Goal: Task Accomplishment & Management: Use online tool/utility

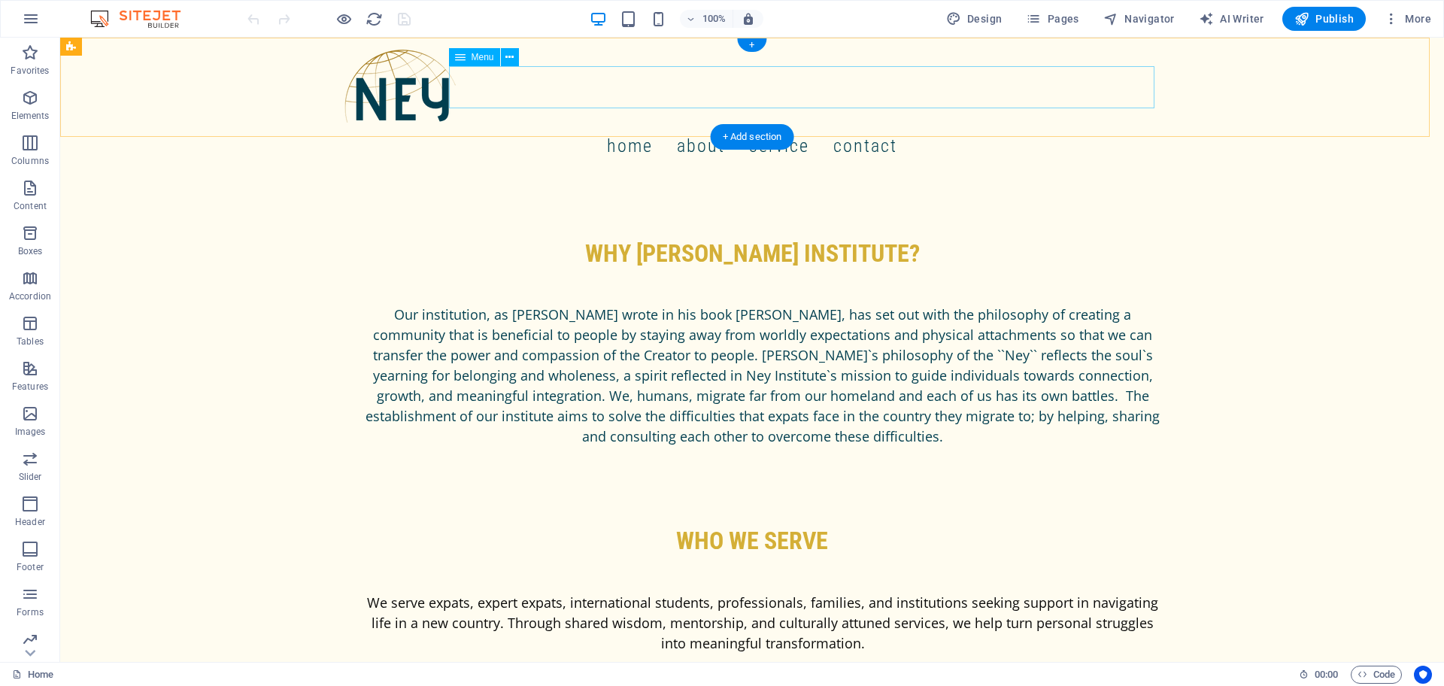
click at [688, 125] on nav "Home About Service Contact" at bounding box center [752, 146] width 818 height 42
select select
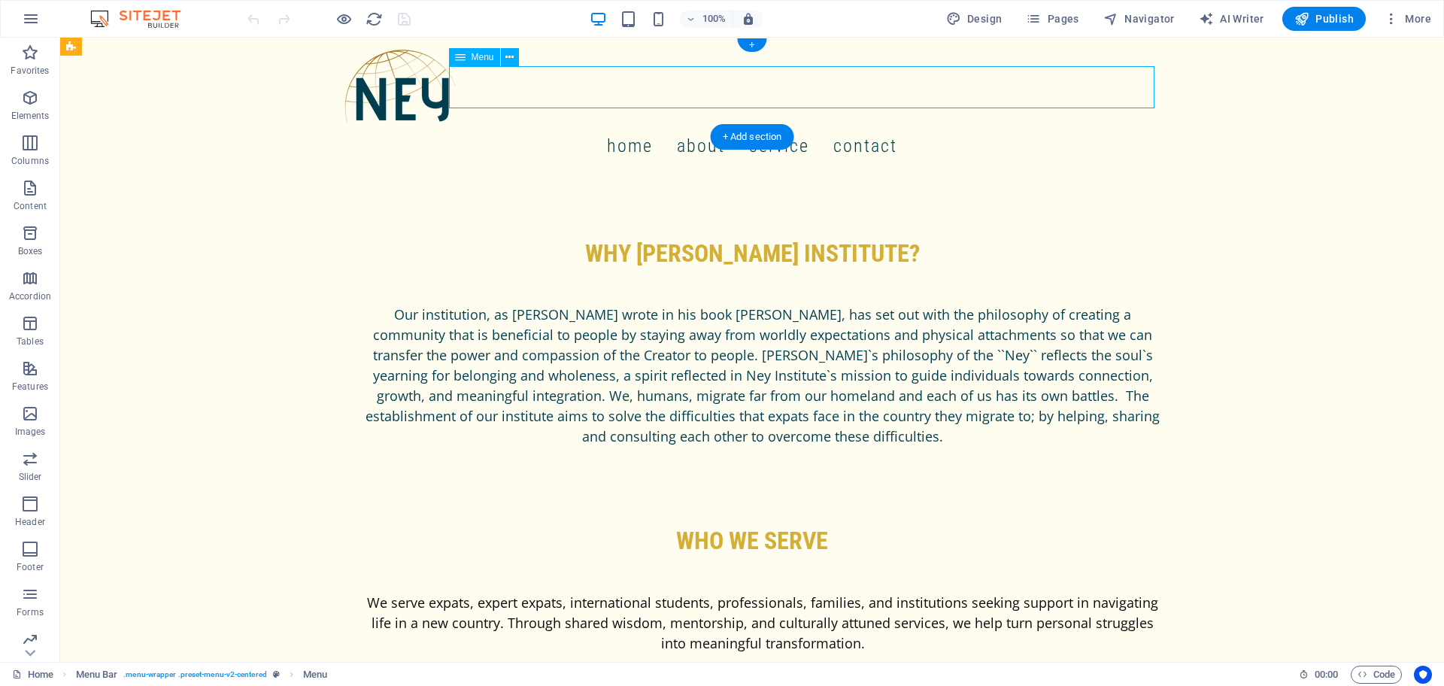
select select
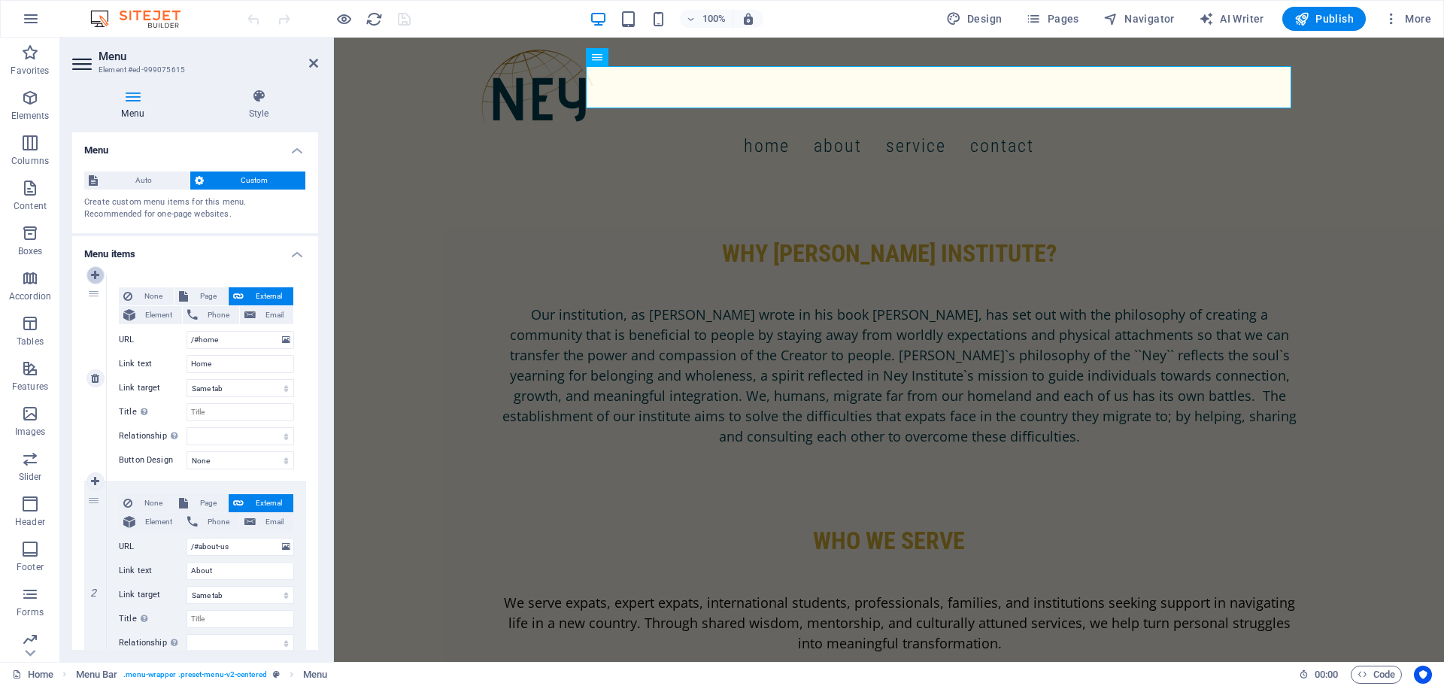
click at [90, 275] on link at bounding box center [96, 275] width 18 height 18
select select
type input "/#home"
type input "Home"
select select
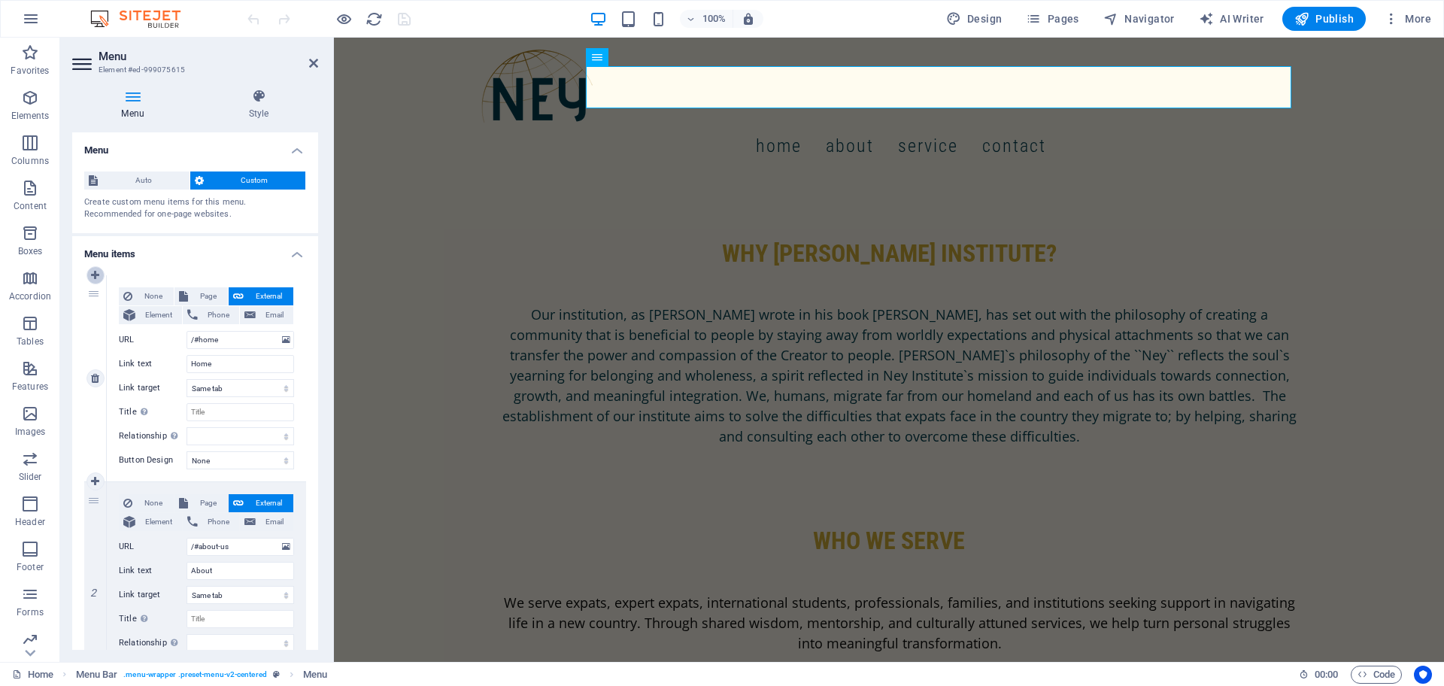
type input "/#about-us"
type input "About"
select select
type input "/#service"
type input "Service"
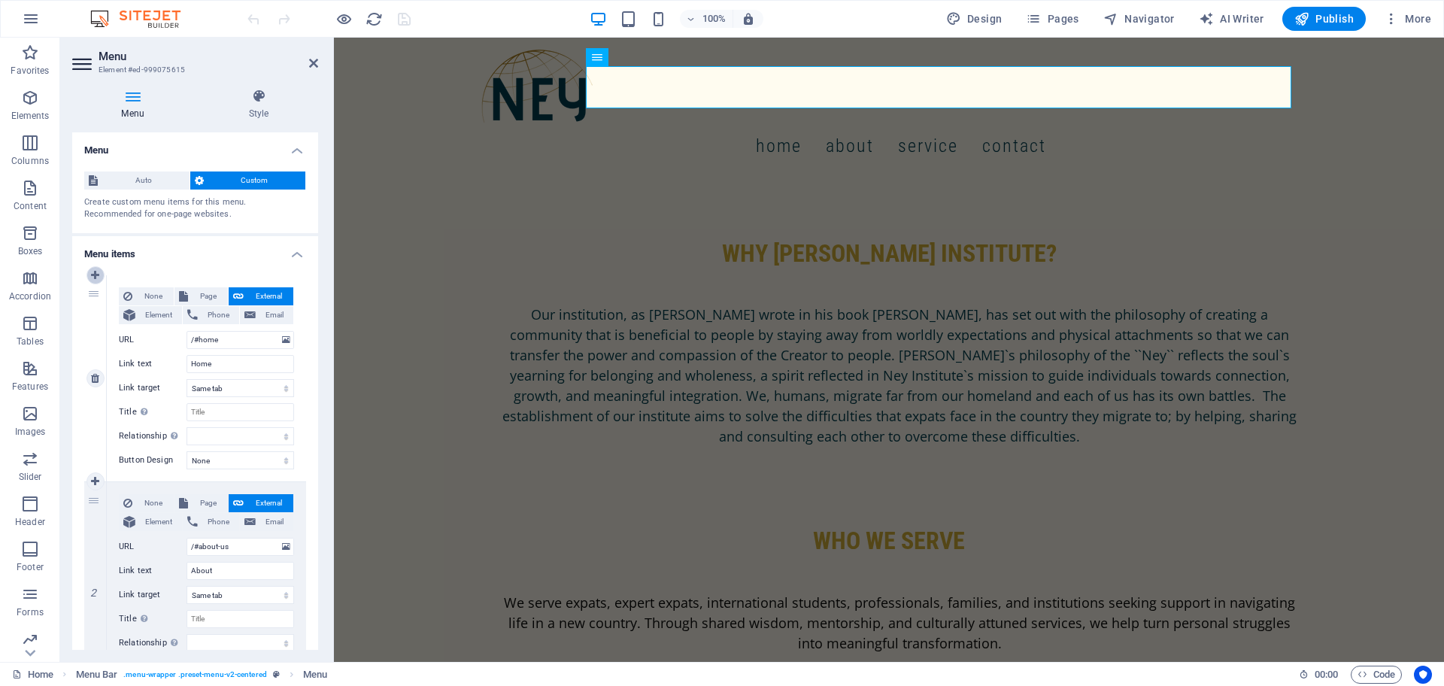
select select
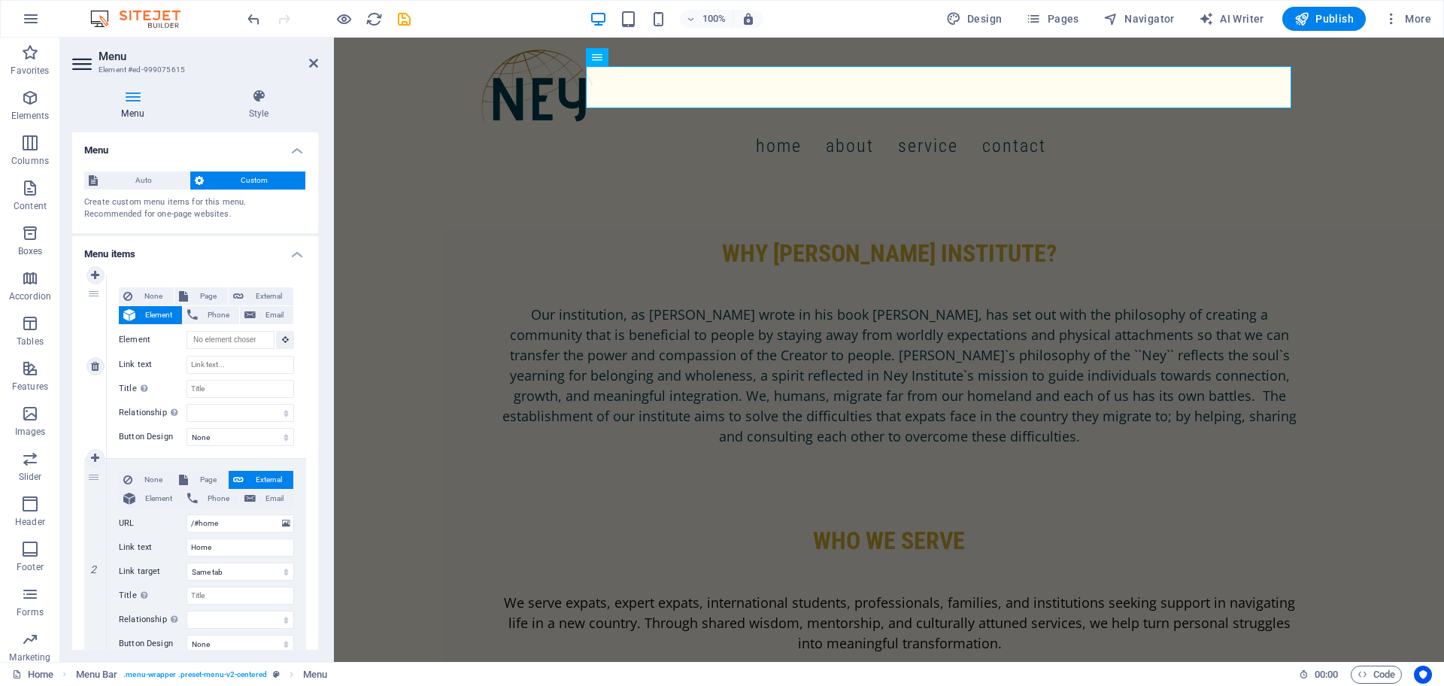
drag, startPoint x: 90, startPoint y: 296, endPoint x: 108, endPoint y: 356, distance: 61.9
click at [90, 296] on div "1 None Page External Element Phone Email Page Home Register Get Involved Mentor…" at bounding box center [195, 367] width 222 height 184
drag, startPoint x: 90, startPoint y: 293, endPoint x: 87, endPoint y: 470, distance: 177.6
select select
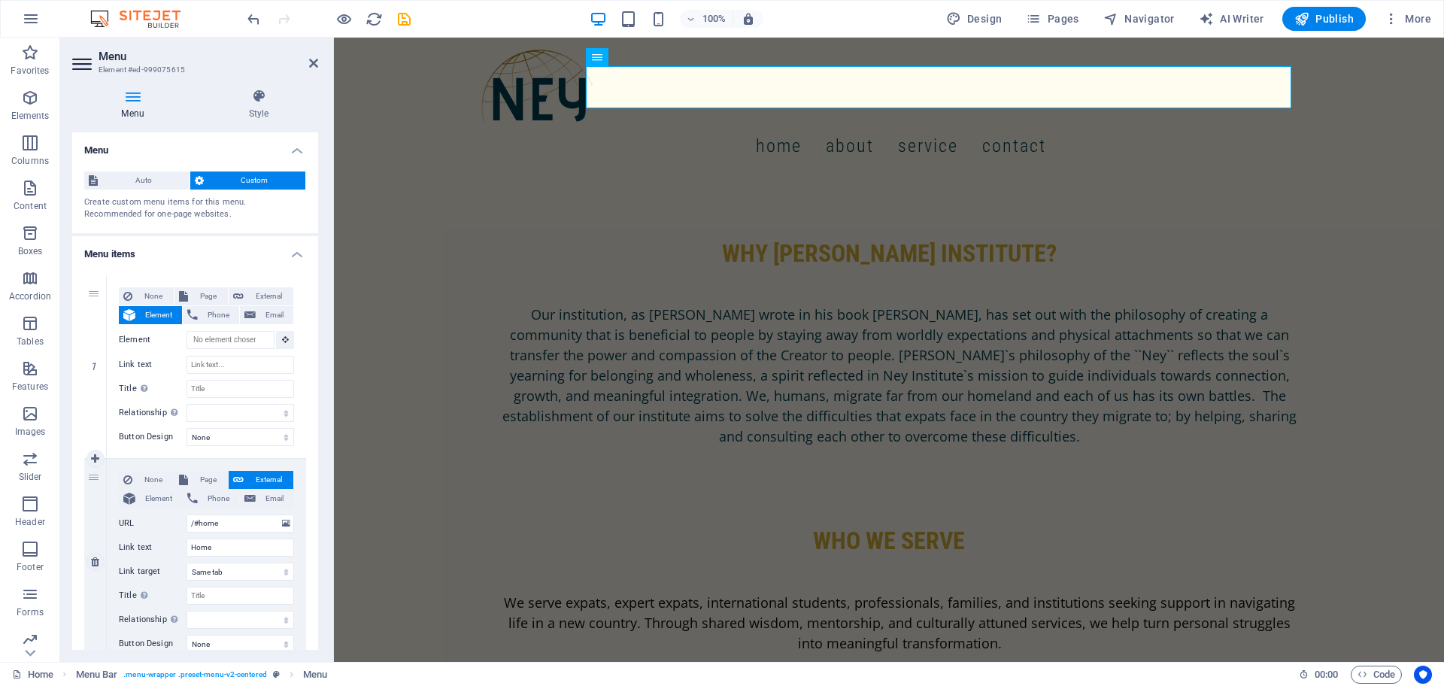
select select
drag, startPoint x: 87, startPoint y: 470, endPoint x: 77, endPoint y: 474, distance: 9.8
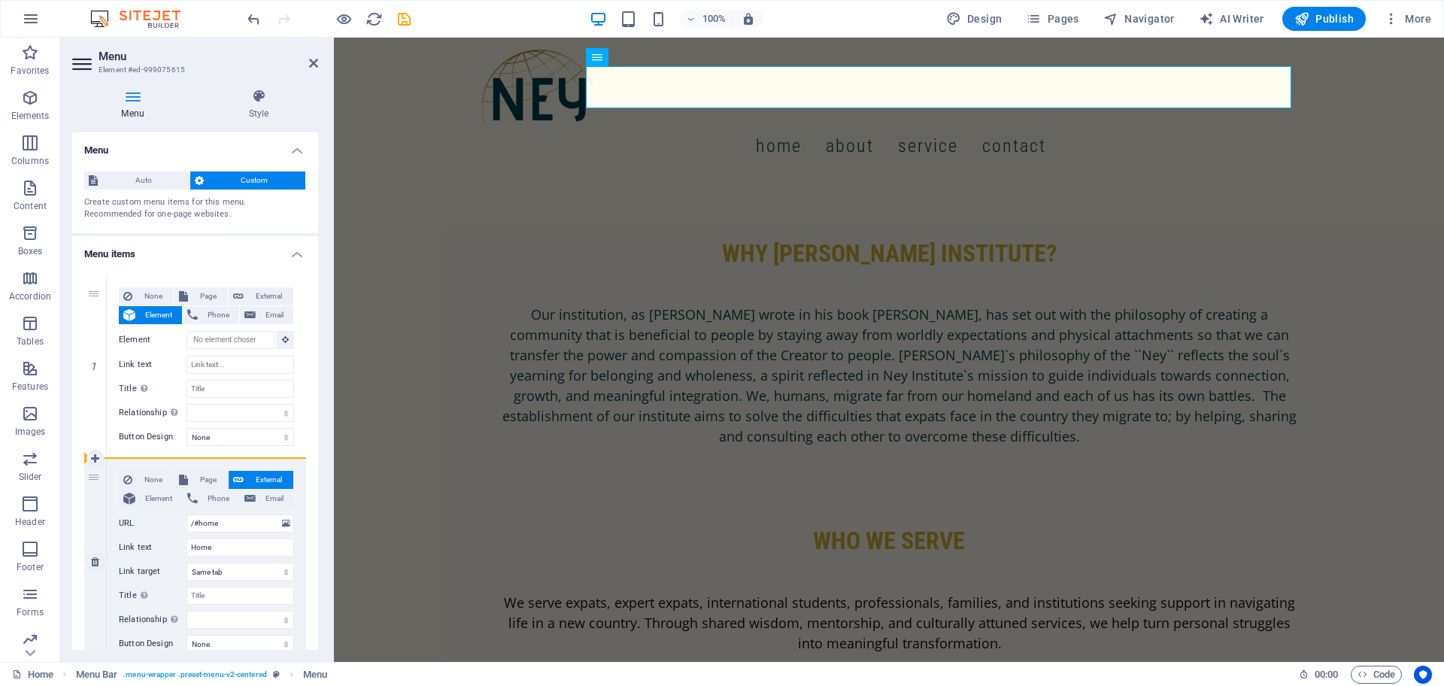
drag, startPoint x: 93, startPoint y: 391, endPoint x: 93, endPoint y: 495, distance: 103.8
select select
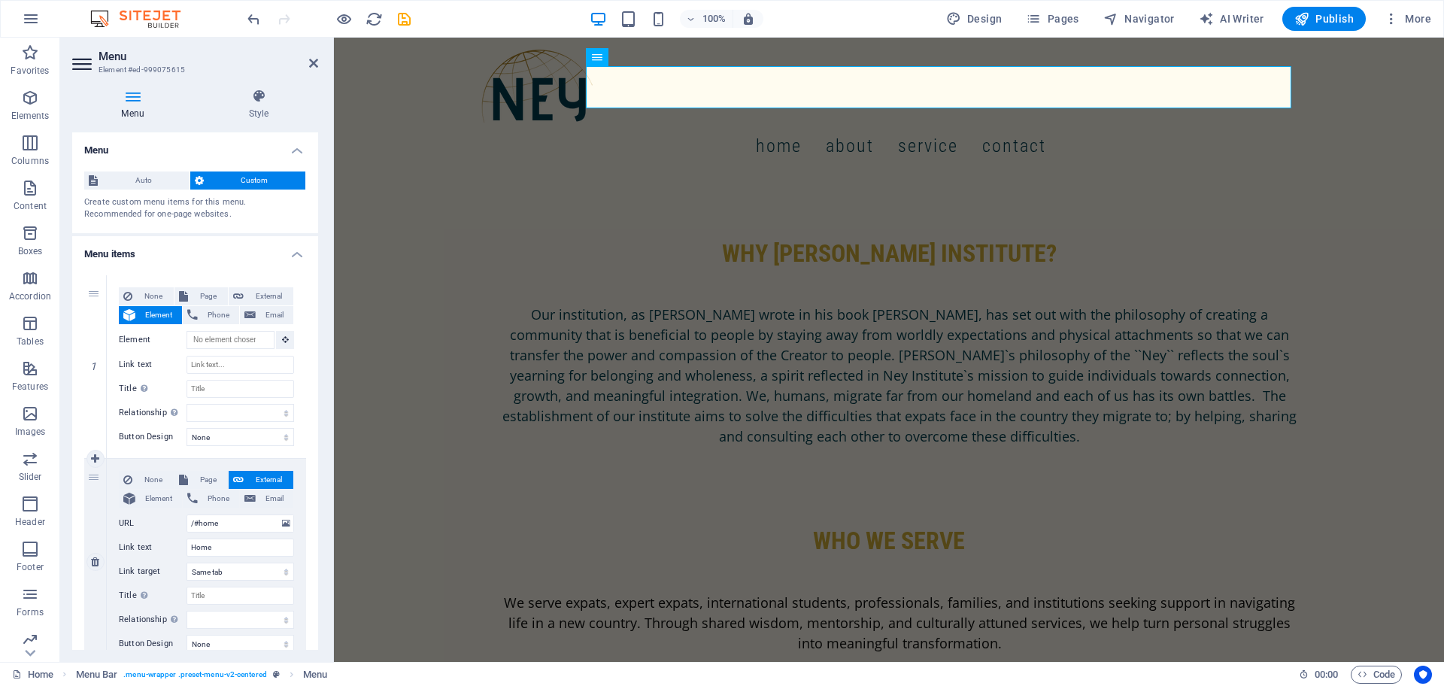
select select
drag, startPoint x: 93, startPoint y: 495, endPoint x: 93, endPoint y: 396, distance: 99.3
select select
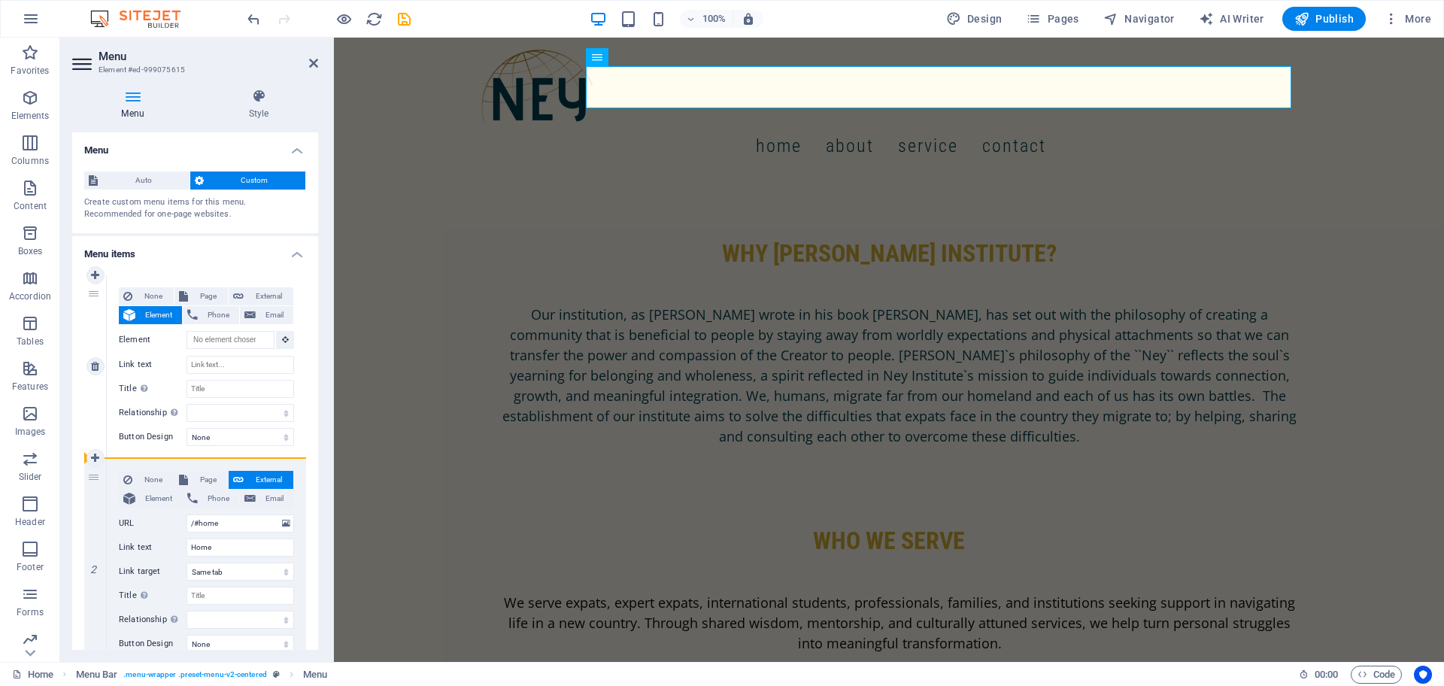
select select
click at [198, 294] on span "Page" at bounding box center [208, 296] width 31 height 18
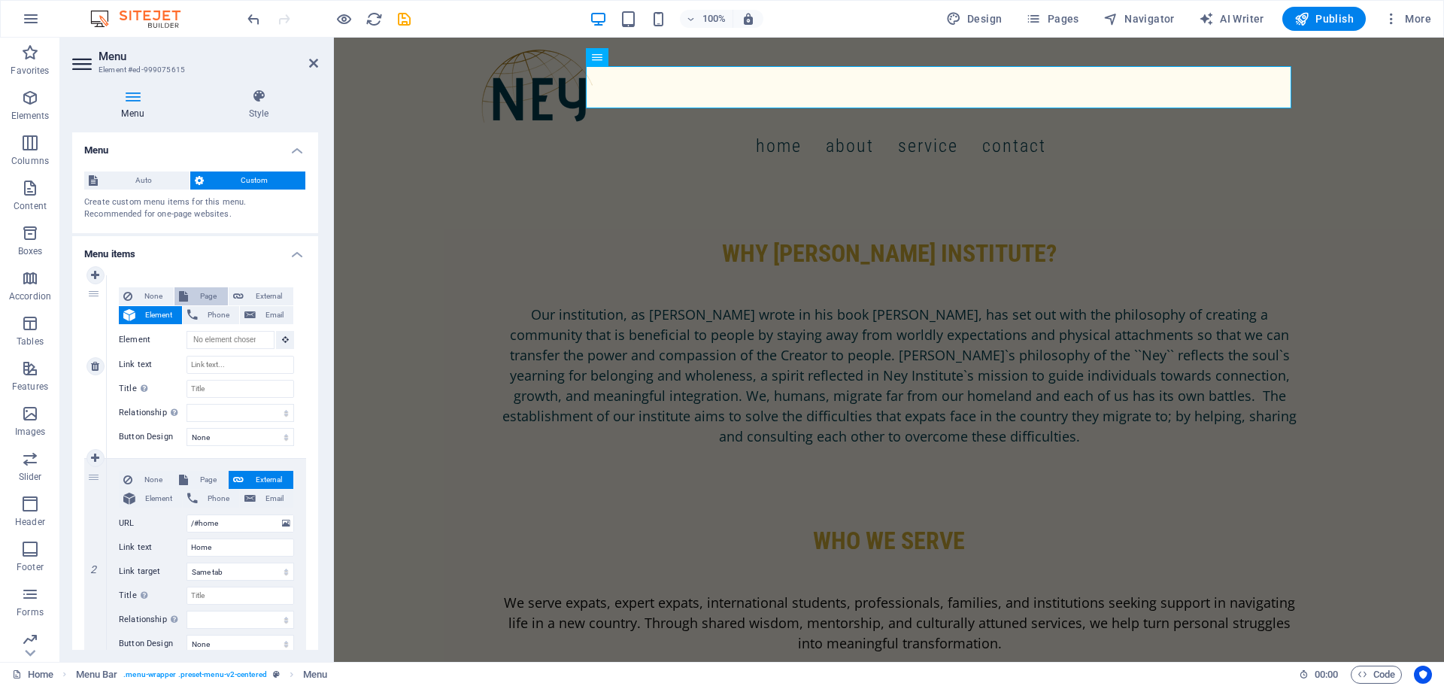
select select
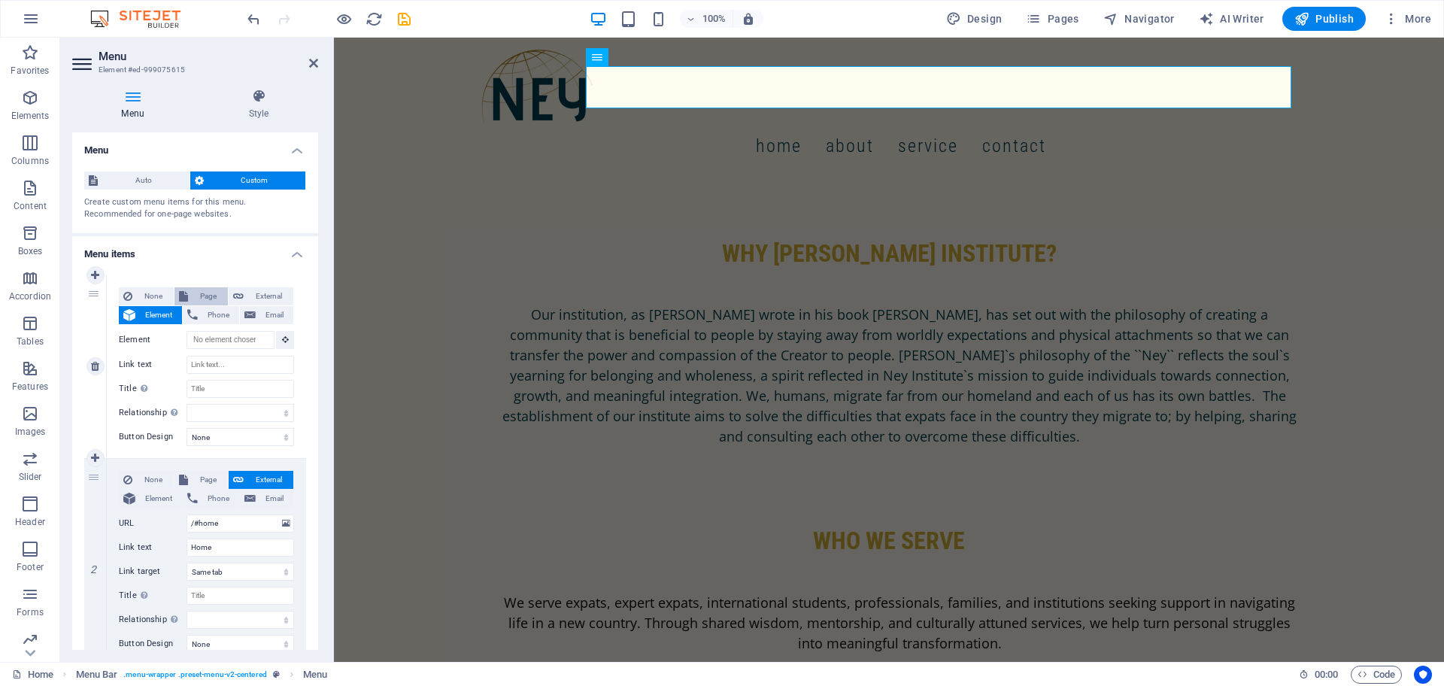
select select
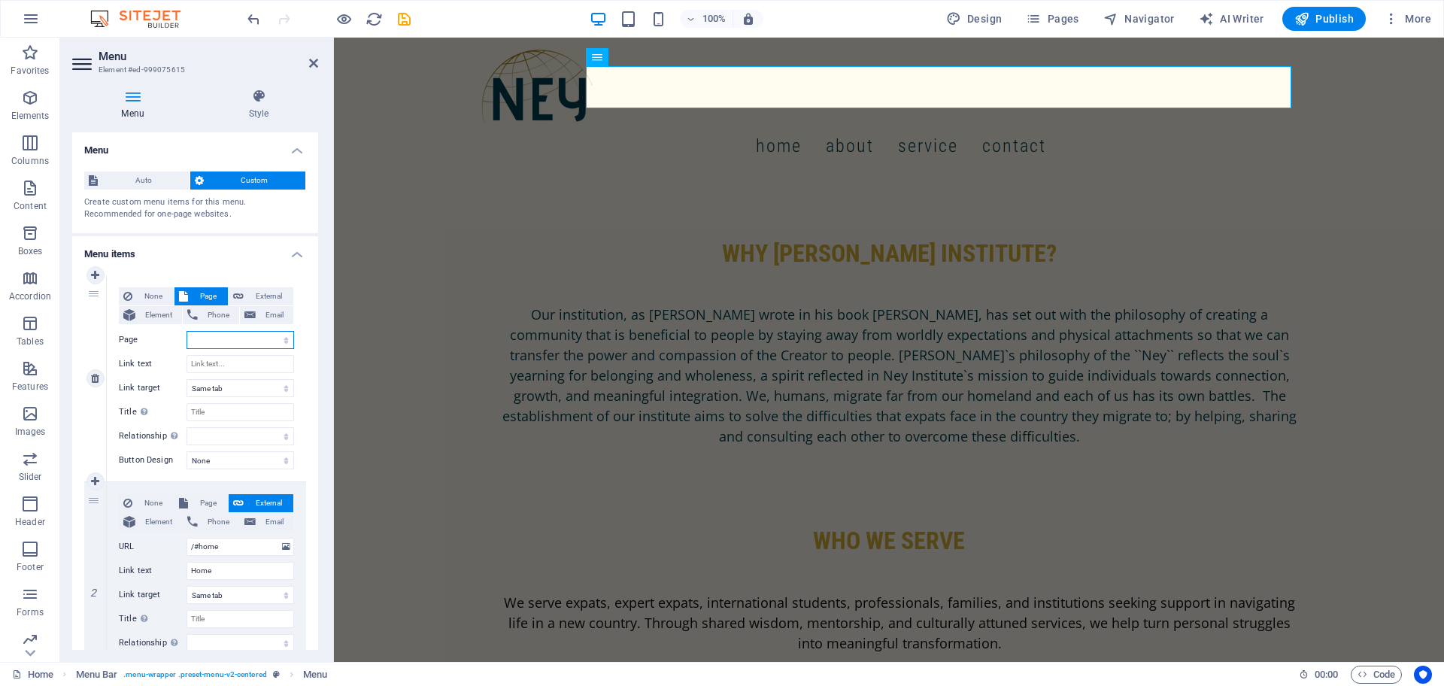
click at [214, 337] on select "Home Register Get Involved Mentorship&amp;coaching service Psychological Suppor…" at bounding box center [241, 340] width 108 height 18
select select "11"
click at [187, 331] on select "Home Register Get Involved Mentorship&amp;coaching service Psychological Suppor…" at bounding box center [241, 340] width 108 height 18
select select
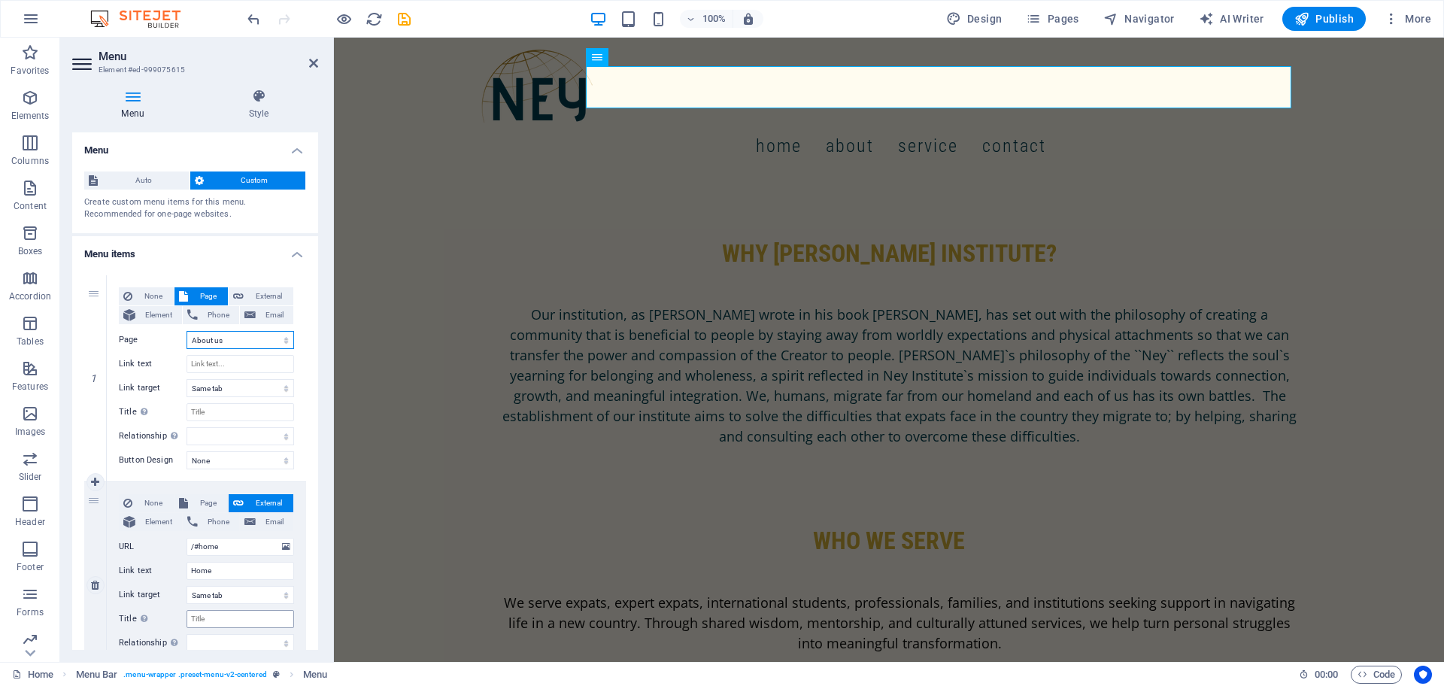
select select
click at [231, 361] on input "Link text" at bounding box center [241, 364] width 108 height 18
type input "Abou"
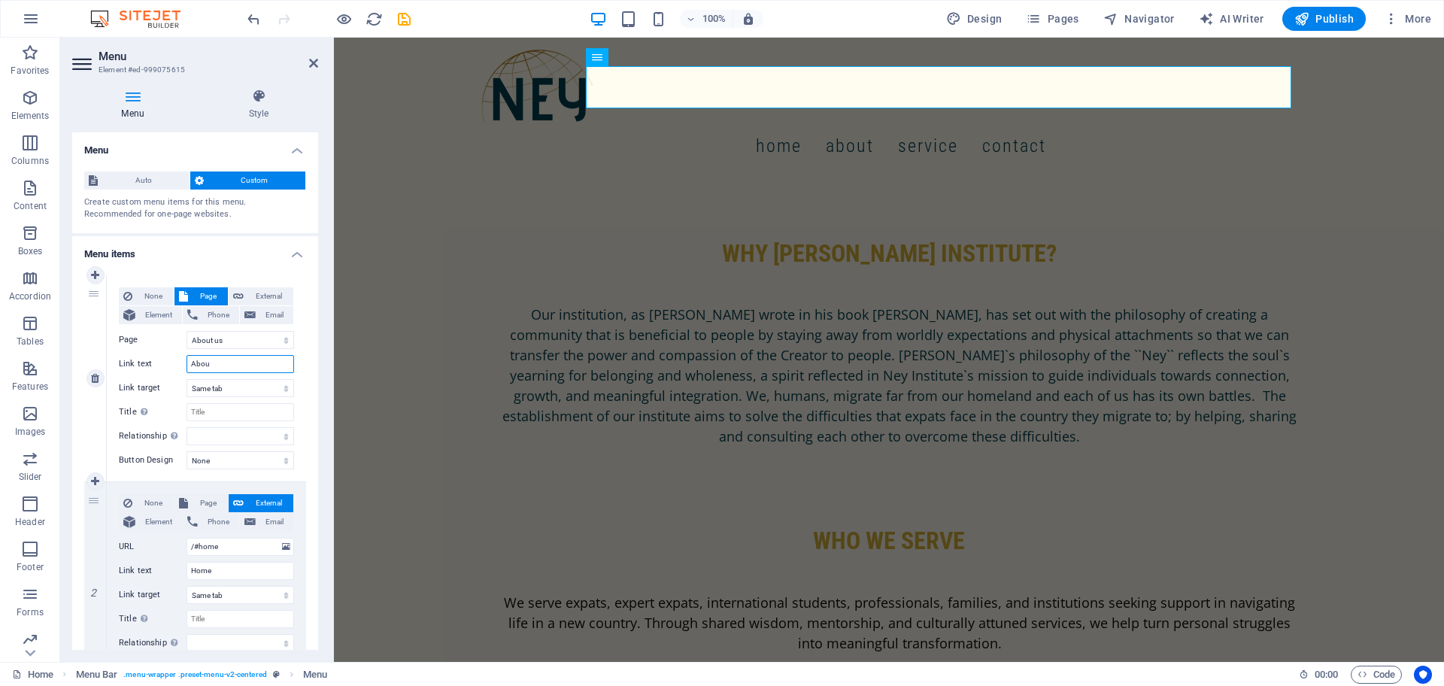
select select
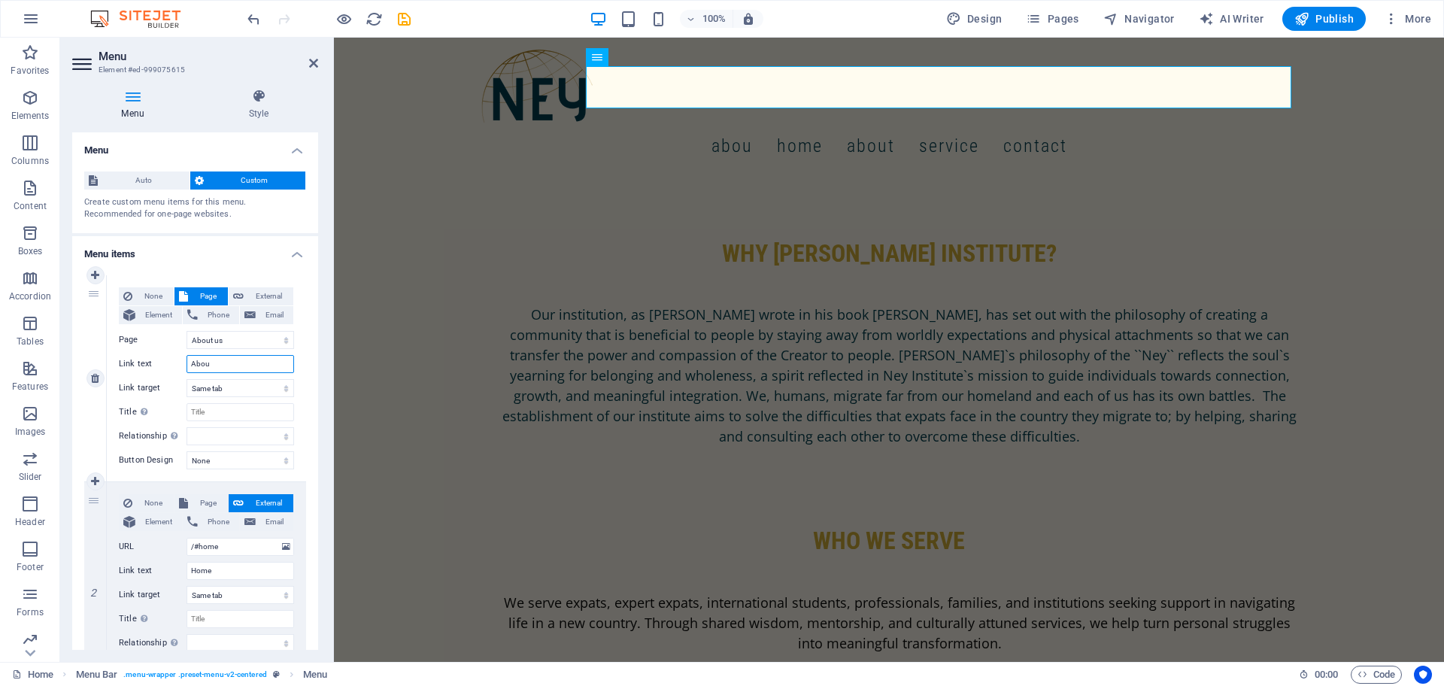
type input "About"
select select
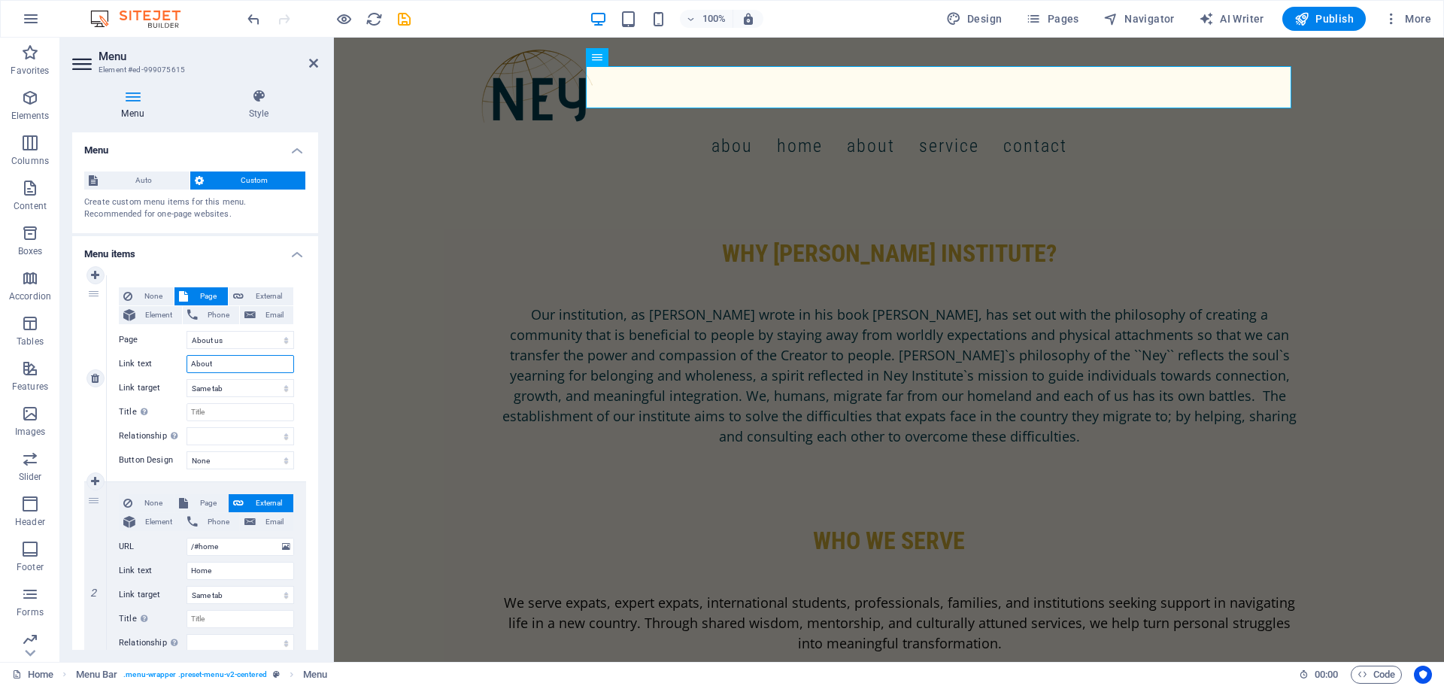
select select
type input "About u"
select select
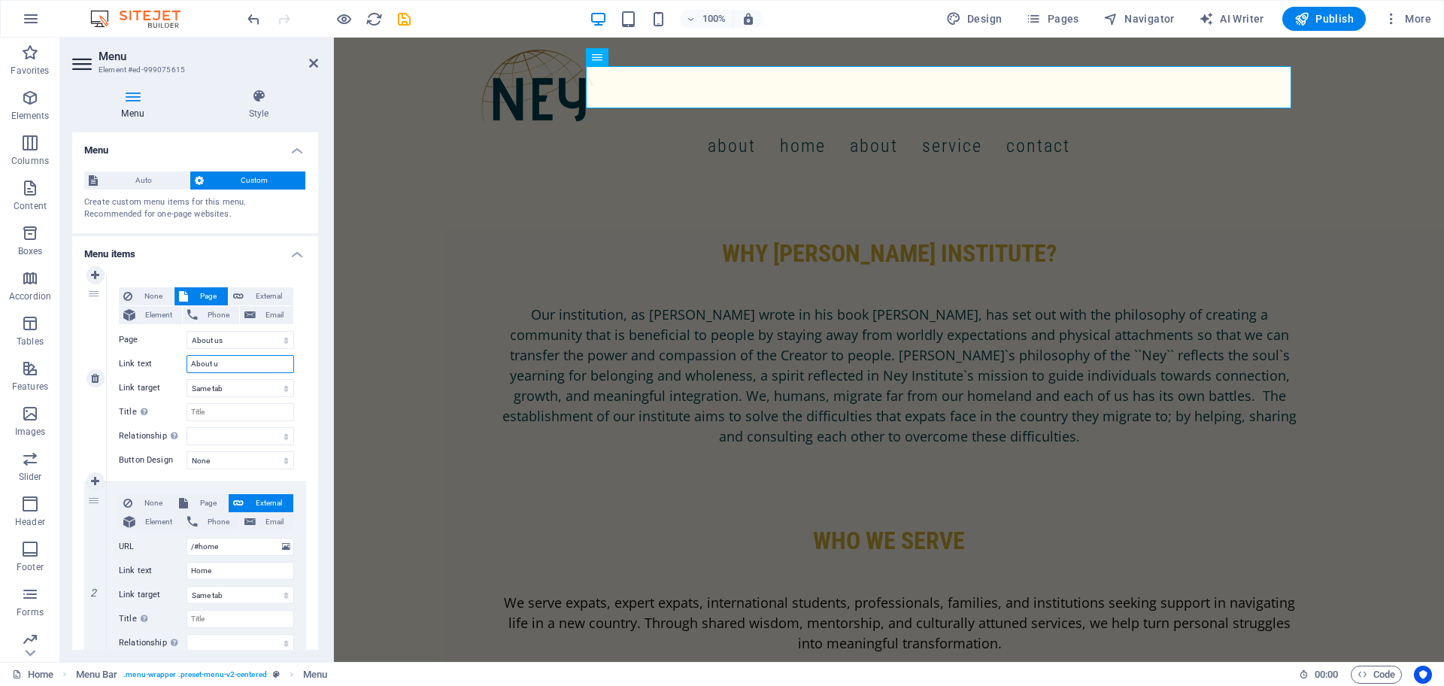
select select
type input "About us"
select select
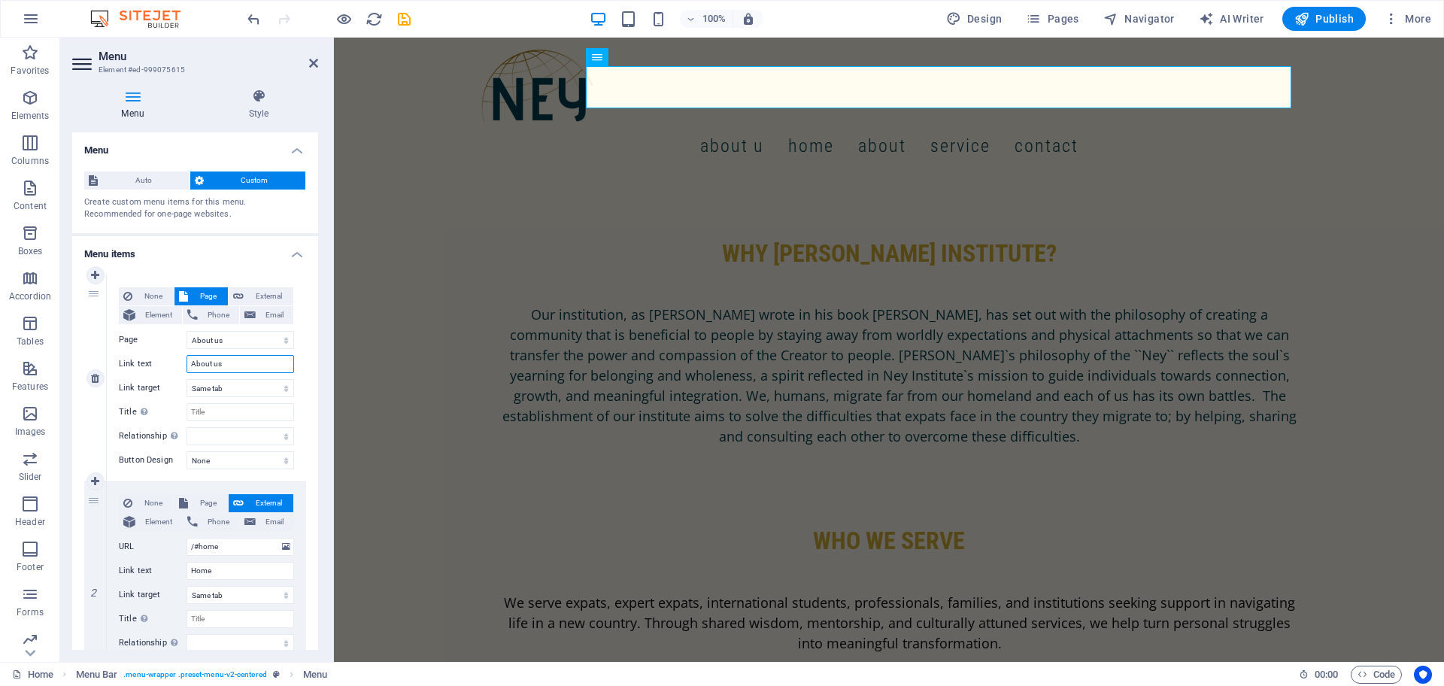
select select
type input "About us"
drag, startPoint x: 91, startPoint y: 615, endPoint x: 91, endPoint y: 414, distance: 200.8
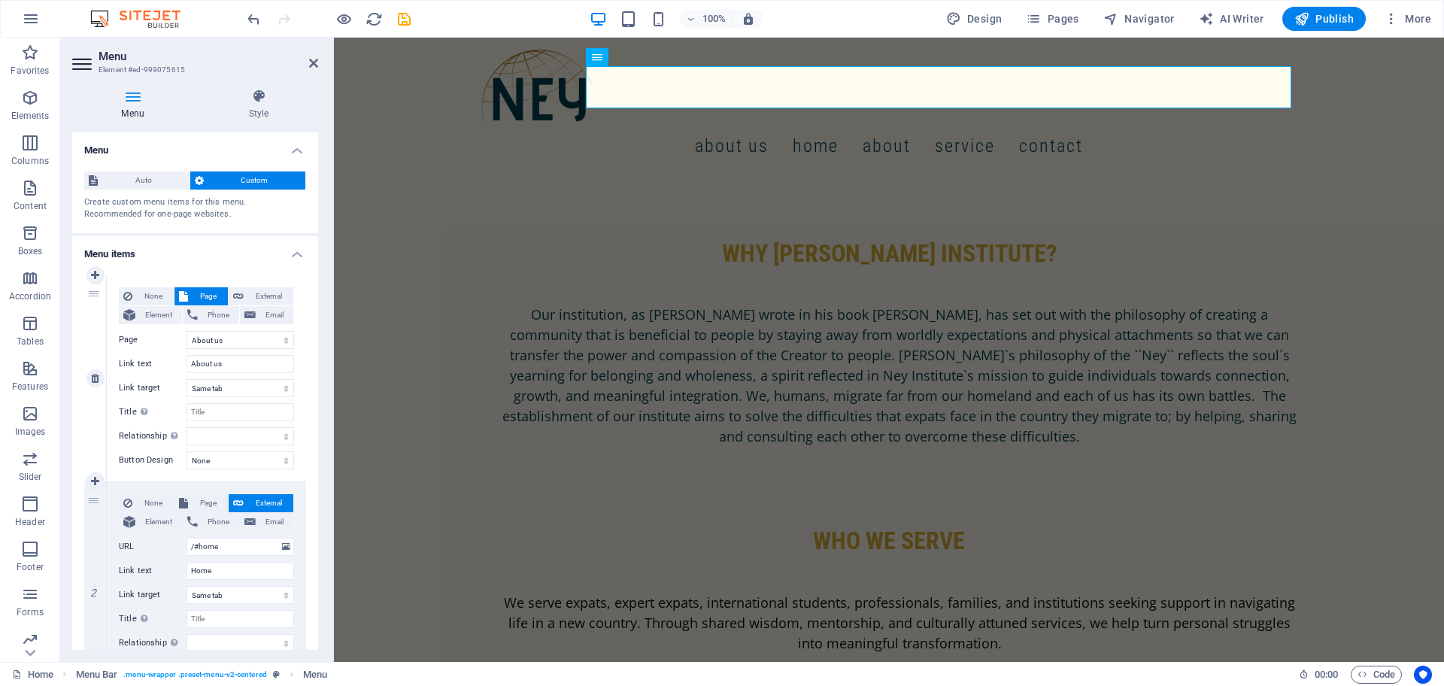
select select
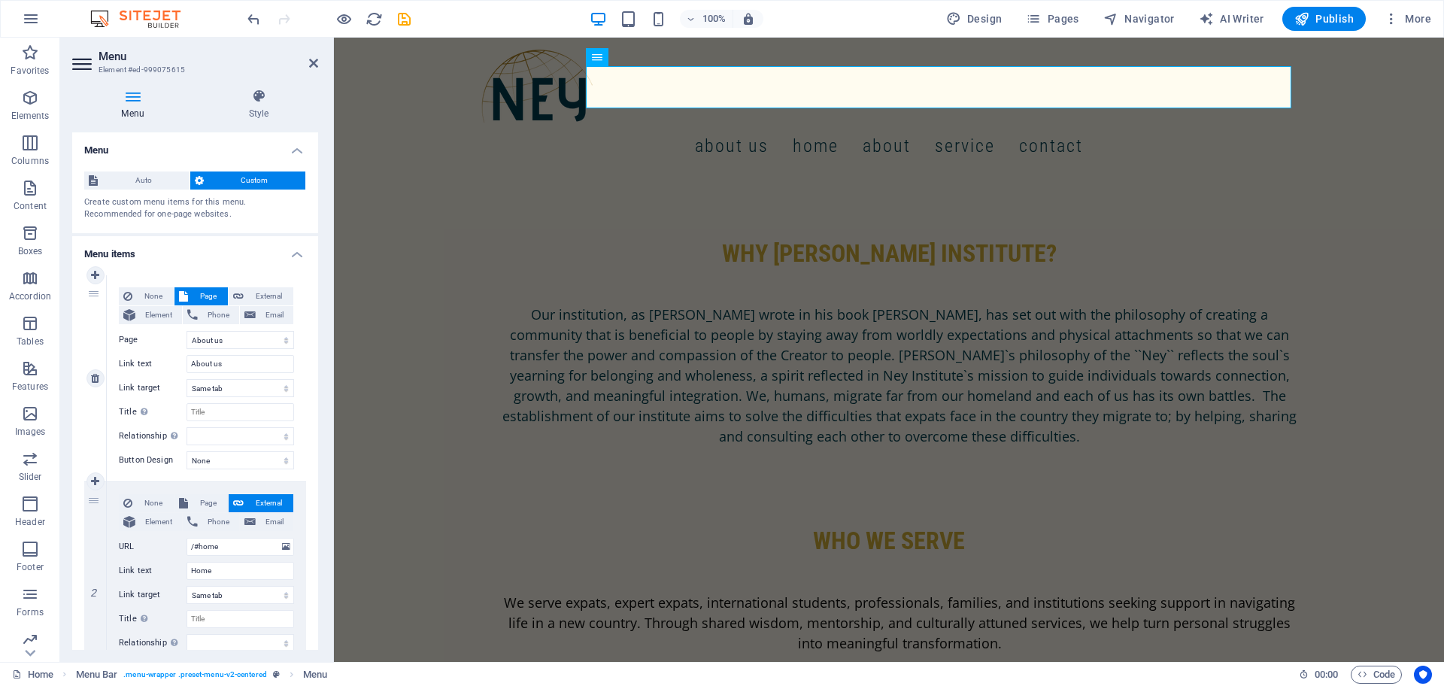
select select
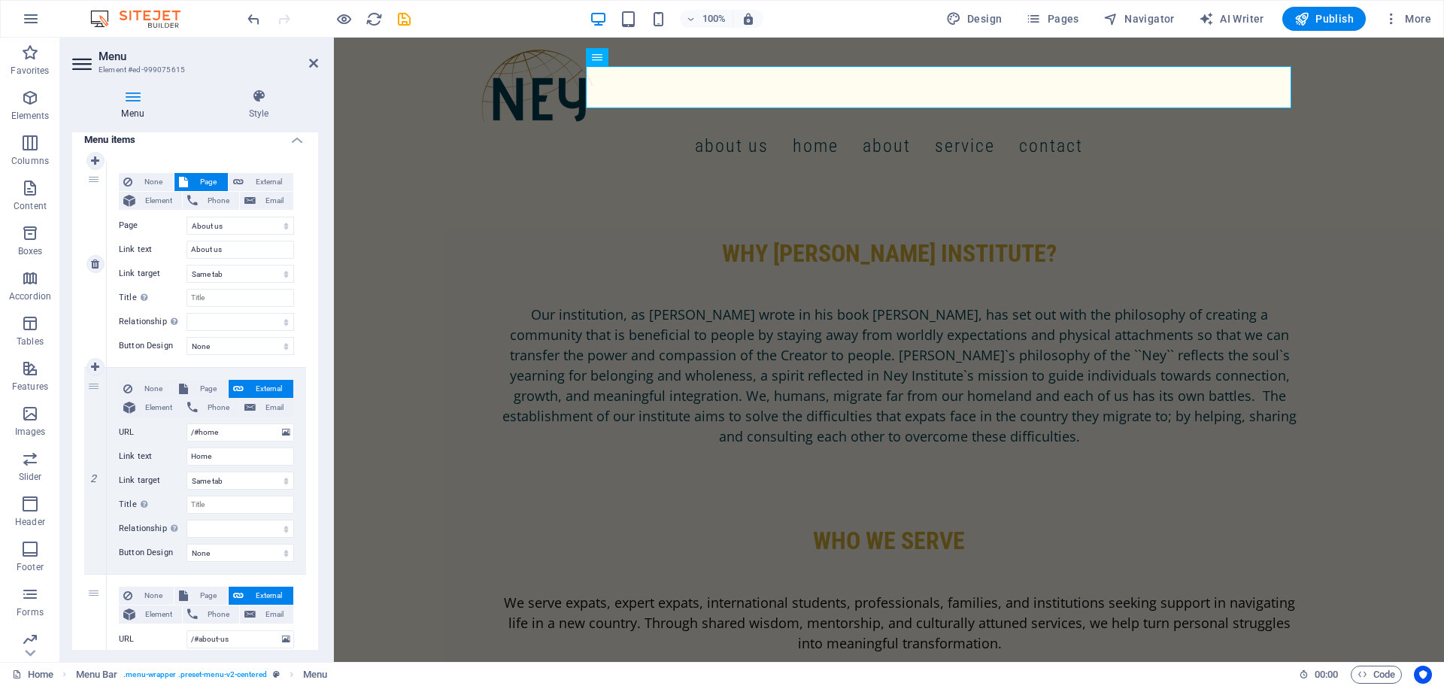
scroll to position [105, 0]
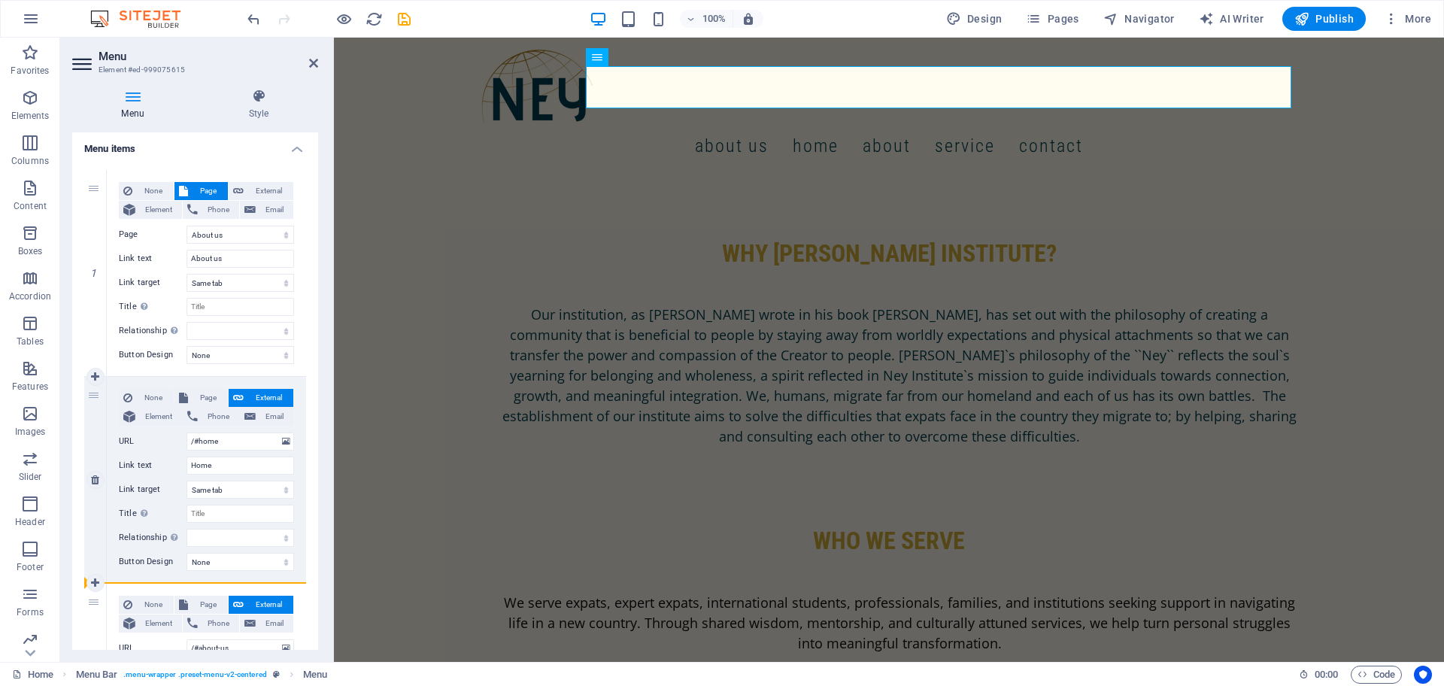
drag, startPoint x: 92, startPoint y: 190, endPoint x: 99, endPoint y: 560, distance: 370.9
click at [99, 560] on div "1 None Page External Element Phone Email Page Home Register Get Involved Mentor…" at bounding box center [195, 687] width 222 height 1034
type input "/#home"
type input "Home"
select select
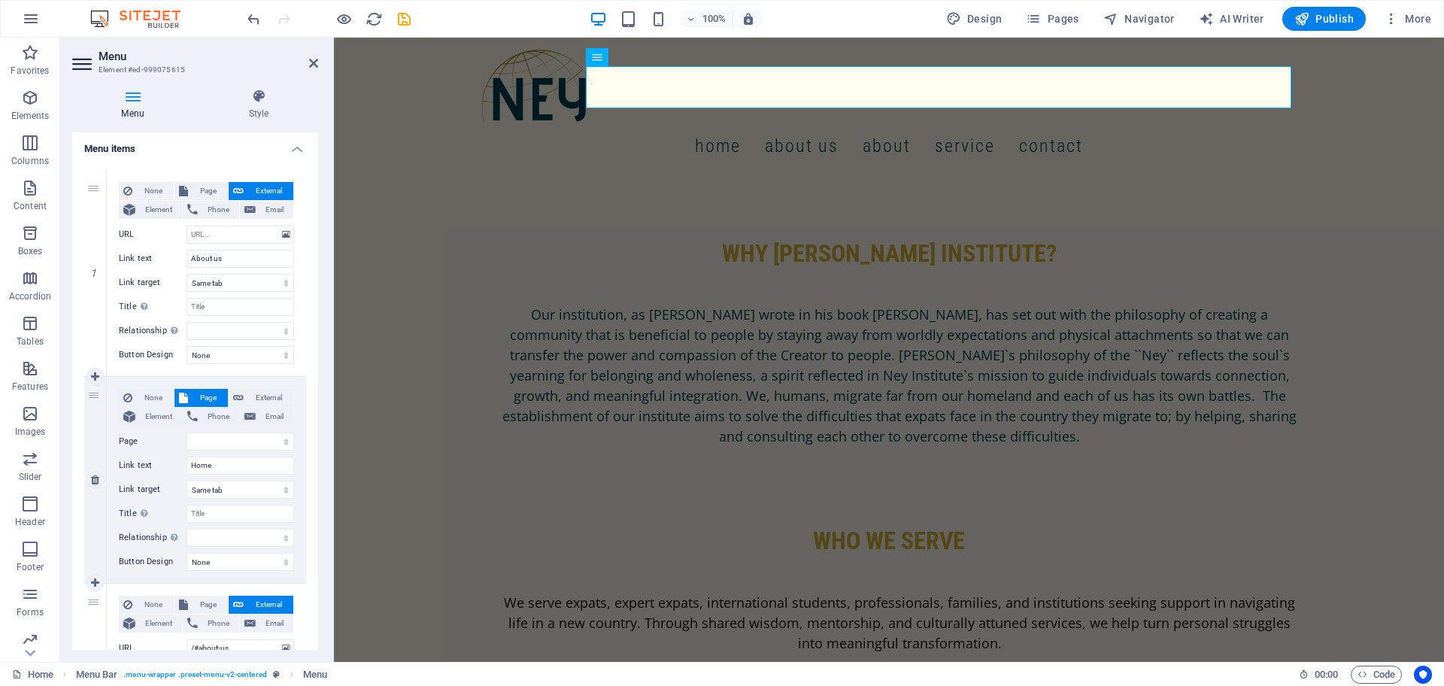
select select "11"
type input "About us"
select select
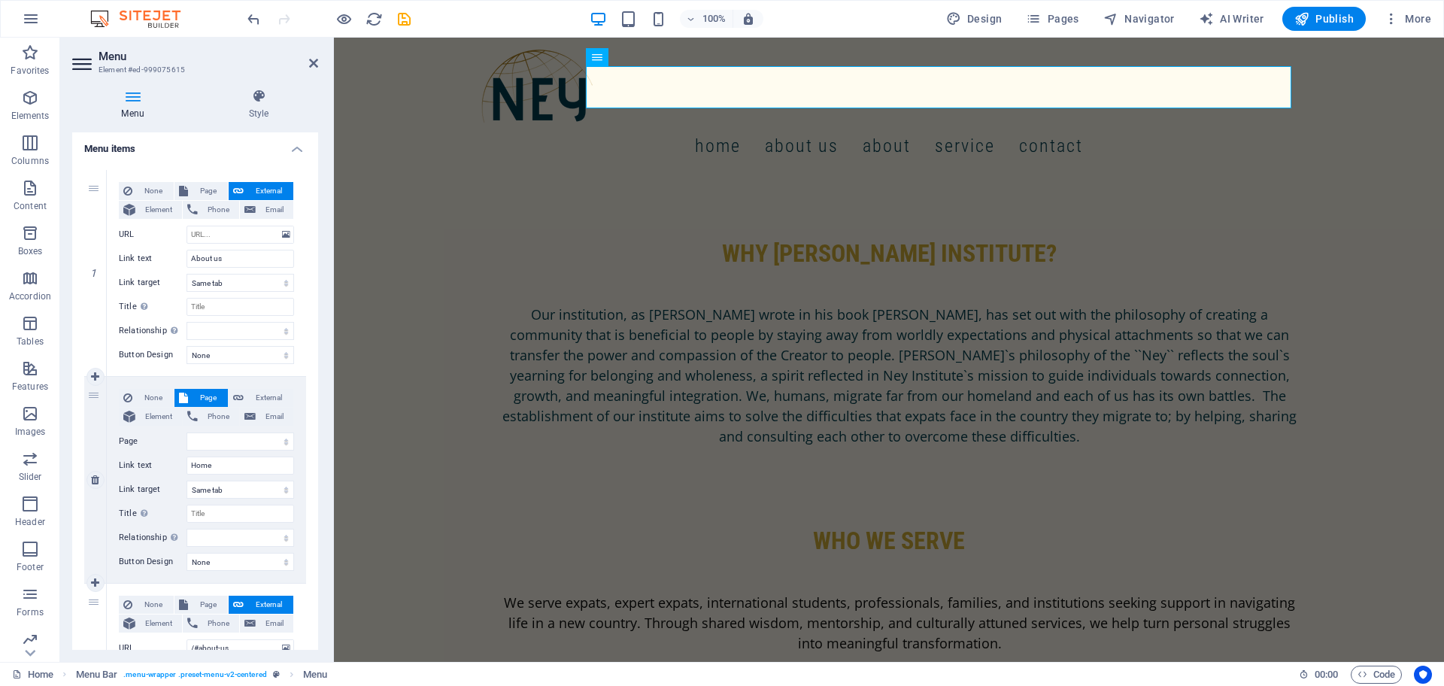
select select
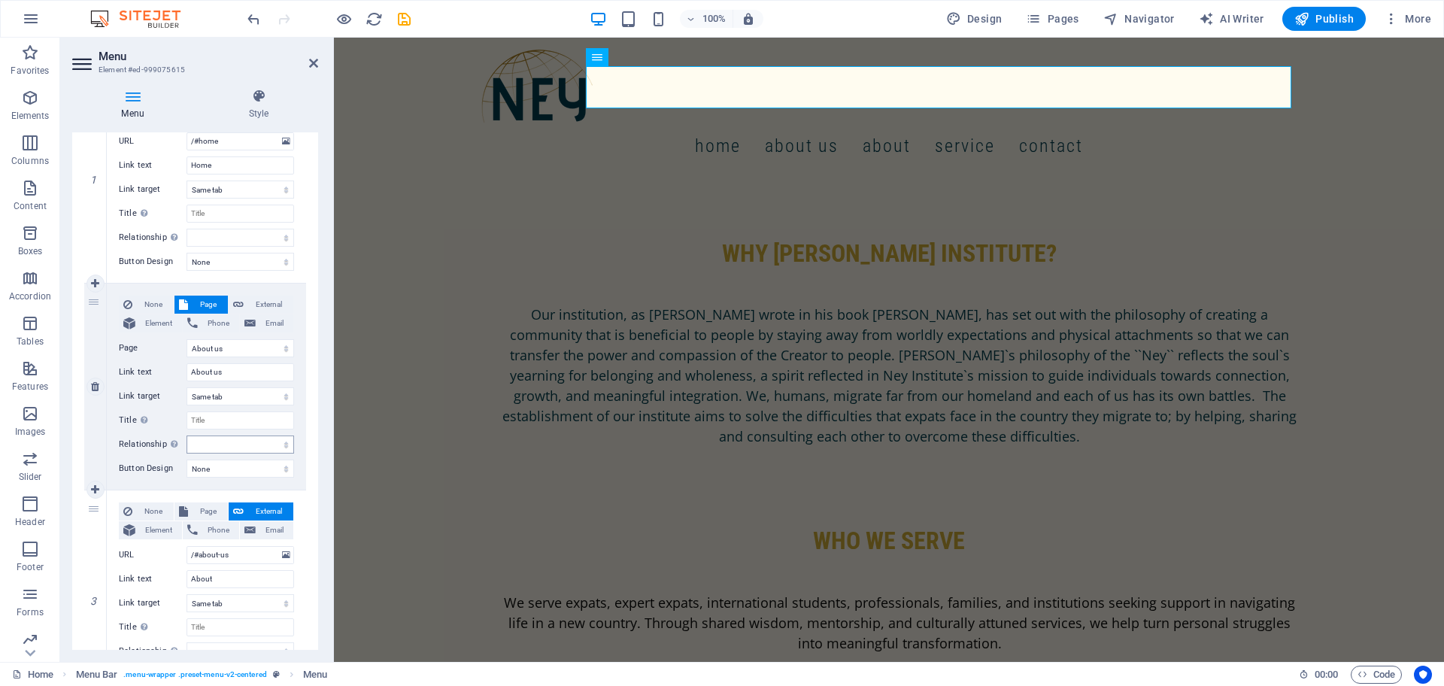
scroll to position [203, 0]
click at [339, 10] on span at bounding box center [344, 19] width 18 height 18
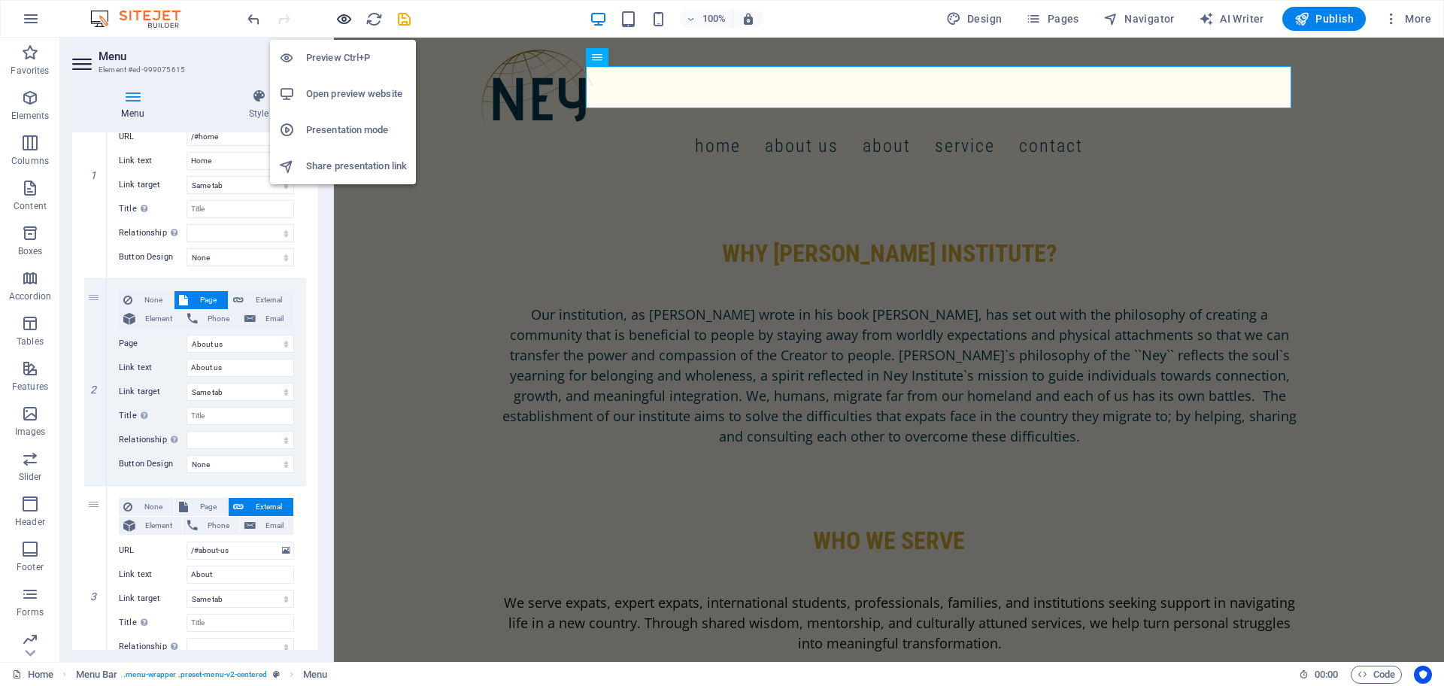
click at [342, 15] on icon "button" at bounding box center [343, 19] width 17 height 17
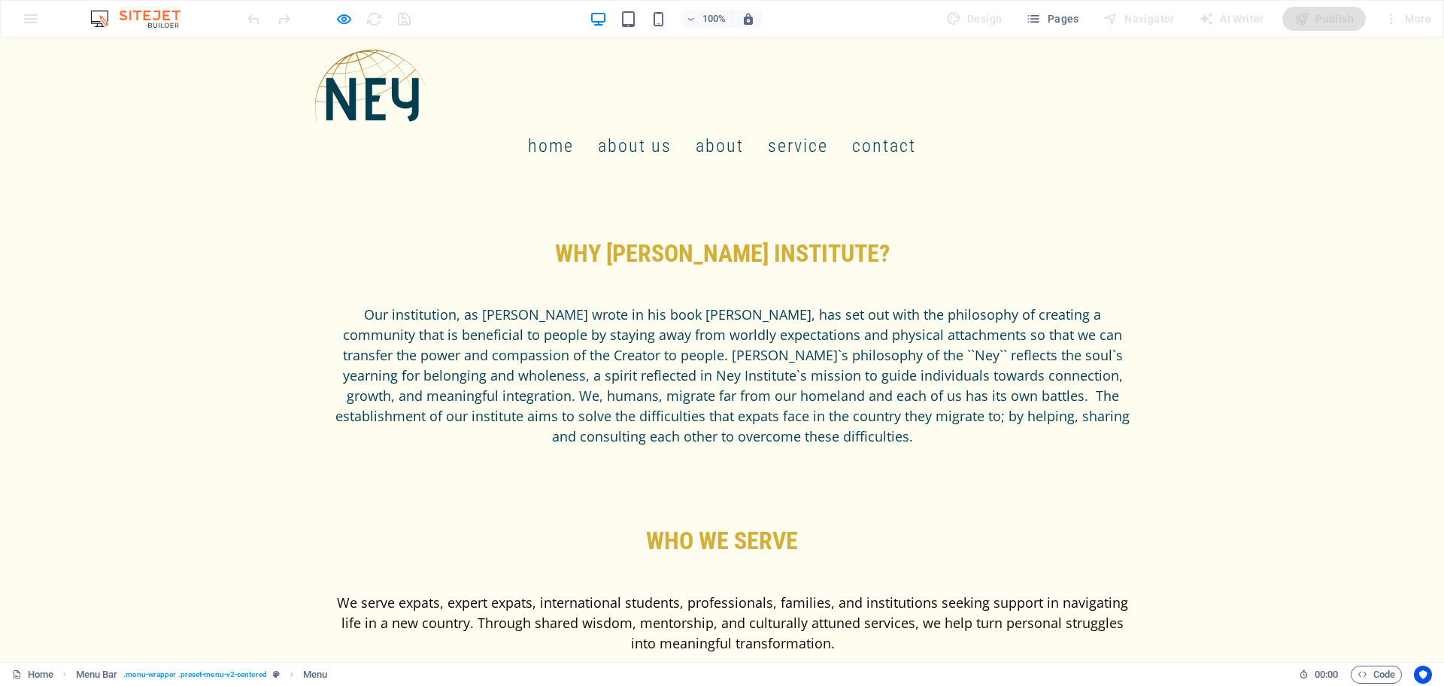
click at [218, 79] on div "Home About us About Service Contact" at bounding box center [722, 108] width 1444 height 141
select select
select select "11"
select select
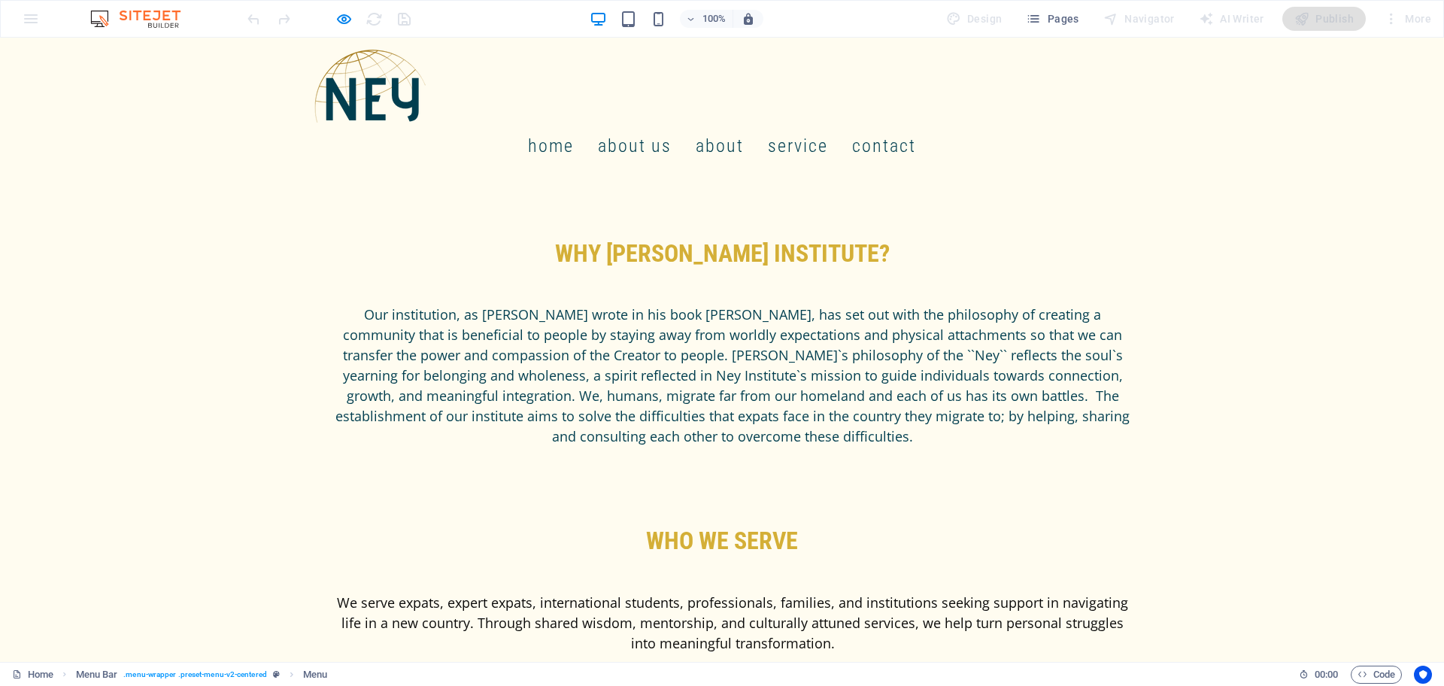
select select
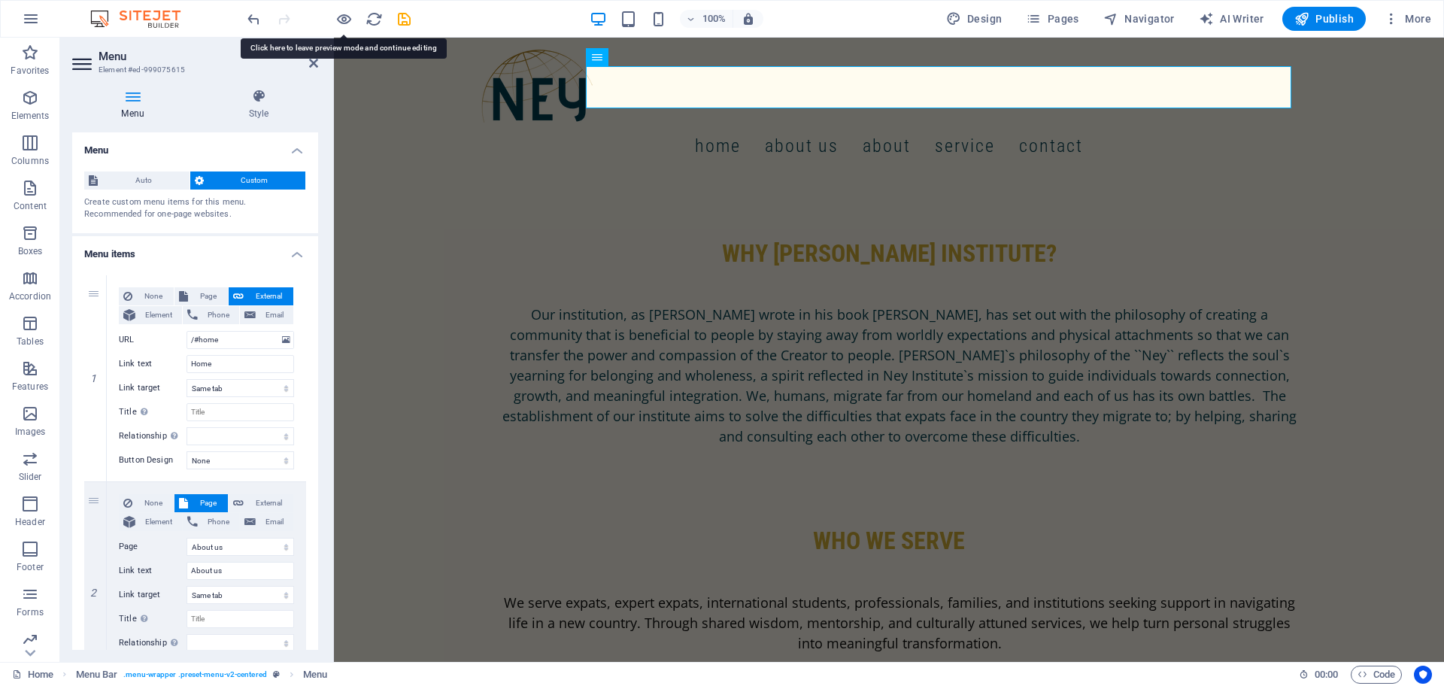
click at [401, 90] on div "Home About us About Service Contact" at bounding box center [889, 108] width 1110 height 141
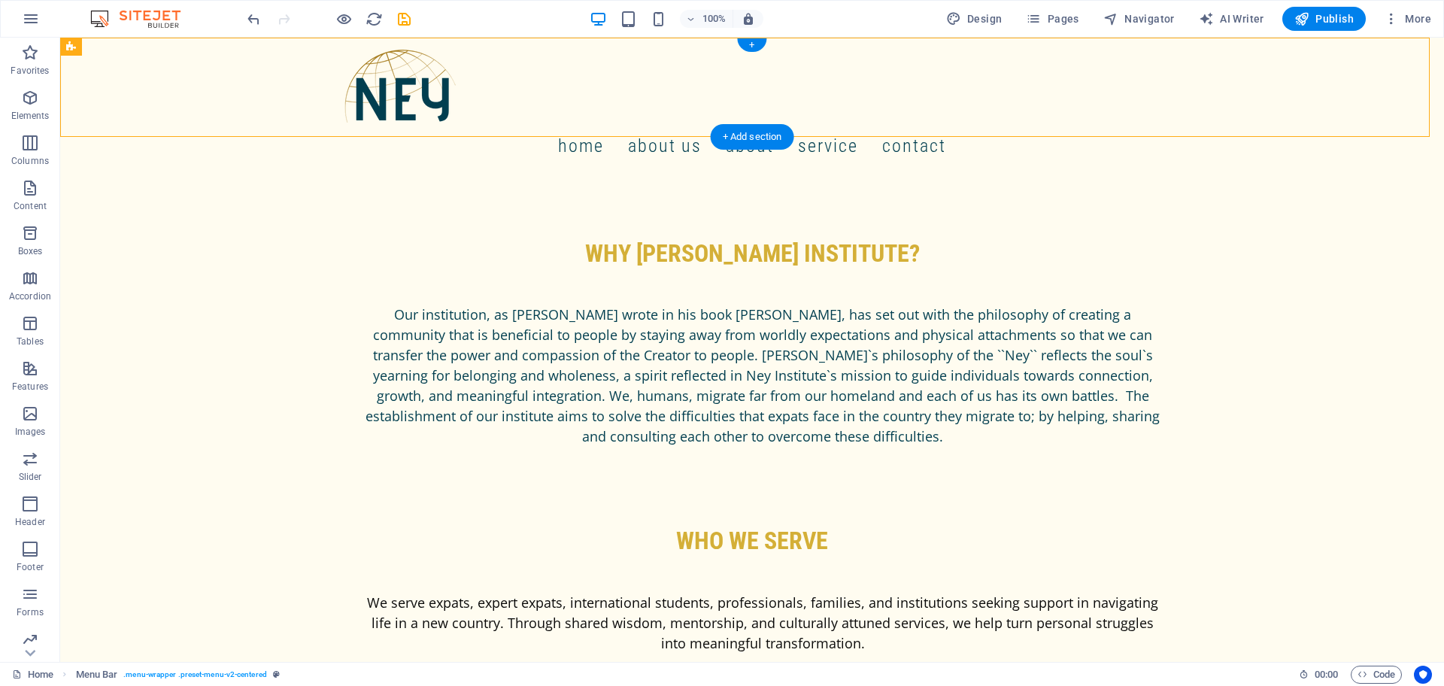
click at [729, 136] on div "+ Add section" at bounding box center [752, 137] width 83 height 26
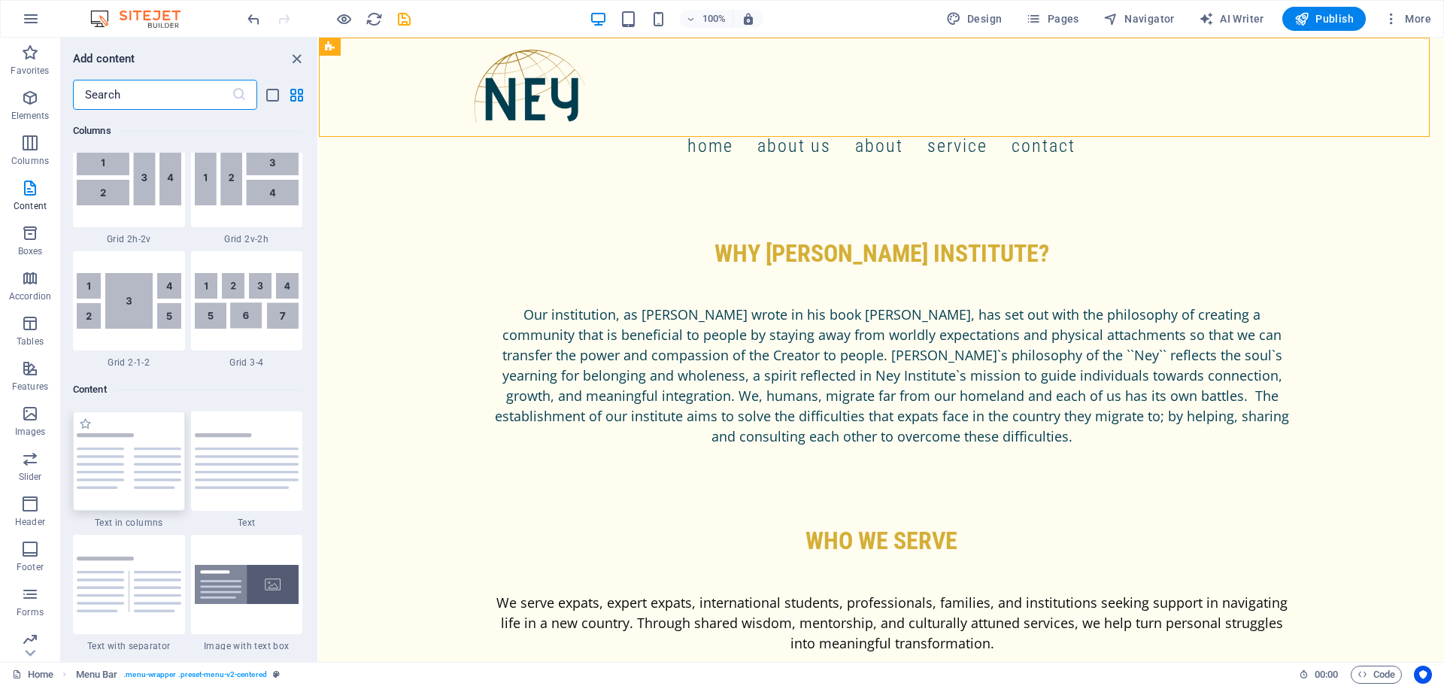
scroll to position [2632, 0]
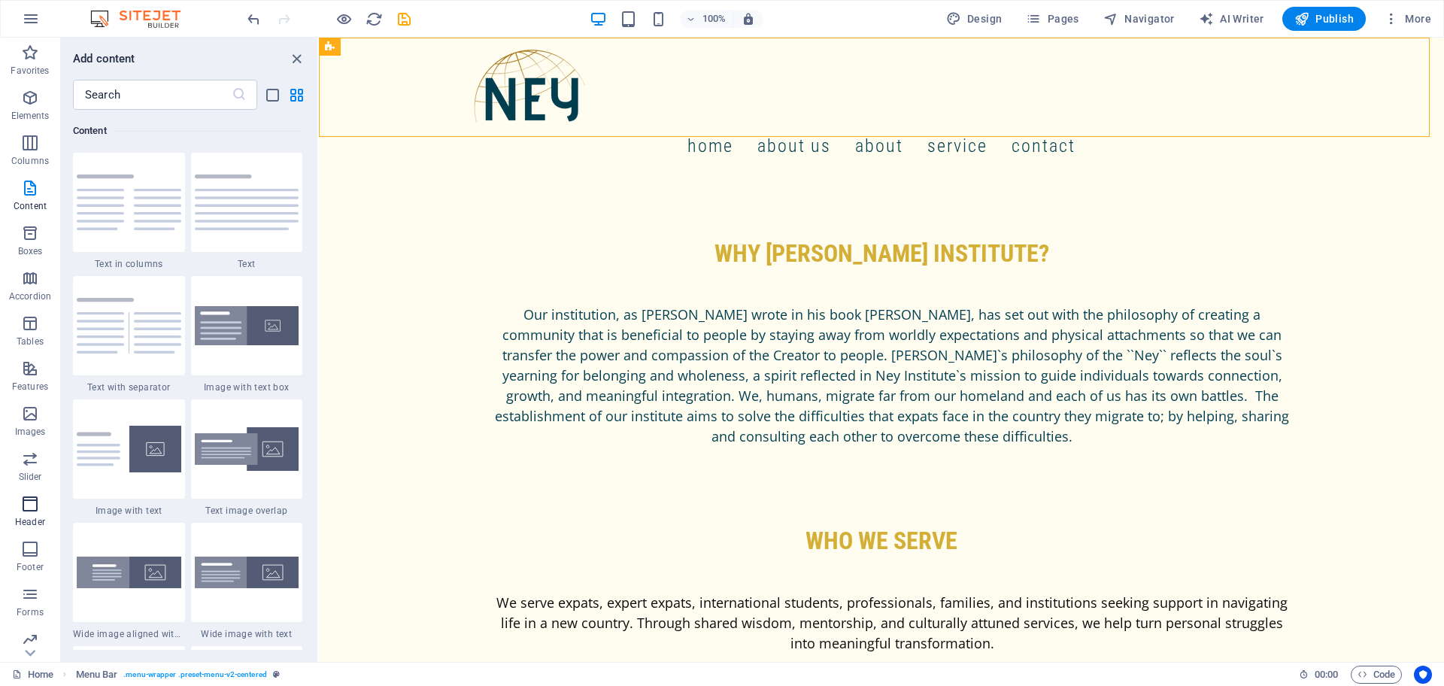
click at [39, 505] on icon "button" at bounding box center [30, 504] width 18 height 18
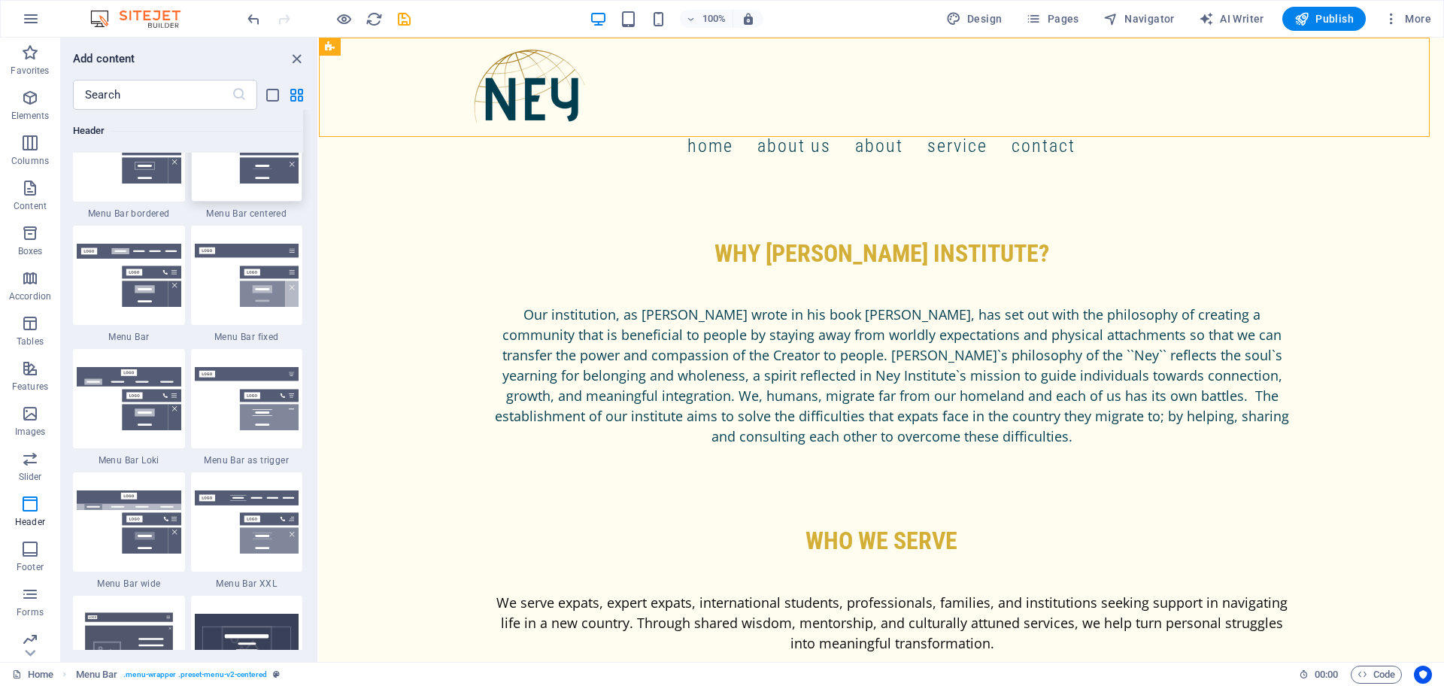
scroll to position [9072, 0]
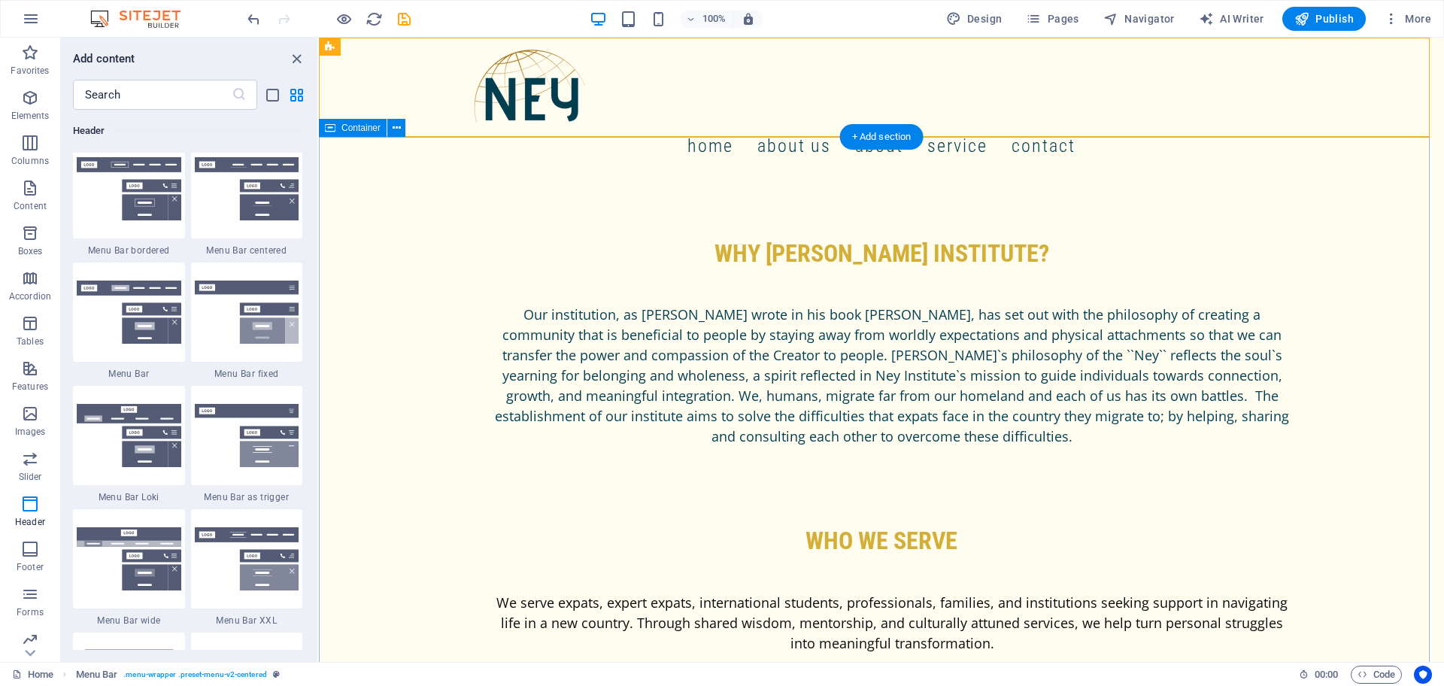
click at [569, 181] on div "why [PERSON_NAME] ınstıtute? Our institution, as [PERSON_NAME] wrote in his boo…" at bounding box center [881, 472] width 1125 height 586
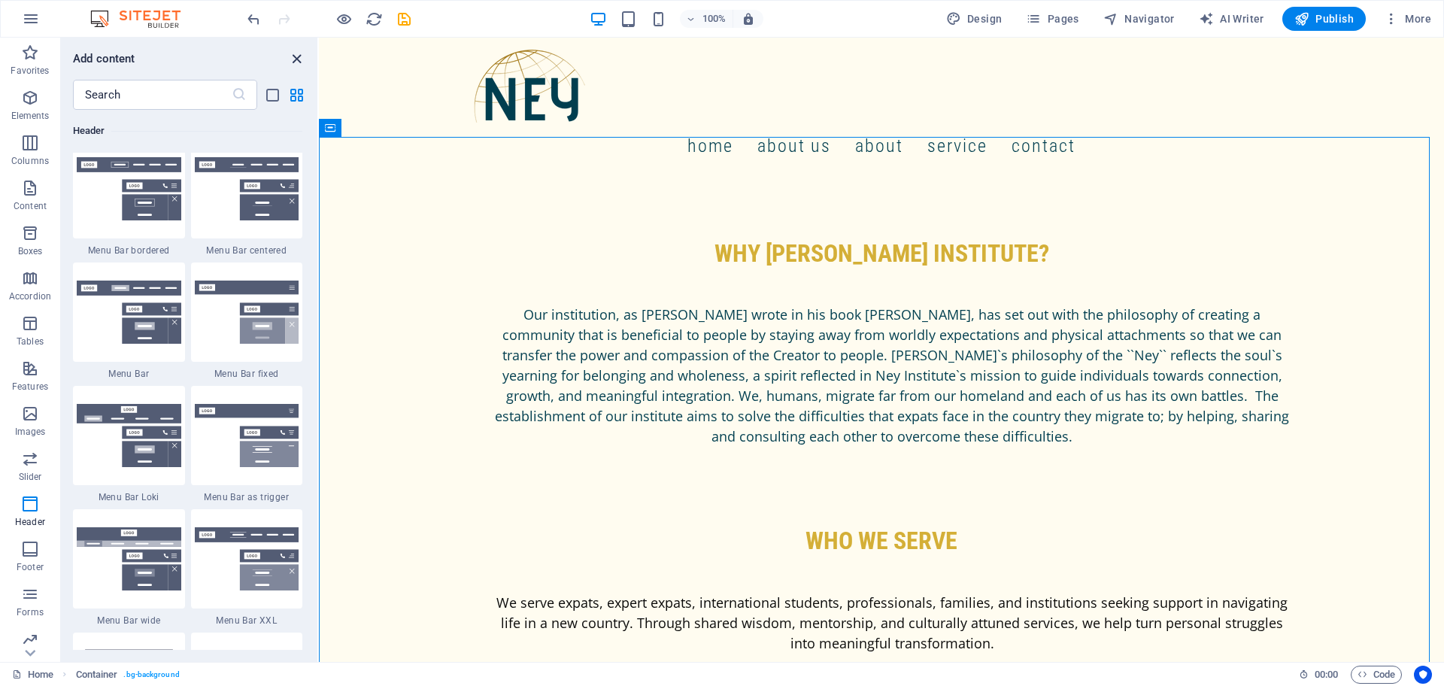
drag, startPoint x: 295, startPoint y: 64, endPoint x: 718, endPoint y: 39, distance: 424.2
click at [295, 64] on icon "close panel" at bounding box center [296, 58] width 17 height 17
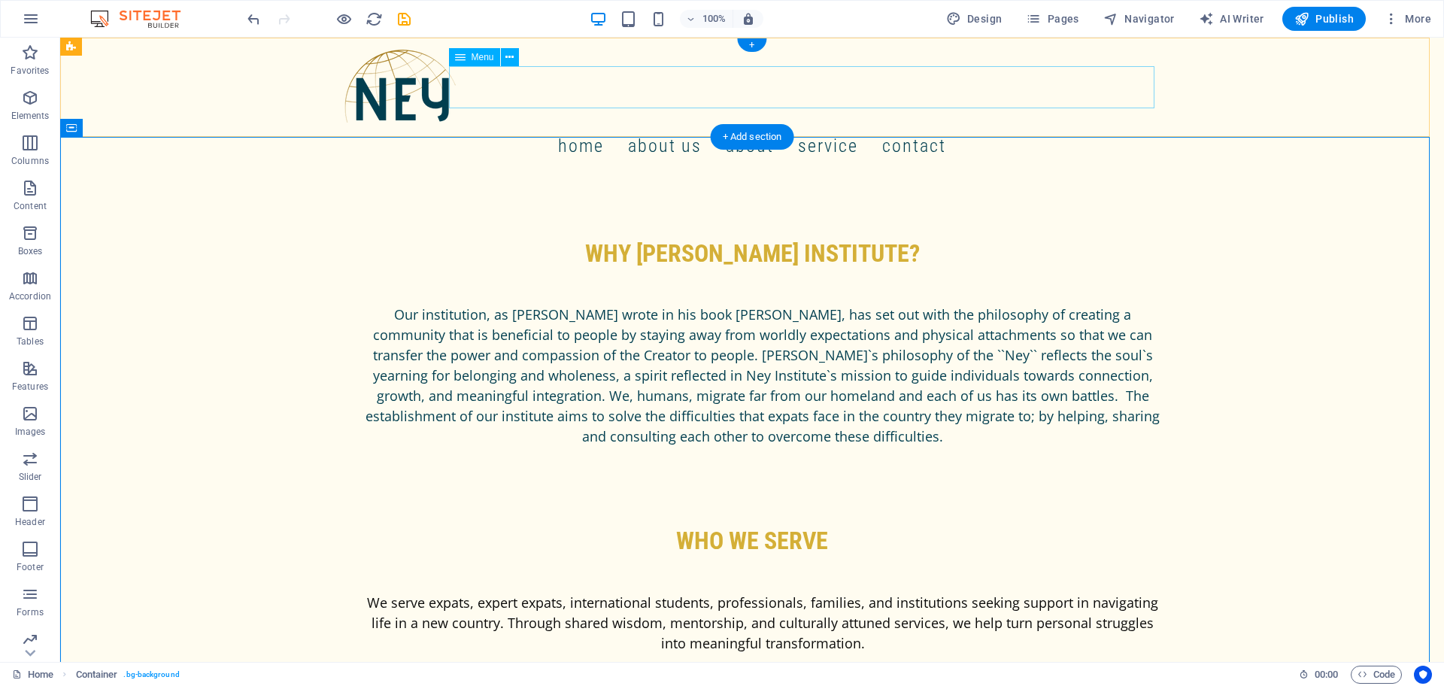
click at [580, 125] on nav "Home About us About Service Contact" at bounding box center [752, 146] width 818 height 42
select select
select select "11"
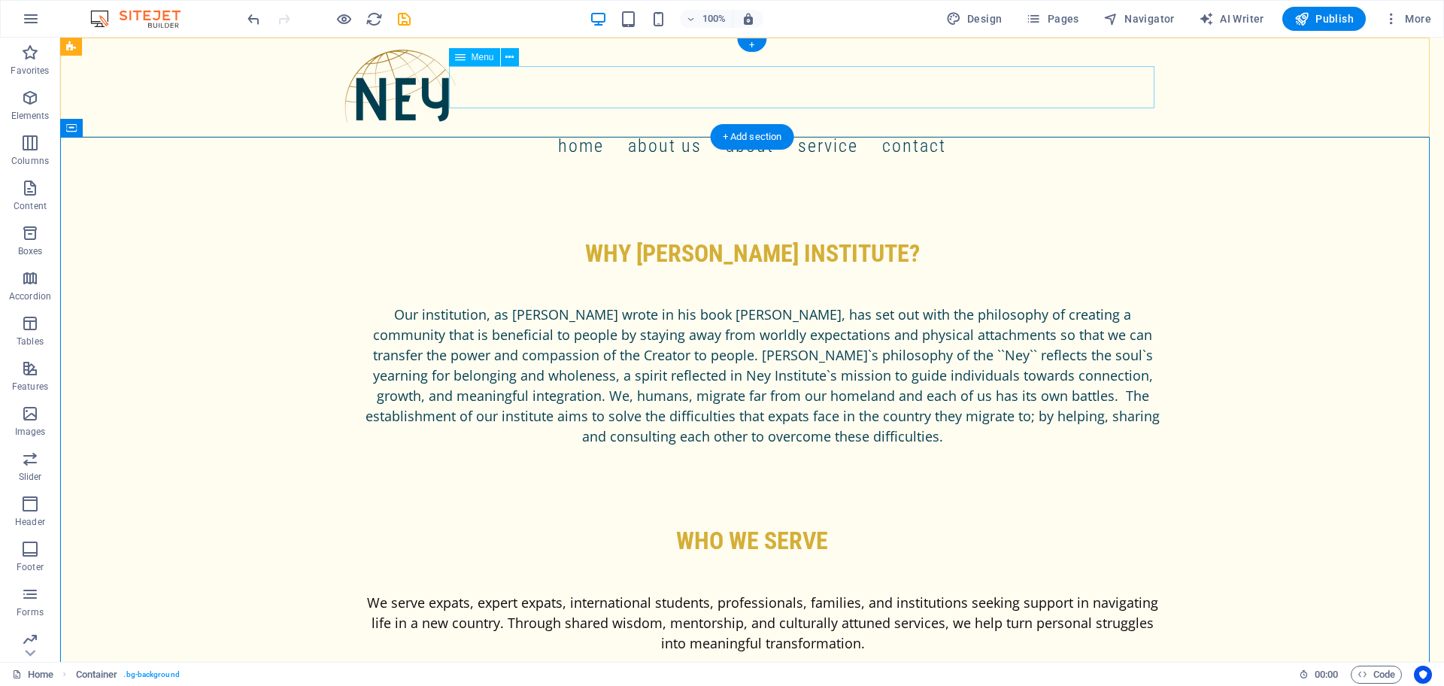
select select
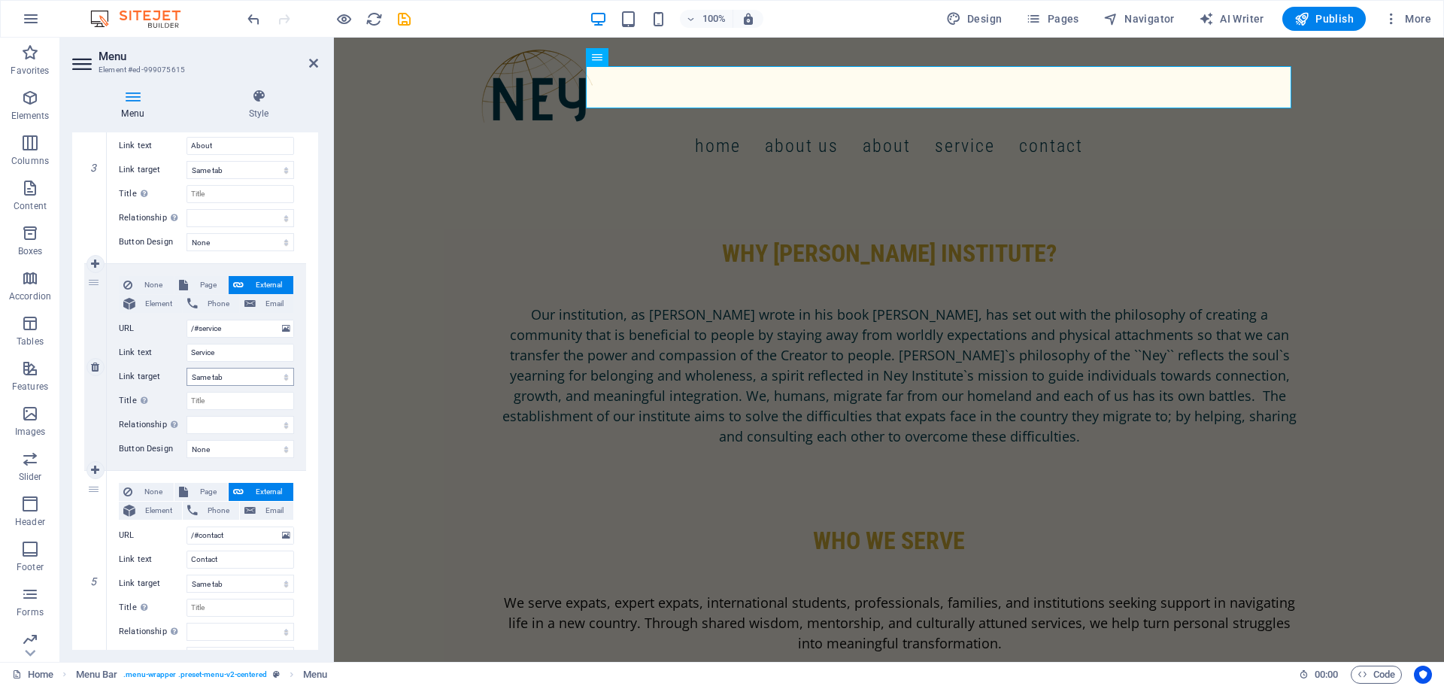
scroll to position [701, 0]
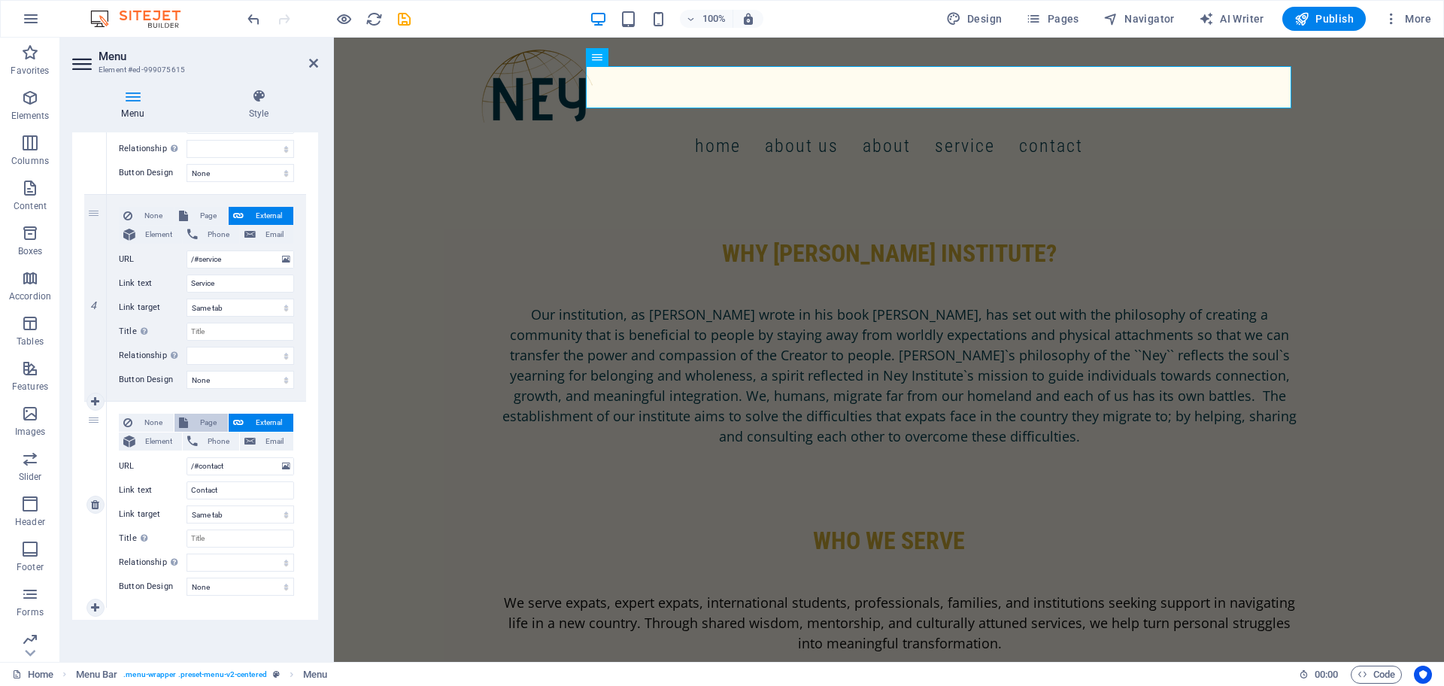
click at [199, 423] on span "Page" at bounding box center [208, 423] width 31 height 18
select select
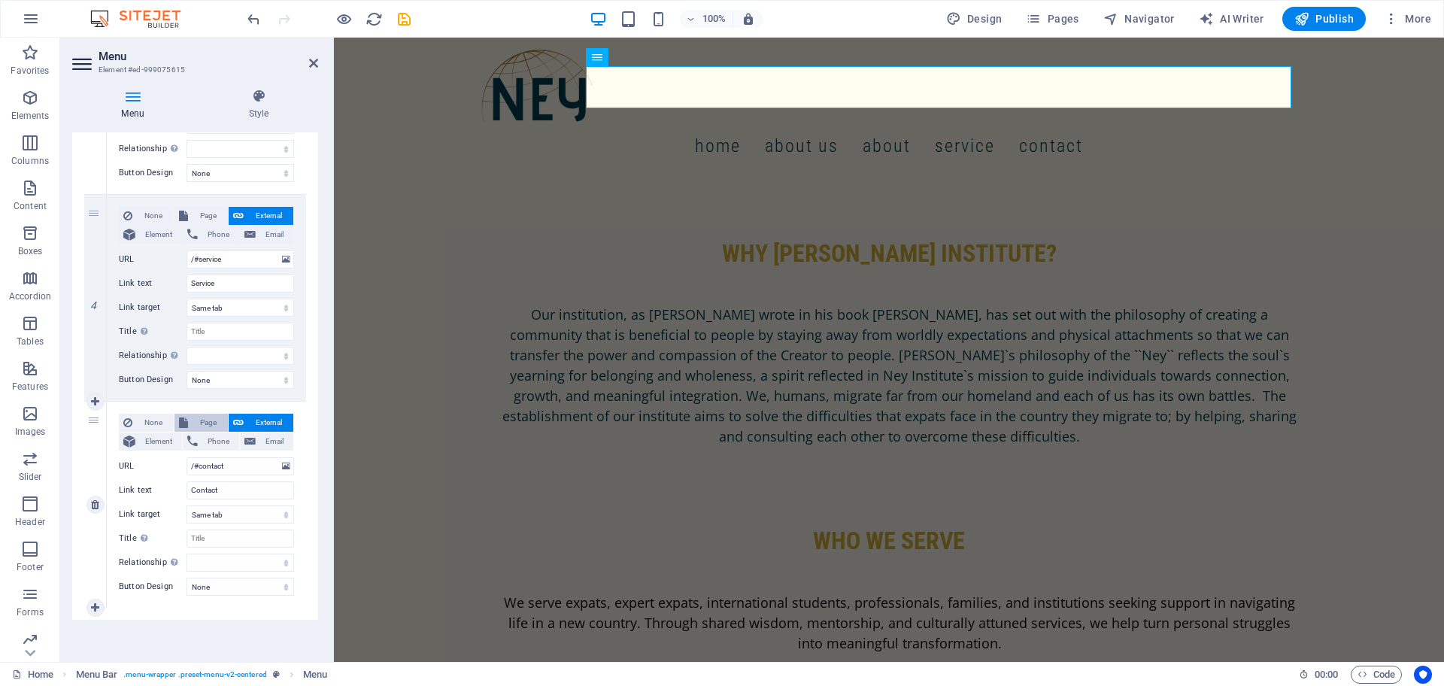
select select
click at [219, 465] on select "Home Register Get Involved Mentorship&amp;coaching service Psychological Suppor…" at bounding box center [241, 466] width 108 height 18
select select "1"
click at [187, 457] on select "Home Register Get Involved Mentorship&amp;coaching service Psychological Suppor…" at bounding box center [241, 466] width 108 height 18
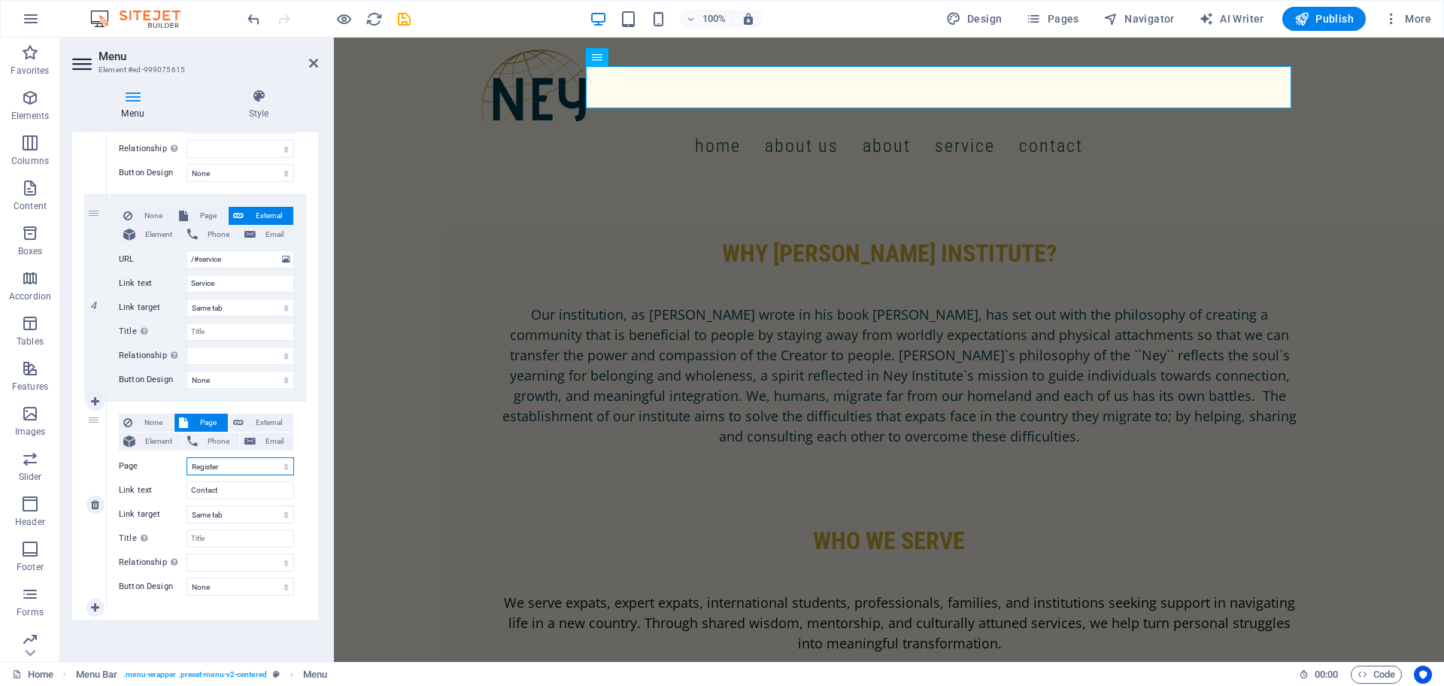
select select
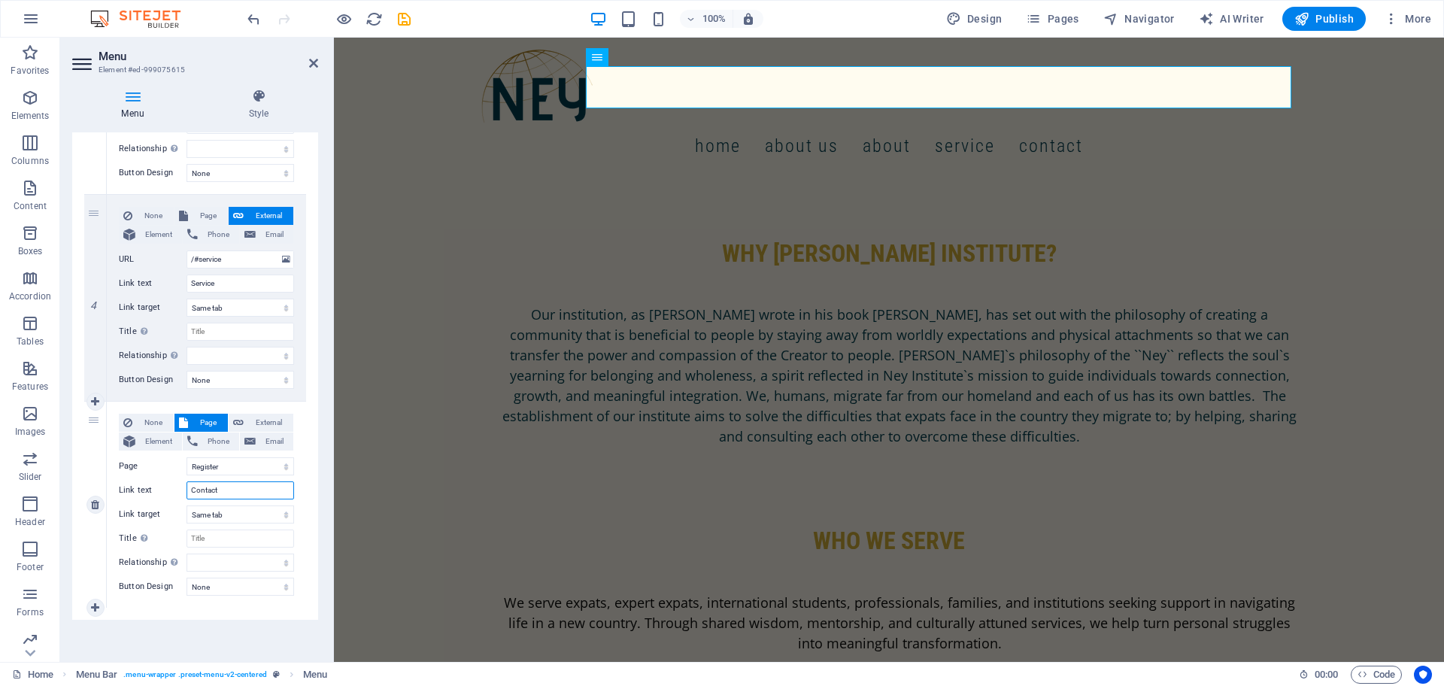
click at [227, 488] on input "Contact" at bounding box center [241, 490] width 108 height 18
type input "register"
select select
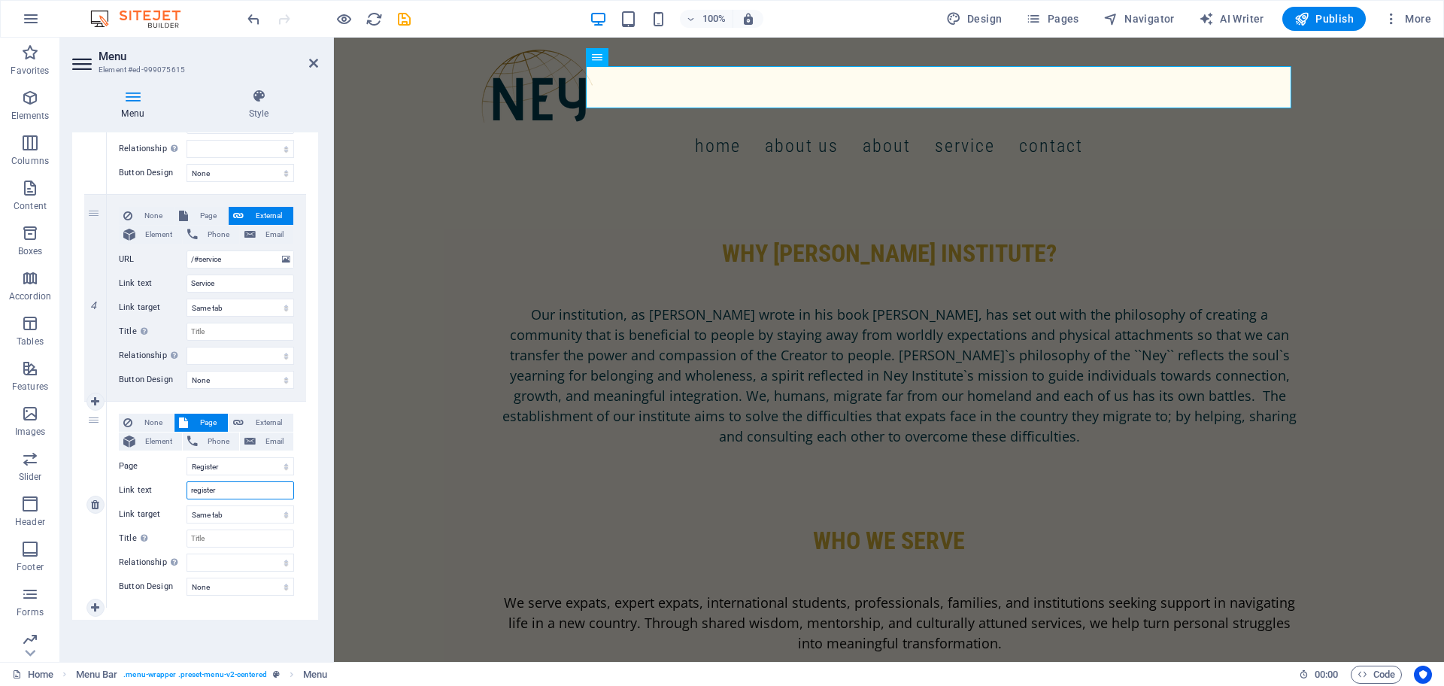
select select
type input "register"
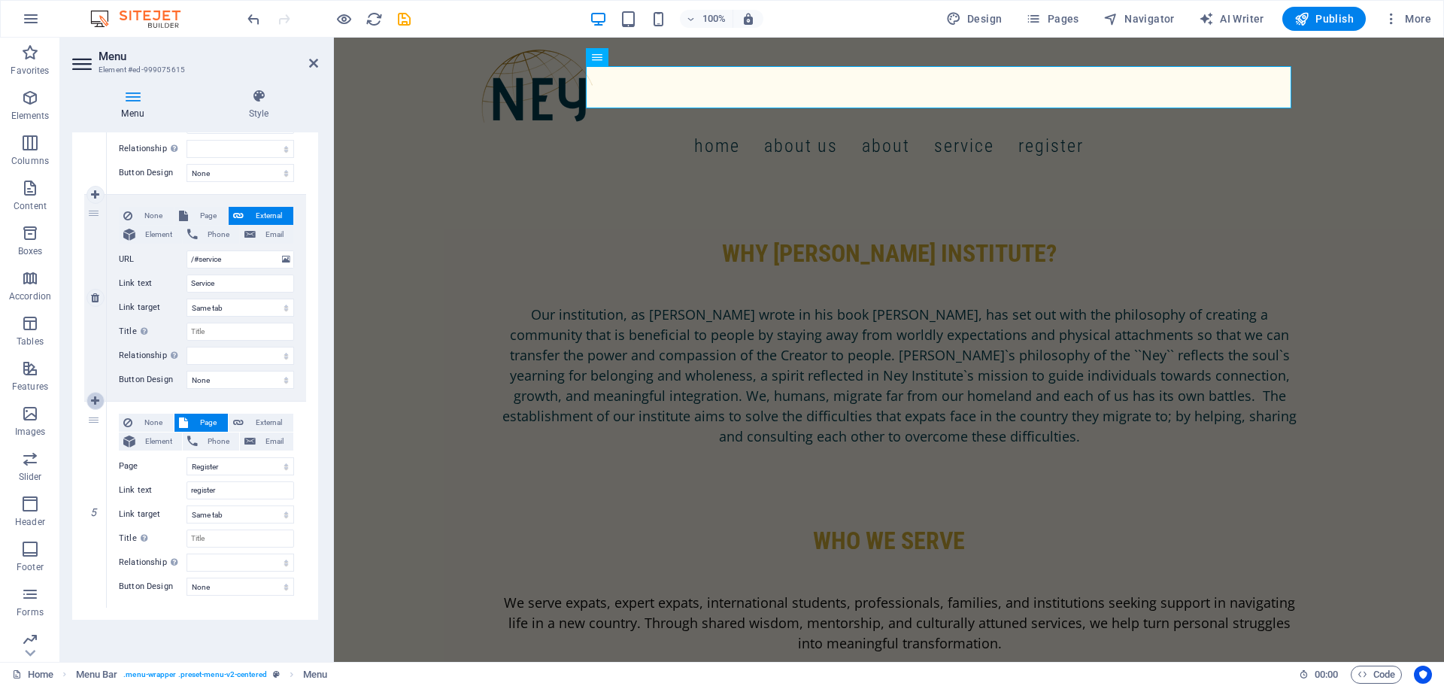
click at [96, 400] on icon at bounding box center [95, 401] width 8 height 11
select select
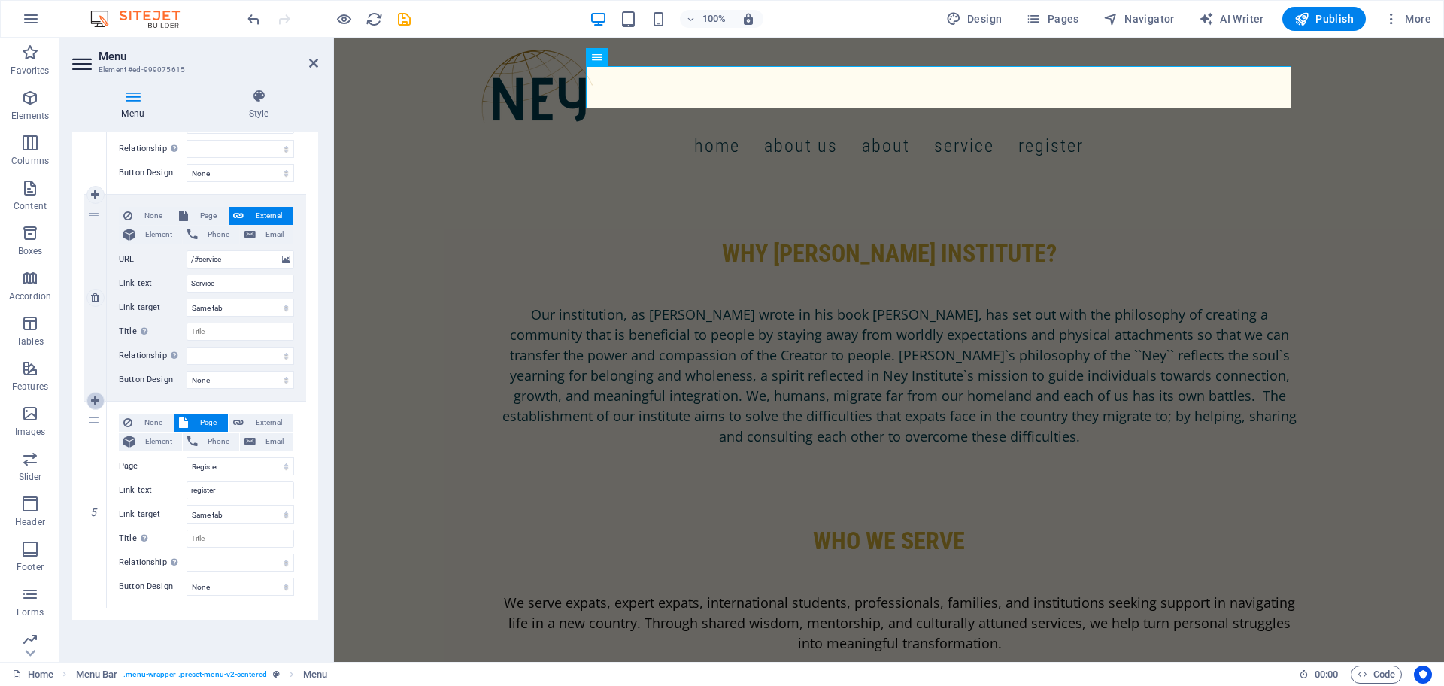
select select
select select "1"
select select
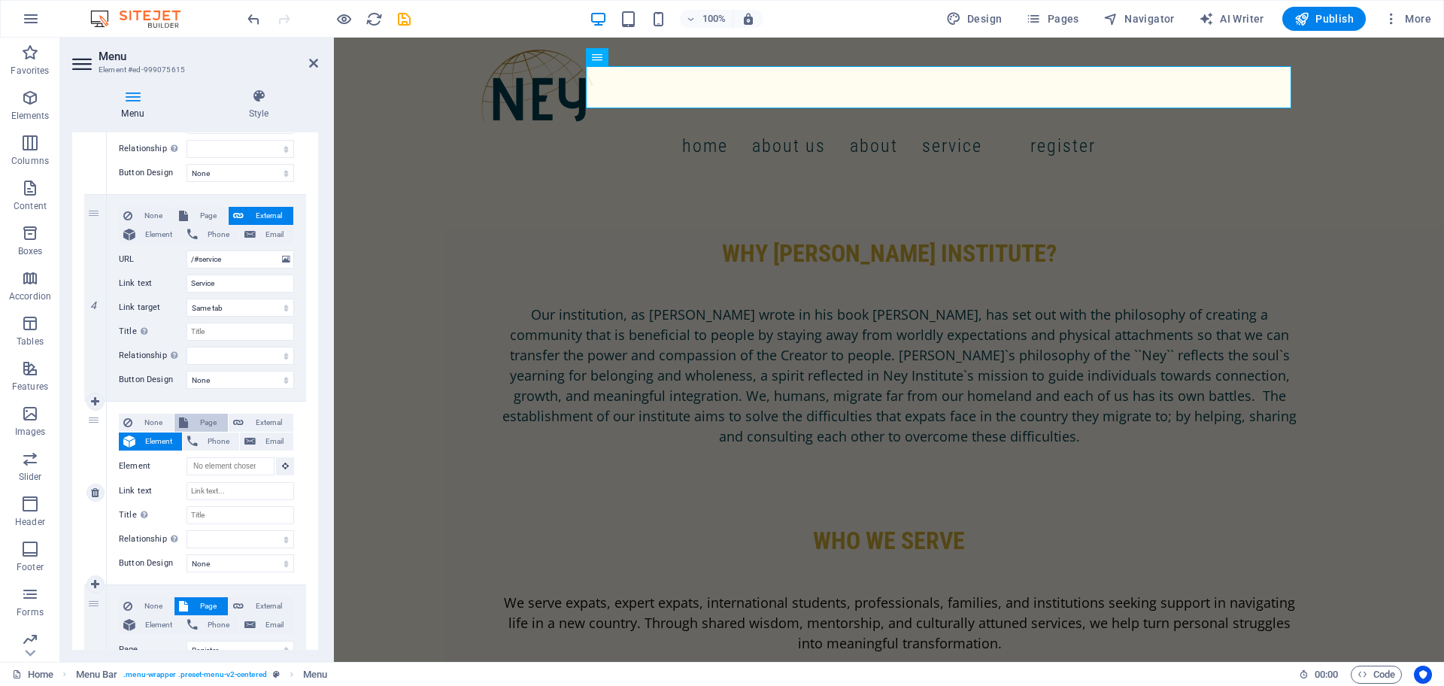
click at [205, 424] on span "Page" at bounding box center [208, 423] width 31 height 18
select select
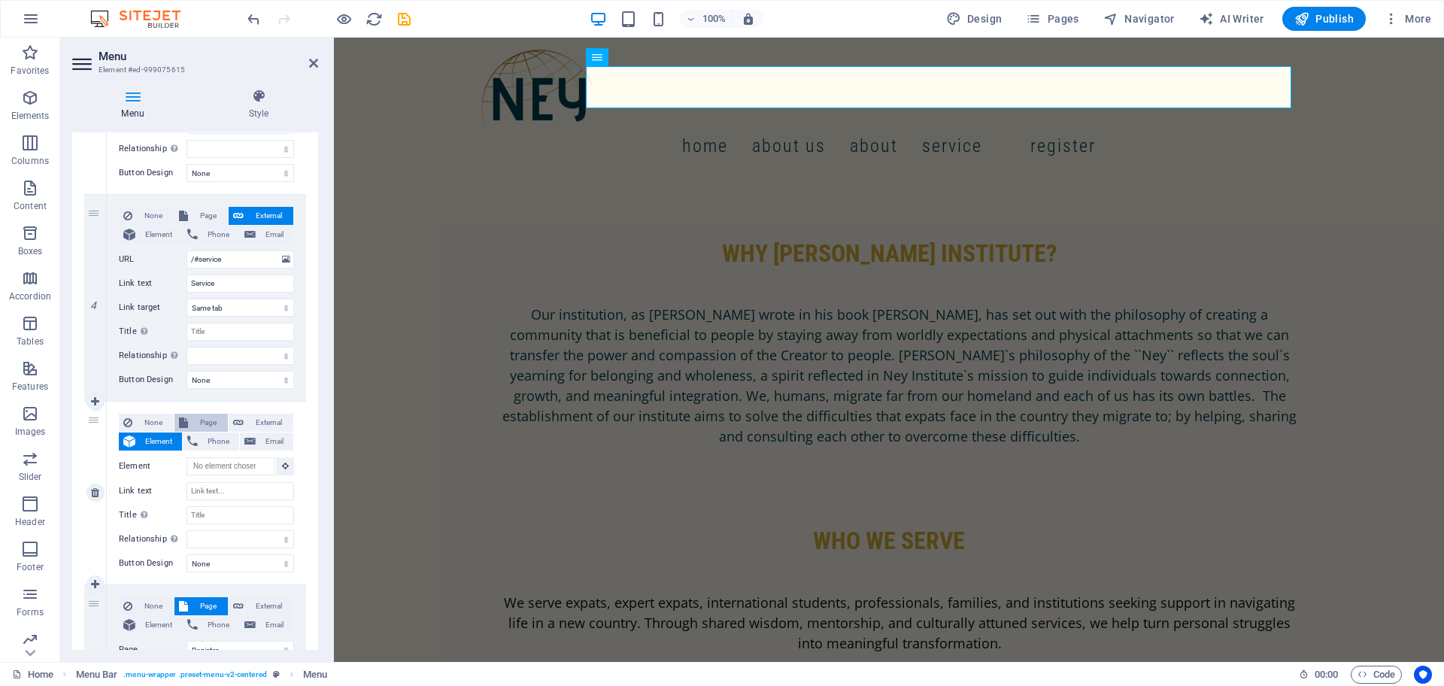
select select
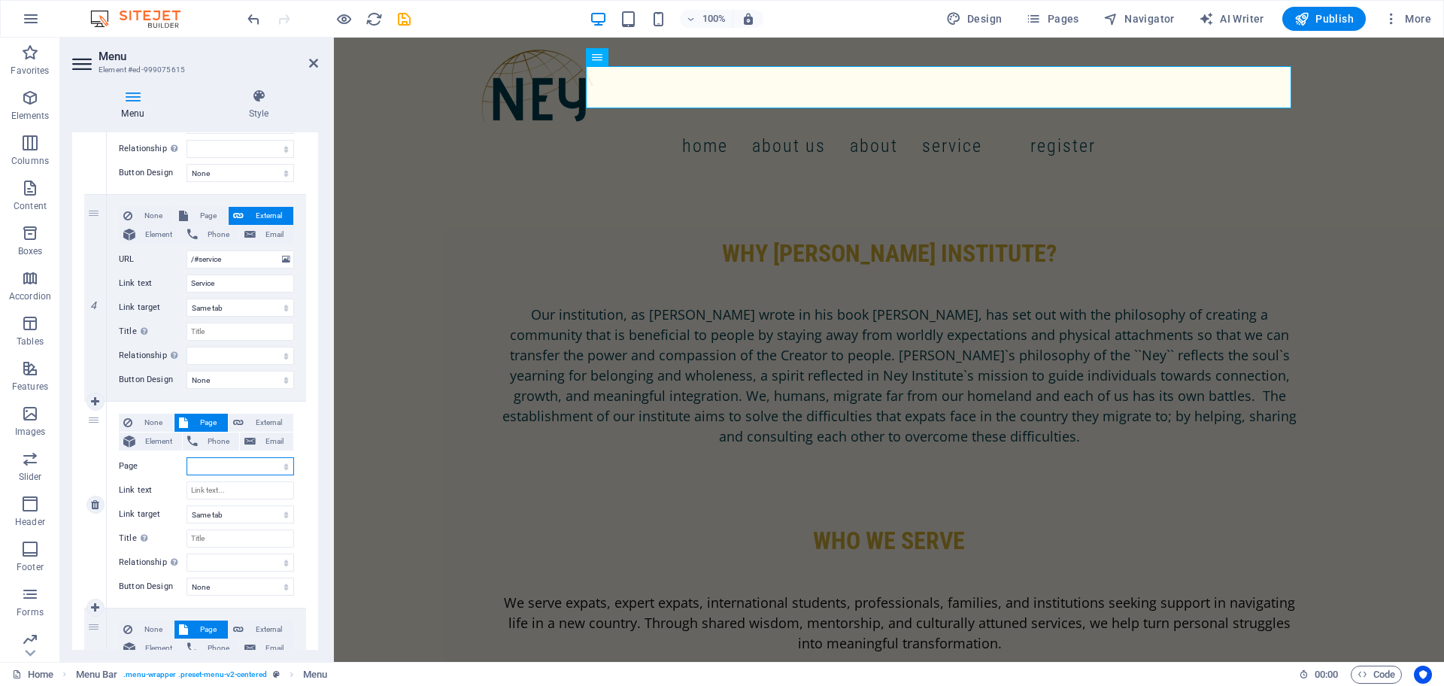
click at [215, 462] on select "Home Register Get Involved Mentorship&amp;coaching service Psychological Suppor…" at bounding box center [241, 466] width 108 height 18
select select "2"
click at [187, 457] on select "Home Register Get Involved Mentorship&amp;coaching service Psychological Suppor…" at bounding box center [241, 466] width 108 height 18
select select
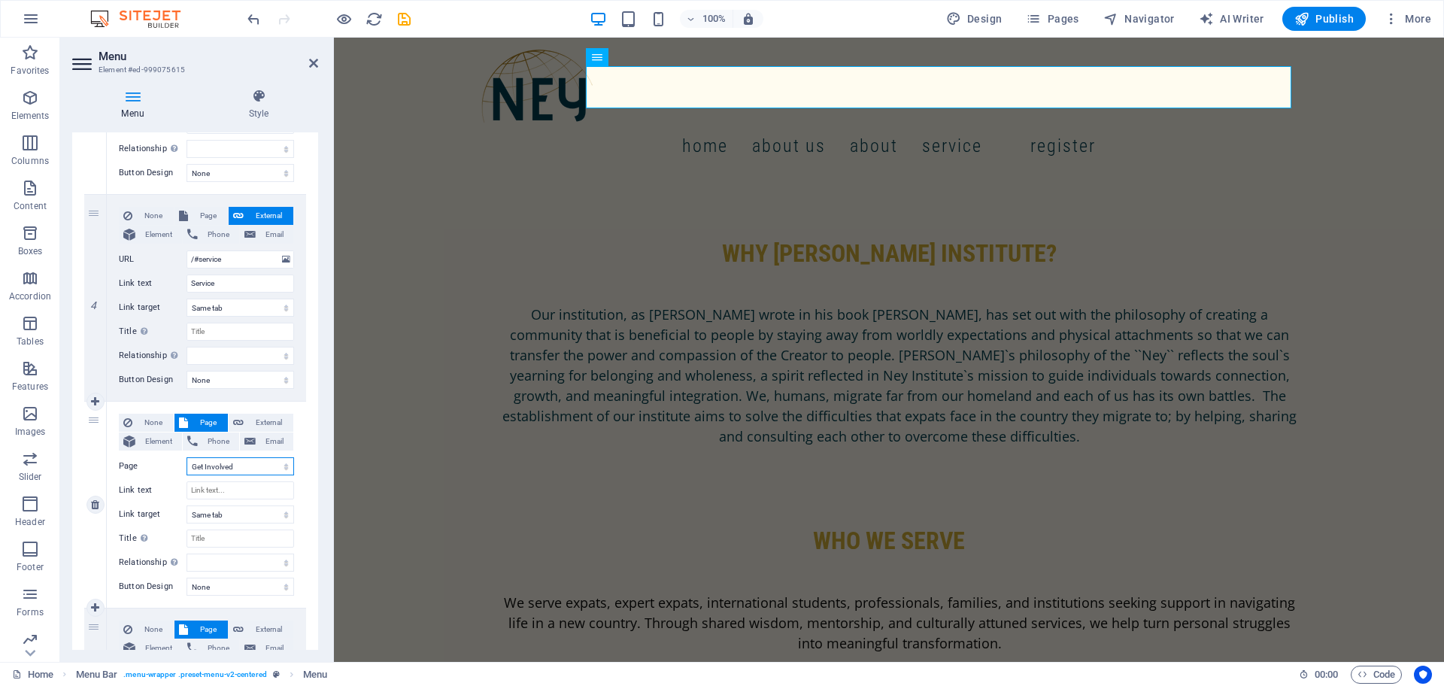
select select
click at [223, 490] on input "Link text" at bounding box center [241, 490] width 108 height 18
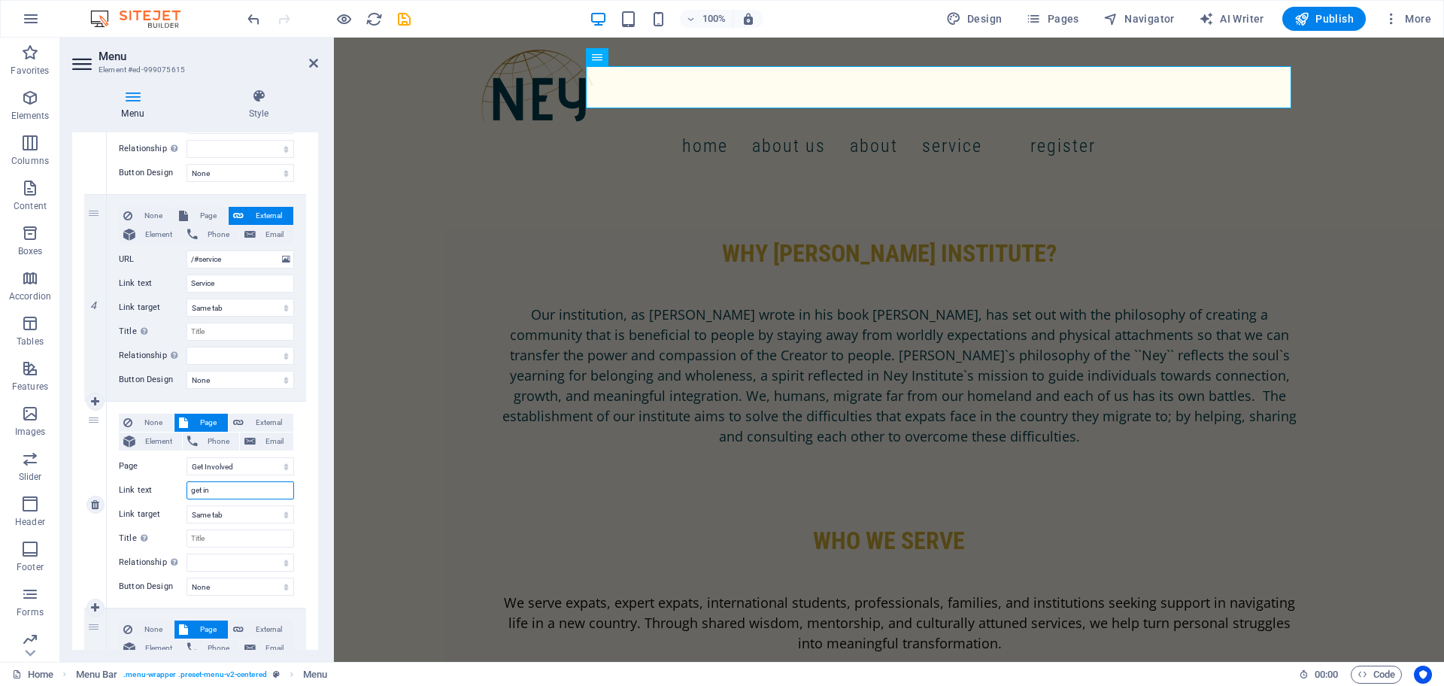
type input "get inv"
select select
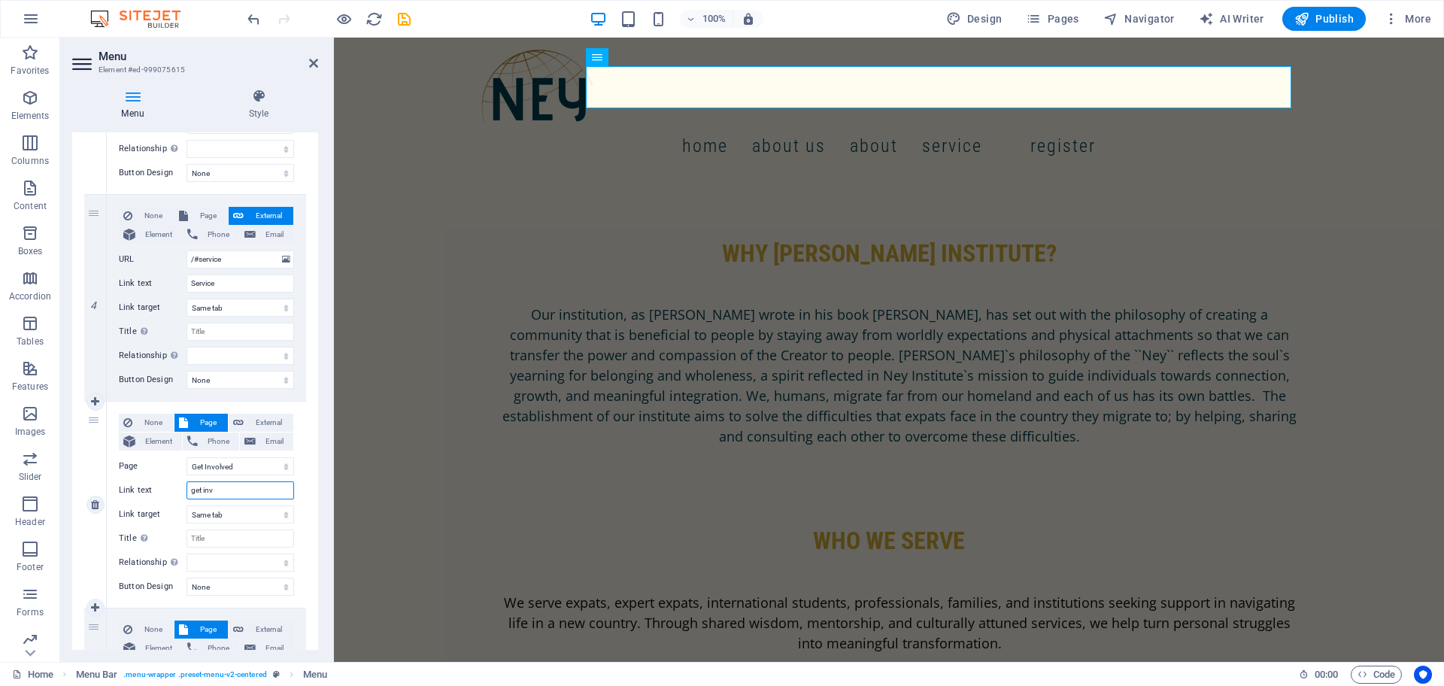
select select
type input "get invol"
select select
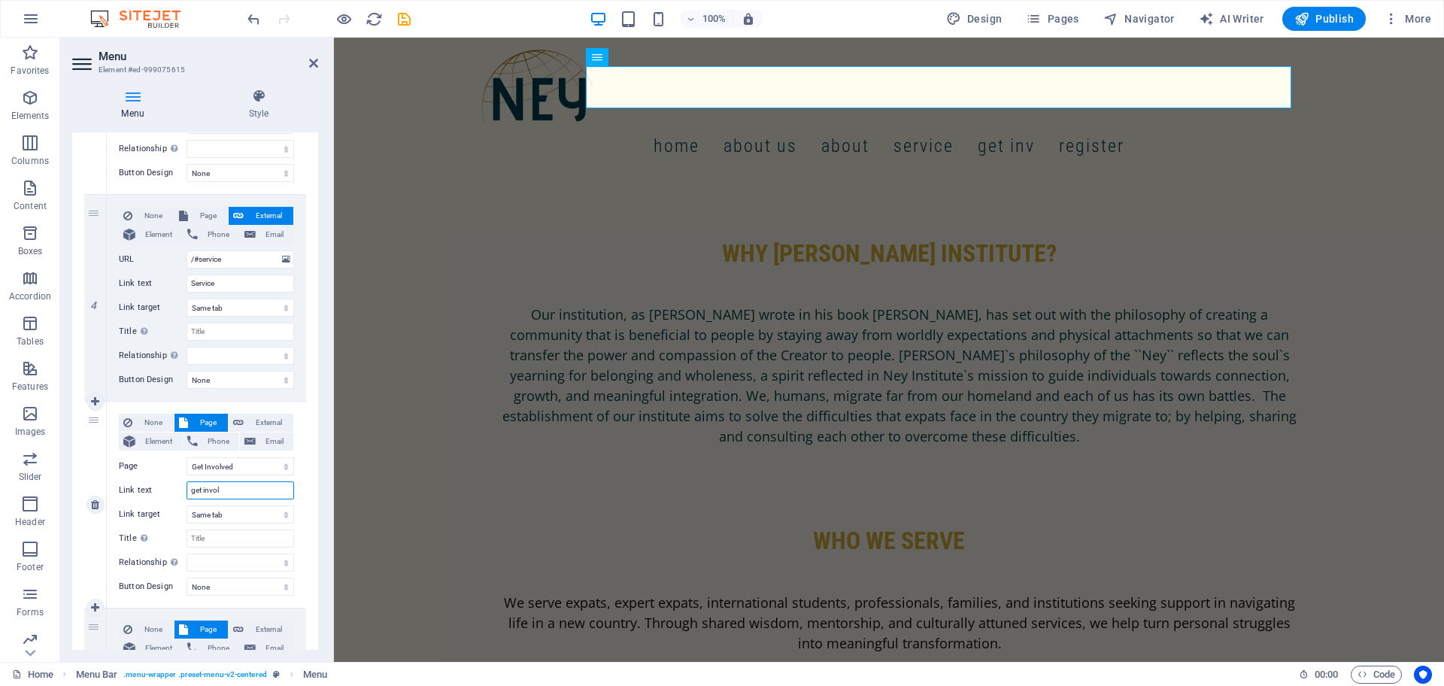
select select
type input "get involved"
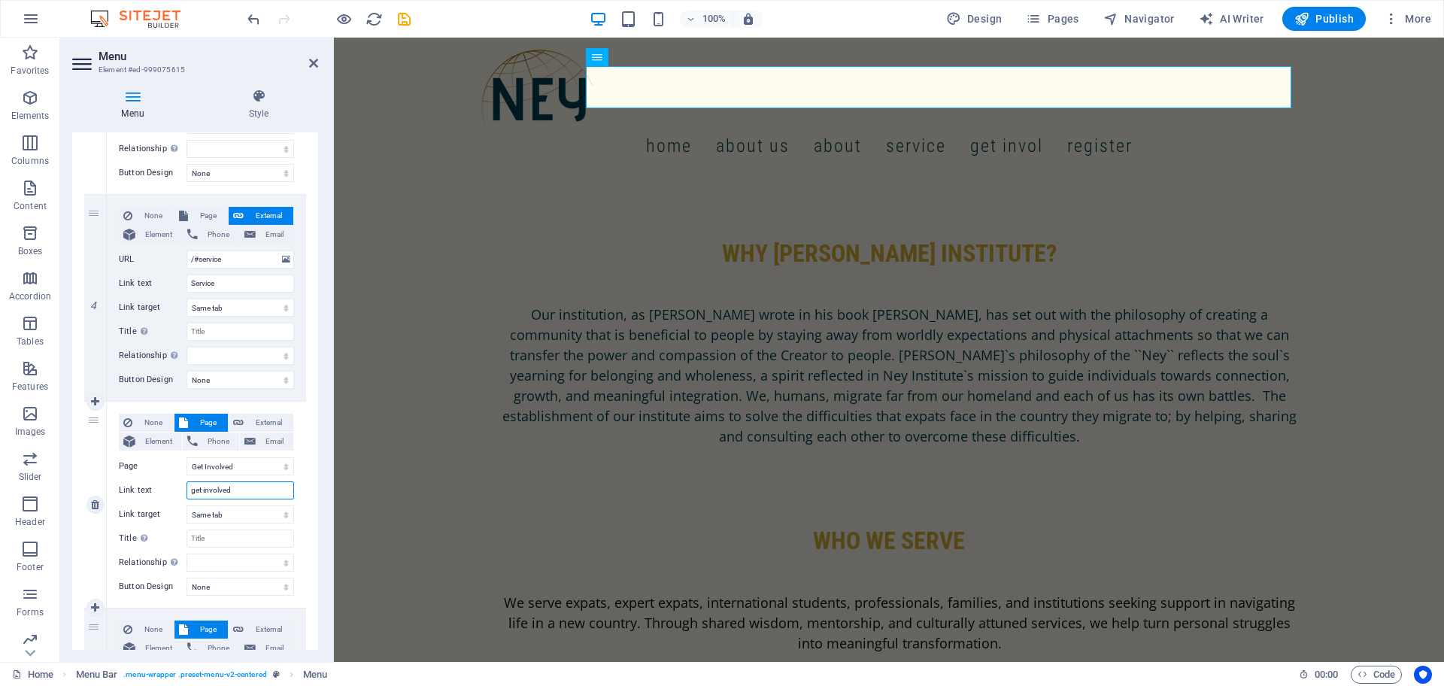
select select
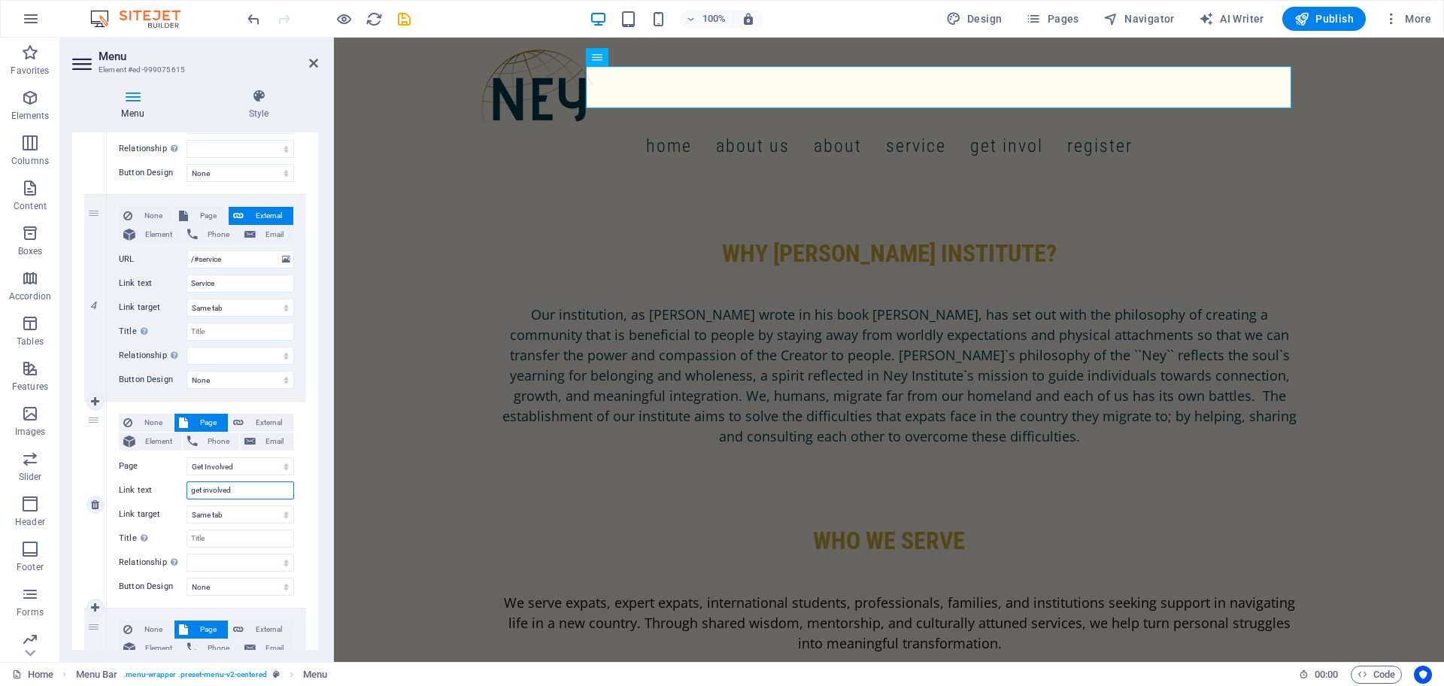
select select
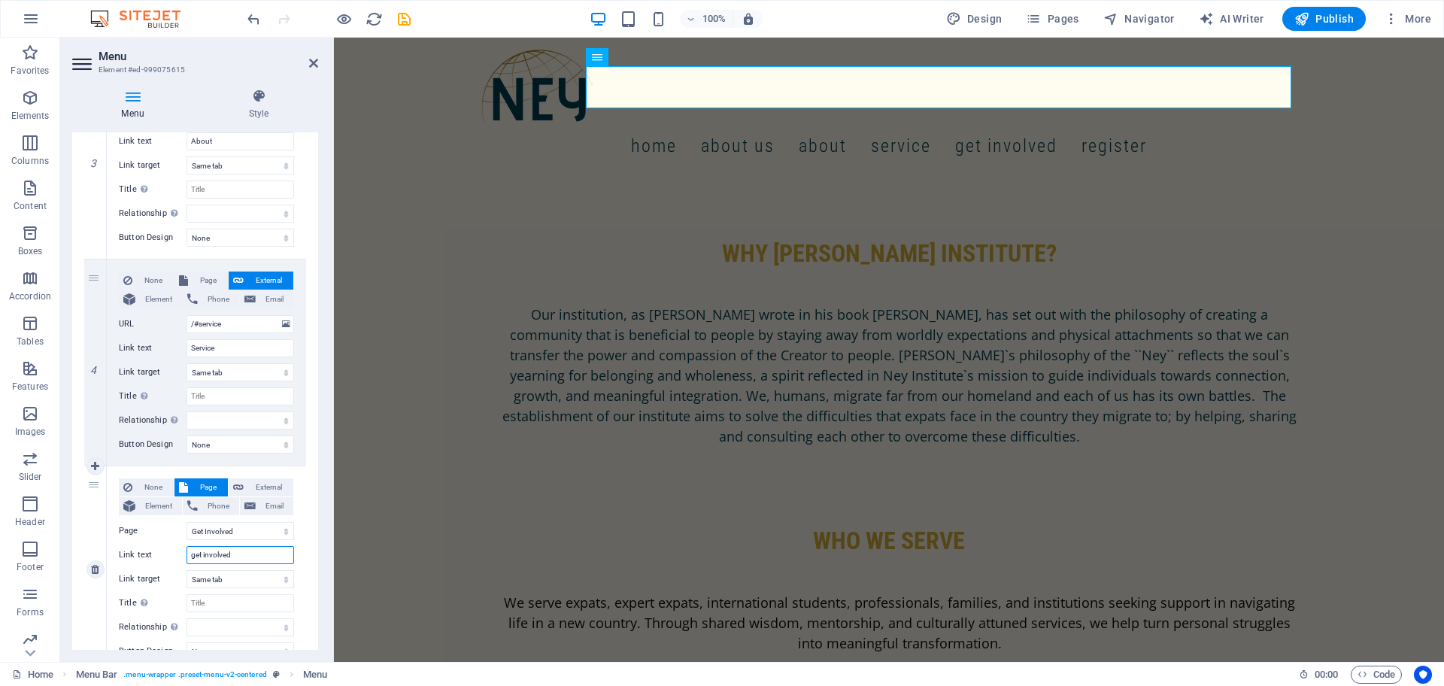
scroll to position [635, 0]
type input "get involved"
click at [399, 19] on icon "save" at bounding box center [404, 19] width 17 height 17
checkbox input "false"
select select
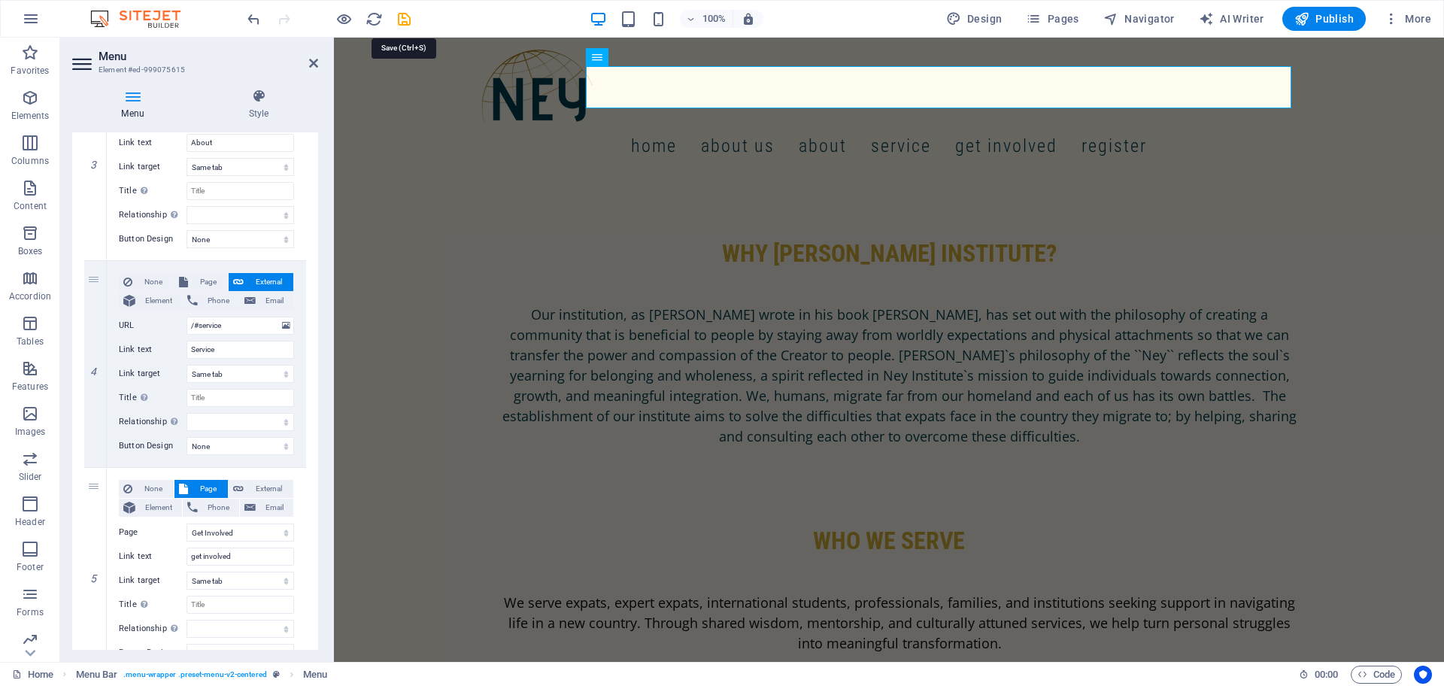
select select "11"
select select
select select "2"
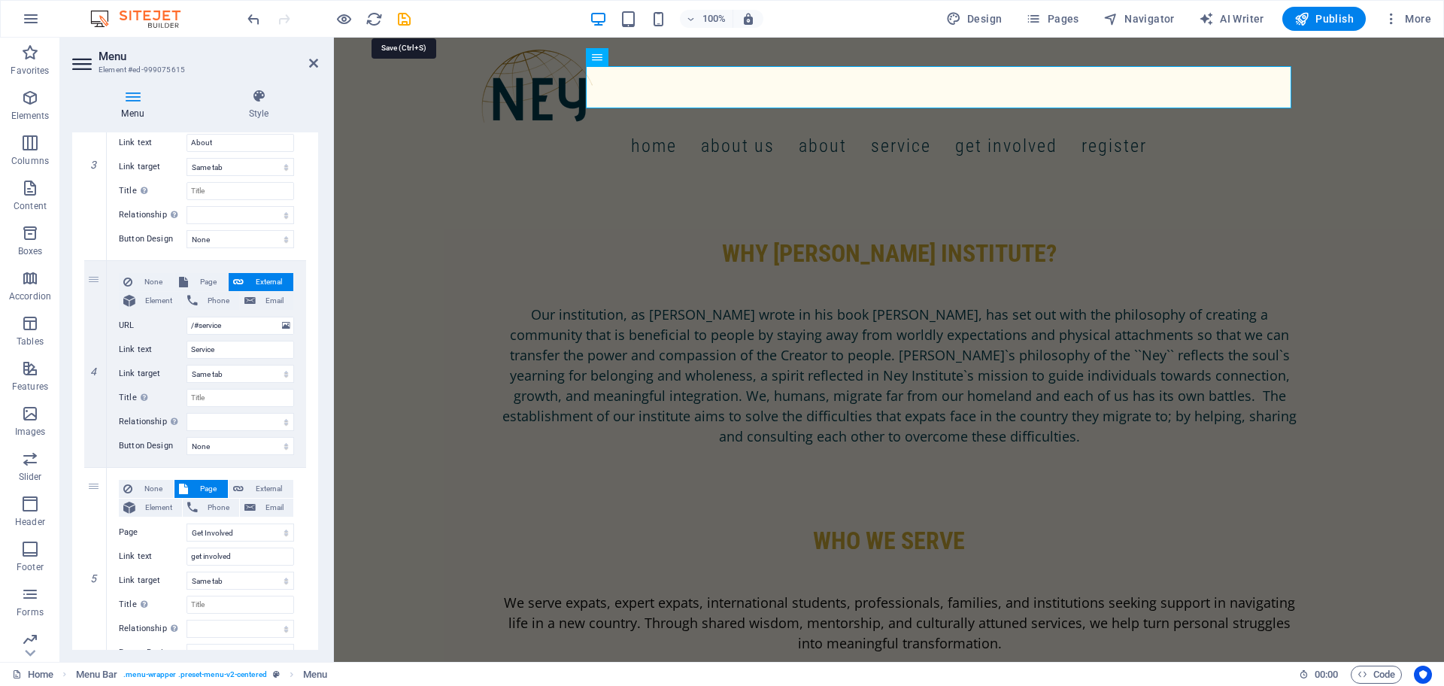
select select
select select "1"
select select
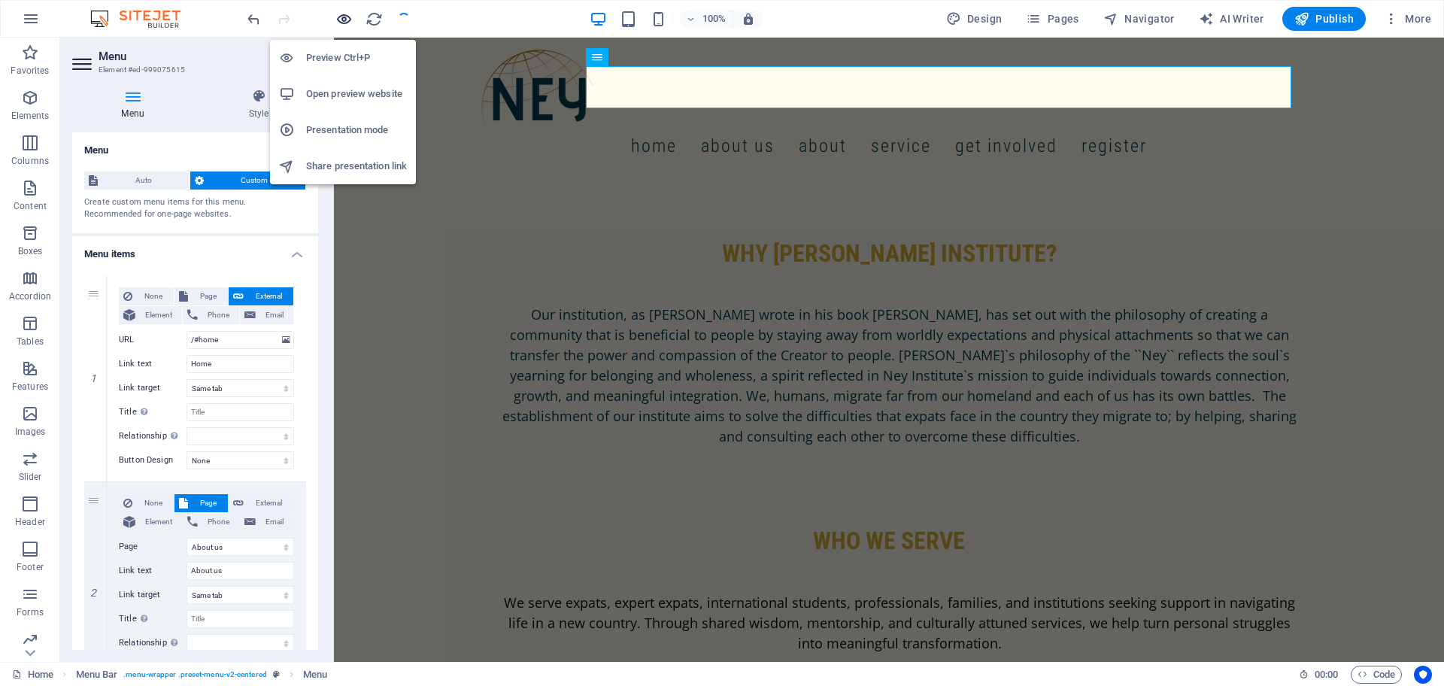
click at [348, 22] on icon "button" at bounding box center [343, 19] width 17 height 17
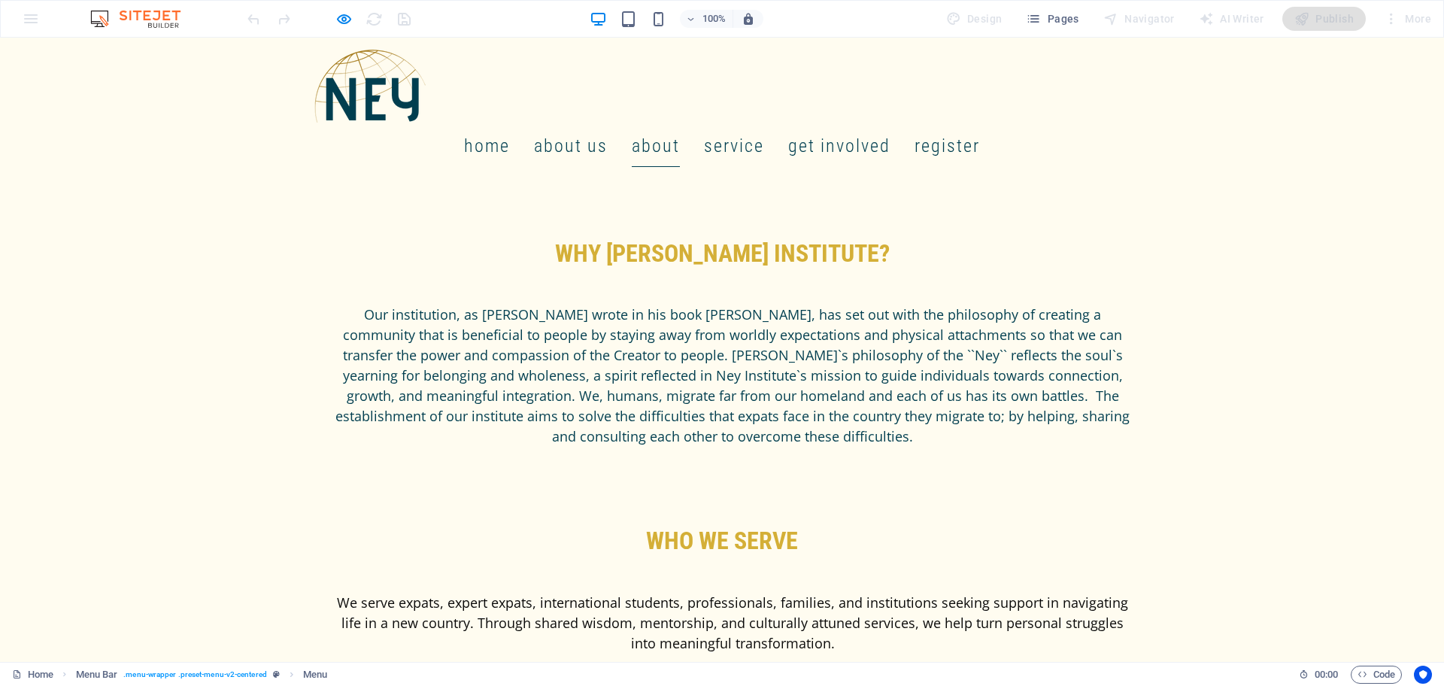
click at [680, 125] on link "About" at bounding box center [656, 146] width 48 height 42
click at [608, 125] on link "About us" at bounding box center [571, 146] width 74 height 42
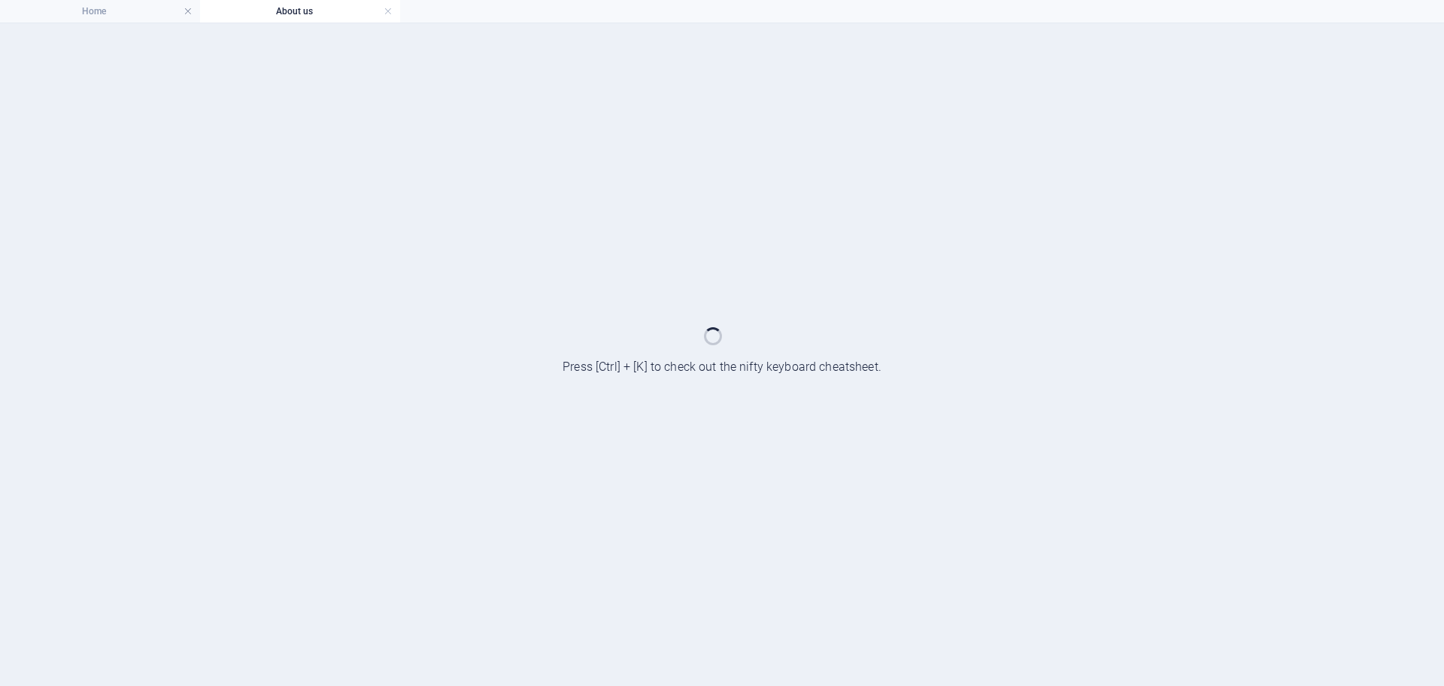
scroll to position [0, 0]
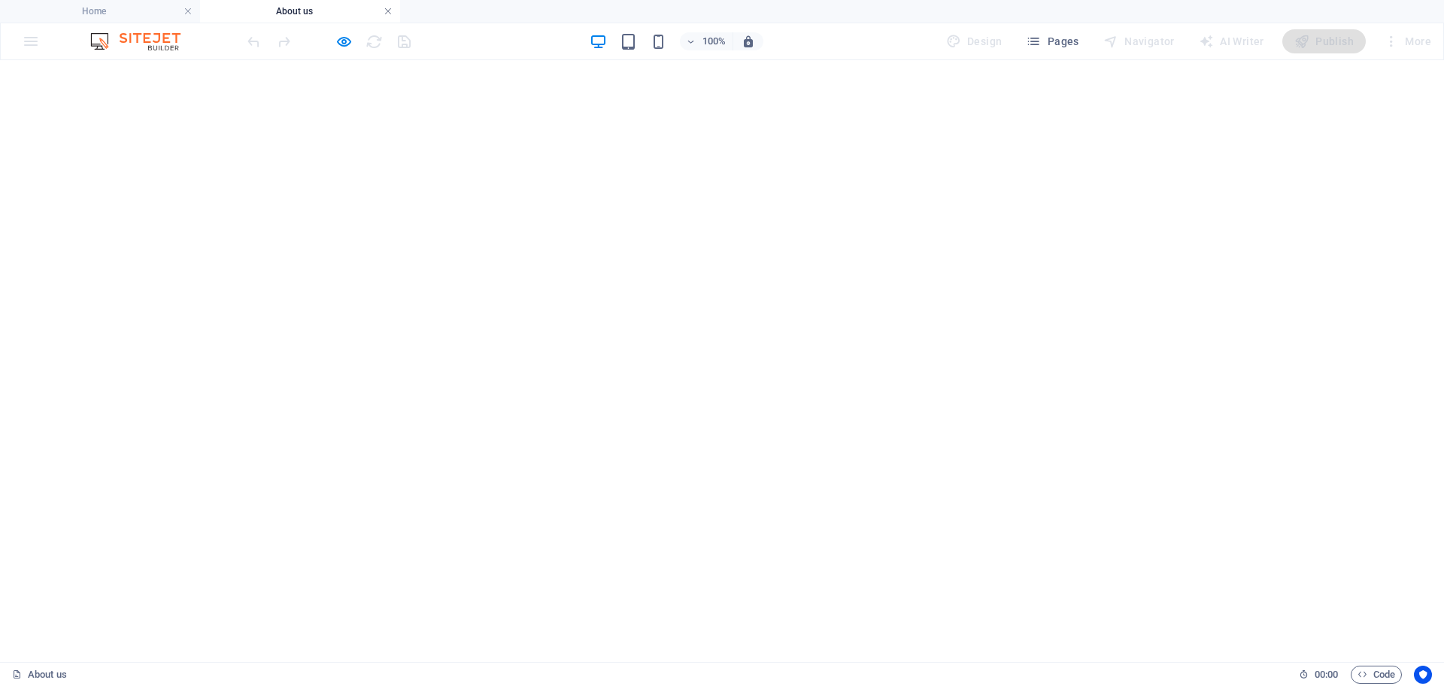
click at [385, 6] on link at bounding box center [388, 12] width 9 height 14
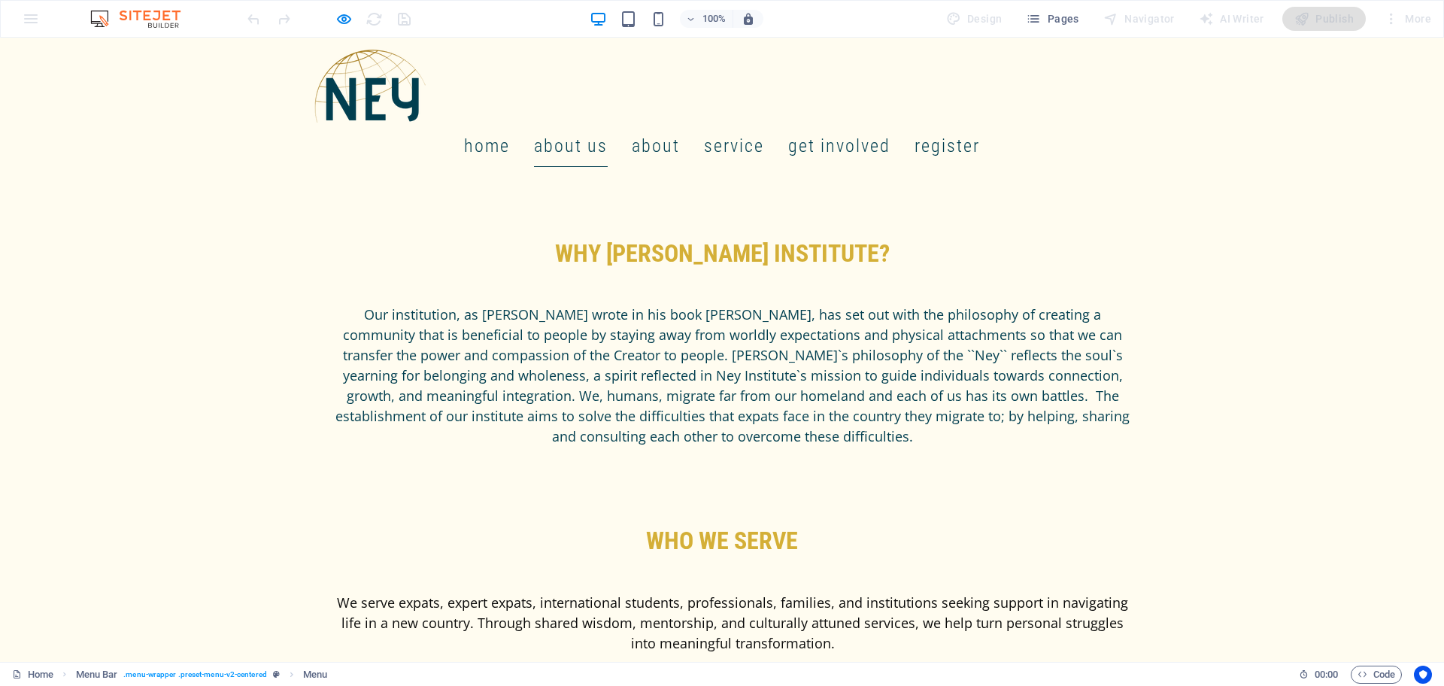
click at [608, 125] on link "About us" at bounding box center [571, 146] width 74 height 42
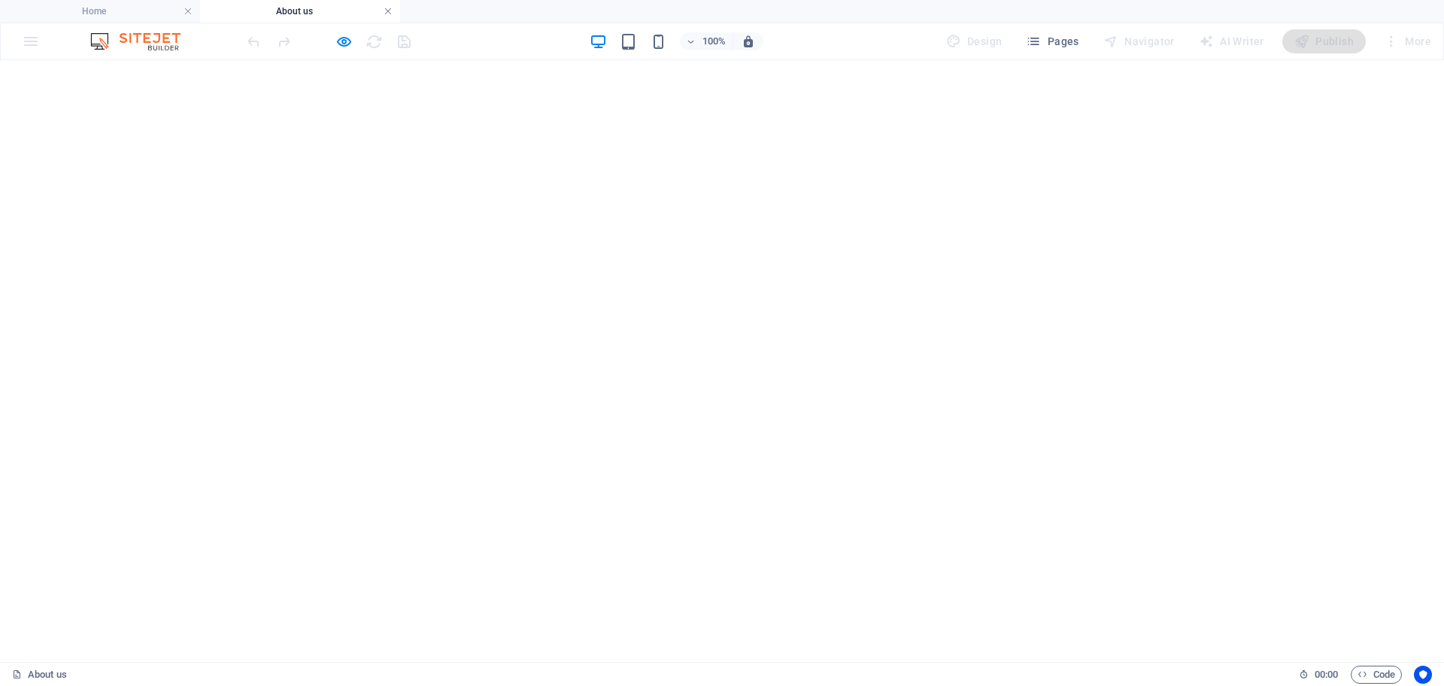
click at [389, 11] on link at bounding box center [388, 12] width 9 height 14
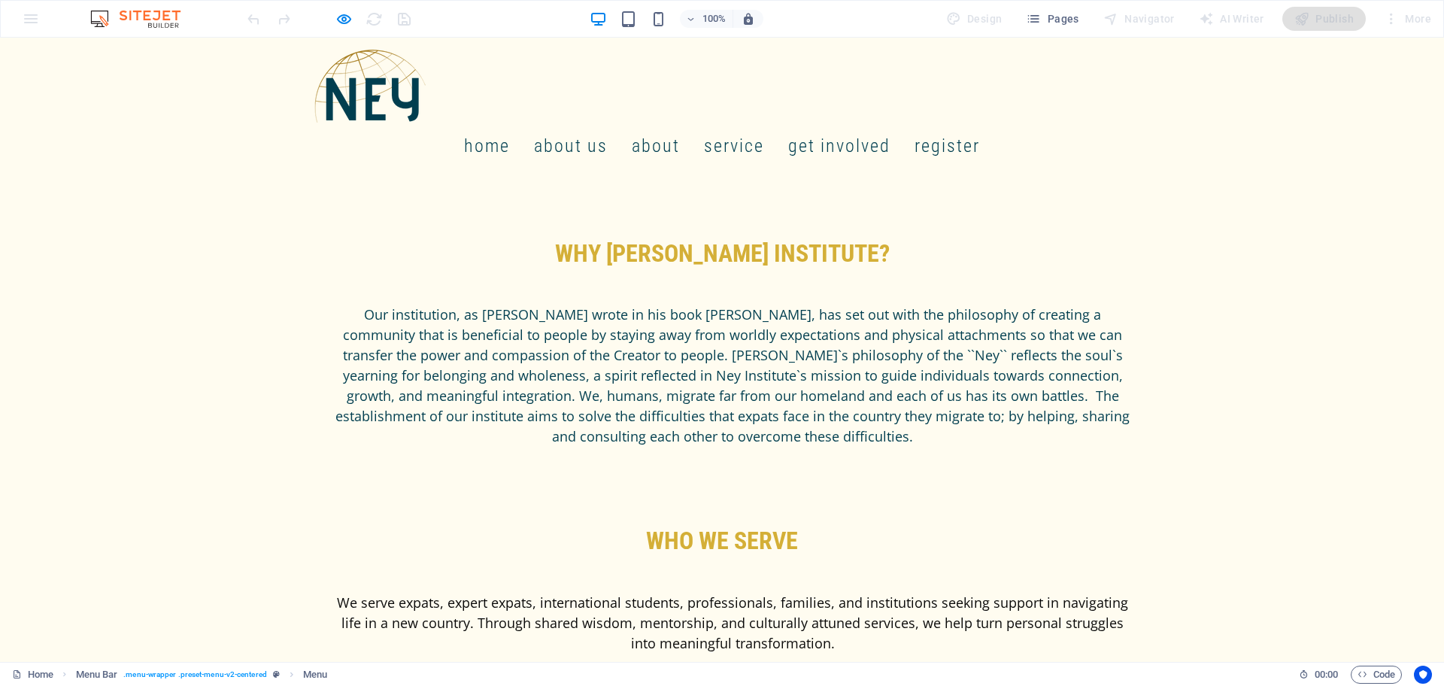
select select
select select "11"
select select
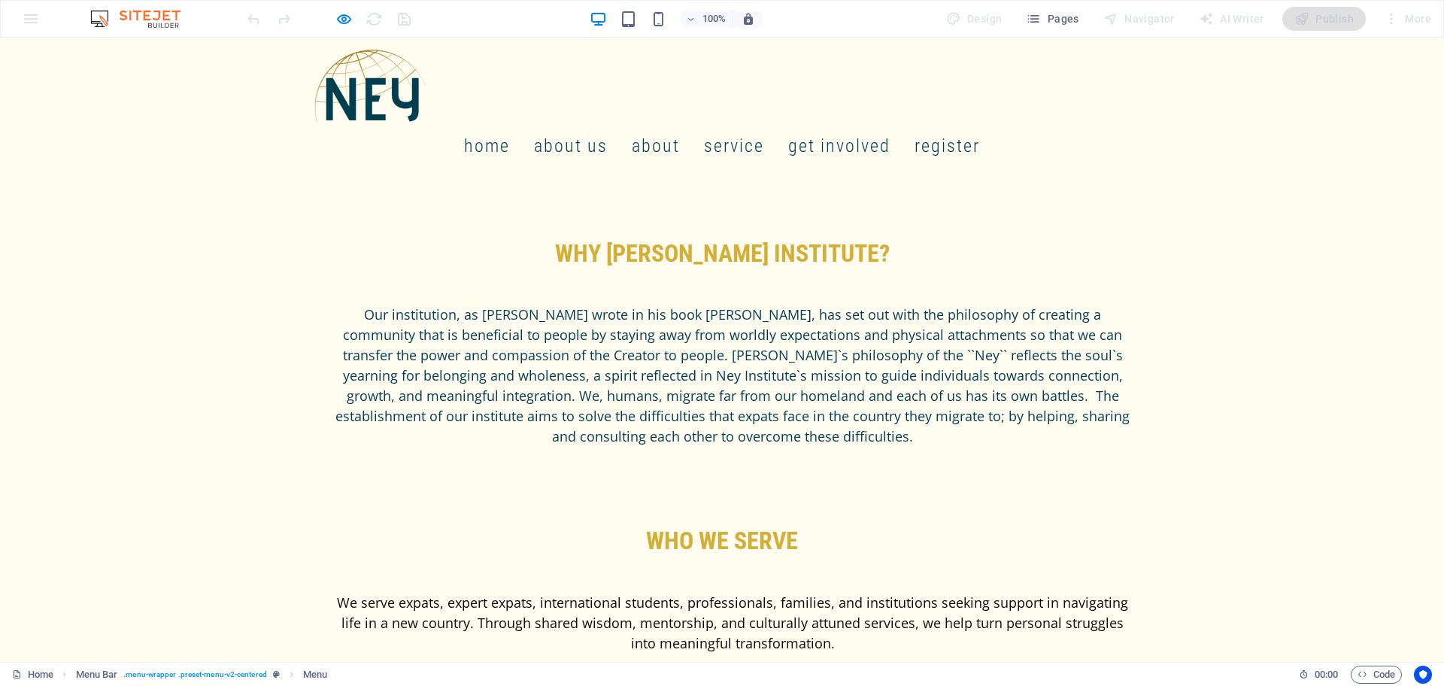
select select "2"
select select
select select "1"
select select
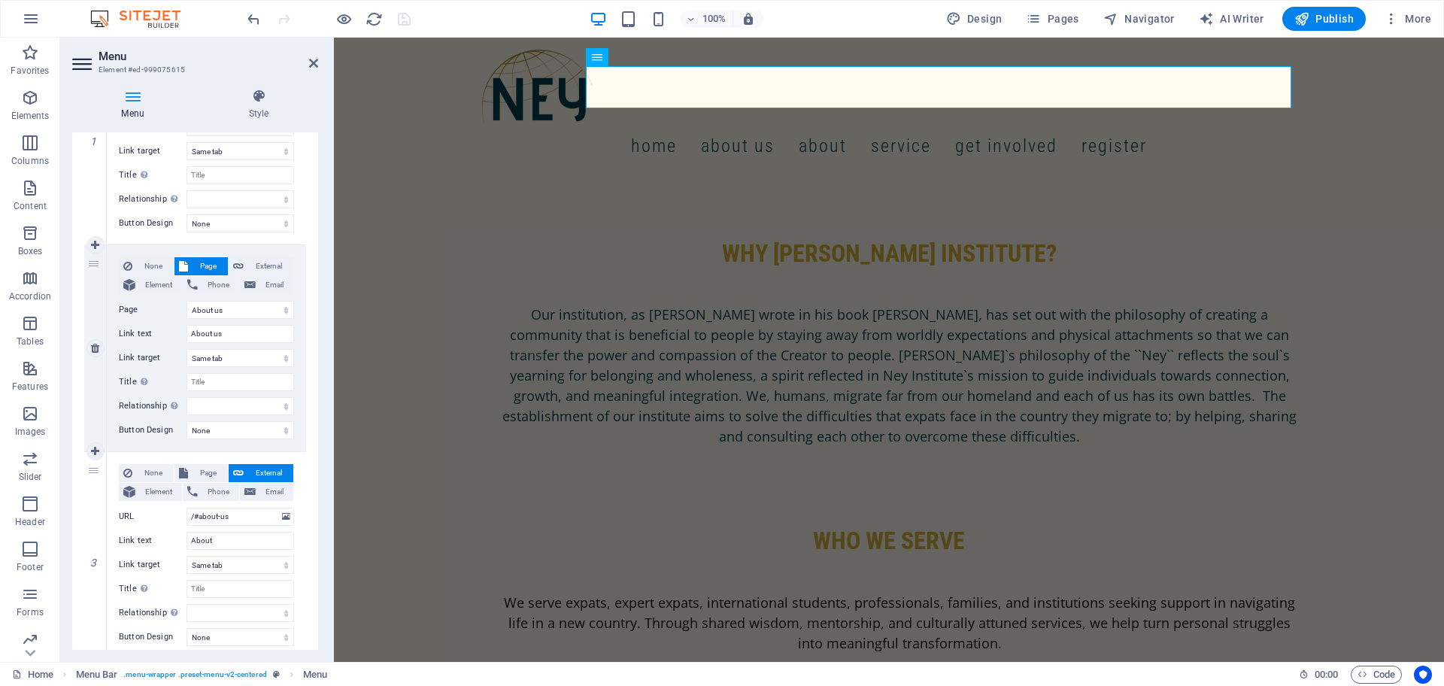
scroll to position [284, 0]
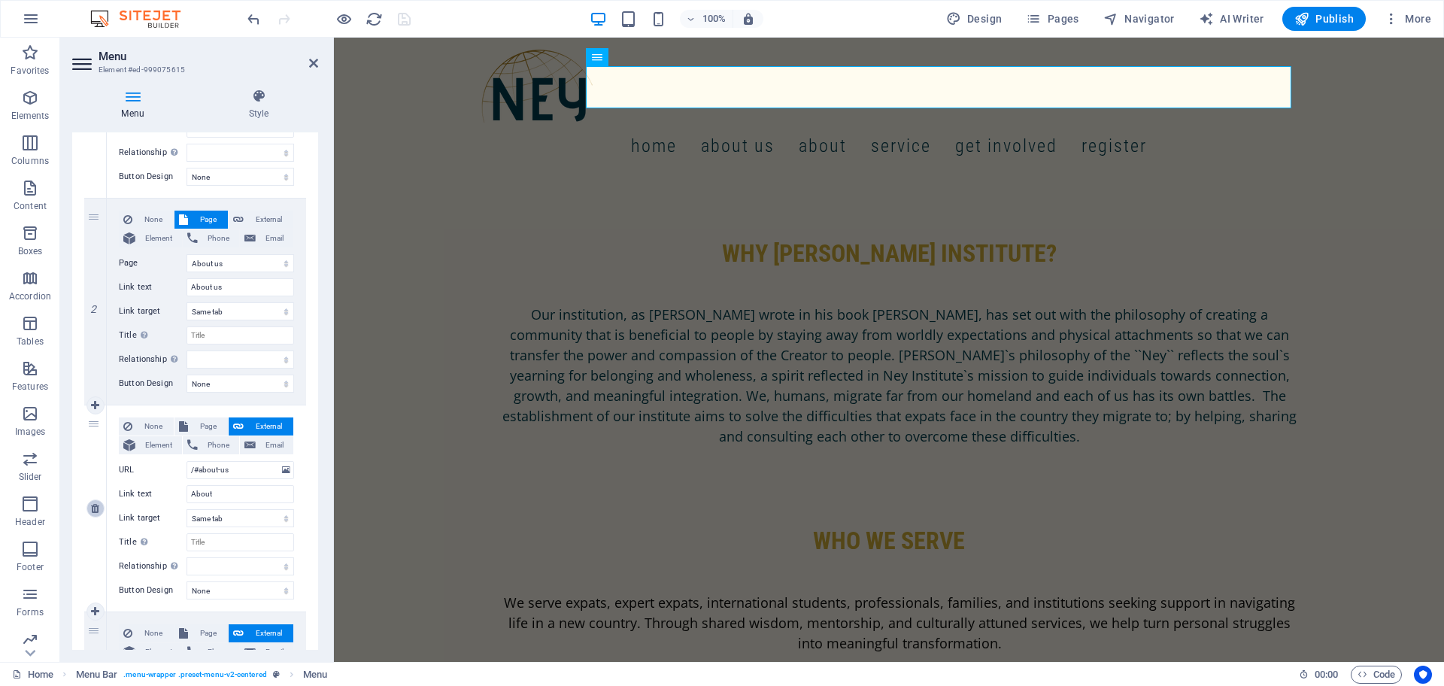
click at [97, 508] on icon at bounding box center [95, 508] width 8 height 11
select select
type input "/#service"
type input "Service"
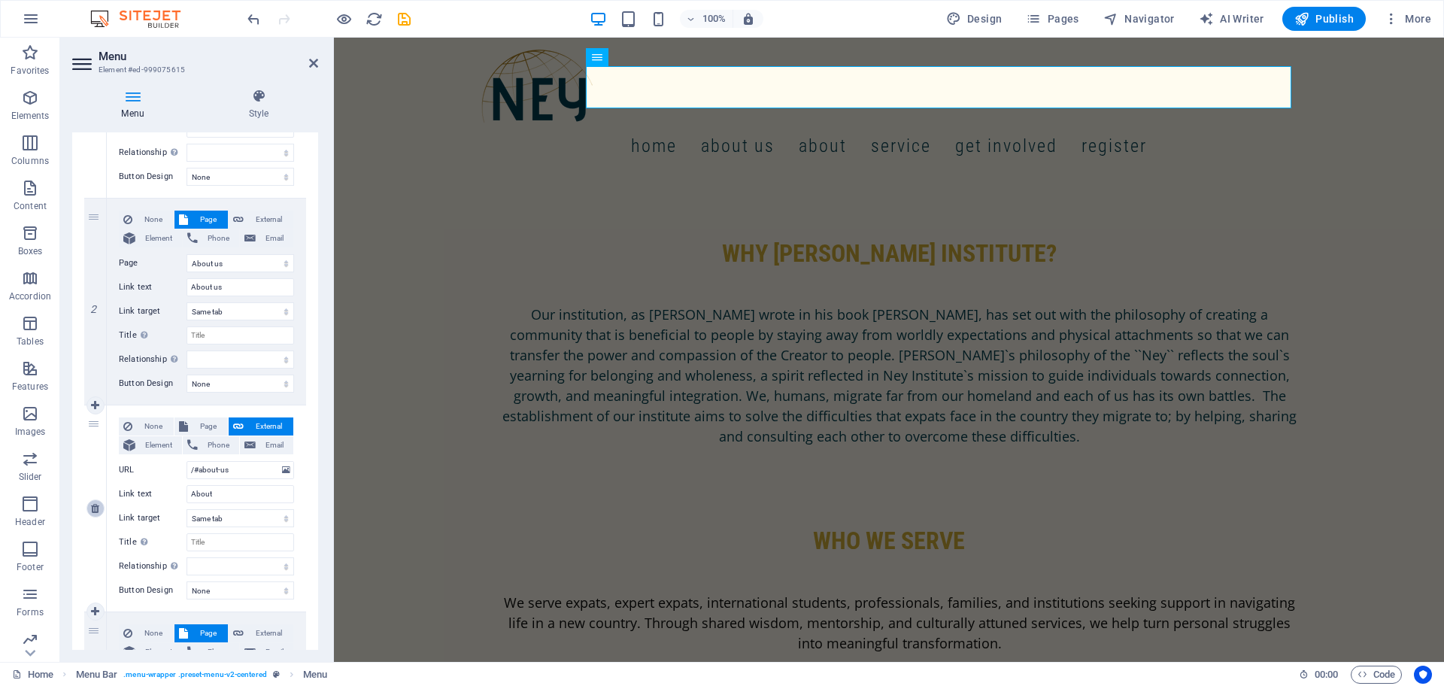
select select
select select "2"
type input "get involved"
select select
select select "1"
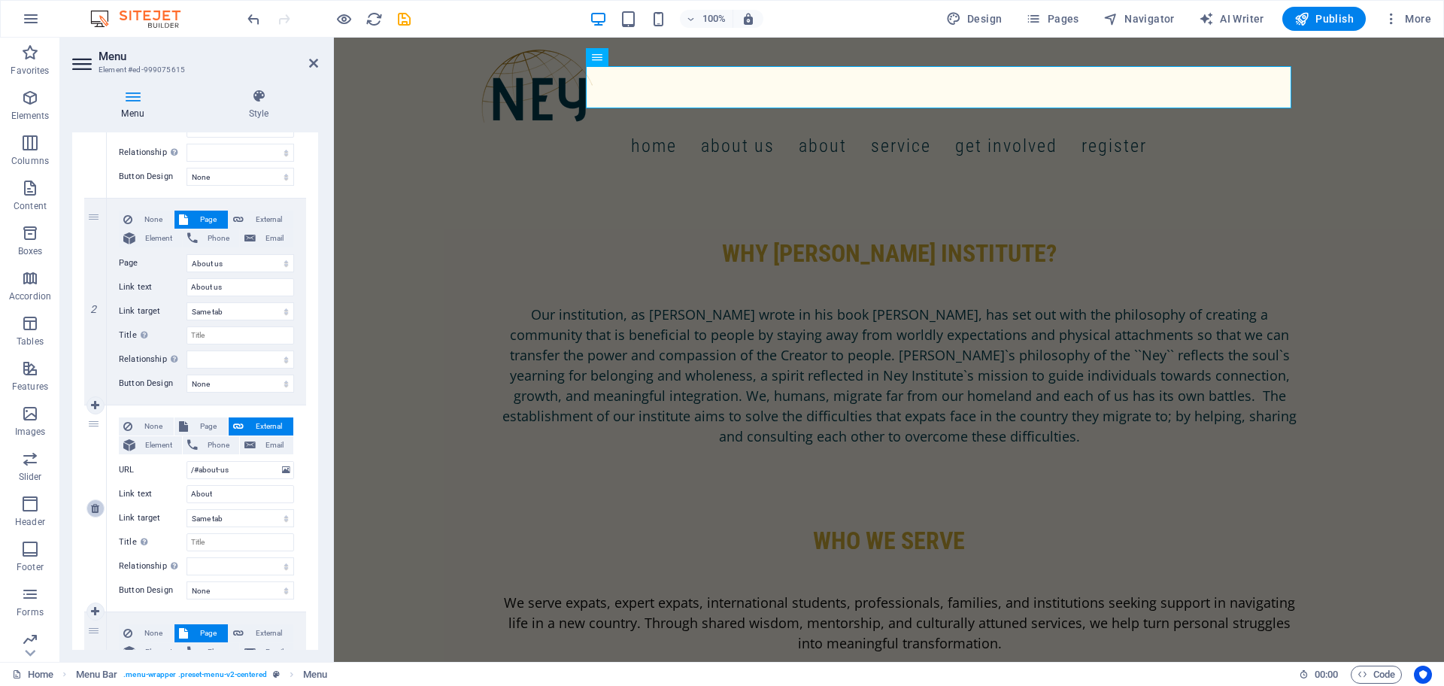
type input "register"
select select
click at [405, 17] on icon "save" at bounding box center [404, 19] width 17 height 17
checkbox input "false"
select select
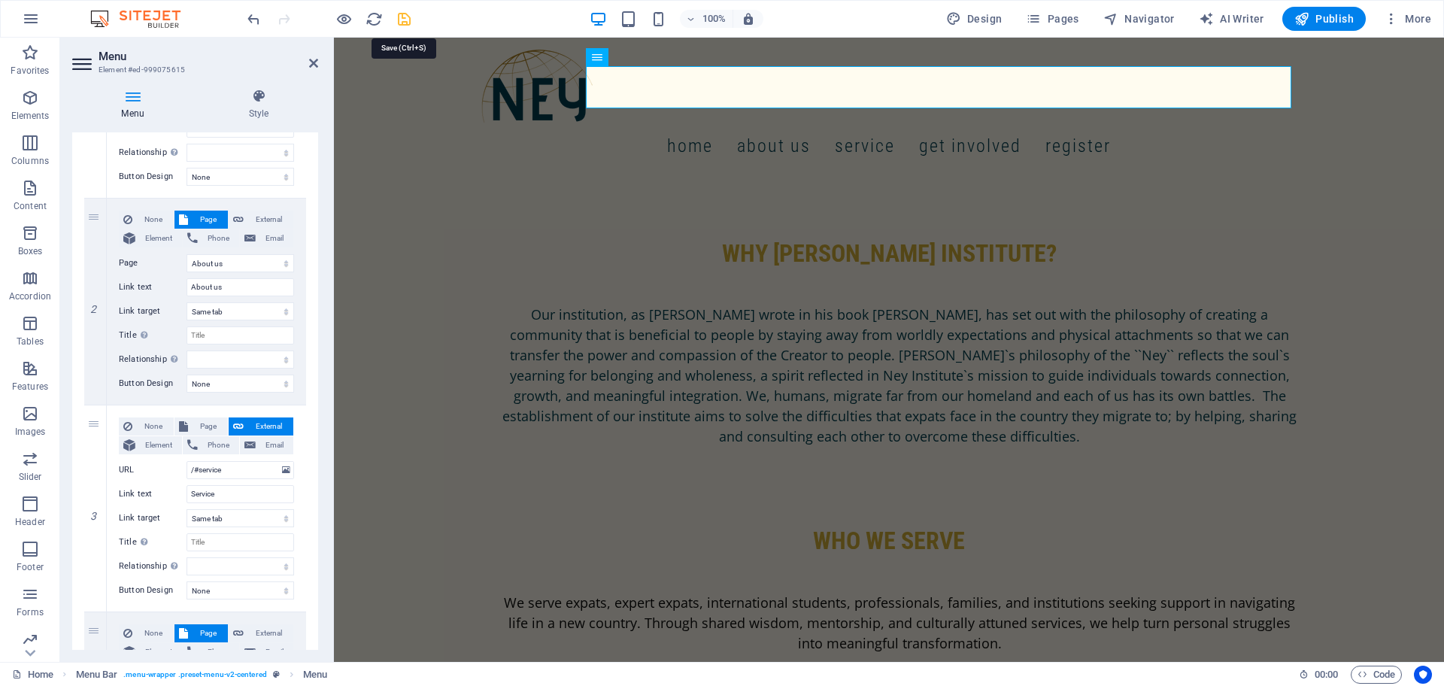
select select "11"
select select
select select "2"
select select
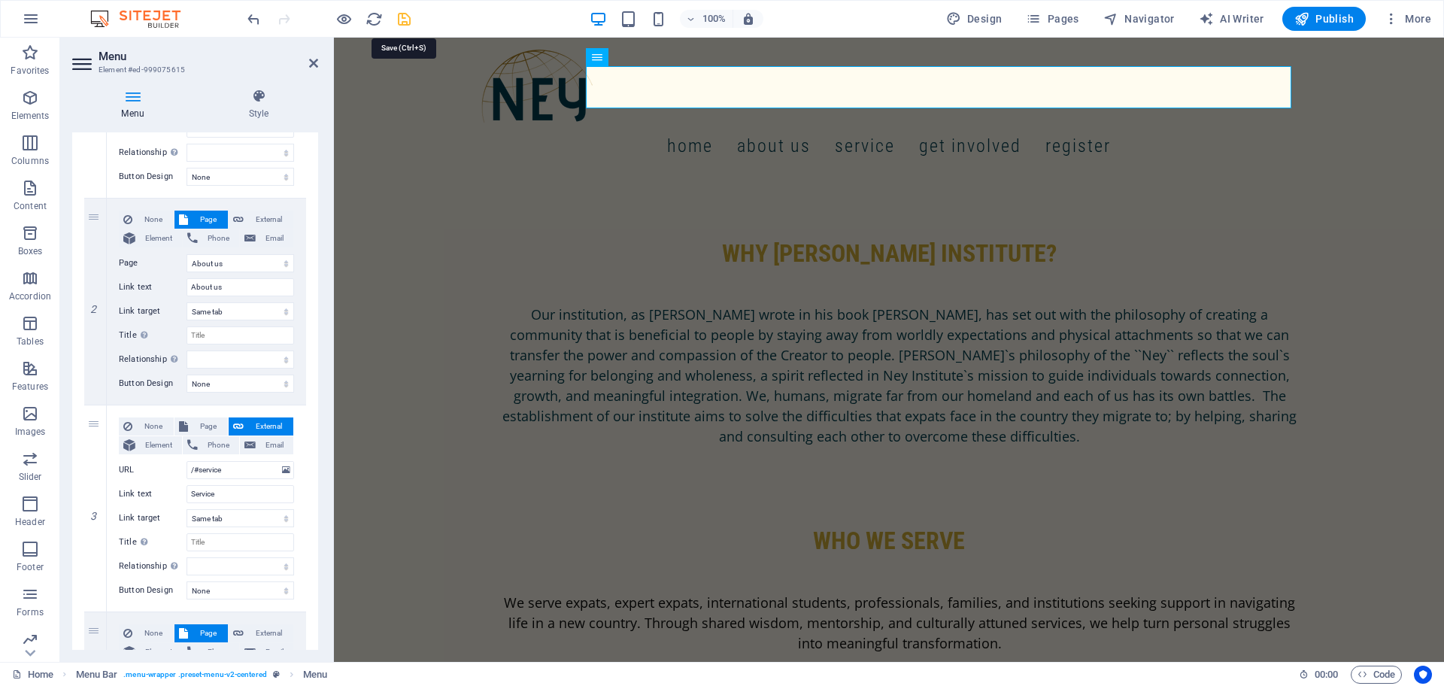
select select "1"
select select
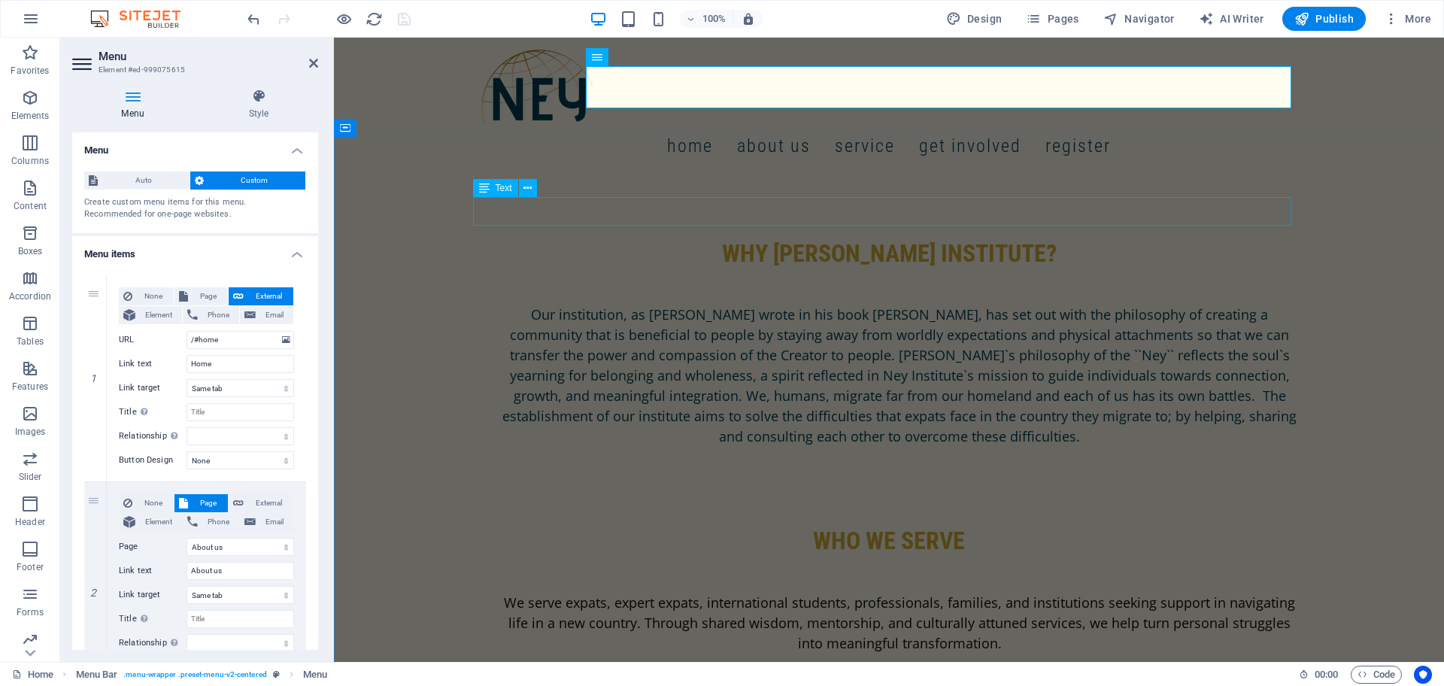
click at [438, 229] on div "why [PERSON_NAME] ınstıtute? Our institution, as [PERSON_NAME] wrote in his boo…" at bounding box center [889, 472] width 1110 height 586
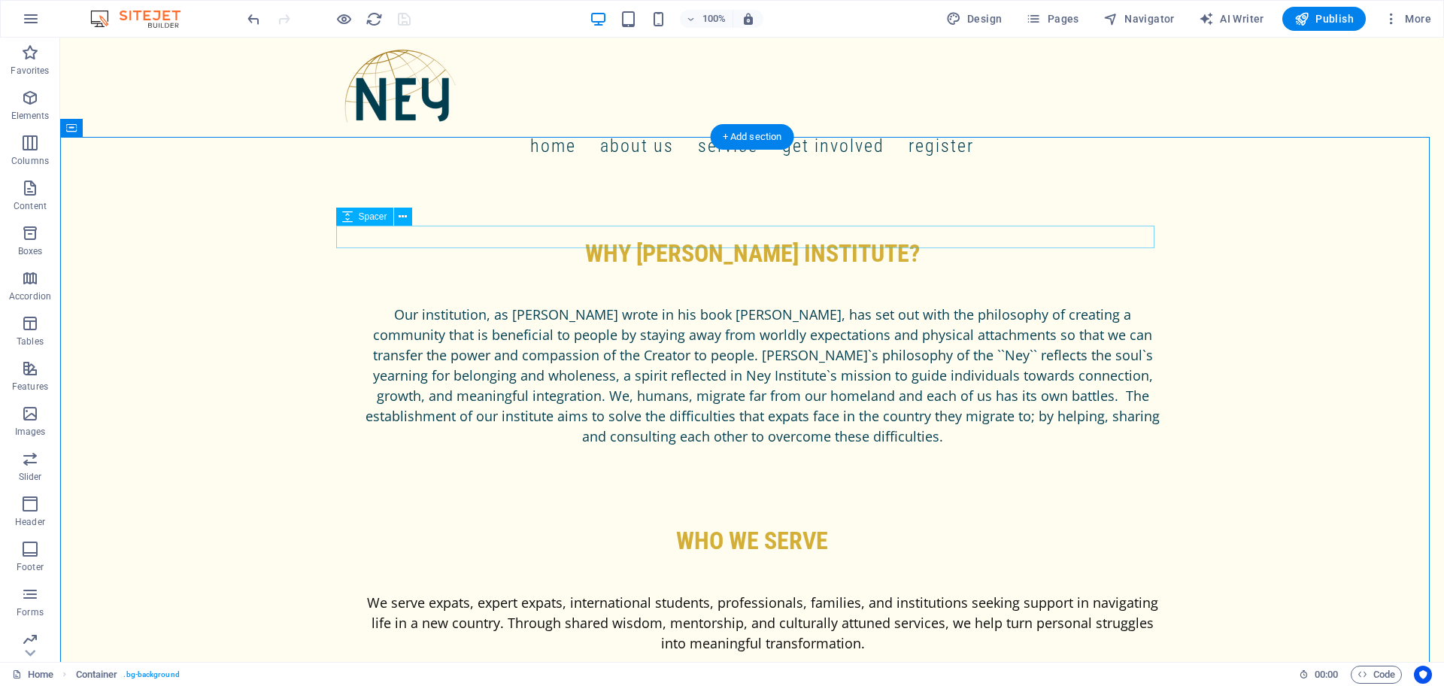
click at [236, 114] on div "Home About us Service get involved register" at bounding box center [752, 108] width 1384 height 141
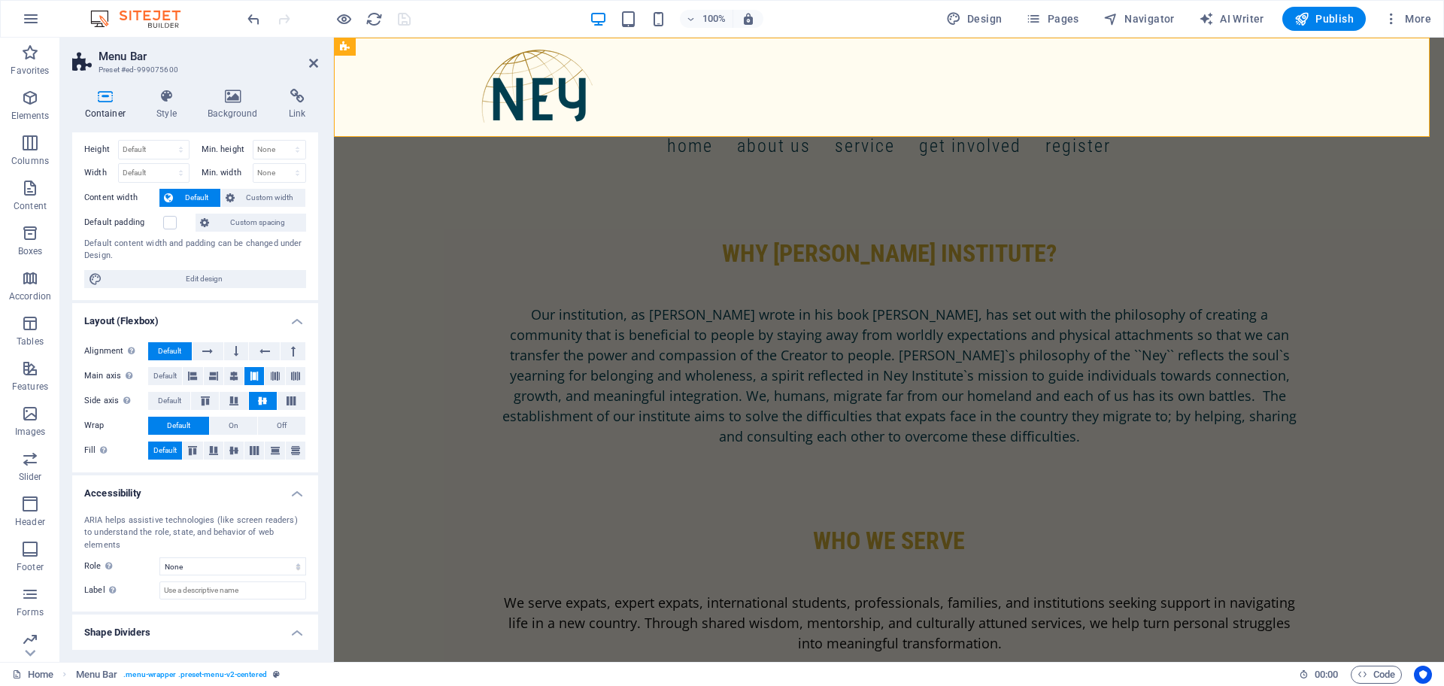
scroll to position [0, 0]
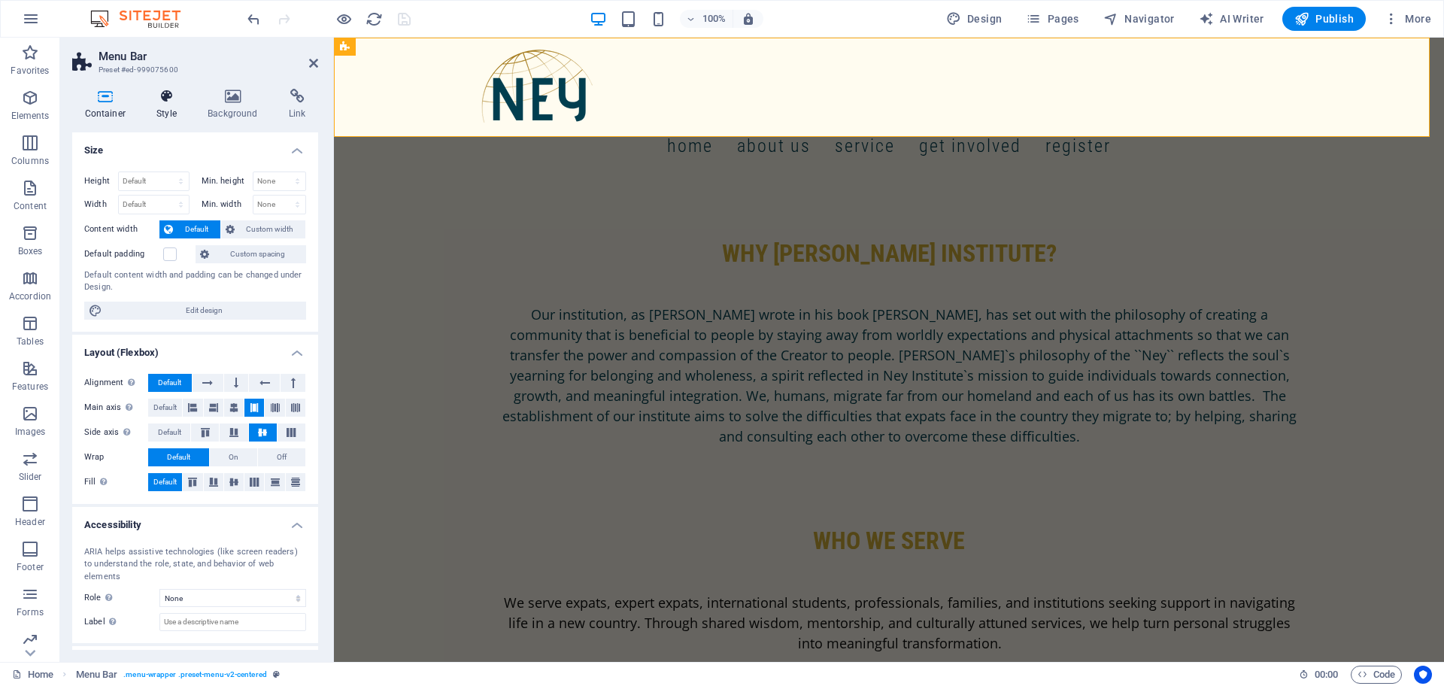
click at [174, 97] on icon at bounding box center [166, 96] width 45 height 15
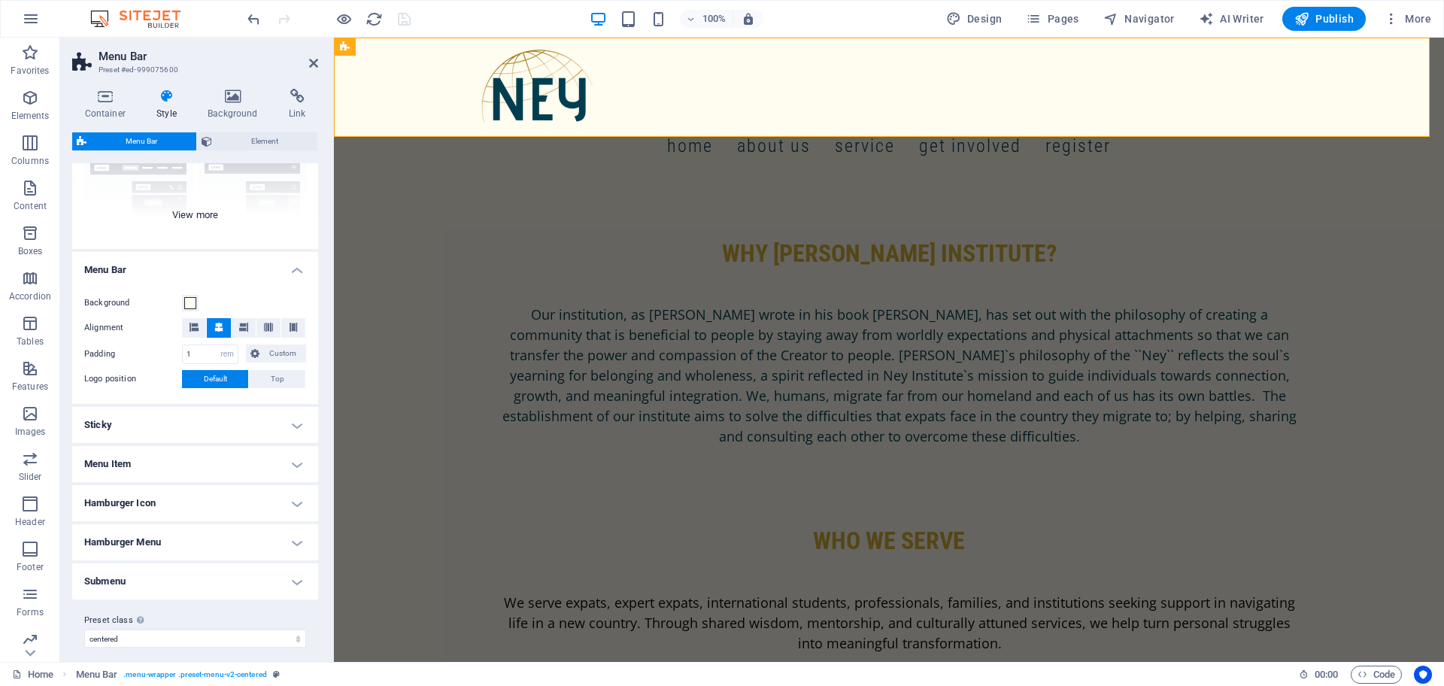
scroll to position [177, 0]
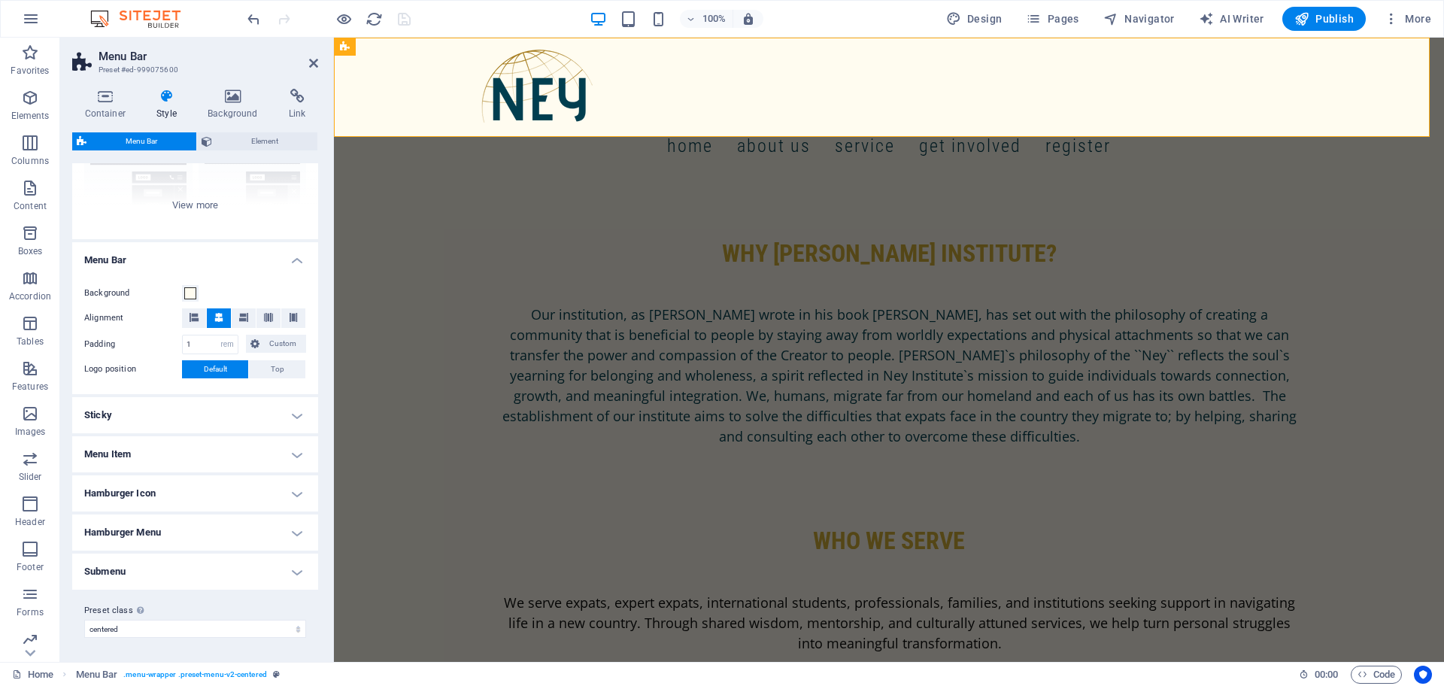
click at [194, 451] on h4 "Menu Item" at bounding box center [195, 454] width 246 height 36
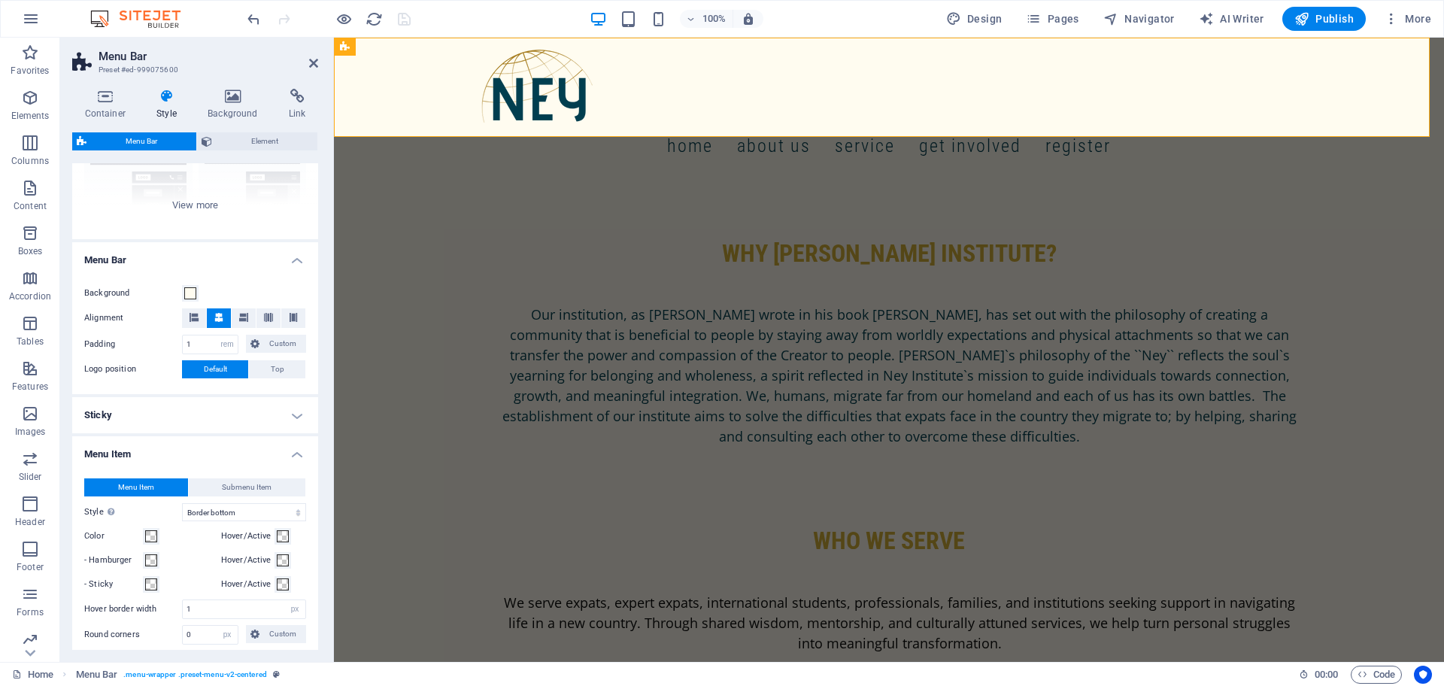
click at [194, 451] on h4 "Menu Item" at bounding box center [195, 449] width 246 height 27
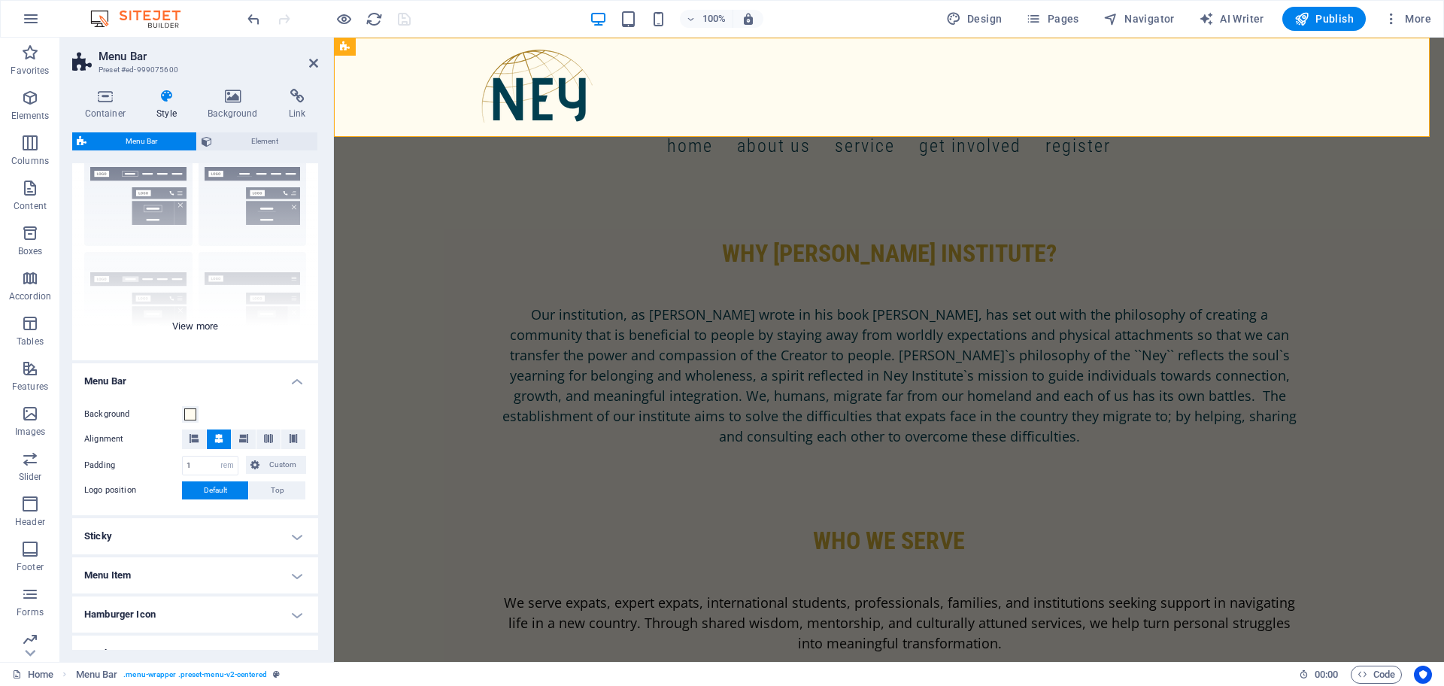
scroll to position [53, 0]
click at [229, 115] on h4 "Background" at bounding box center [236, 105] width 81 height 32
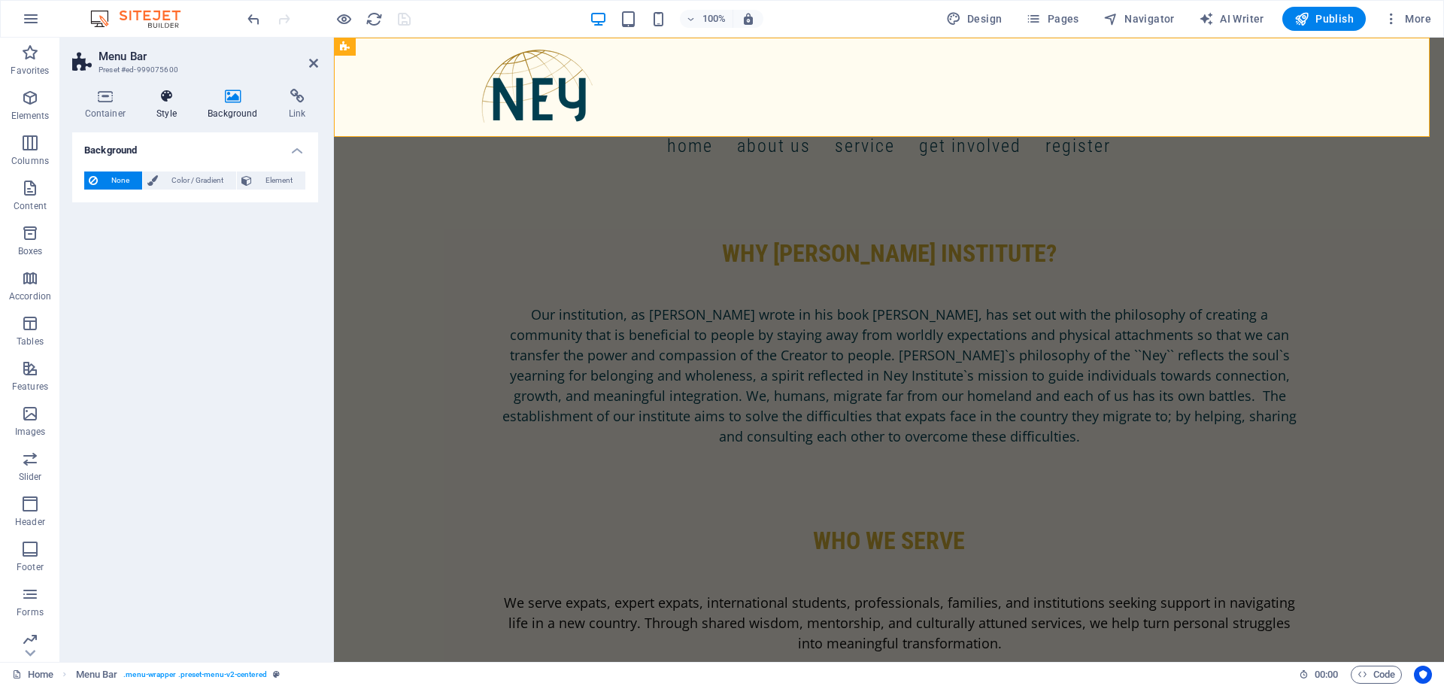
click at [174, 105] on h4 "Style" at bounding box center [169, 105] width 51 height 32
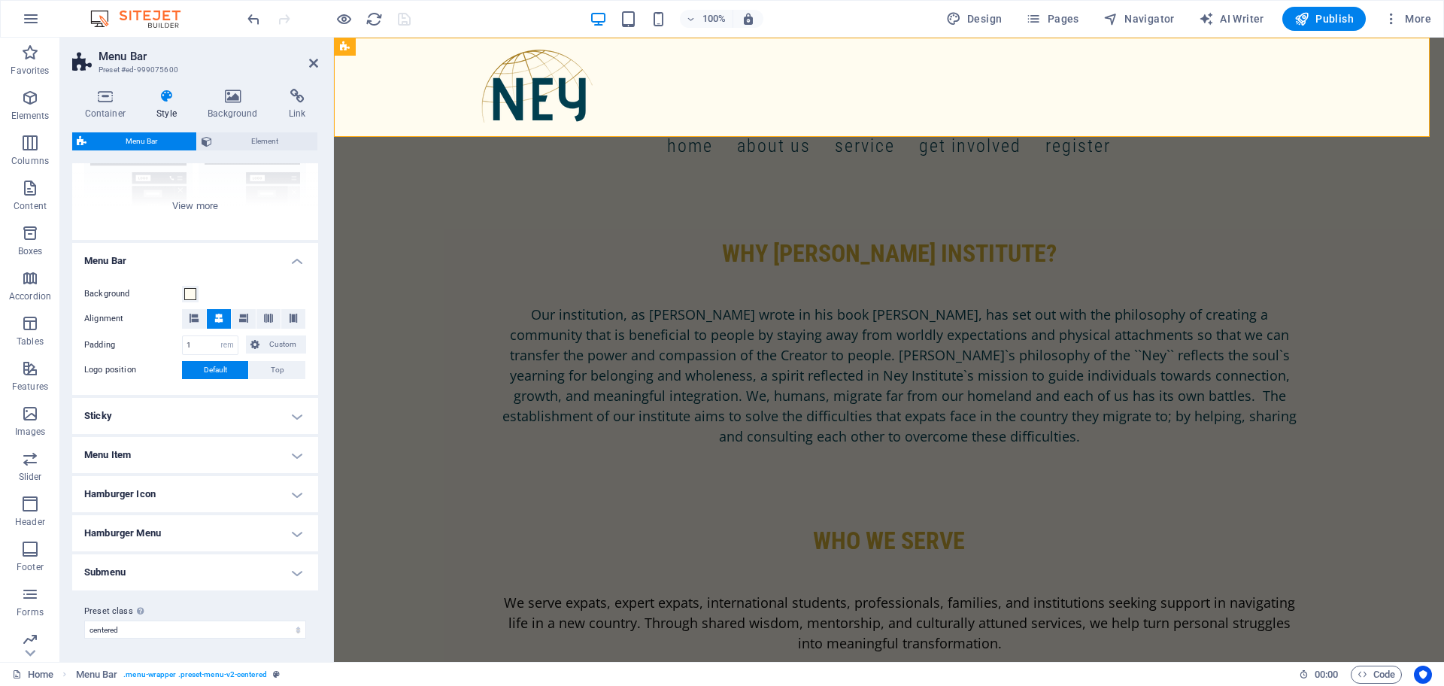
scroll to position [177, 0]
click at [236, 416] on h4 "Sticky" at bounding box center [195, 415] width 246 height 36
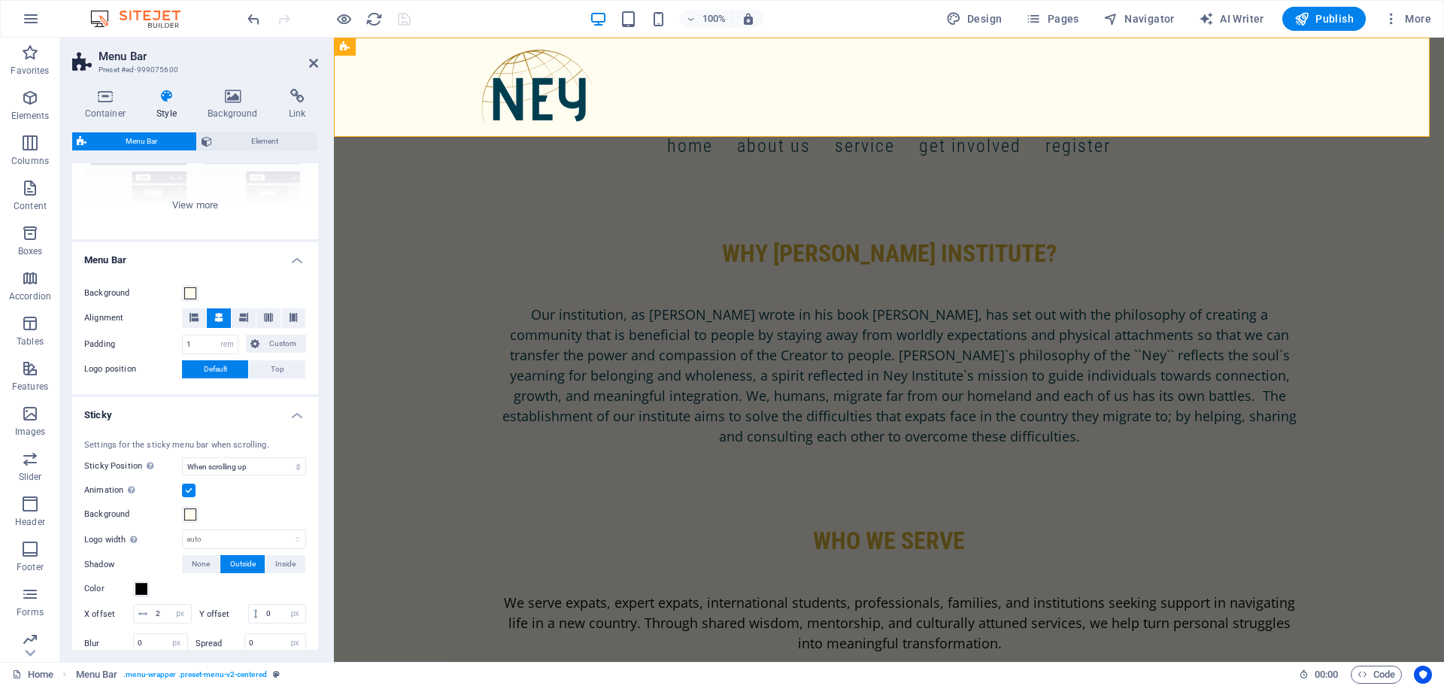
click at [236, 416] on h4 "Sticky" at bounding box center [195, 410] width 246 height 27
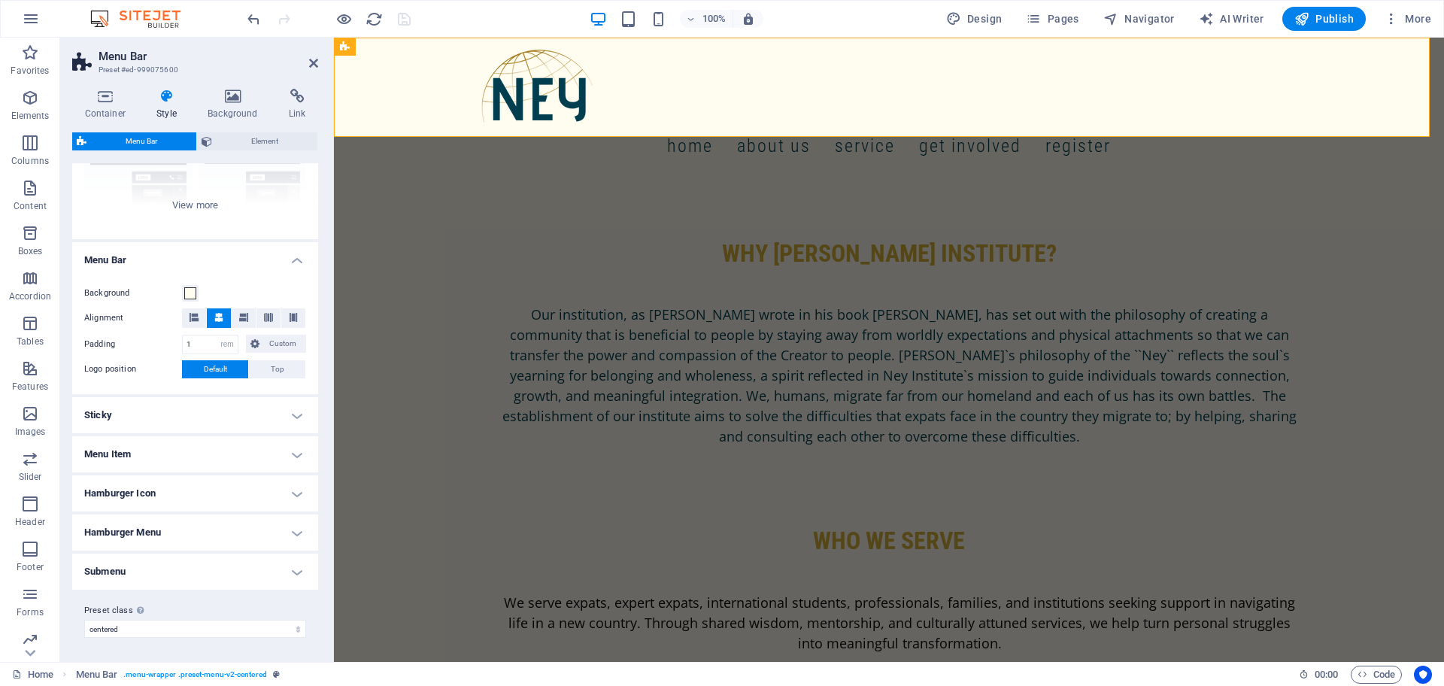
click at [236, 416] on h4 "Sticky" at bounding box center [195, 415] width 246 height 36
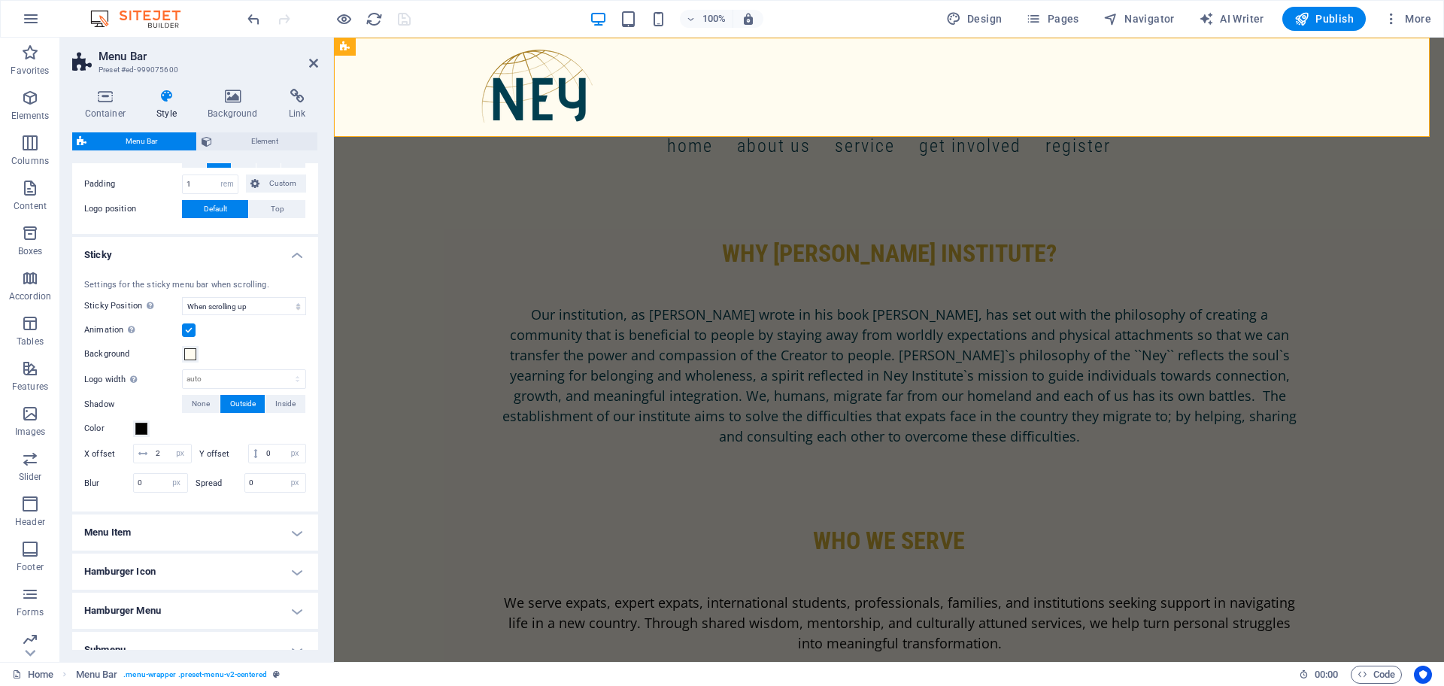
scroll to position [338, 0]
click at [164, 550] on h4 "Menu Item" at bounding box center [195, 532] width 246 height 36
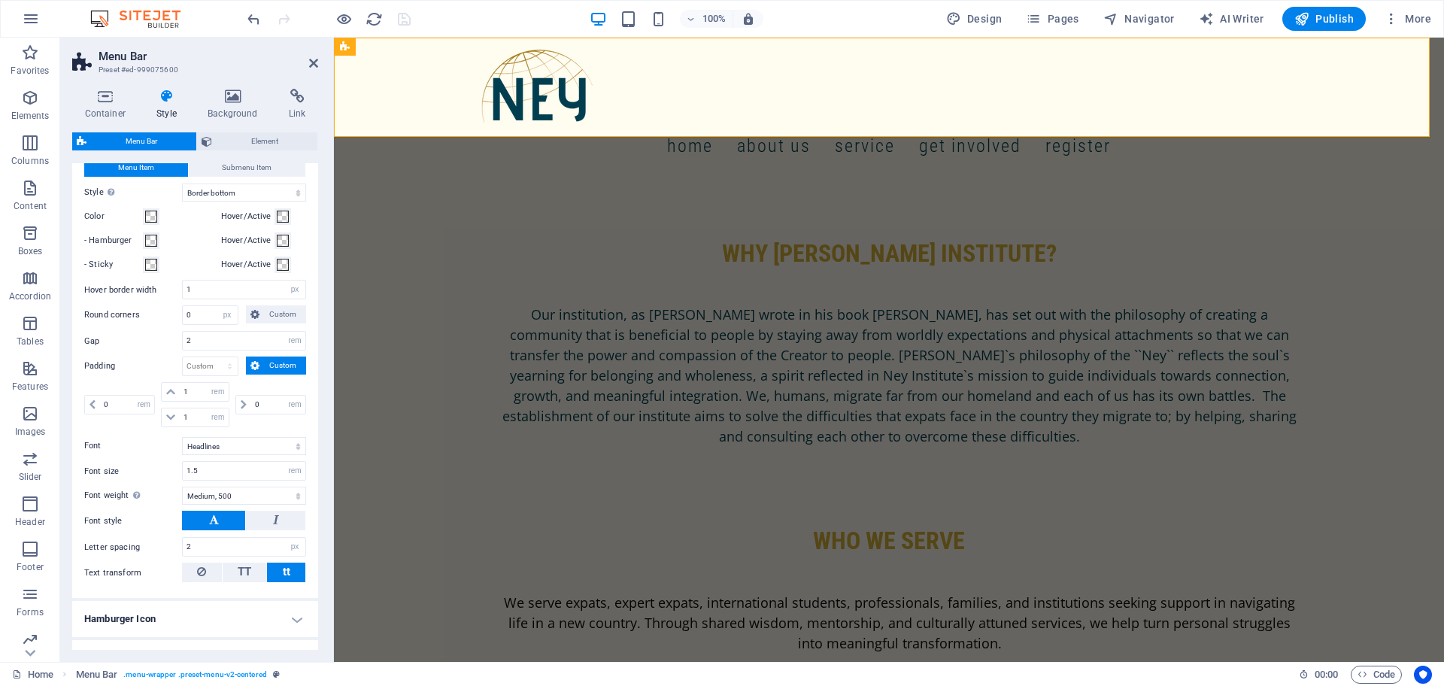
scroll to position [736, 0]
click at [225, 454] on select "Default Headlines" at bounding box center [244, 445] width 124 height 18
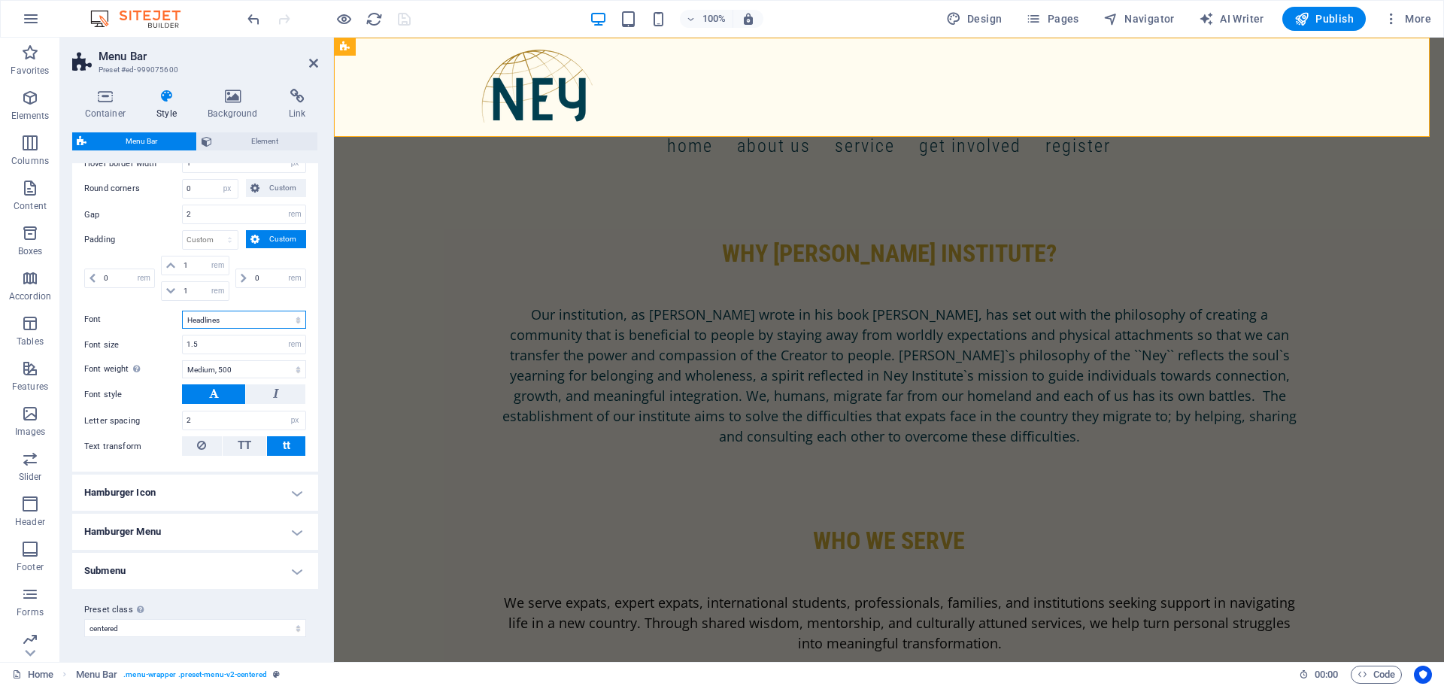
scroll to position [880, 0]
click at [179, 577] on h4 "Submenu" at bounding box center [195, 571] width 246 height 36
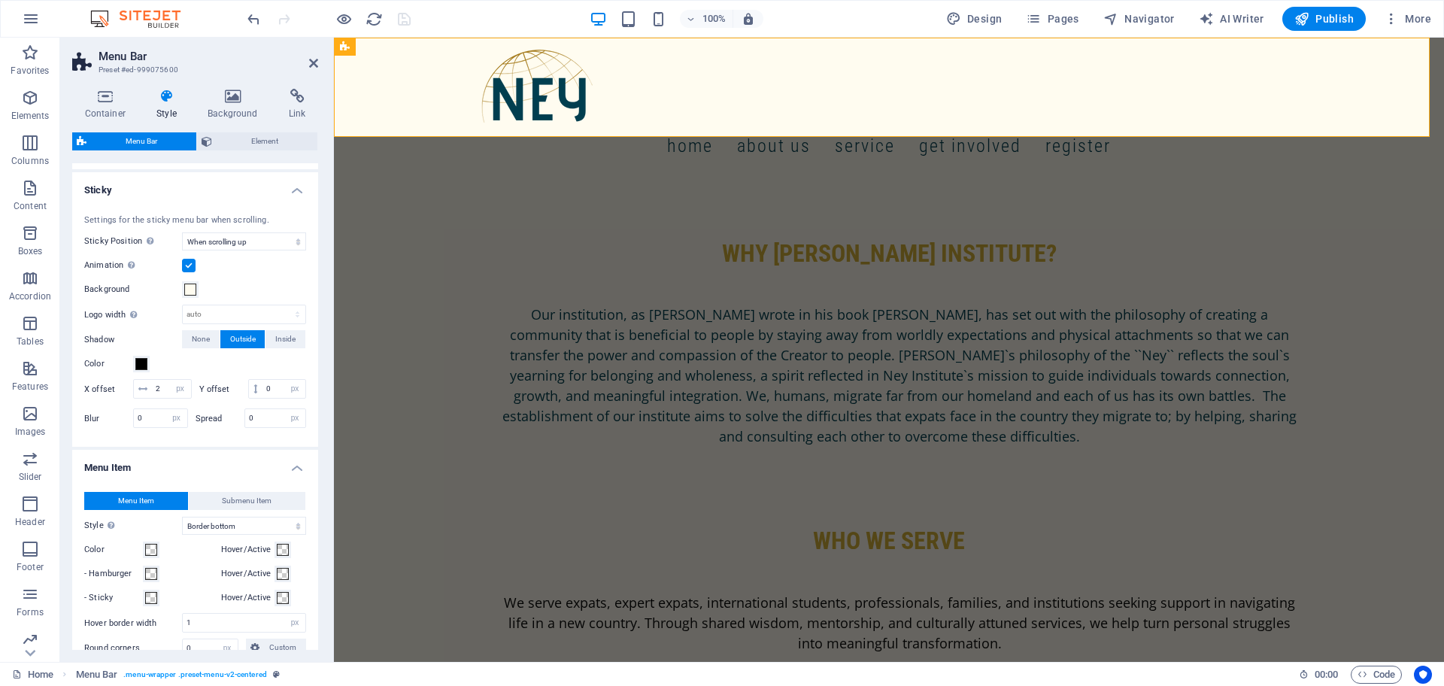
scroll to position [392, 0]
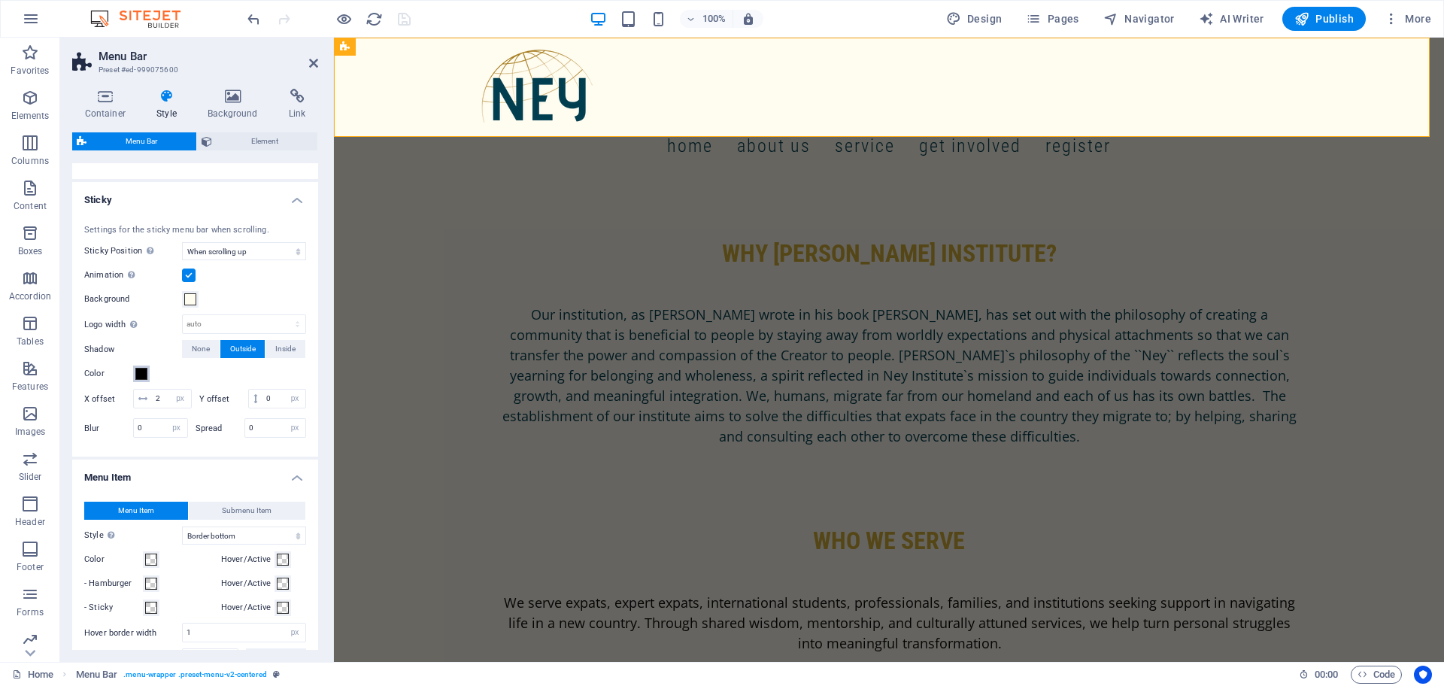
click at [136, 374] on span at bounding box center [141, 374] width 12 height 12
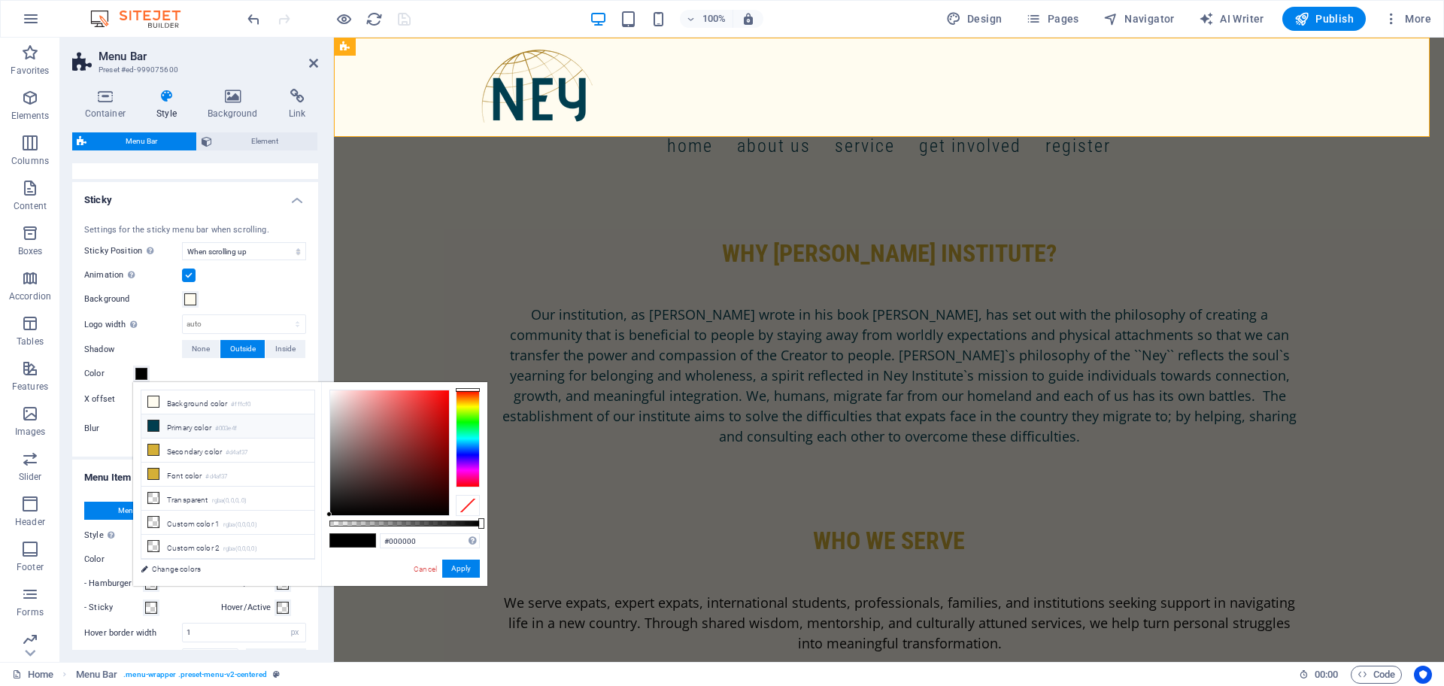
click at [168, 424] on li "Primary color #003e4f" at bounding box center [227, 426] width 173 height 24
type input "#003e4f"
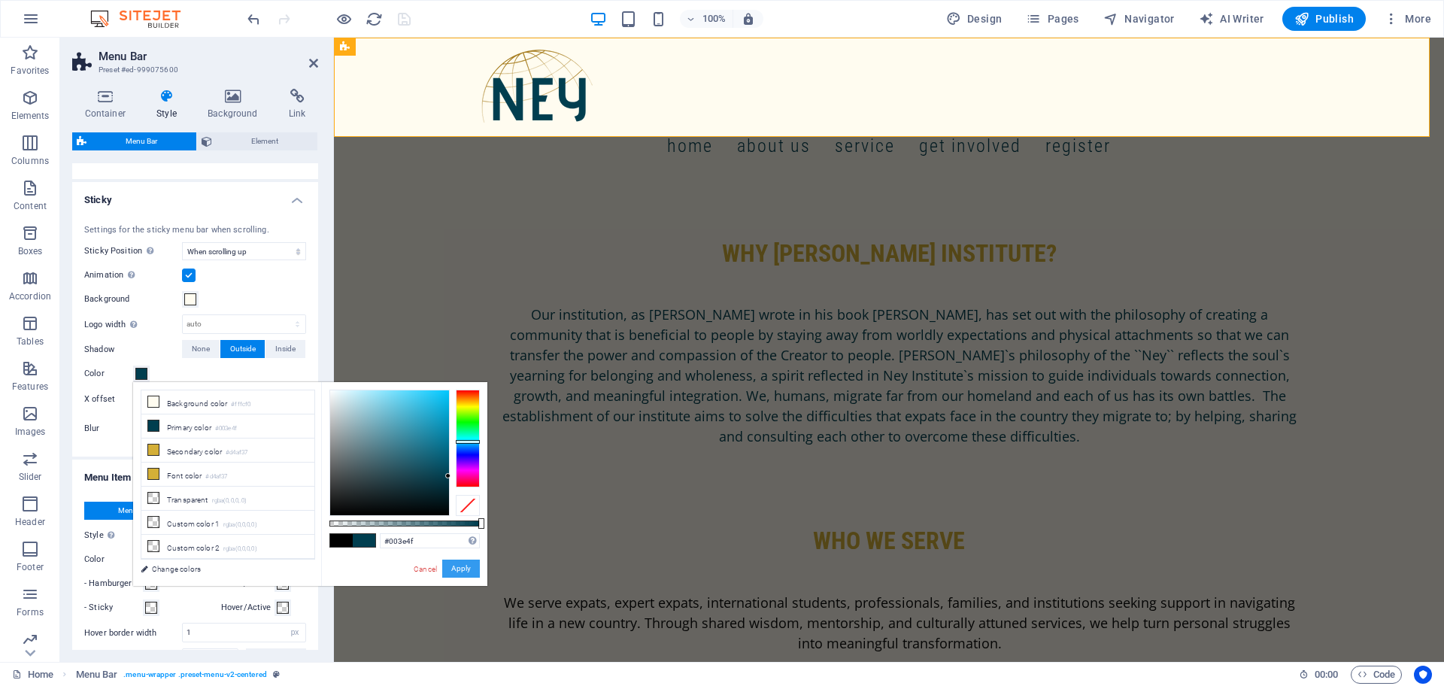
click at [464, 570] on button "Apply" at bounding box center [461, 569] width 38 height 18
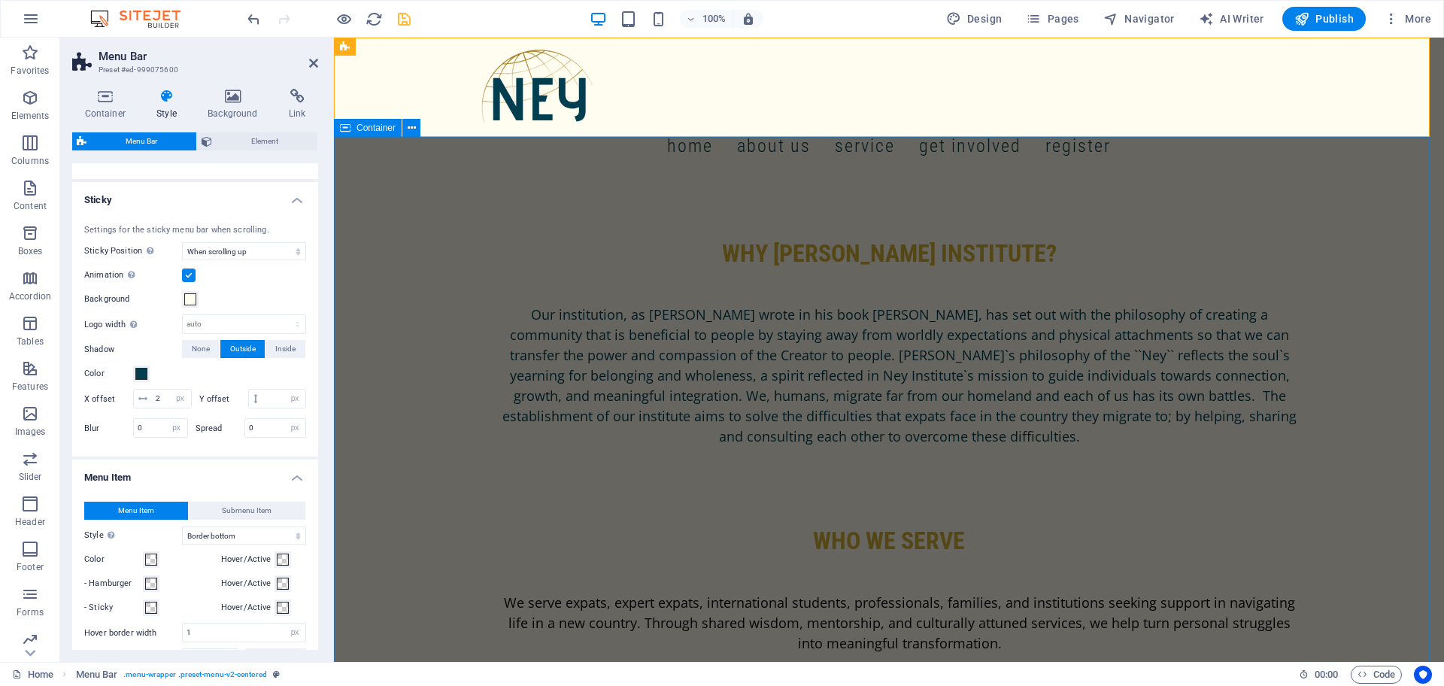
click at [371, 202] on div "why [PERSON_NAME] ınstıtute? Our institution, as [PERSON_NAME] wrote in his boo…" at bounding box center [889, 472] width 1110 height 586
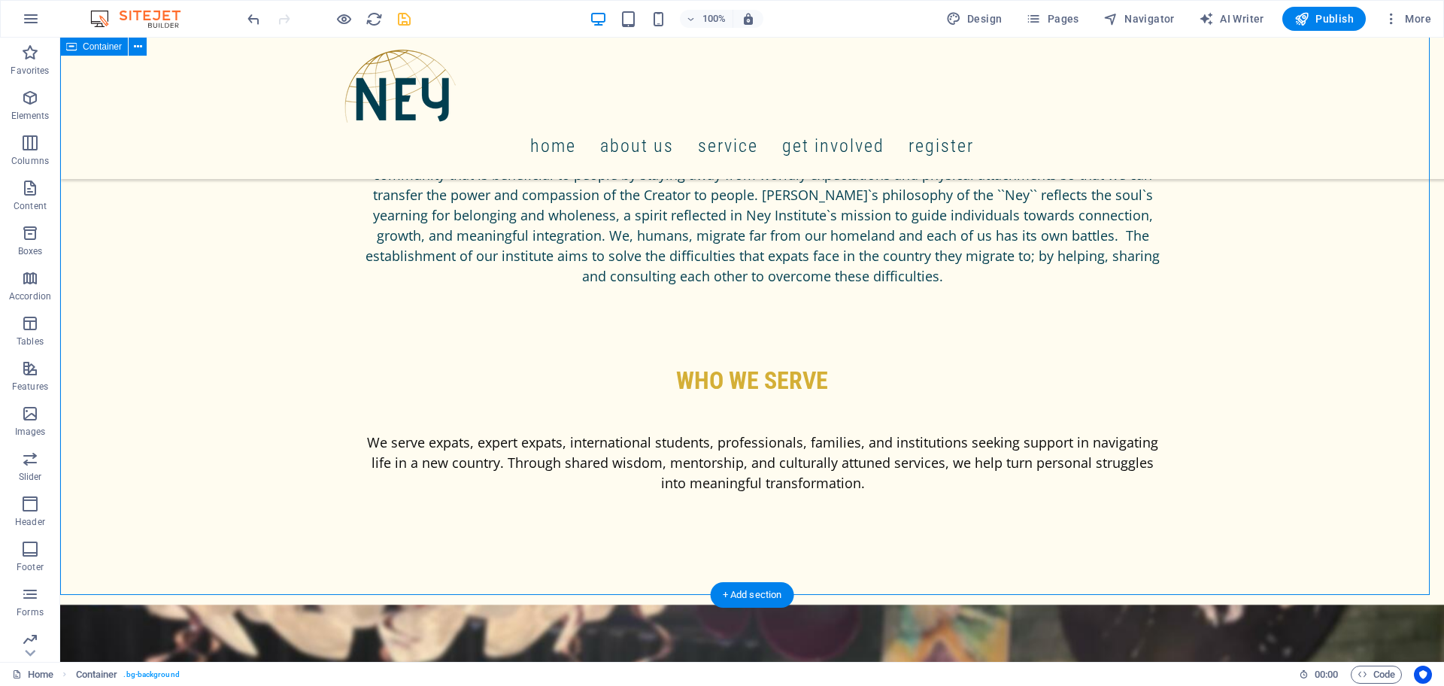
scroll to position [105, 0]
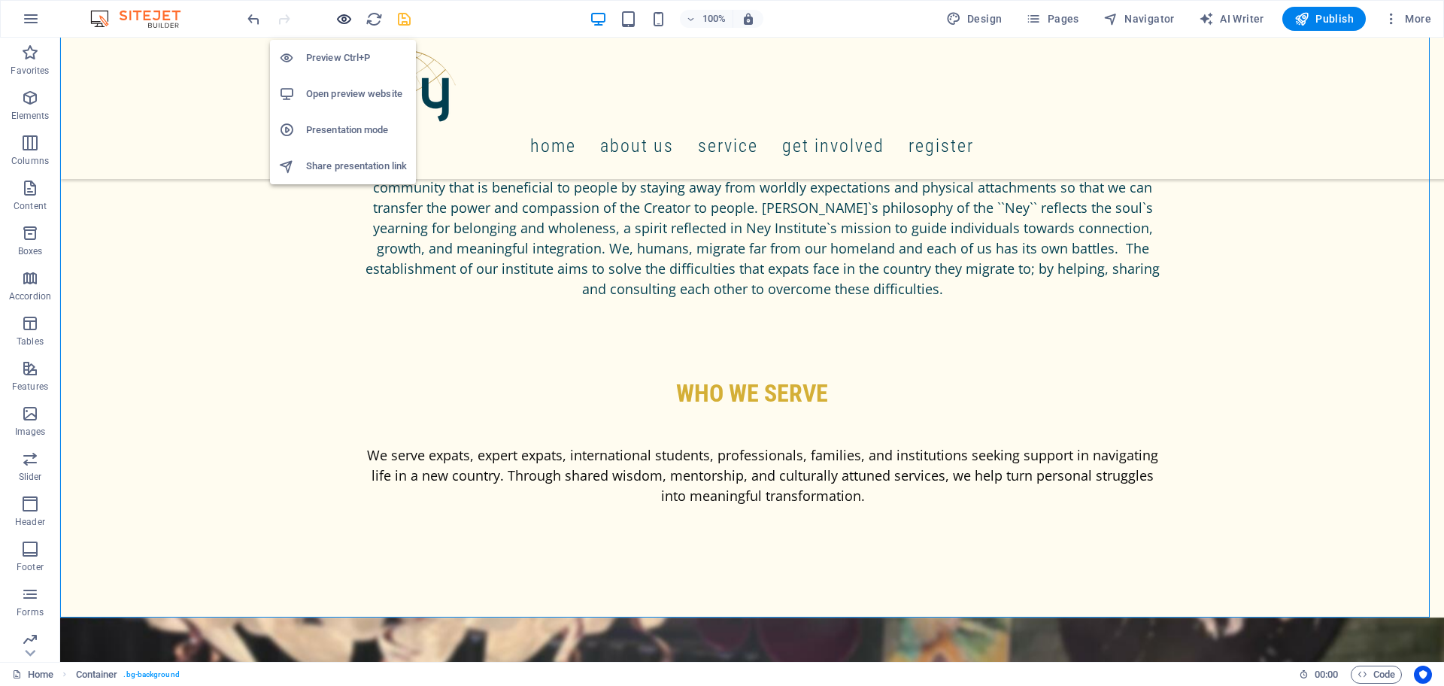
click at [344, 20] on icon "button" at bounding box center [343, 19] width 17 height 17
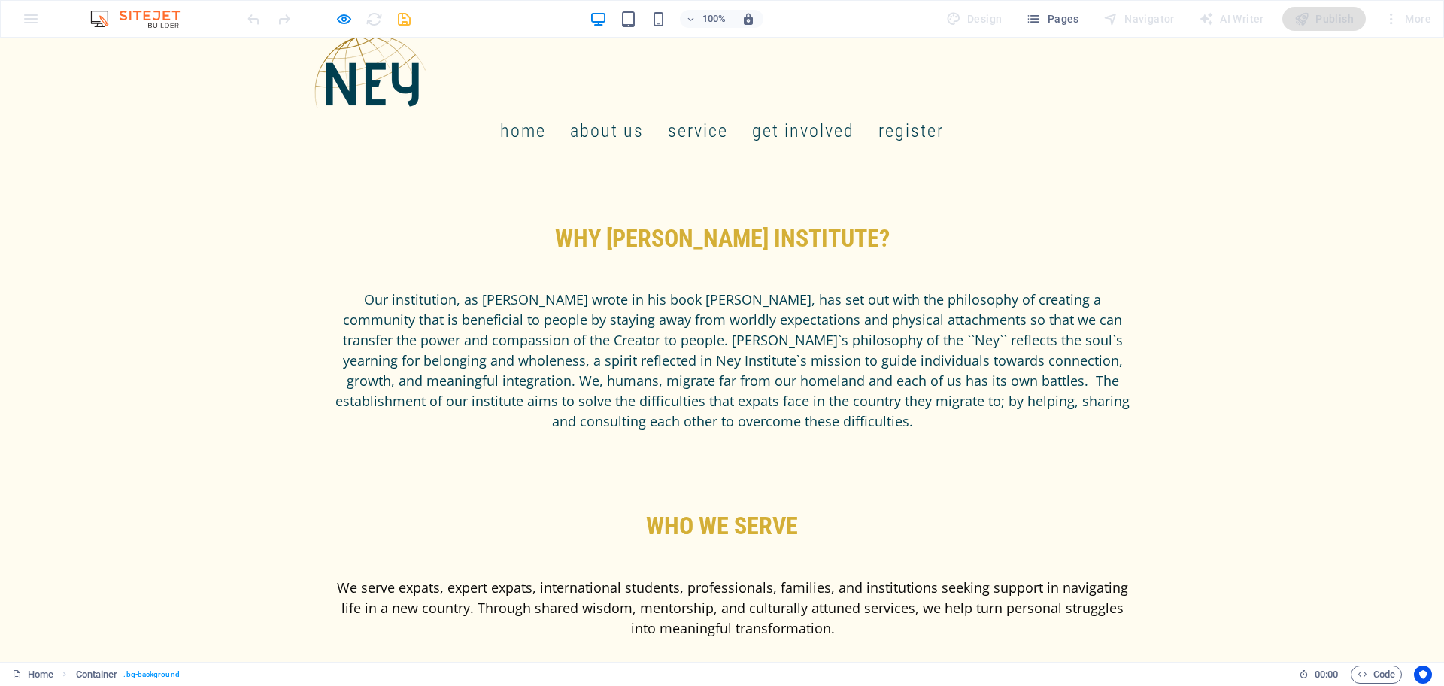
scroll to position [0, 0]
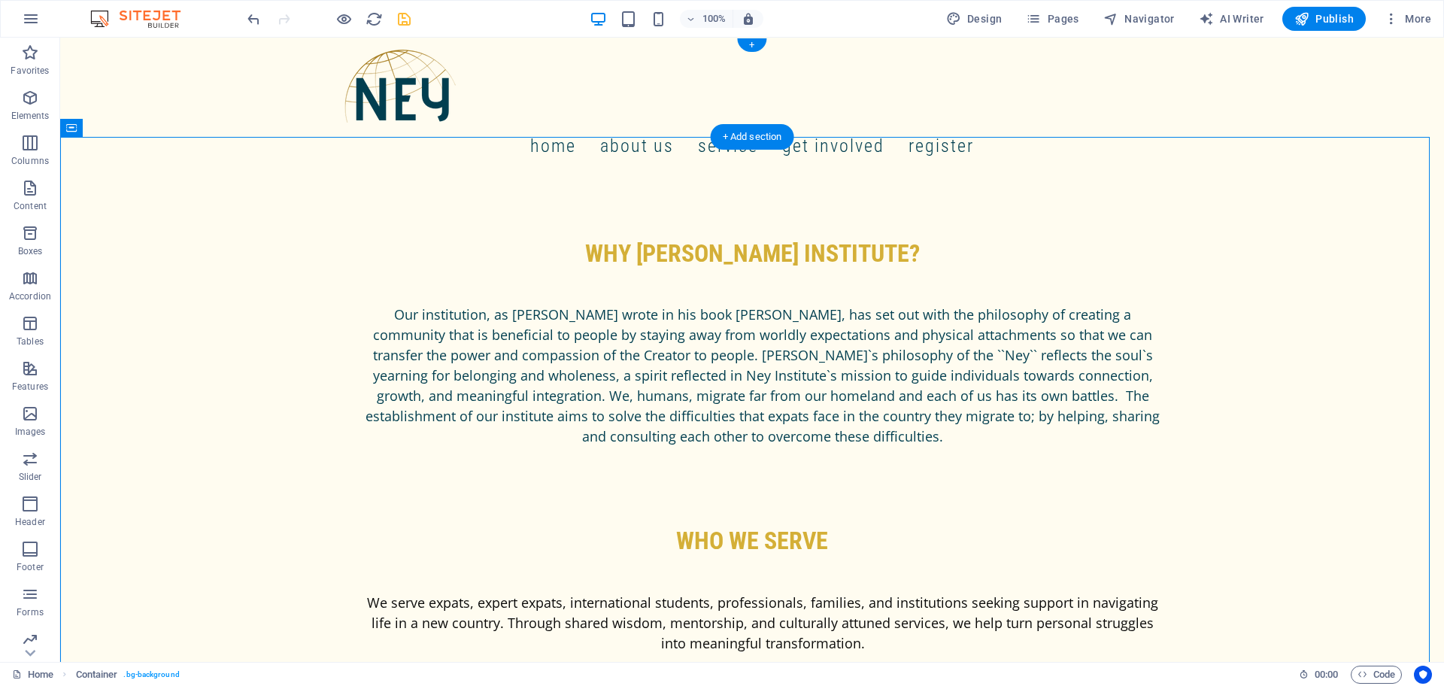
click at [228, 68] on div "Home About us Service get involved register" at bounding box center [752, 108] width 1384 height 141
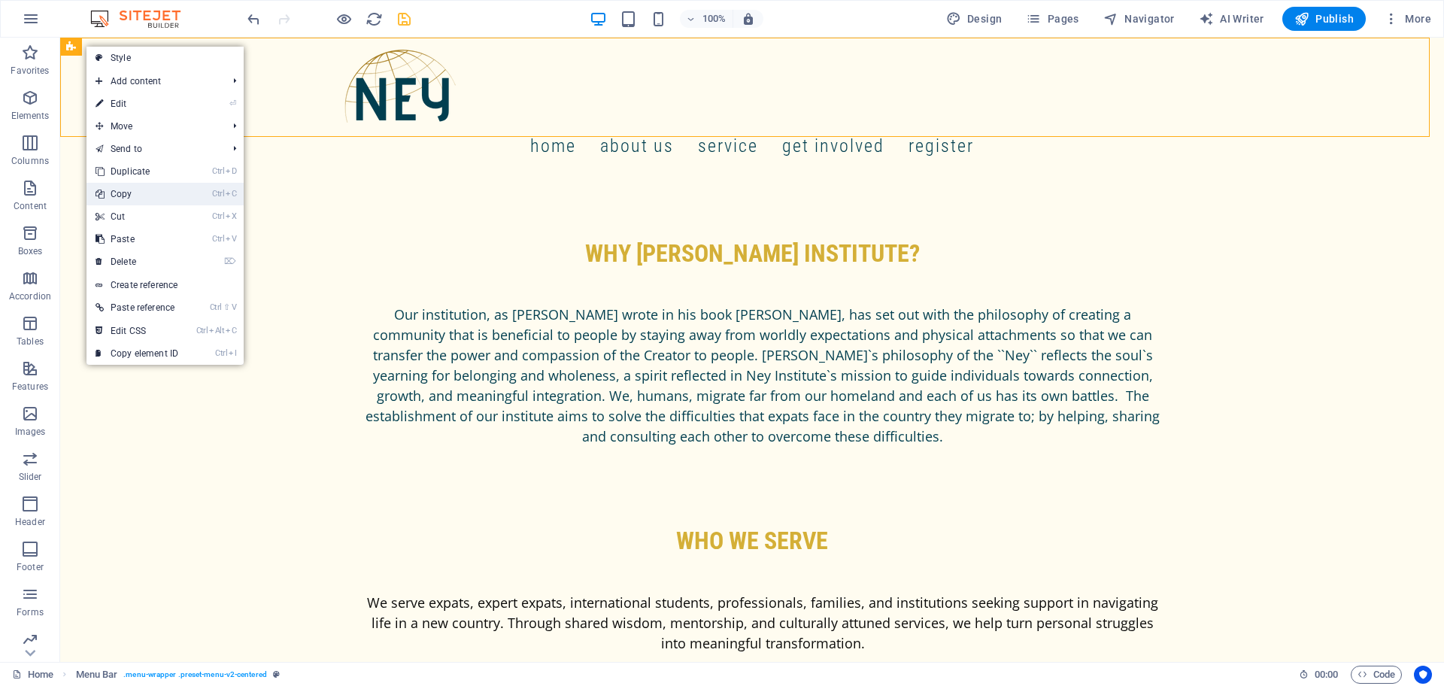
drag, startPoint x: 122, startPoint y: 188, endPoint x: 974, endPoint y: 9, distance: 870.9
click at [122, 188] on link "Ctrl C Copy" at bounding box center [137, 194] width 101 height 23
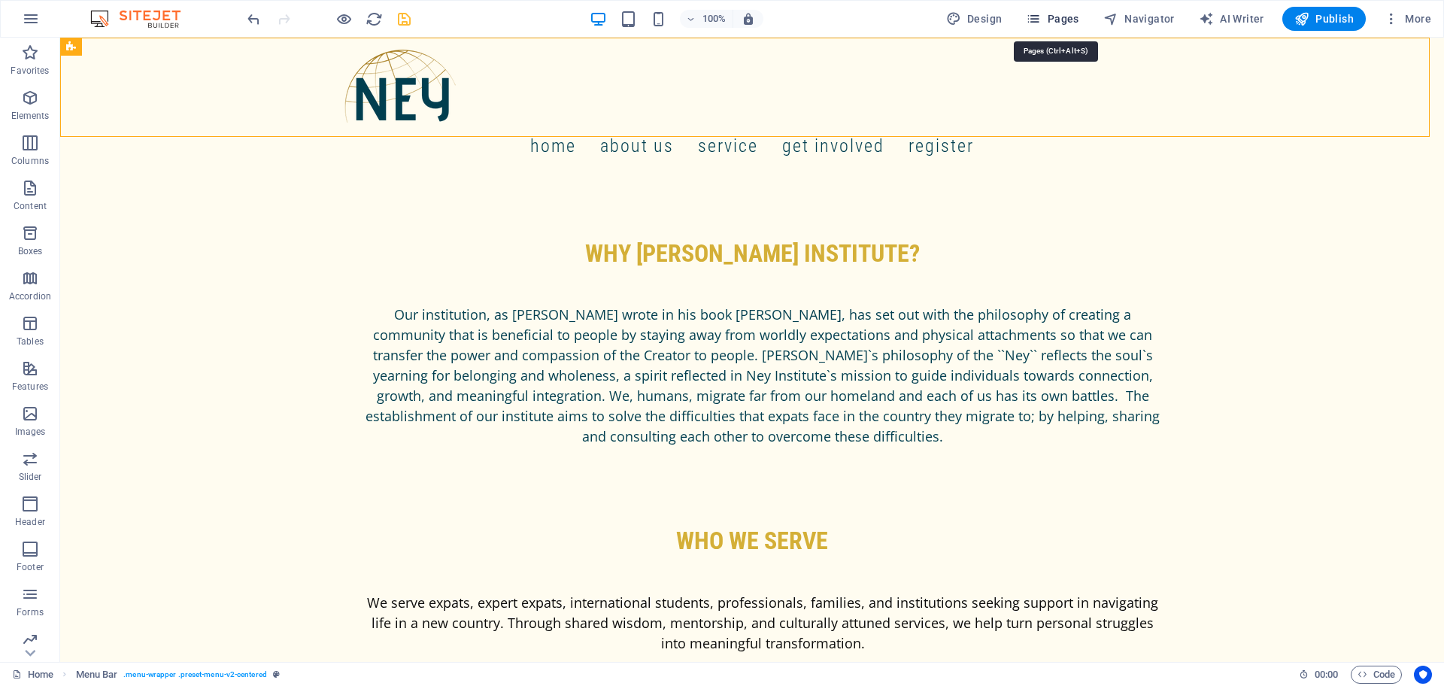
click at [1052, 15] on span "Pages" at bounding box center [1052, 18] width 53 height 15
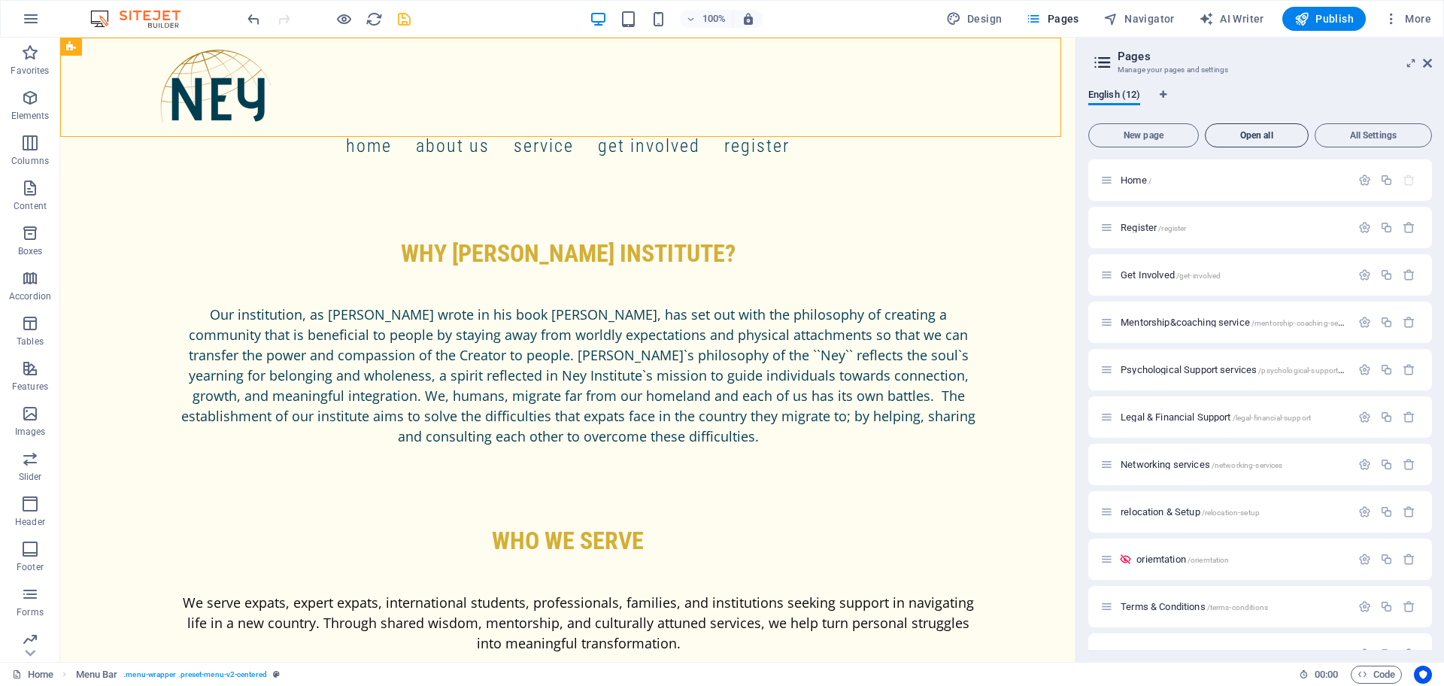
click at [1230, 132] on span "Open all" at bounding box center [1257, 135] width 90 height 9
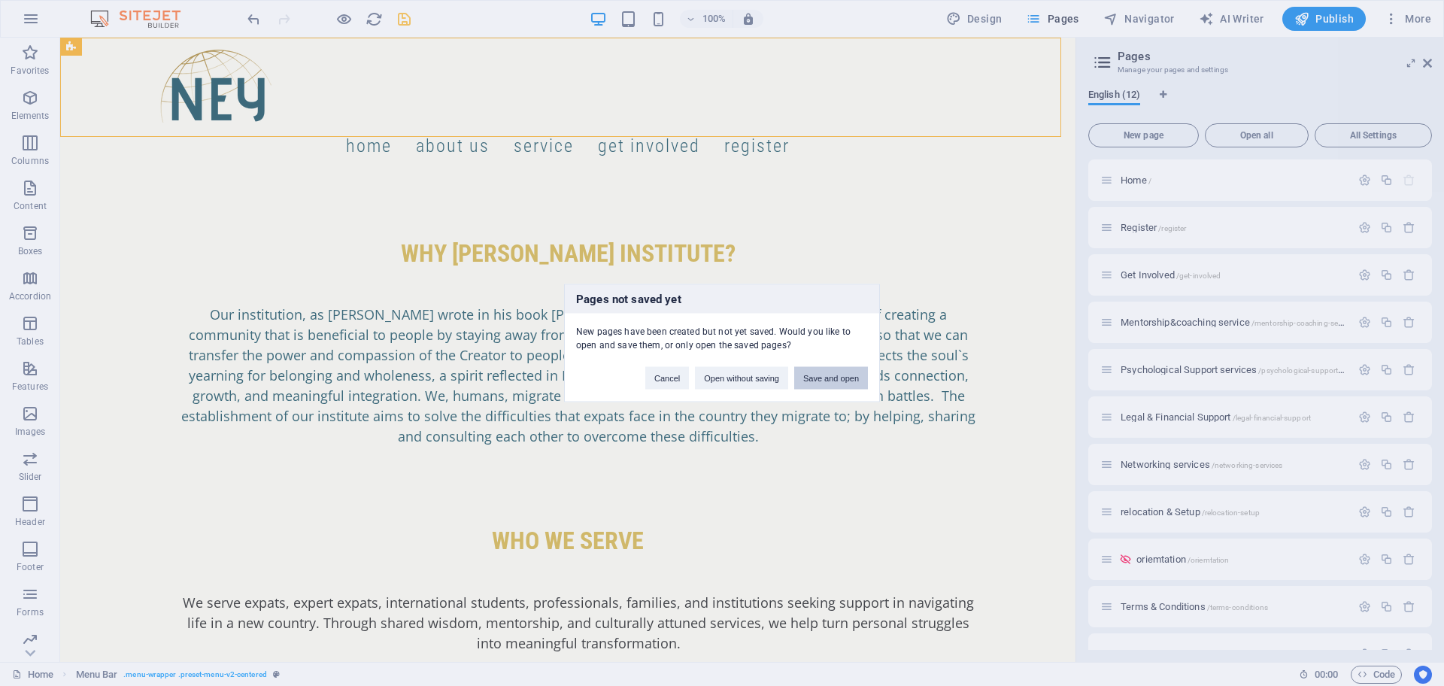
click at [836, 381] on button "Save and open" at bounding box center [831, 378] width 74 height 23
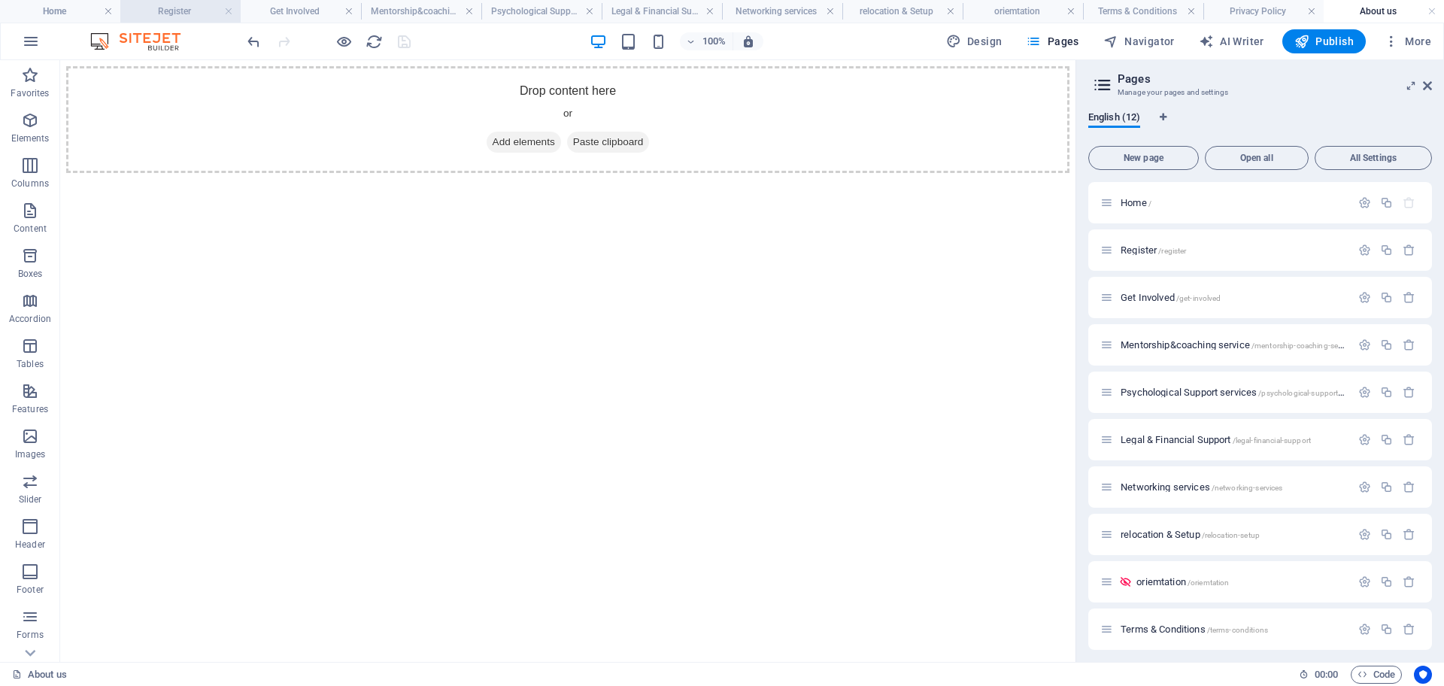
click at [154, 8] on h4 "Register" at bounding box center [180, 11] width 120 height 17
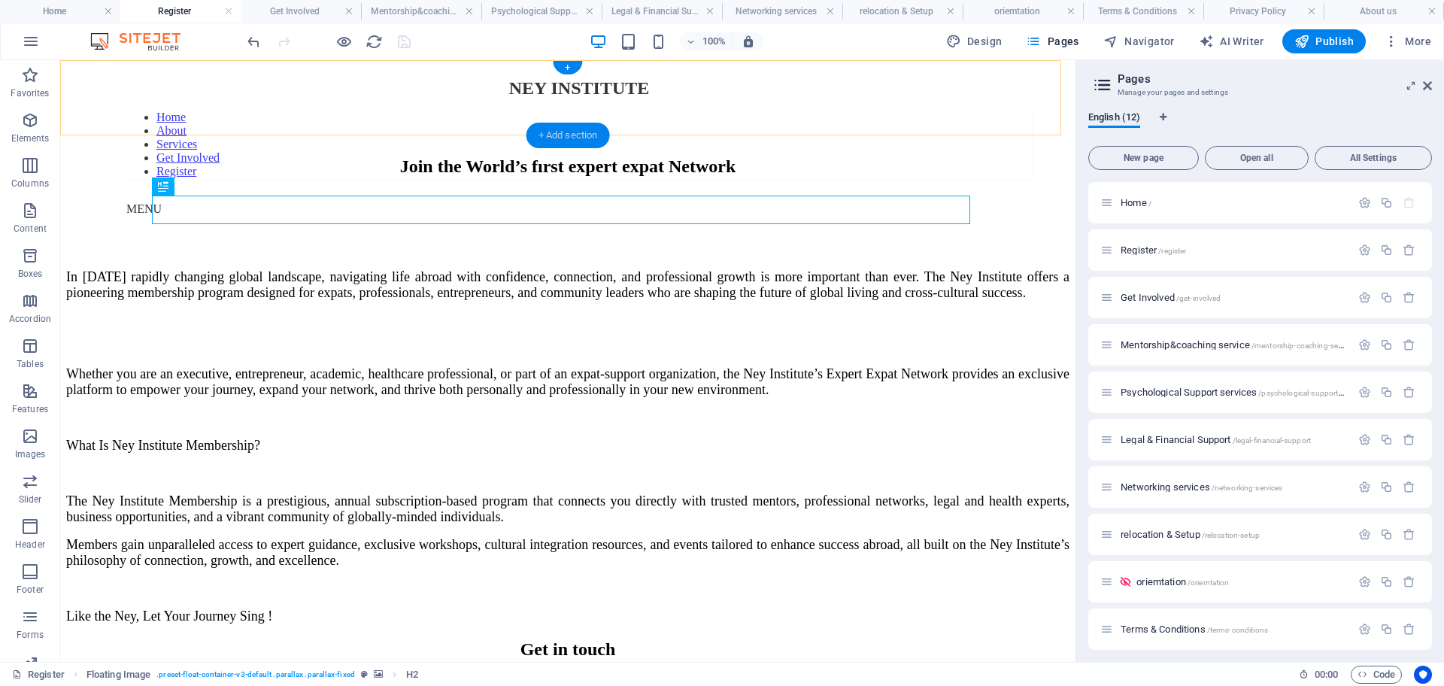
click at [572, 131] on div "+ Add section" at bounding box center [568, 136] width 83 height 26
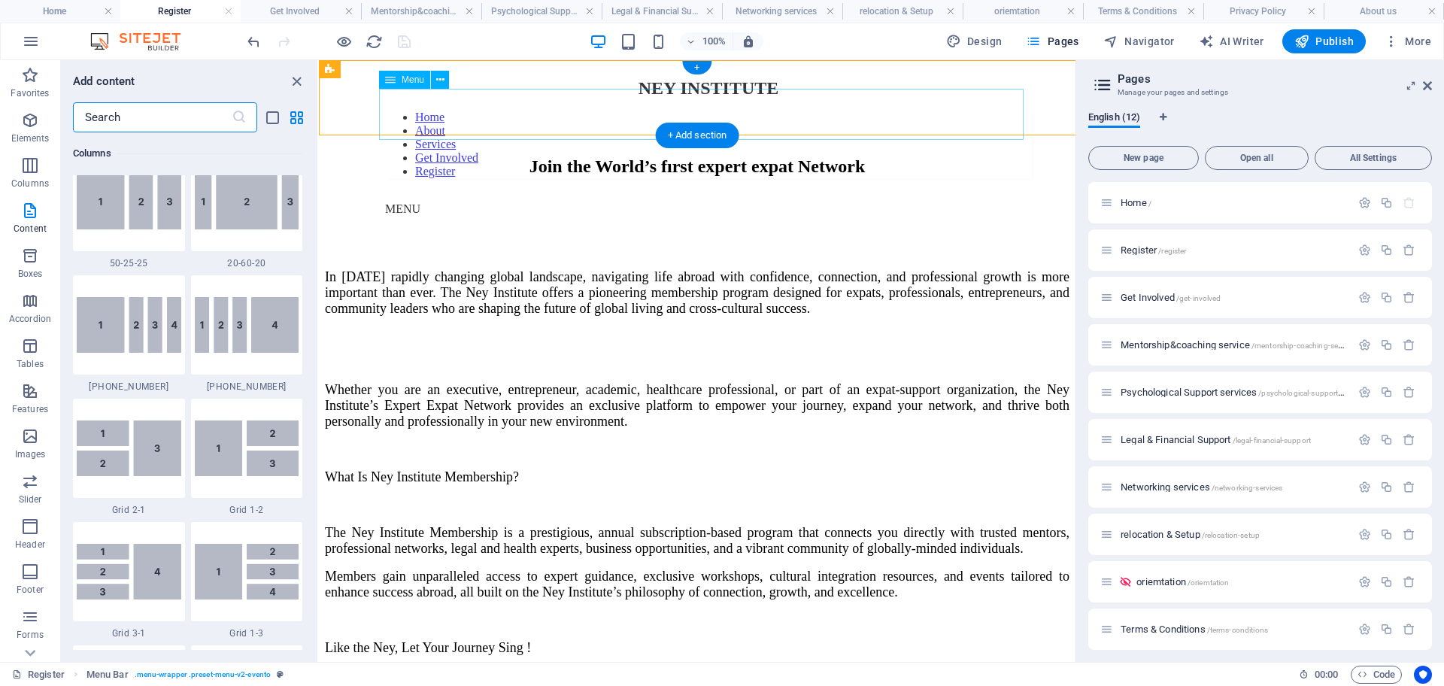
scroll to position [2632, 0]
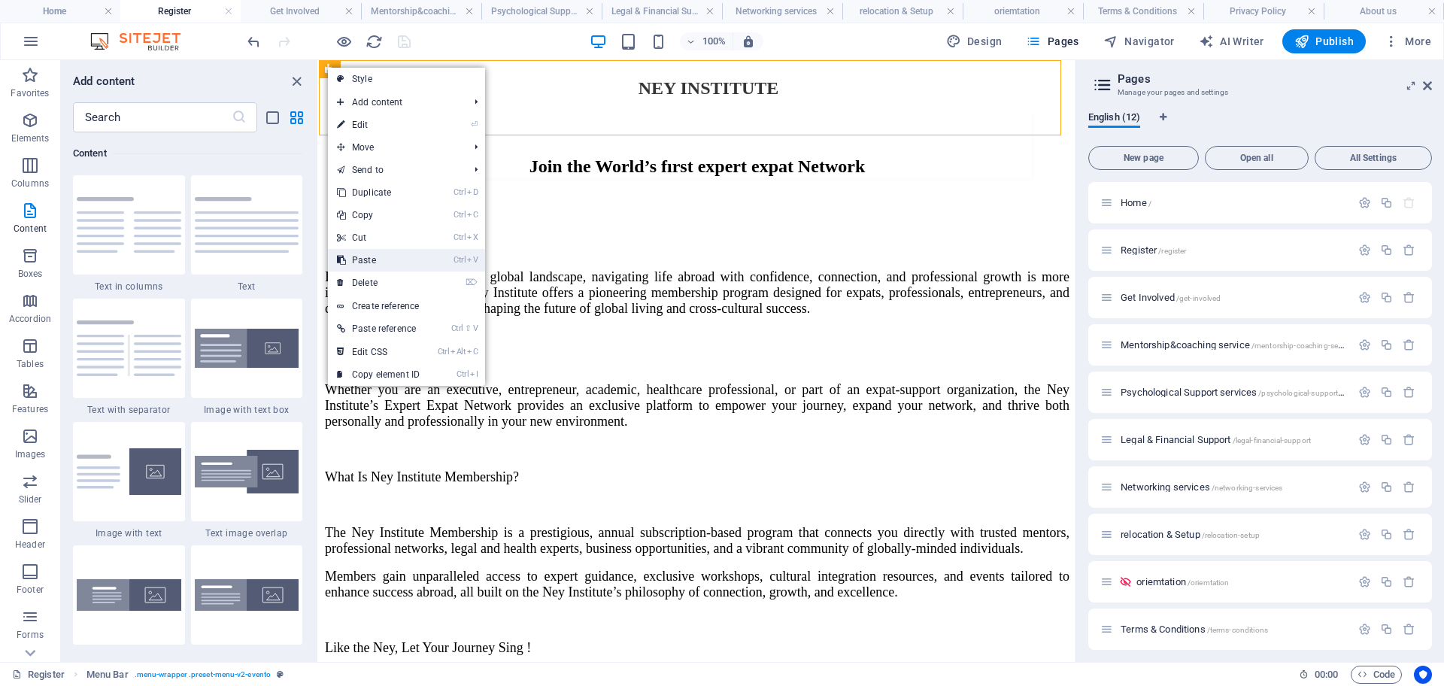
click at [392, 256] on link "Ctrl V Paste" at bounding box center [378, 260] width 101 height 23
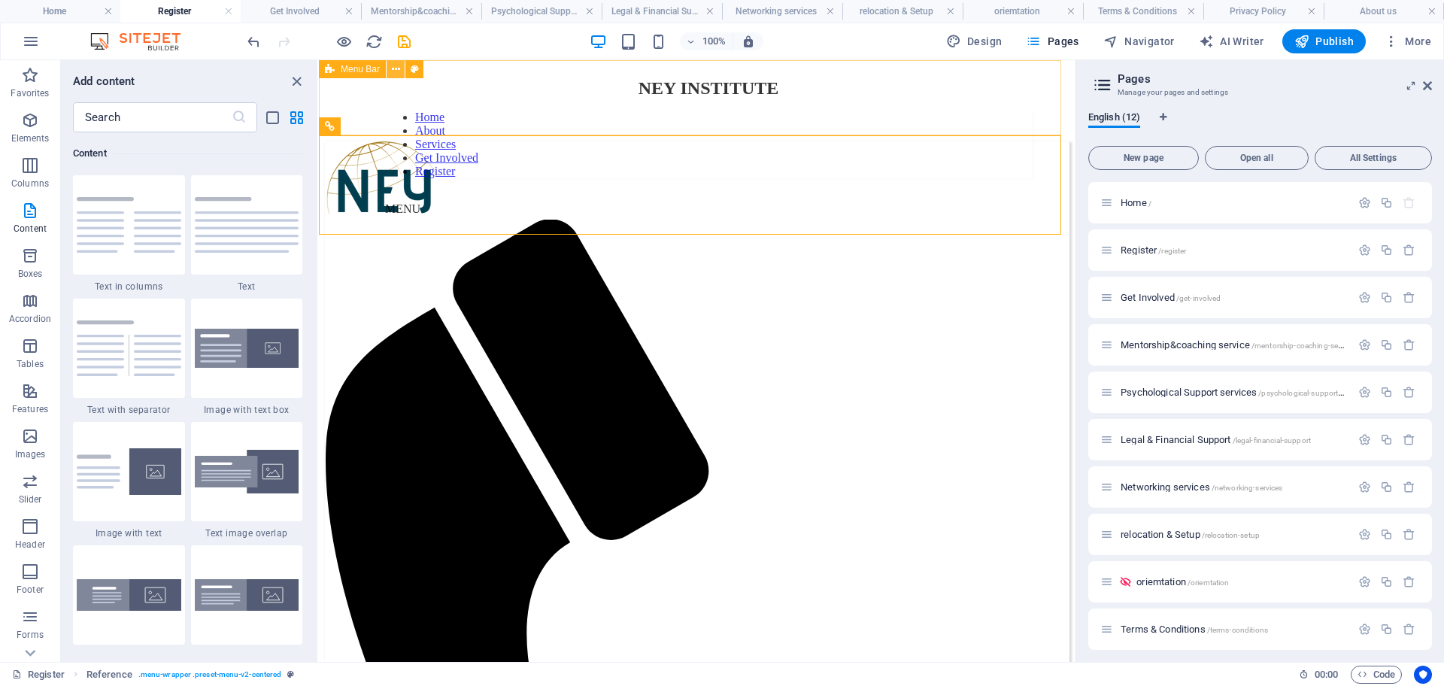
click at [393, 70] on icon at bounding box center [396, 70] width 8 height 16
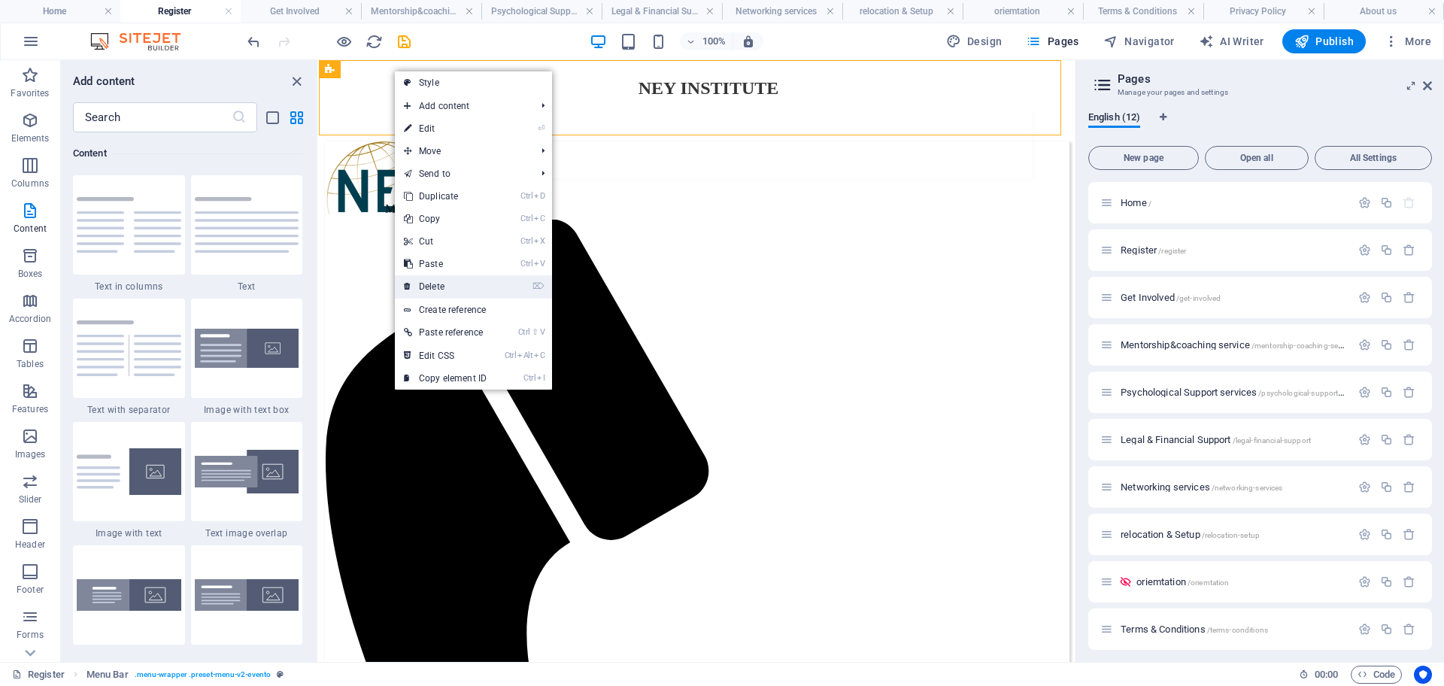
click at [432, 284] on link "⌦ Delete" at bounding box center [445, 286] width 101 height 23
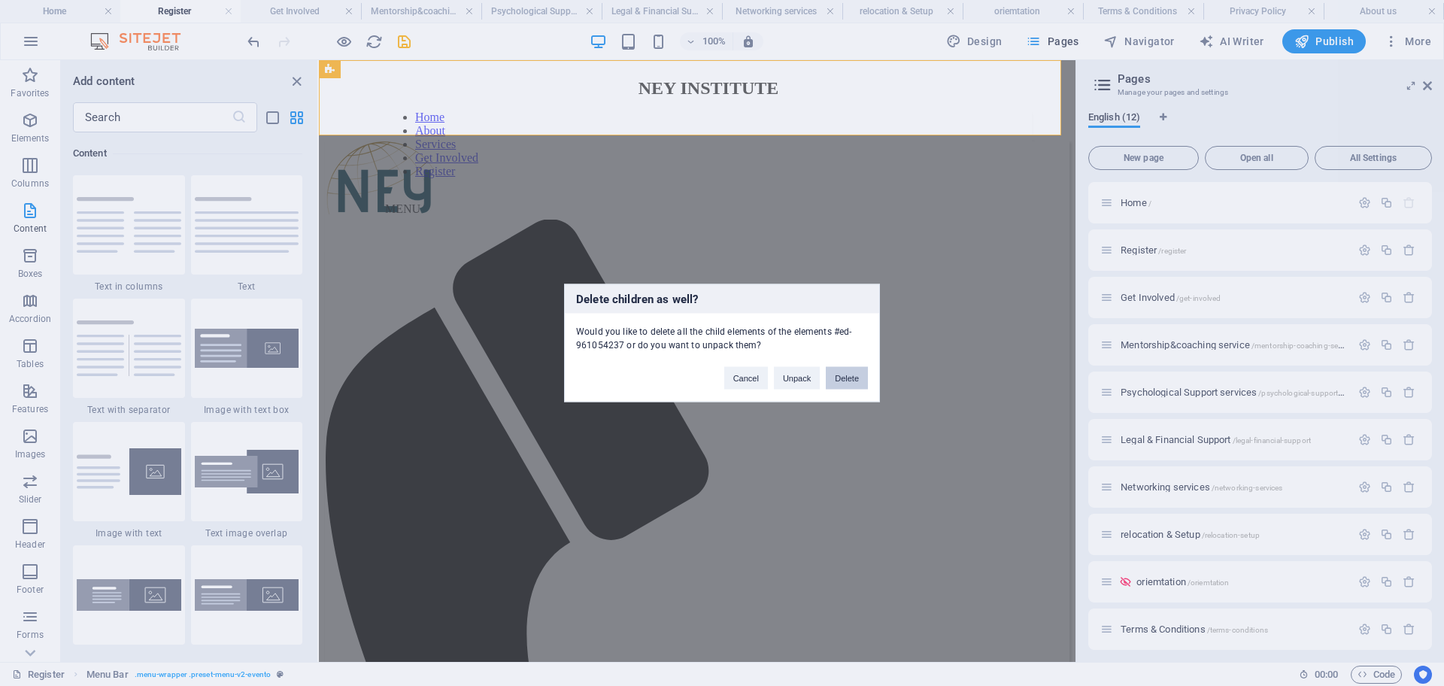
drag, startPoint x: 849, startPoint y: 374, endPoint x: 32, endPoint y: 39, distance: 883.5
click at [849, 374] on button "Delete" at bounding box center [847, 378] width 42 height 23
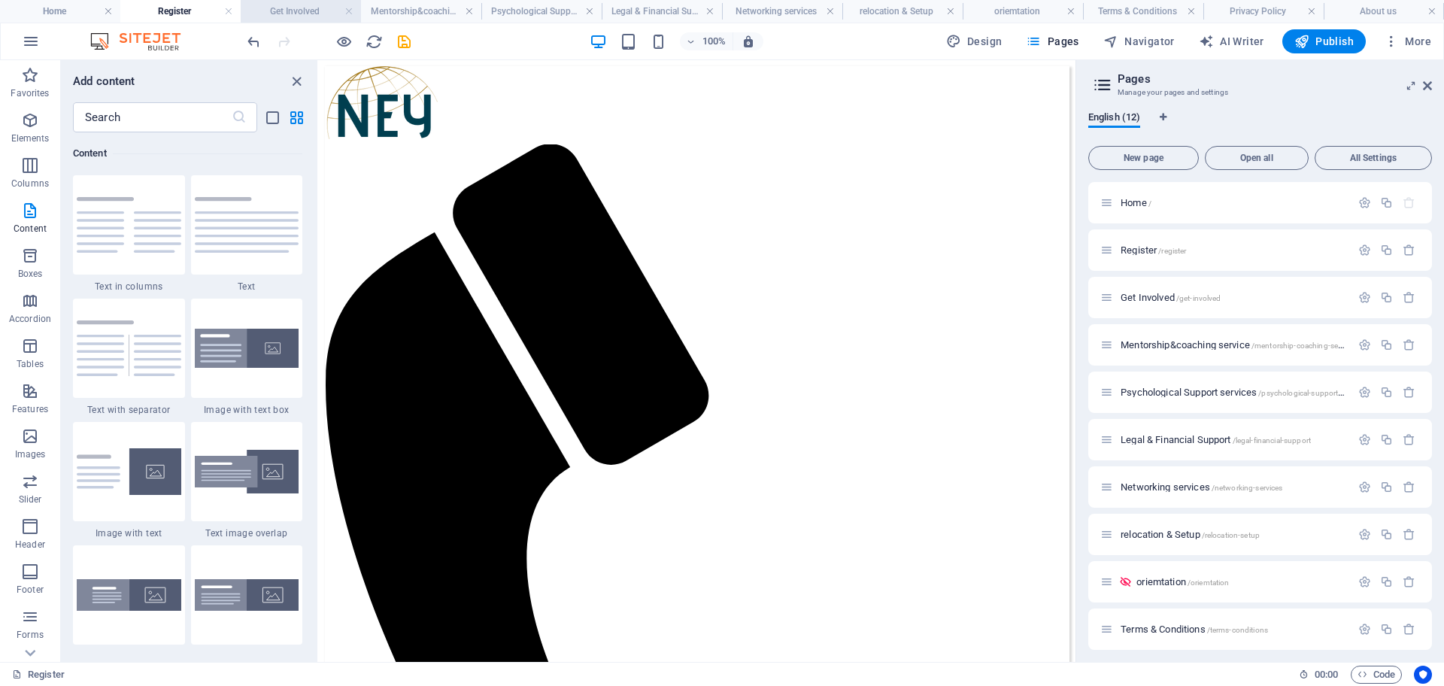
click at [293, 11] on h4 "Get Involved" at bounding box center [301, 11] width 120 height 17
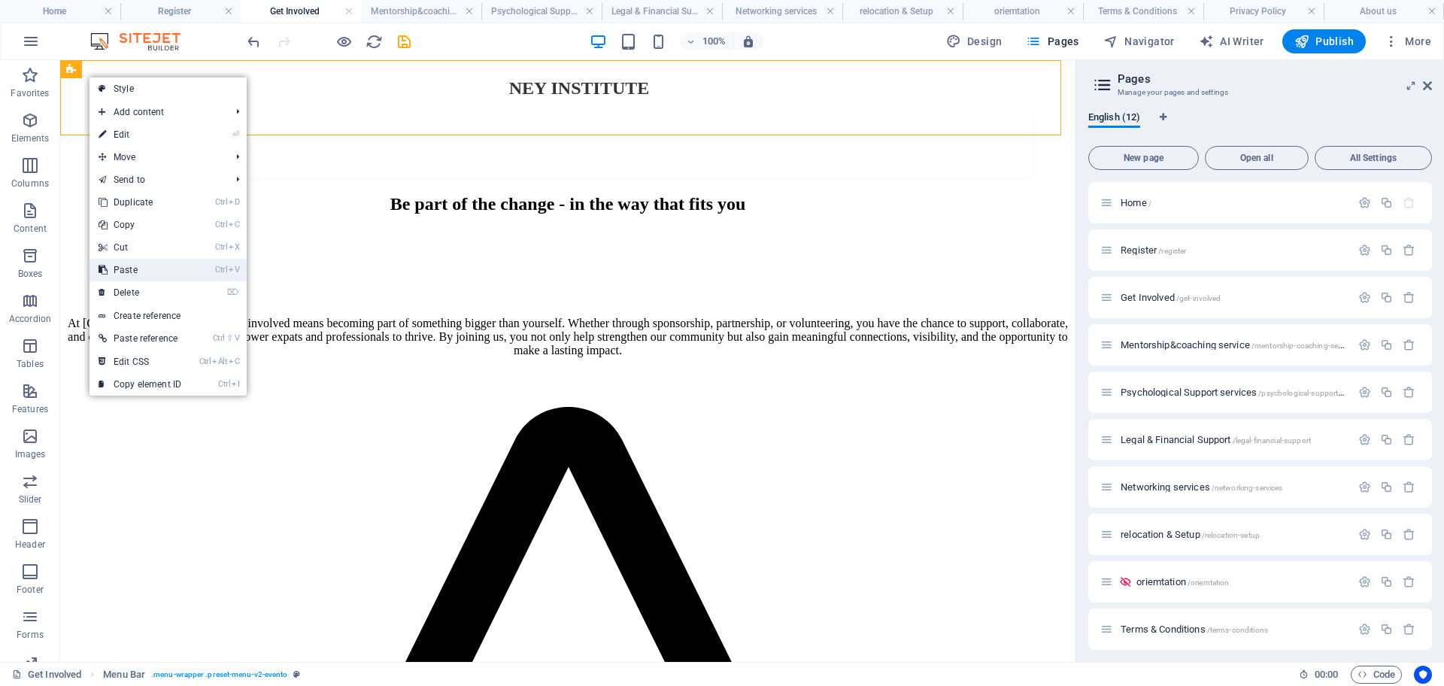
click at [135, 261] on link "Ctrl V Paste" at bounding box center [140, 270] width 101 height 23
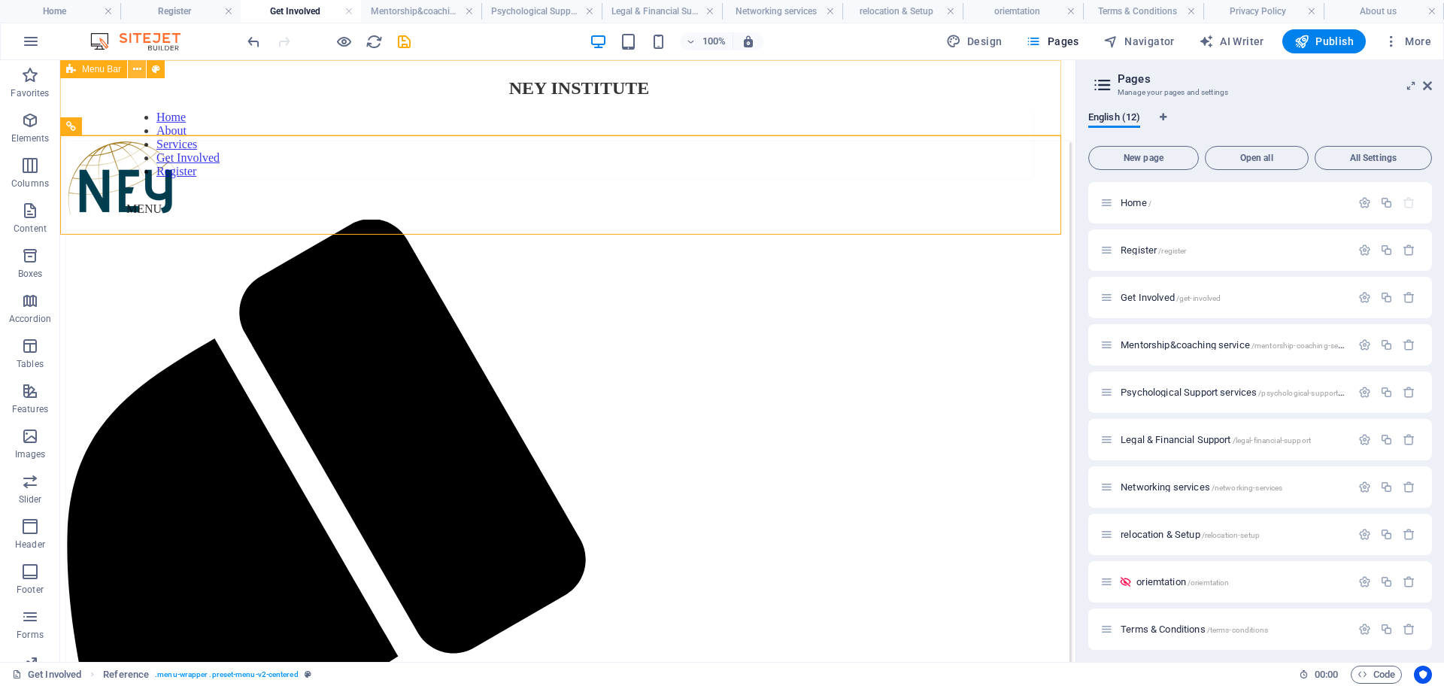
click at [132, 71] on button at bounding box center [137, 69] width 18 height 18
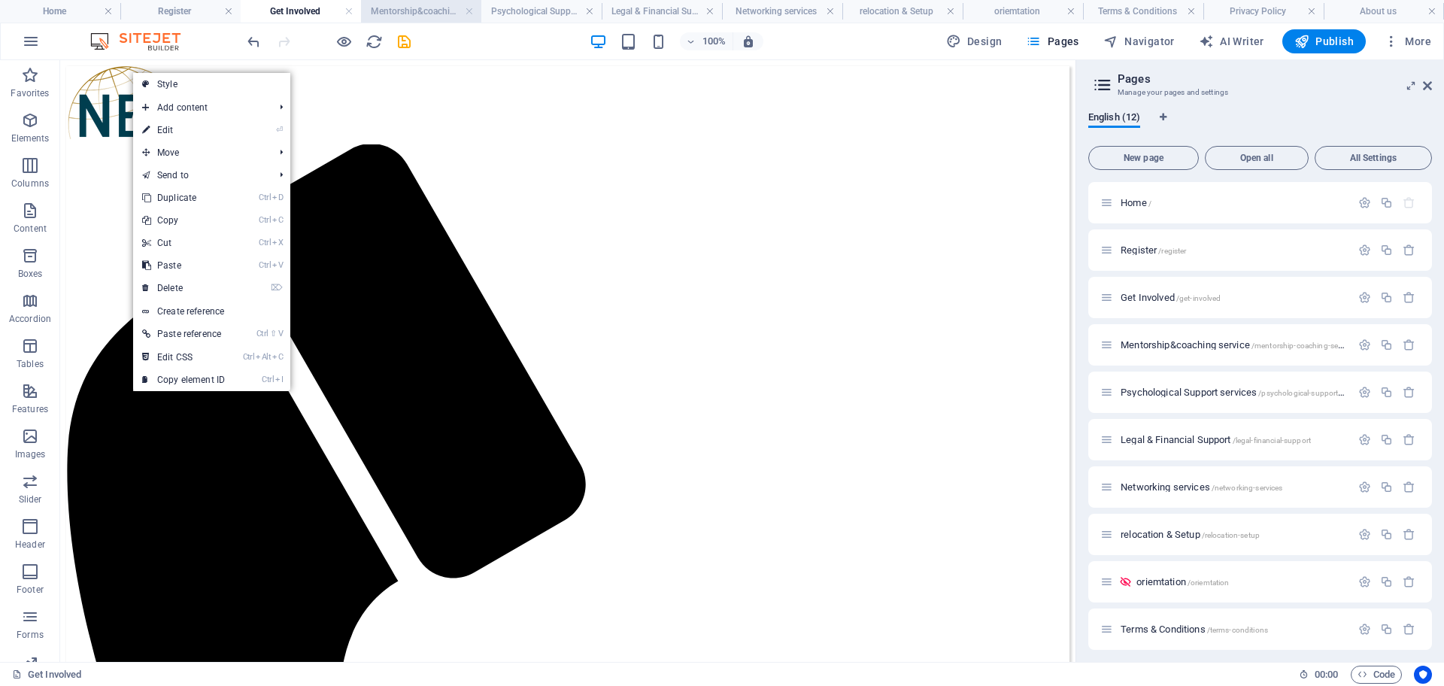
click at [414, 17] on h4 "Mentorship&coaching service" at bounding box center [421, 11] width 120 height 17
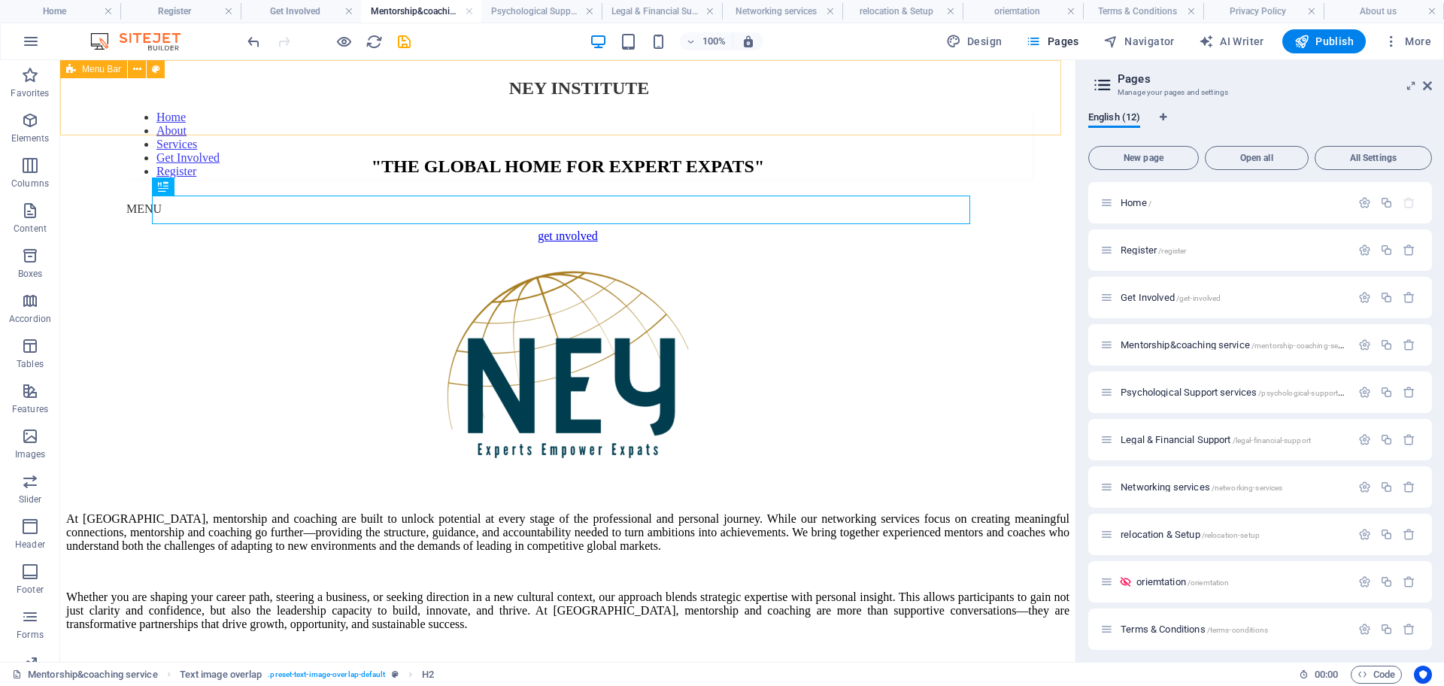
click at [96, 72] on span "Menu Bar" at bounding box center [101, 69] width 39 height 9
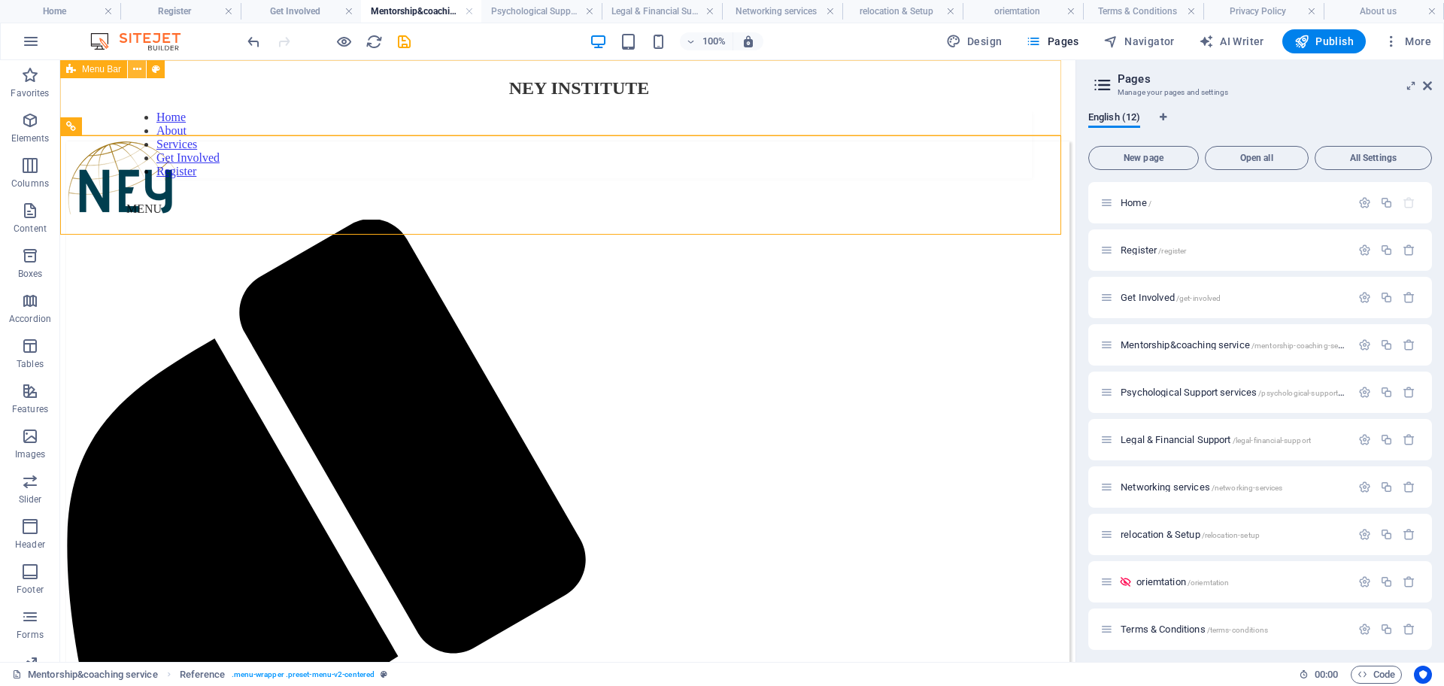
click at [138, 66] on icon at bounding box center [137, 70] width 8 height 16
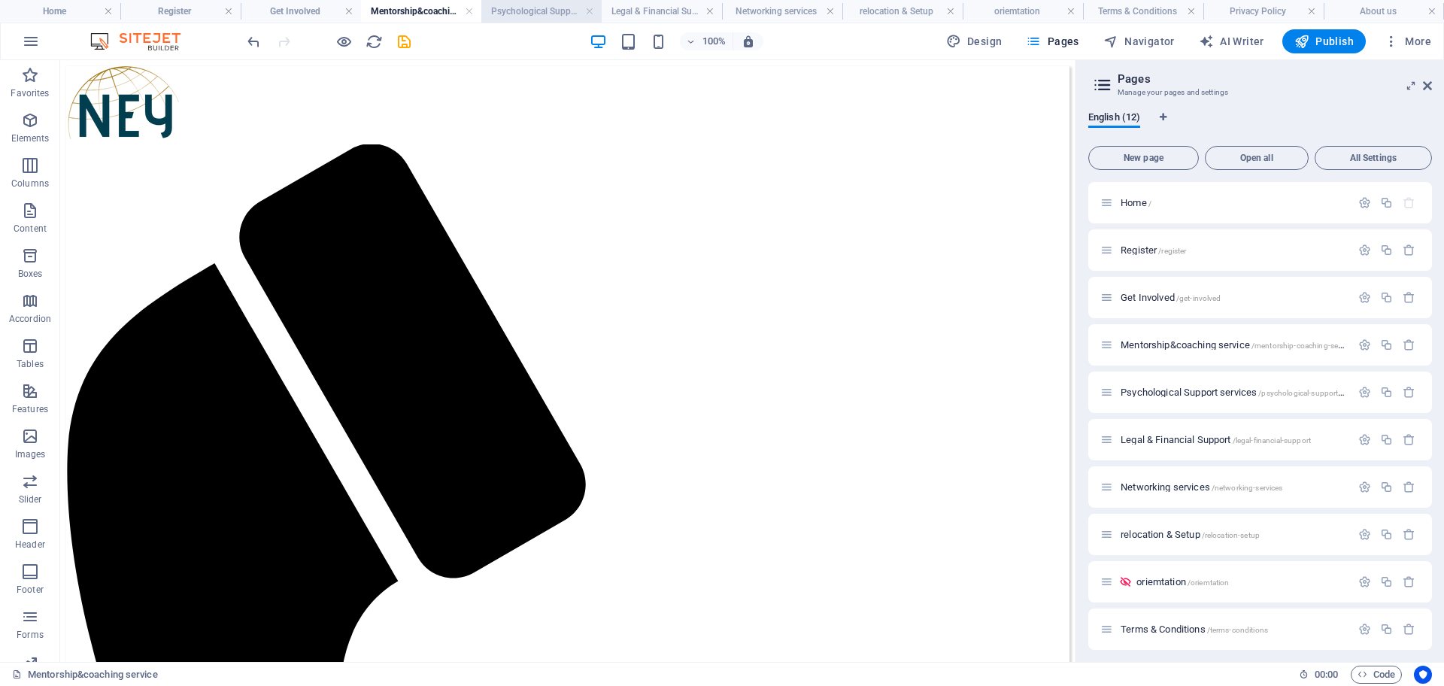
click at [543, 11] on h4 "Psychological Support services" at bounding box center [541, 11] width 120 height 17
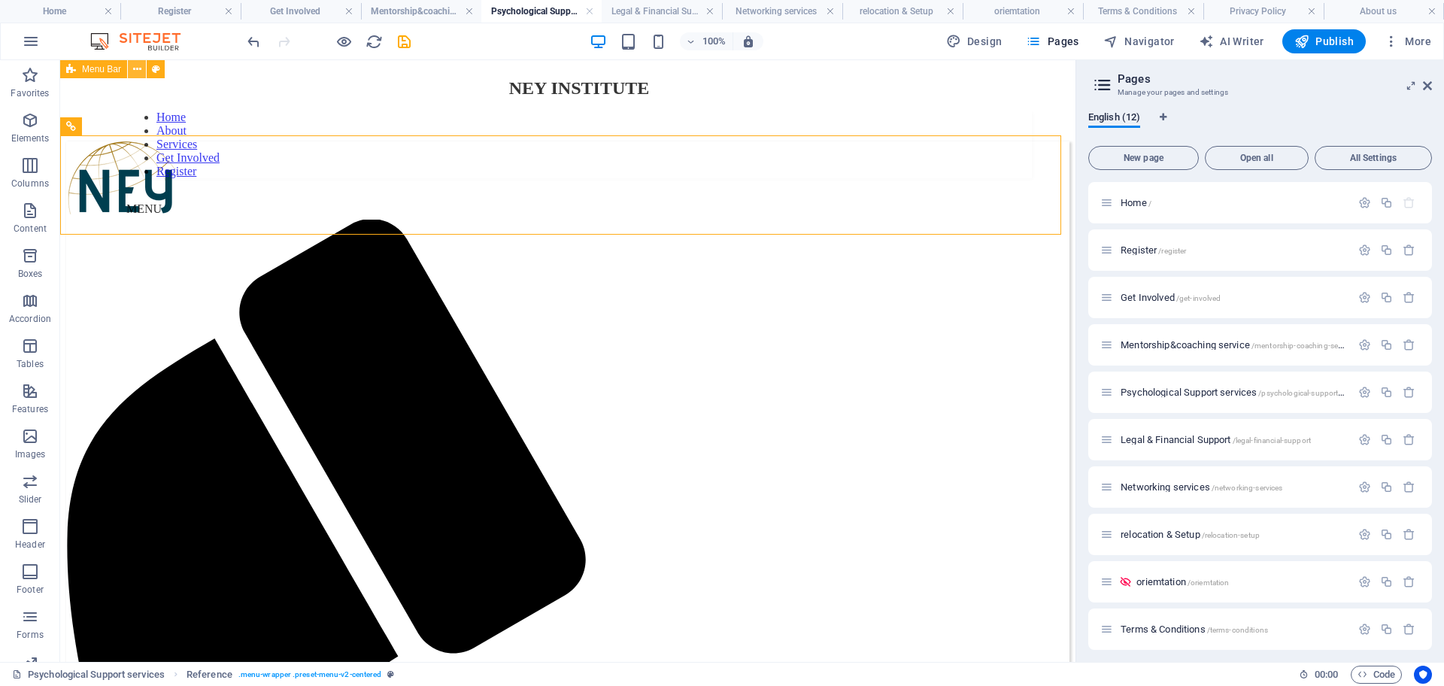
drag, startPoint x: 138, startPoint y: 73, endPoint x: 78, endPoint y: 29, distance: 74.2
click at [138, 73] on icon at bounding box center [137, 70] width 8 height 16
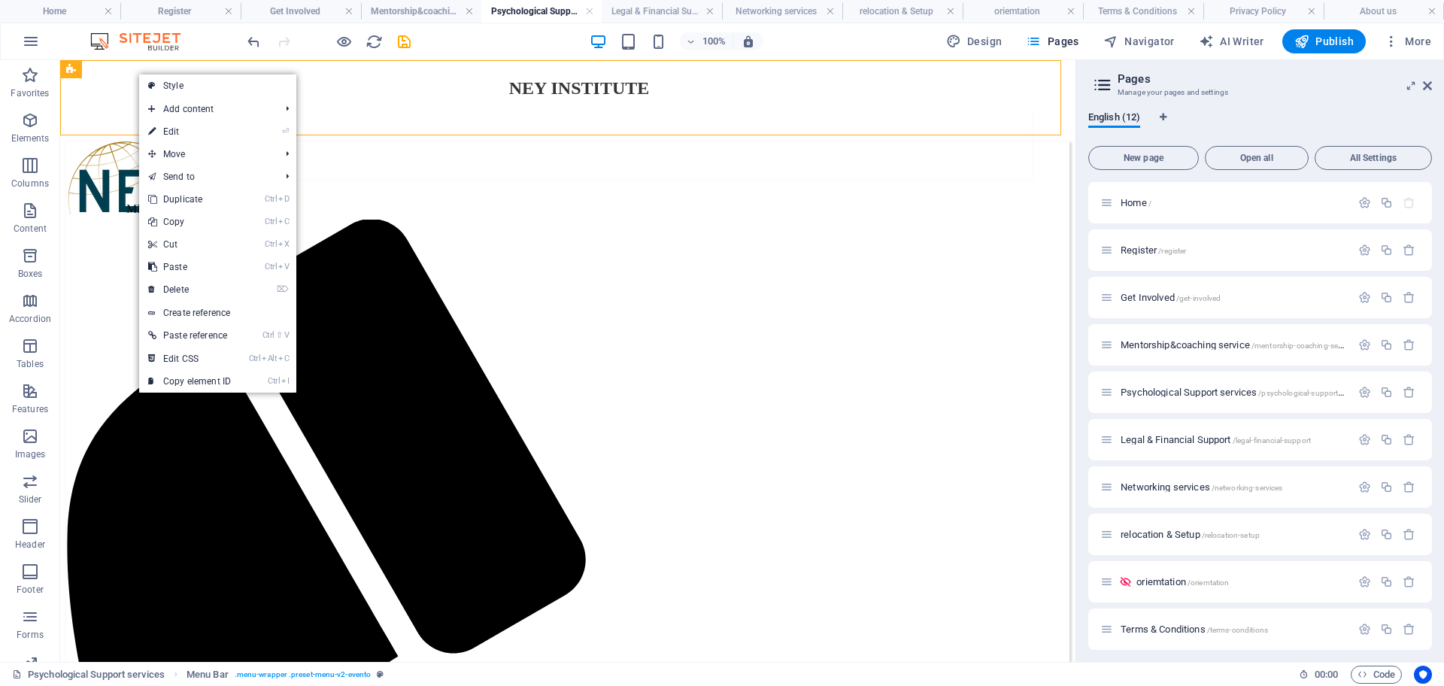
click at [177, 284] on link "⌦ Delete" at bounding box center [189, 289] width 101 height 23
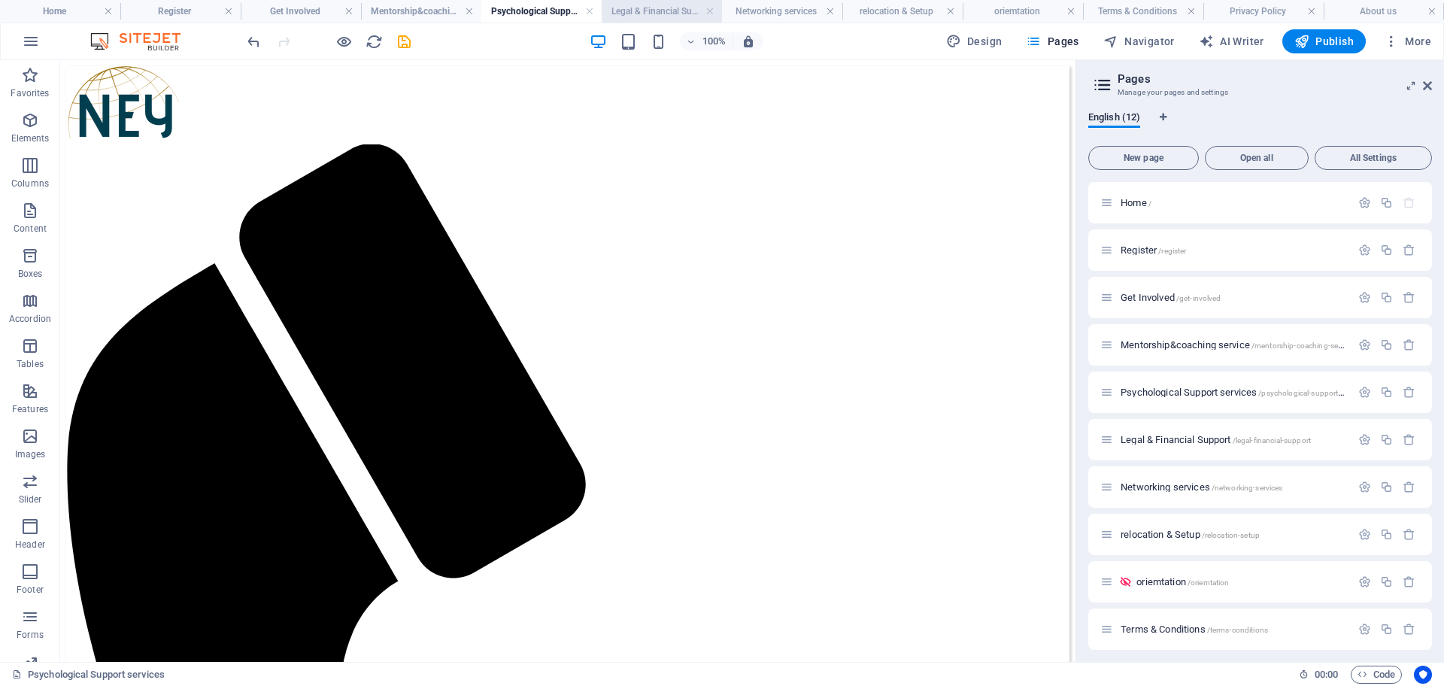
click at [627, 13] on h4 "Legal & Financial Support" at bounding box center [662, 11] width 120 height 17
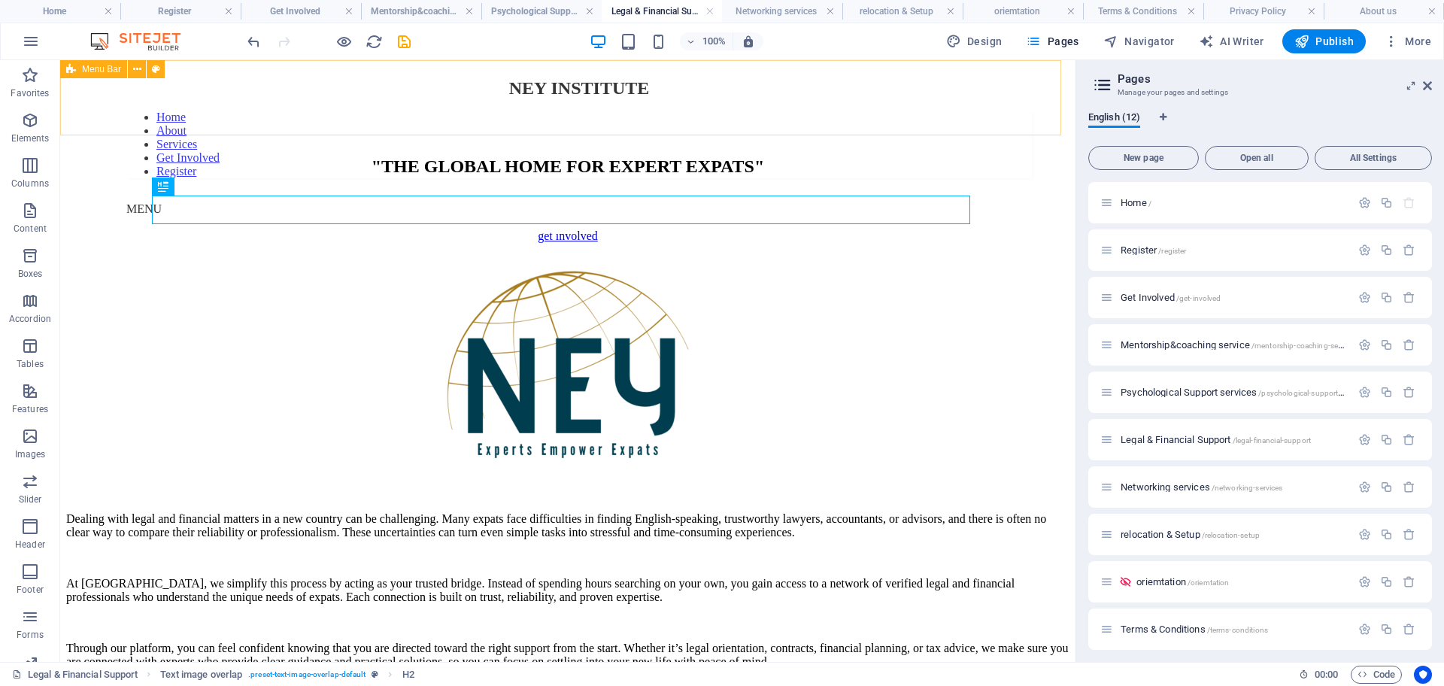
click at [81, 74] on div "Menu Bar" at bounding box center [93, 69] width 67 height 18
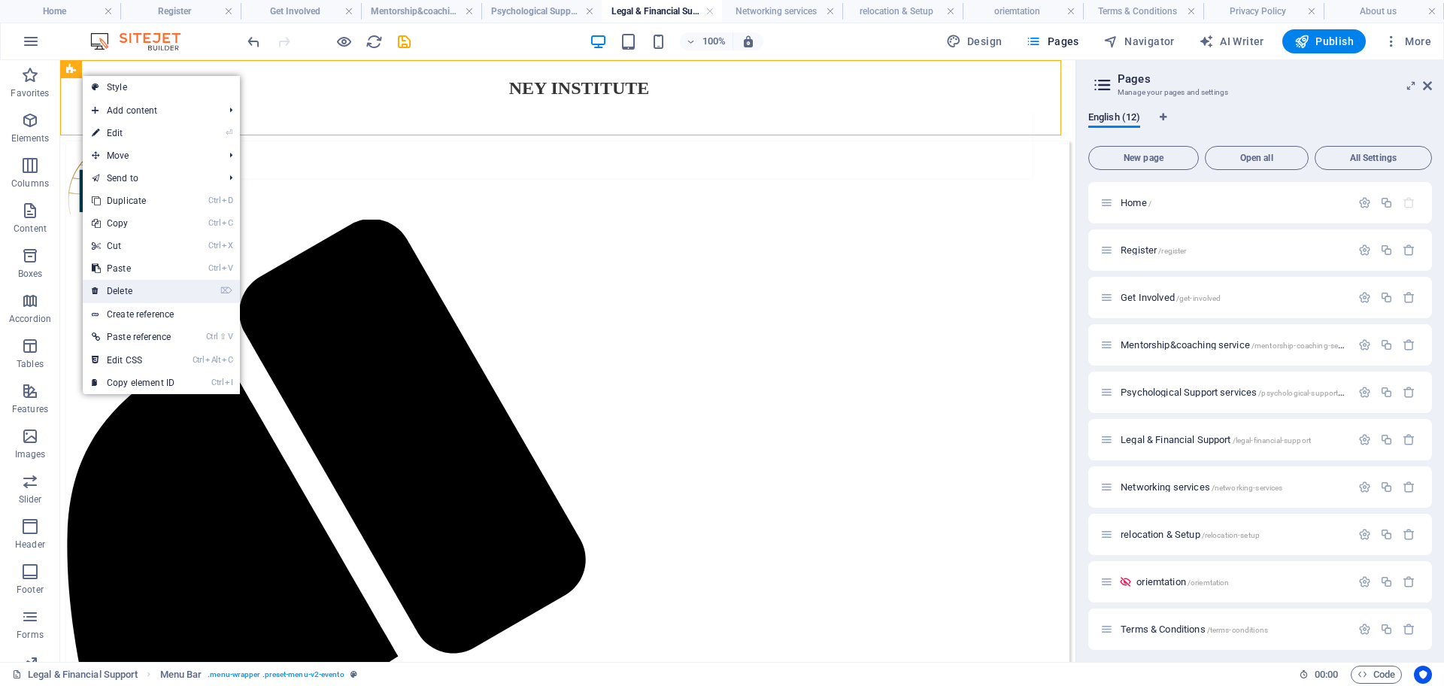
click at [153, 286] on link "⌦ Delete" at bounding box center [133, 291] width 101 height 23
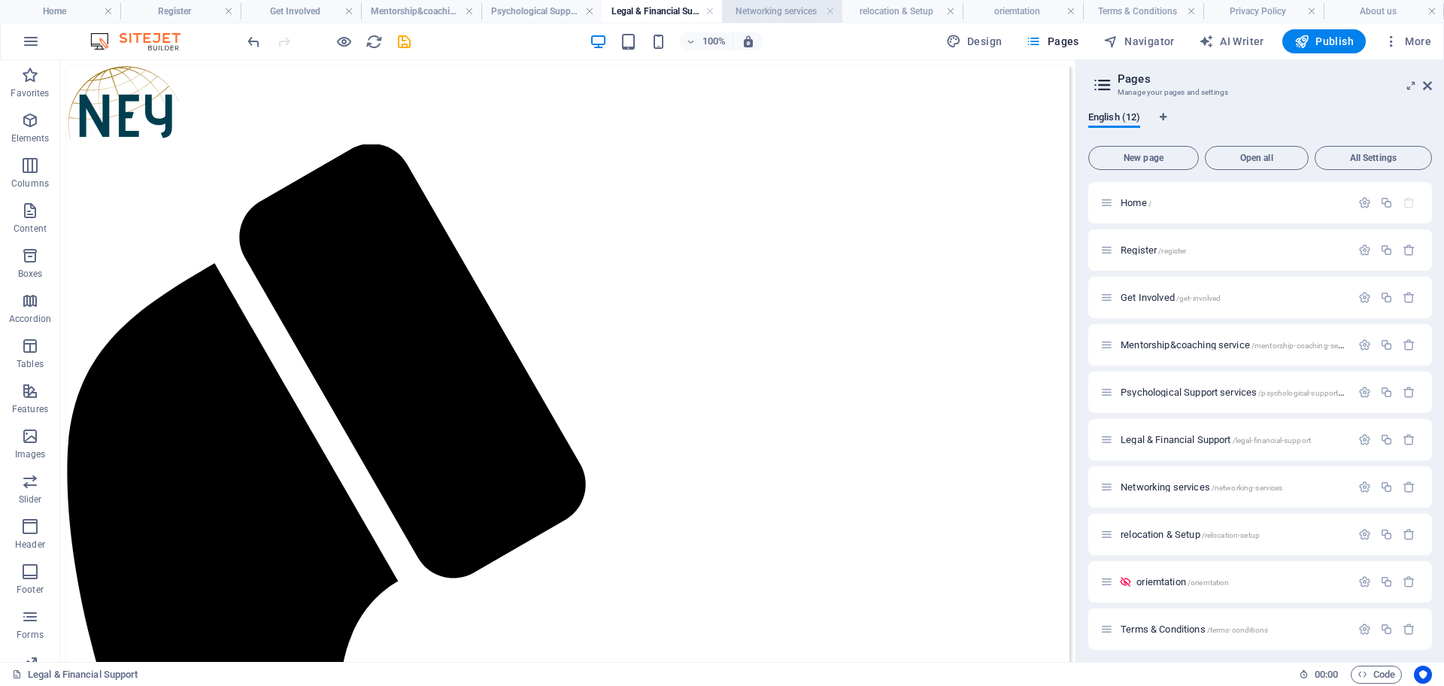
click at [791, 2] on li "Networking services" at bounding box center [782, 11] width 120 height 23
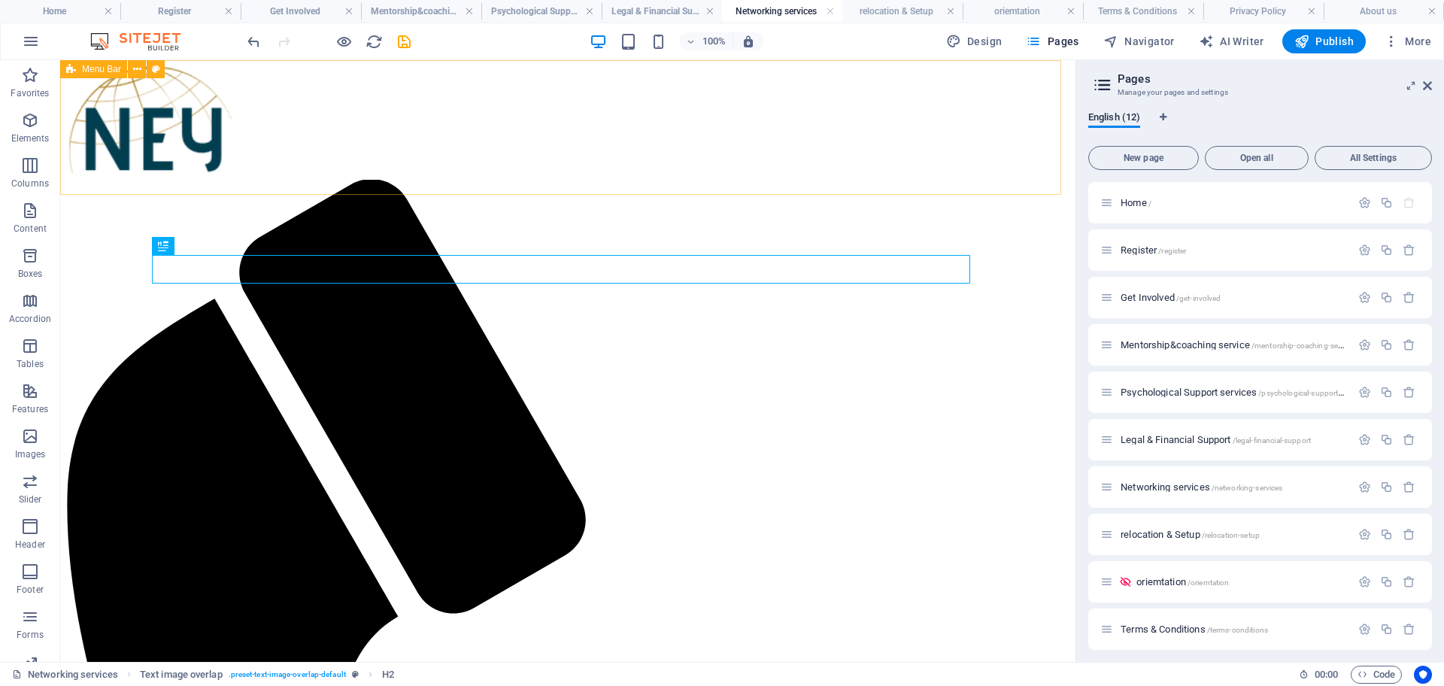
click at [94, 71] on span "Menu Bar" at bounding box center [101, 69] width 39 height 9
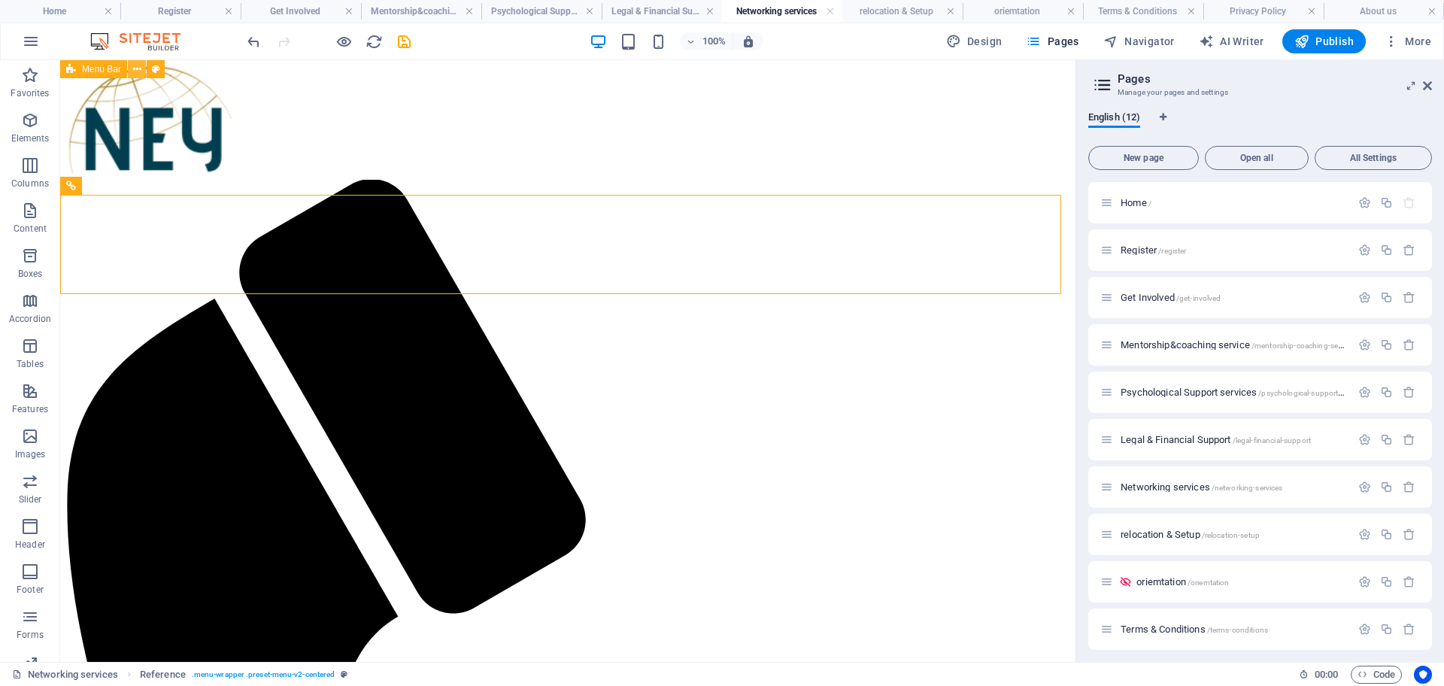
click at [139, 71] on icon at bounding box center [137, 70] width 8 height 16
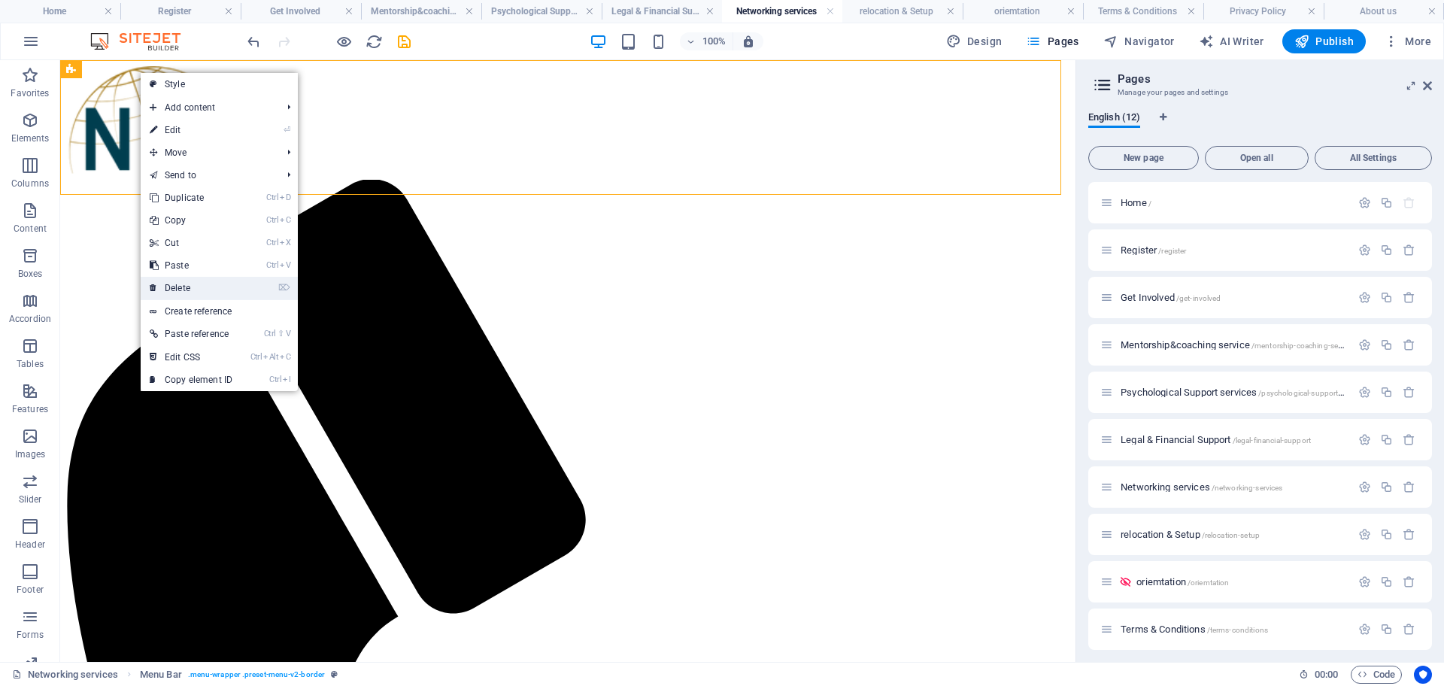
click at [168, 278] on link "⌦ Delete" at bounding box center [191, 288] width 101 height 23
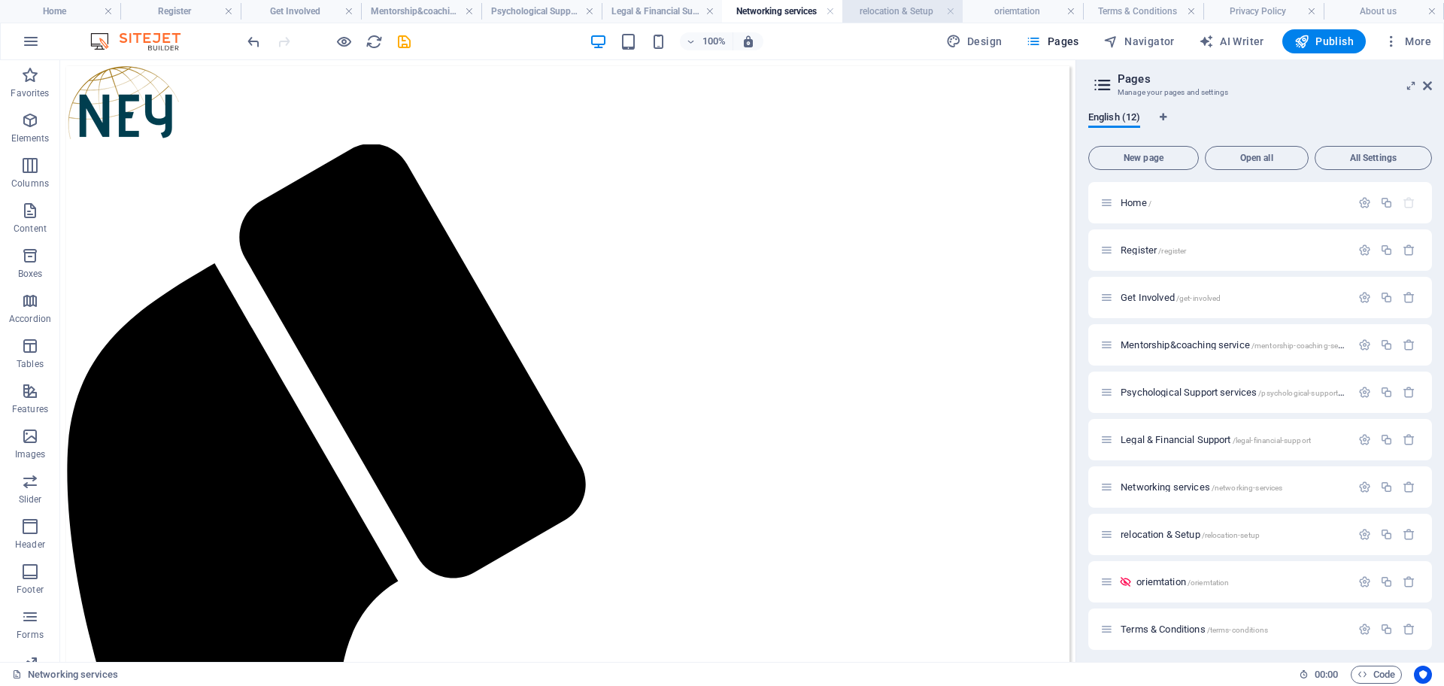
click at [880, 9] on h4 "relocation & Setup" at bounding box center [902, 11] width 120 height 17
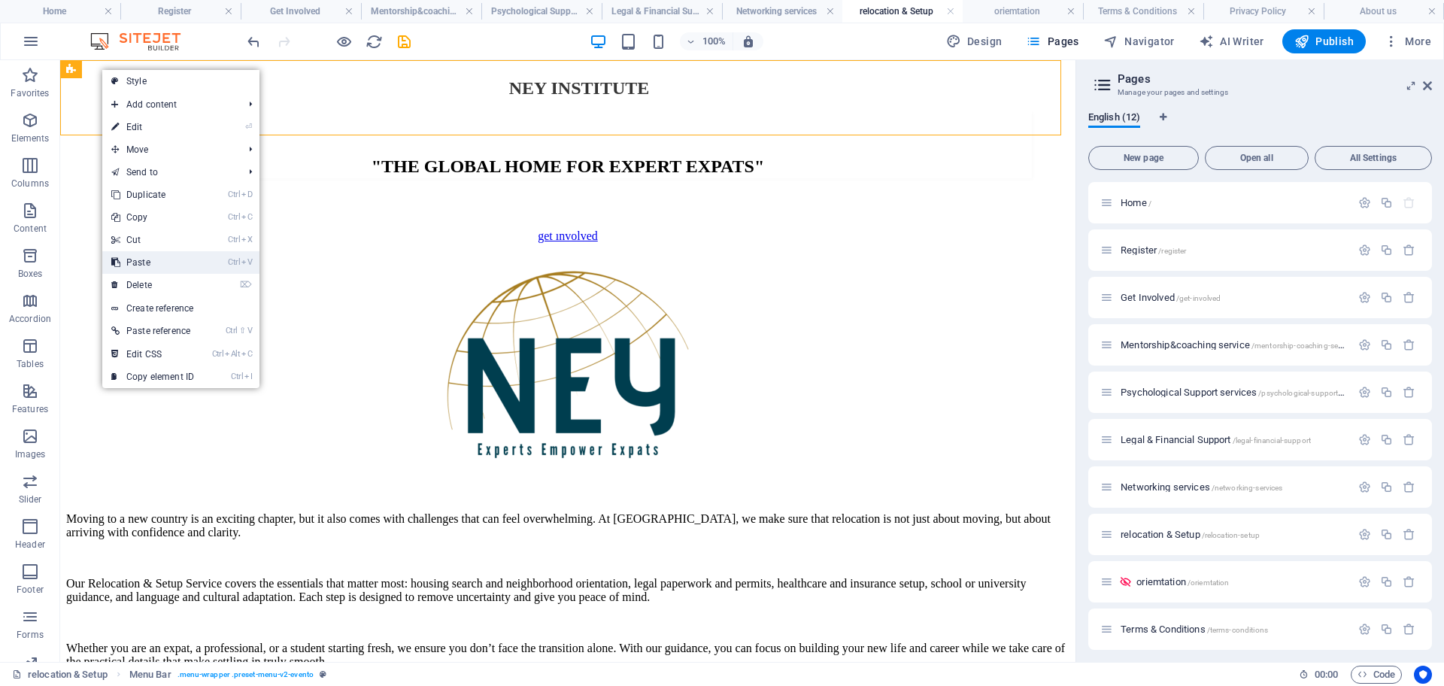
click at [165, 263] on link "Ctrl V Paste" at bounding box center [152, 262] width 101 height 23
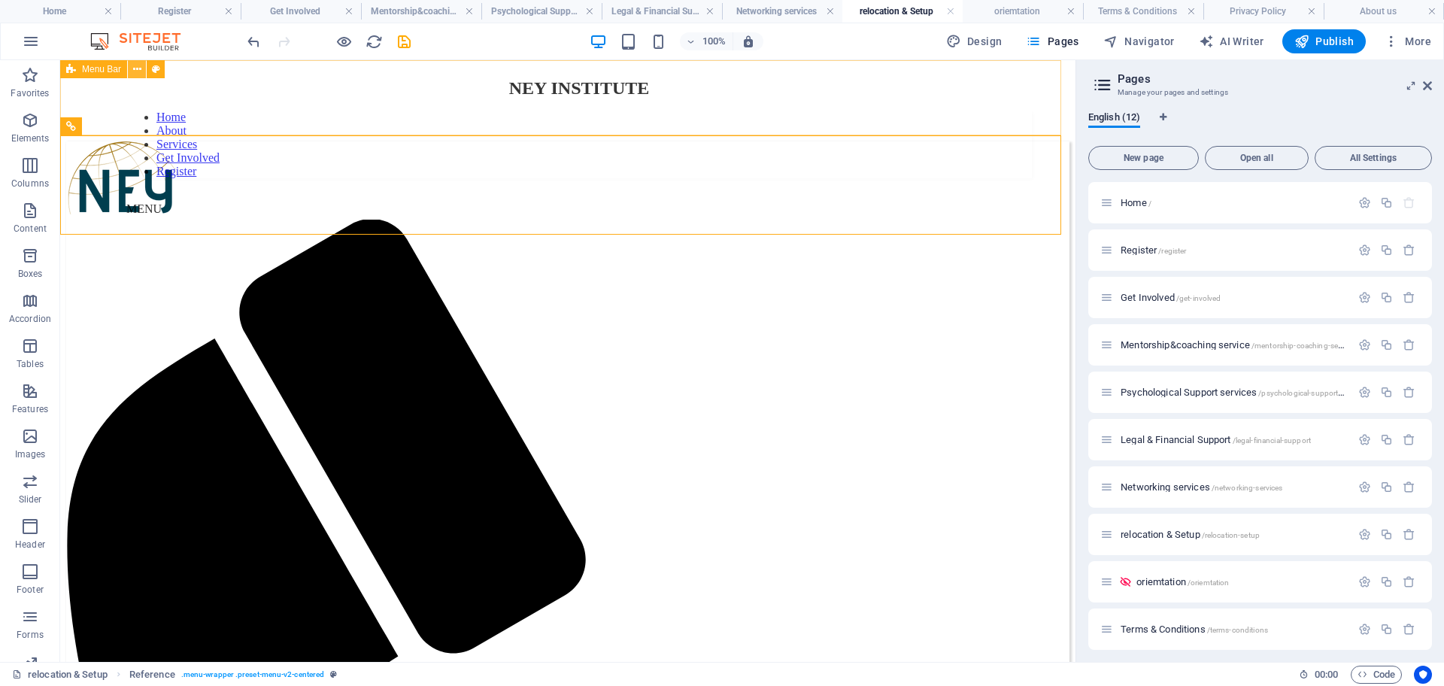
click at [135, 71] on icon at bounding box center [137, 70] width 8 height 16
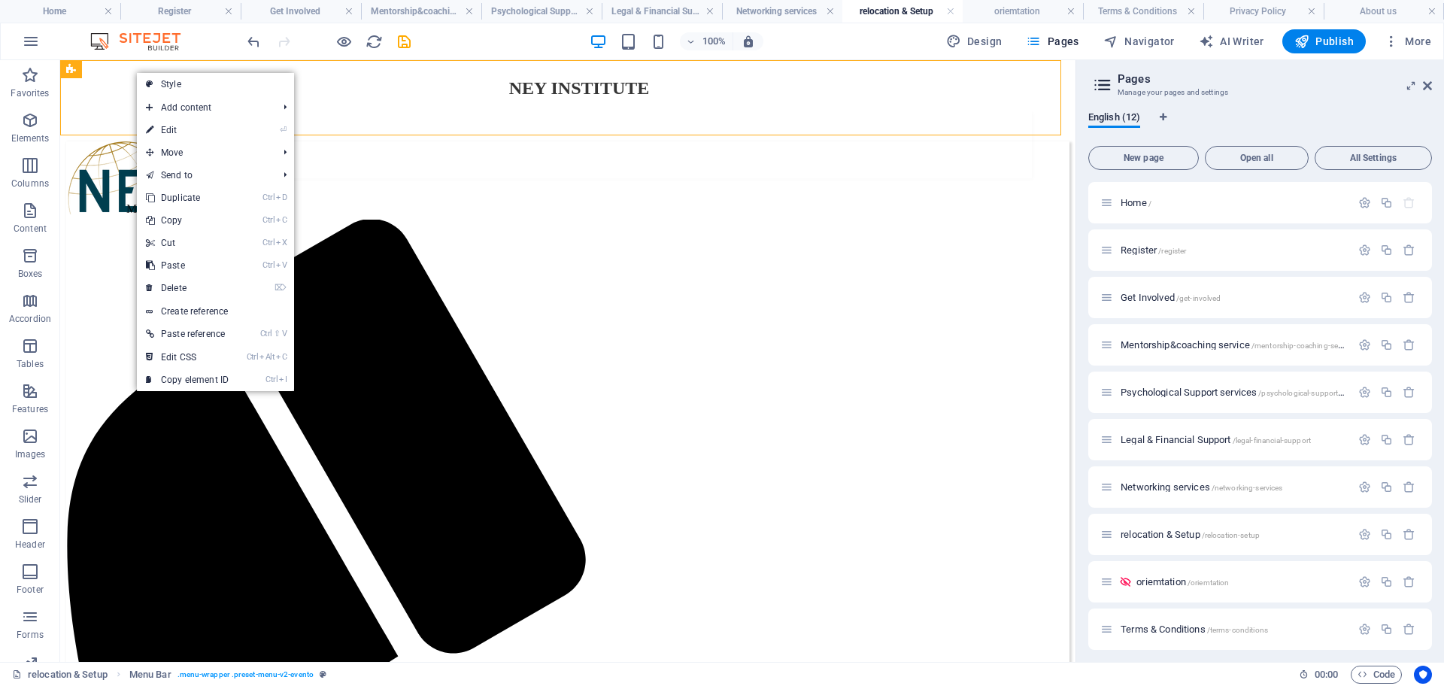
click at [174, 281] on link "⌦ Delete" at bounding box center [187, 288] width 101 height 23
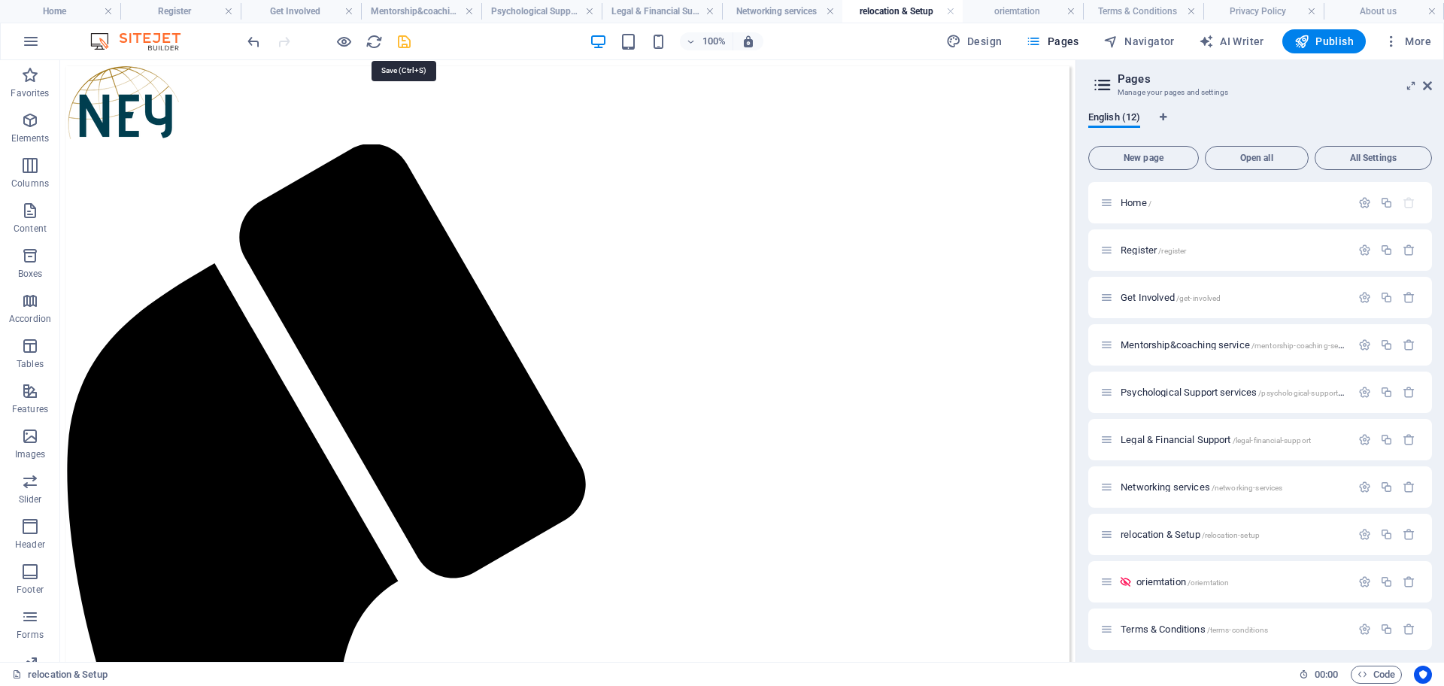
click at [405, 38] on icon "save" at bounding box center [404, 41] width 17 height 17
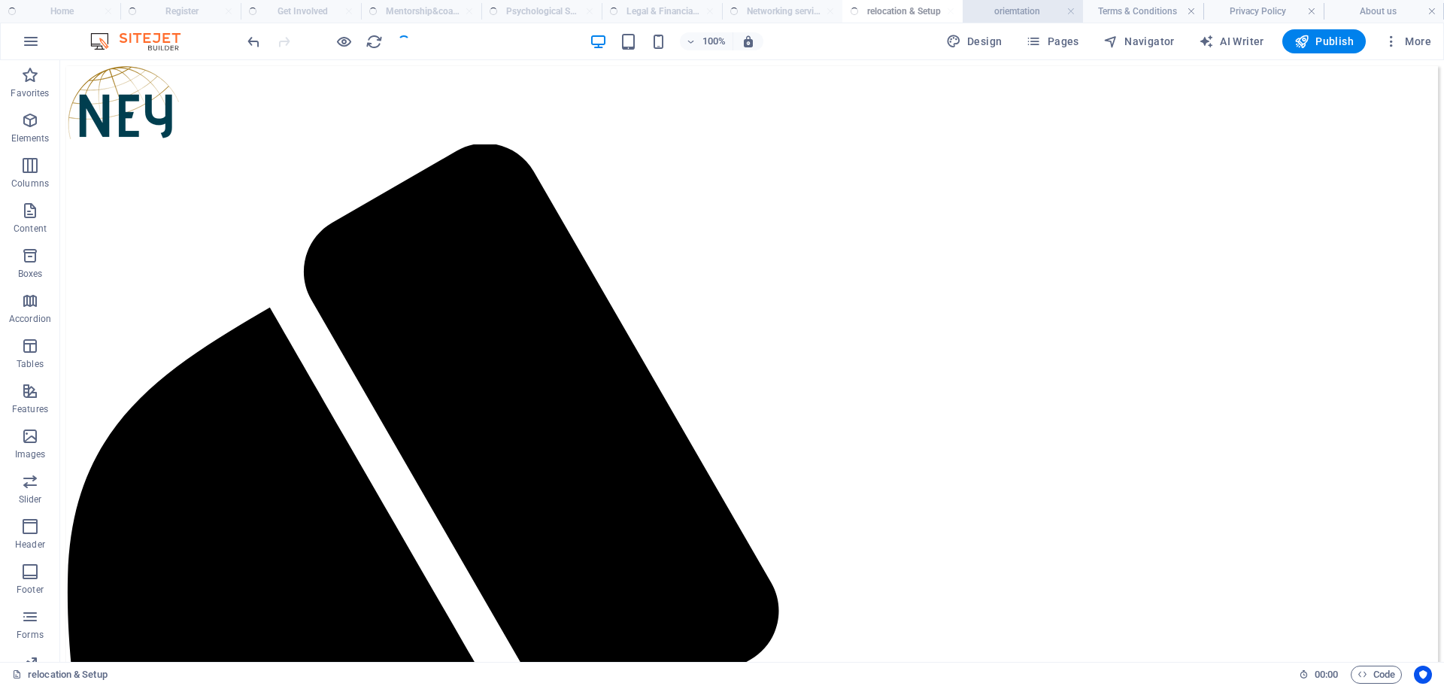
click at [1011, 13] on h4 "oriemtation" at bounding box center [1023, 11] width 120 height 17
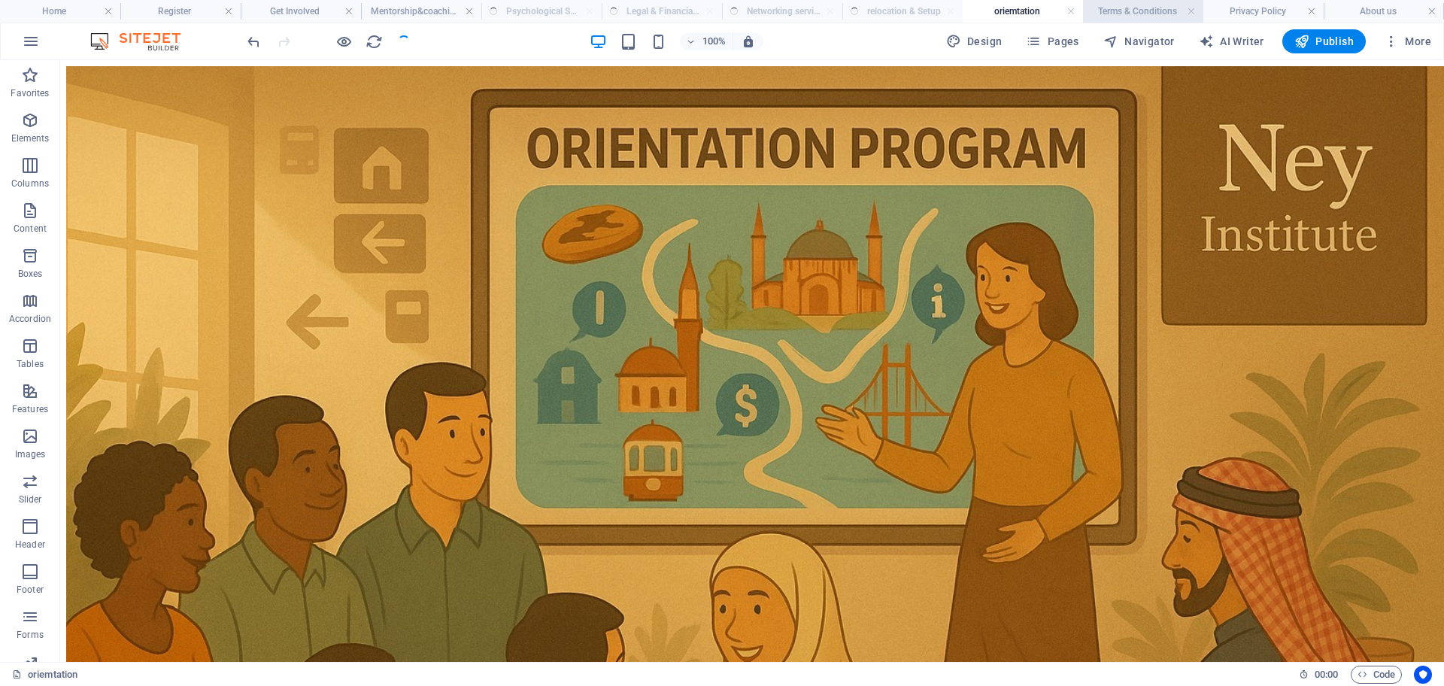
click at [1115, 8] on h4 "Terms & Conditions" at bounding box center [1143, 11] width 120 height 17
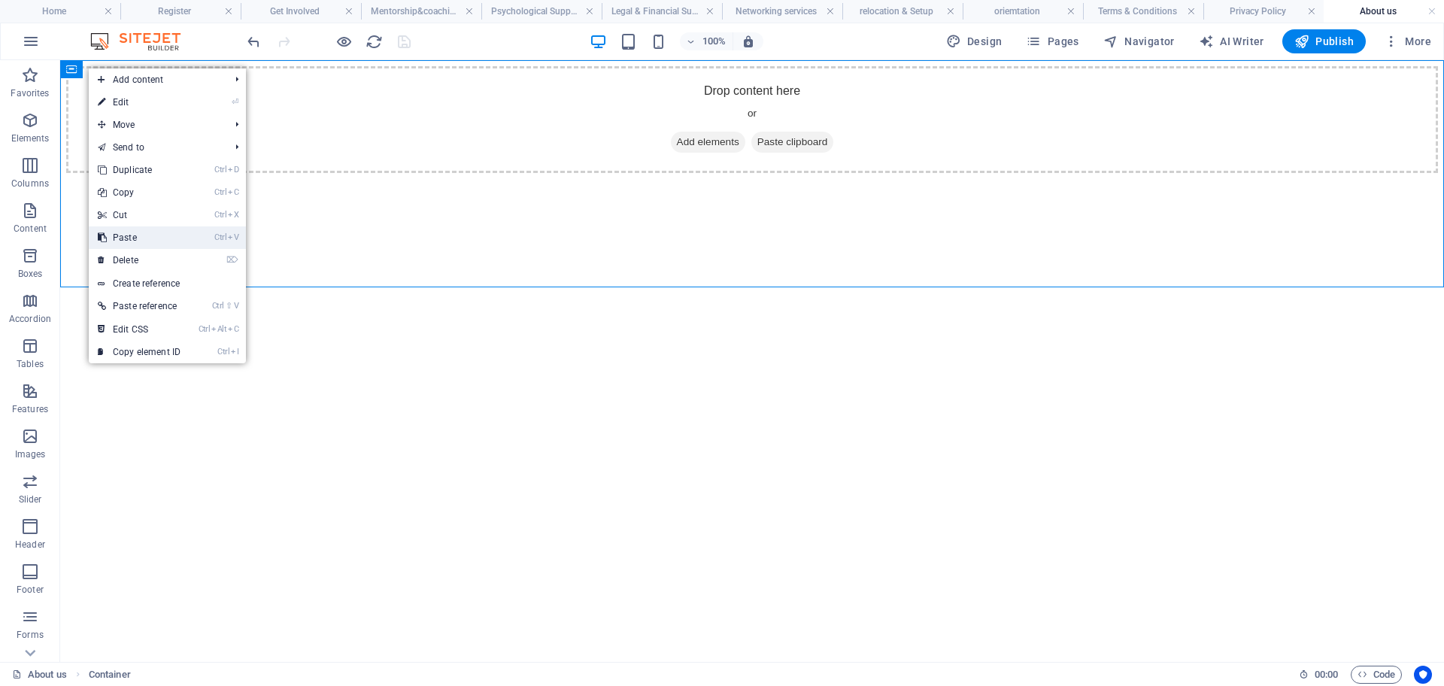
drag, startPoint x: 149, startPoint y: 247, endPoint x: 60, endPoint y: 27, distance: 237.6
click at [149, 247] on link "Ctrl V Paste" at bounding box center [139, 237] width 101 height 23
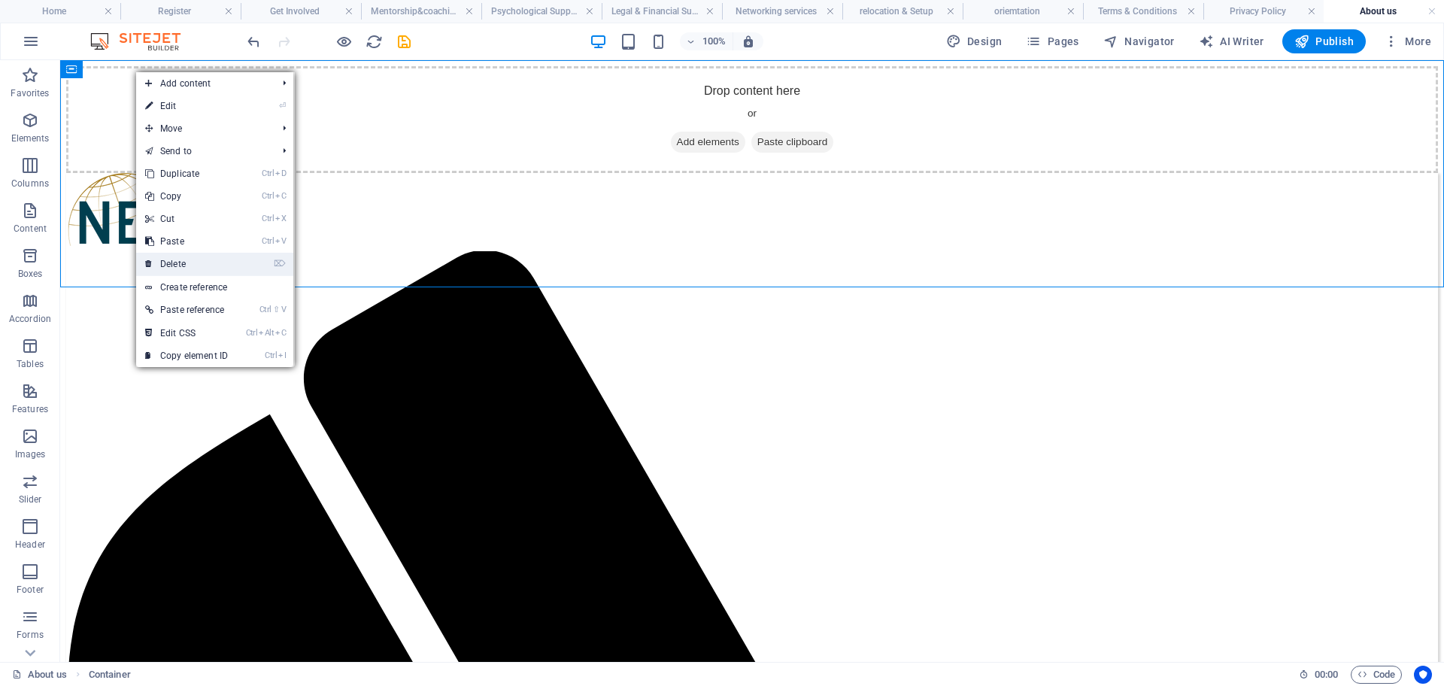
click at [184, 261] on link "⌦ Delete" at bounding box center [186, 264] width 101 height 23
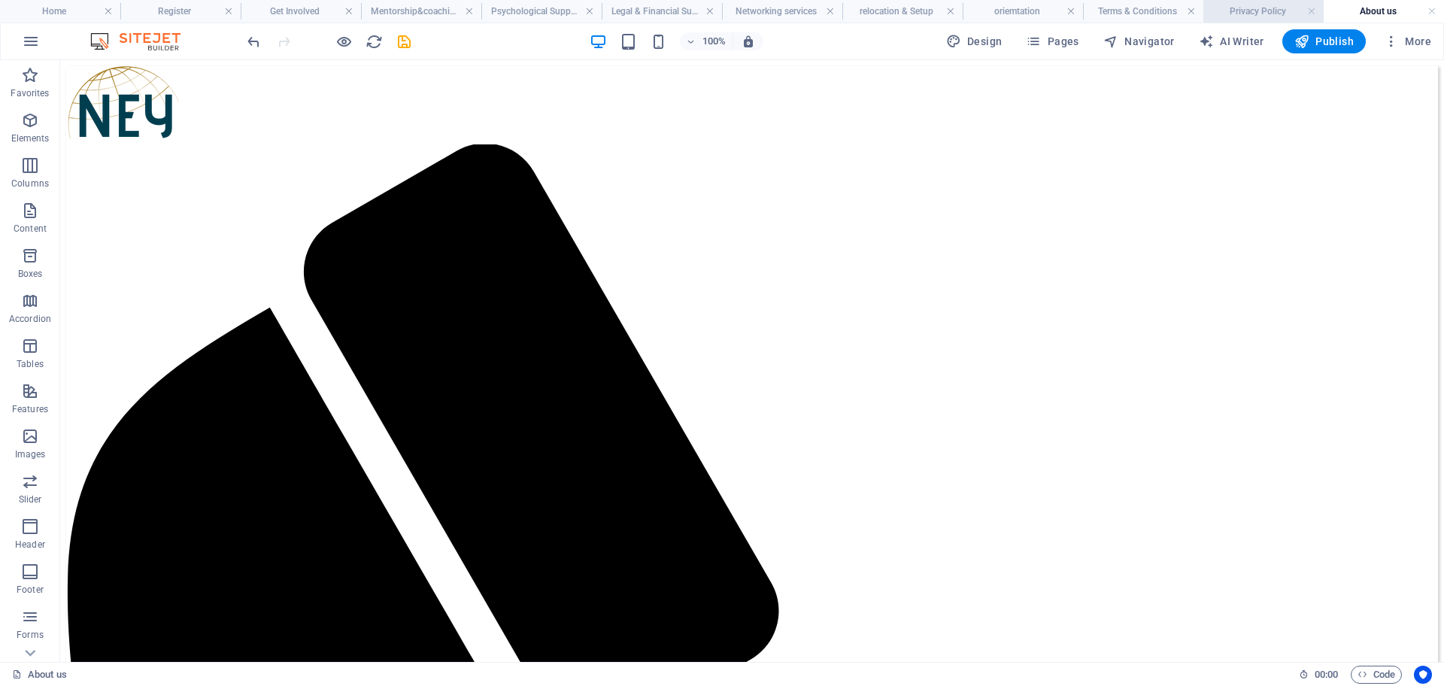
click at [1243, 13] on h4 "Privacy Policy" at bounding box center [1264, 11] width 120 height 17
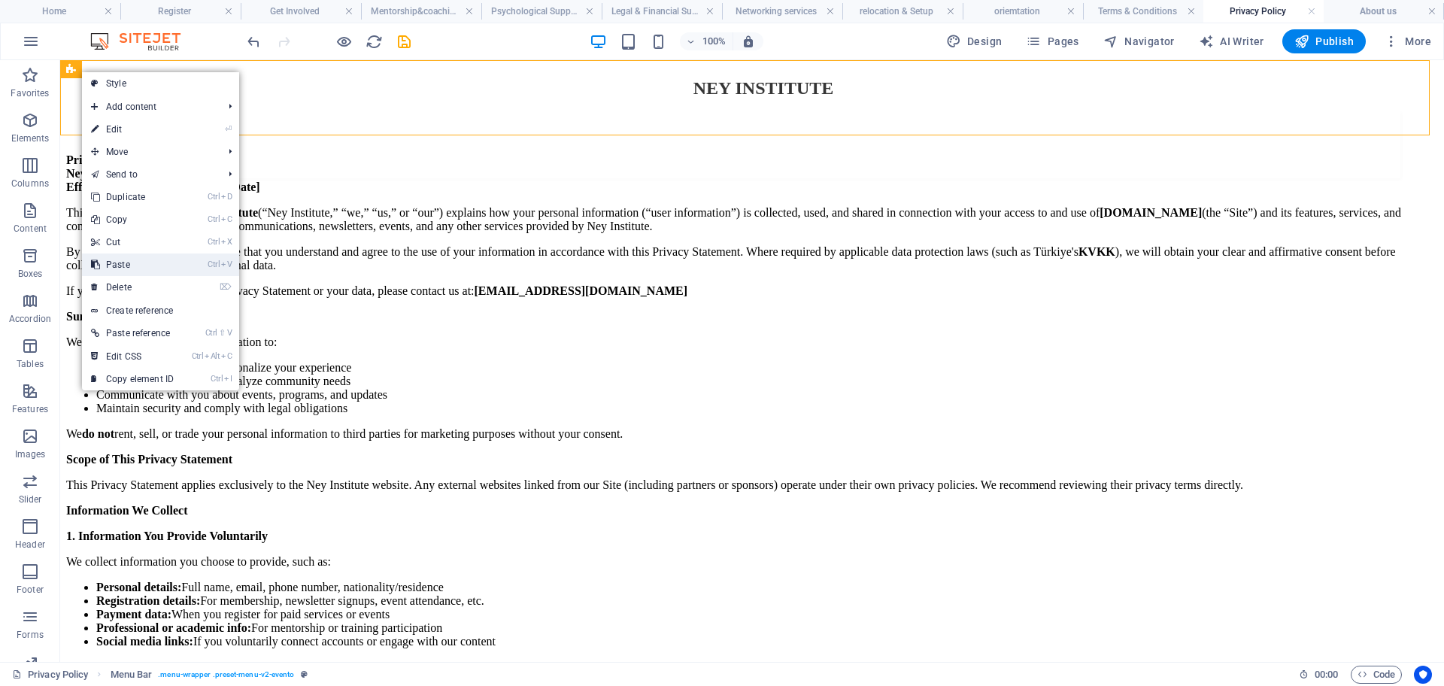
click at [148, 260] on link "Ctrl V Paste" at bounding box center [132, 264] width 101 height 23
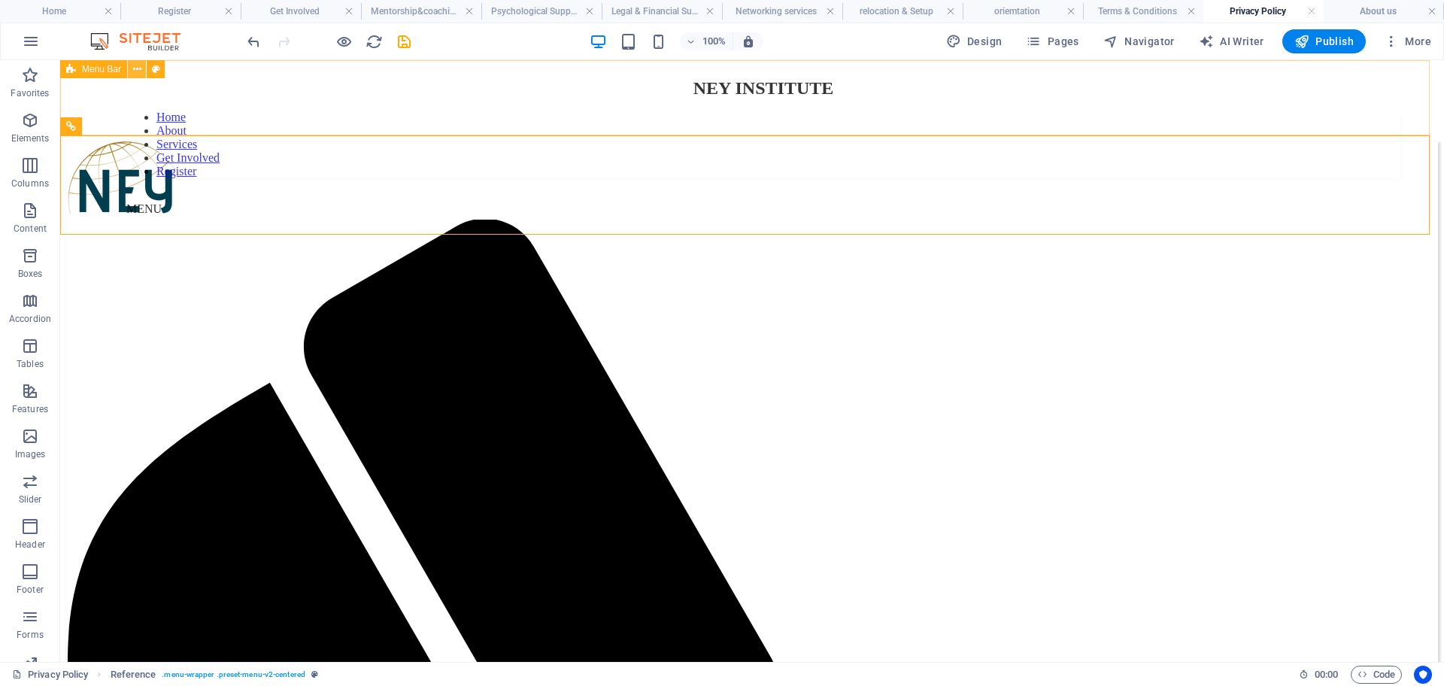
click at [135, 68] on icon at bounding box center [137, 70] width 8 height 16
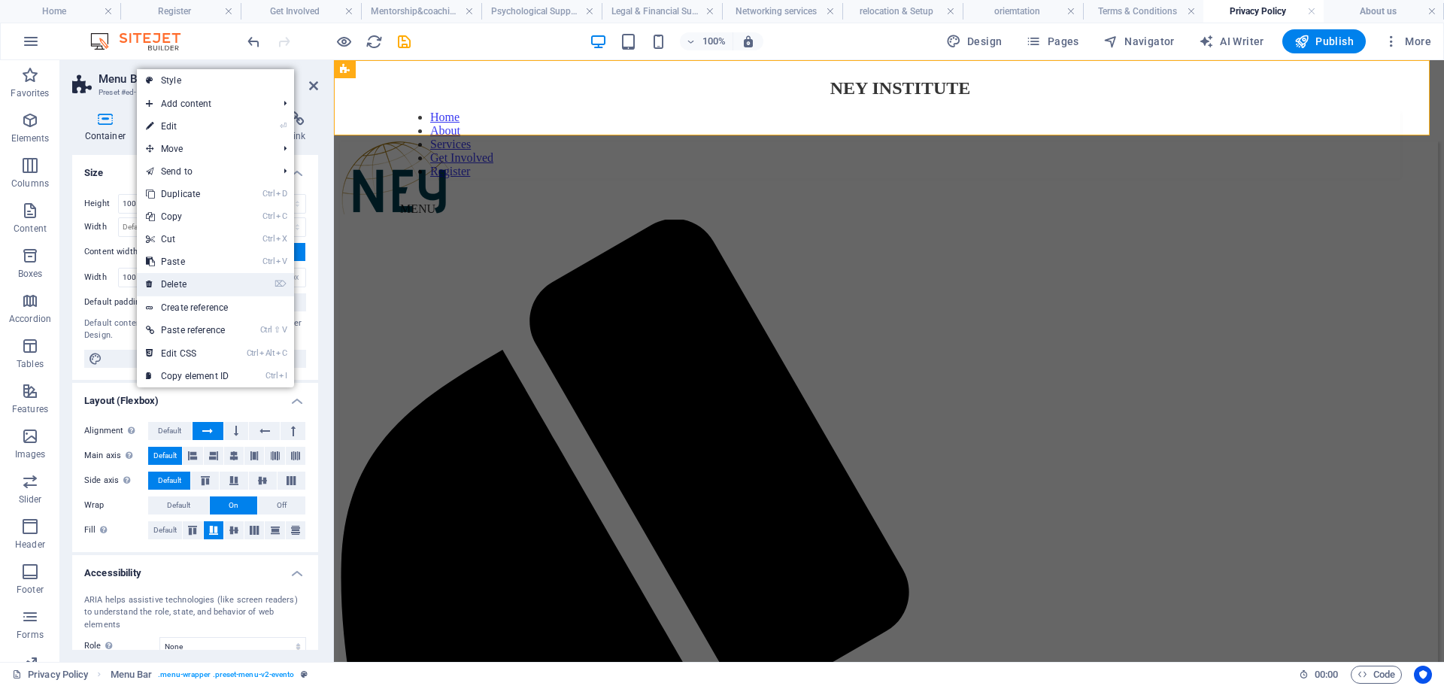
click at [184, 290] on link "⌦ Delete" at bounding box center [187, 284] width 101 height 23
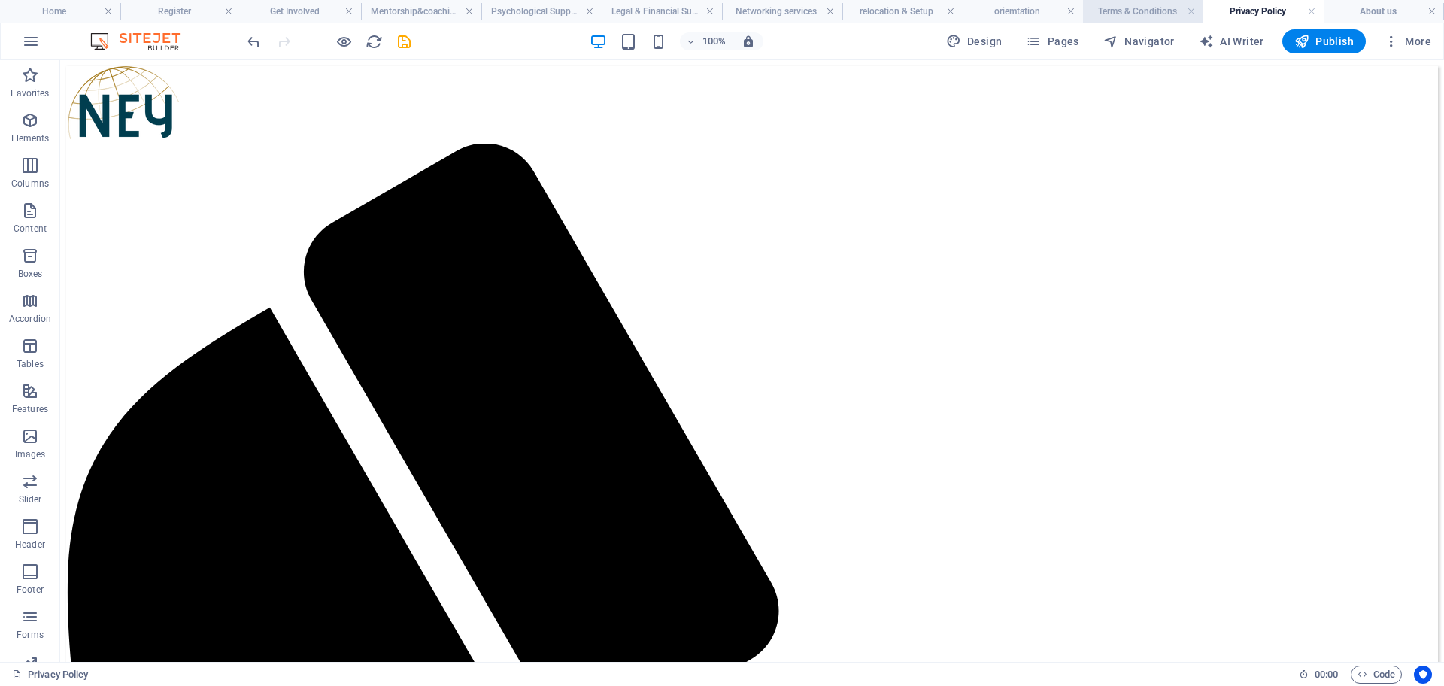
click at [1148, 7] on h4 "Terms & Conditions" at bounding box center [1143, 11] width 120 height 17
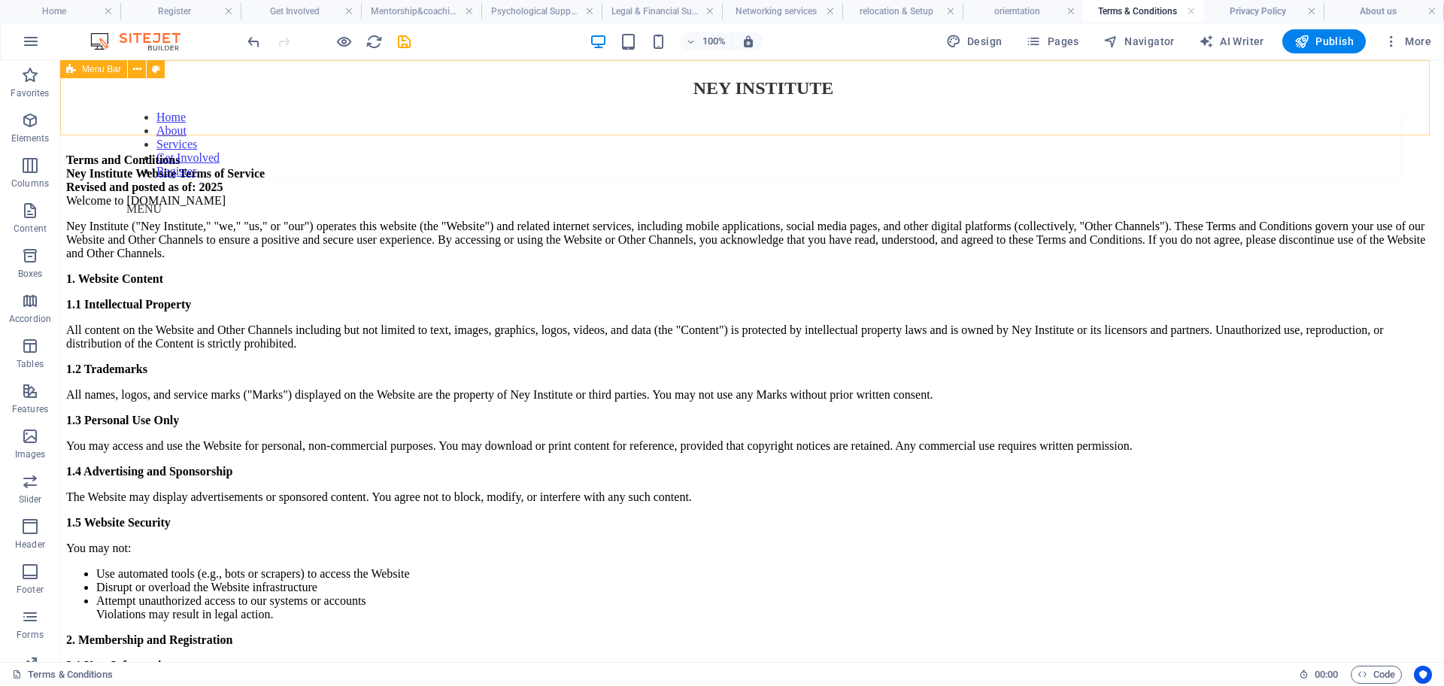
drag, startPoint x: 82, startPoint y: 73, endPoint x: 22, endPoint y: 20, distance: 80.5
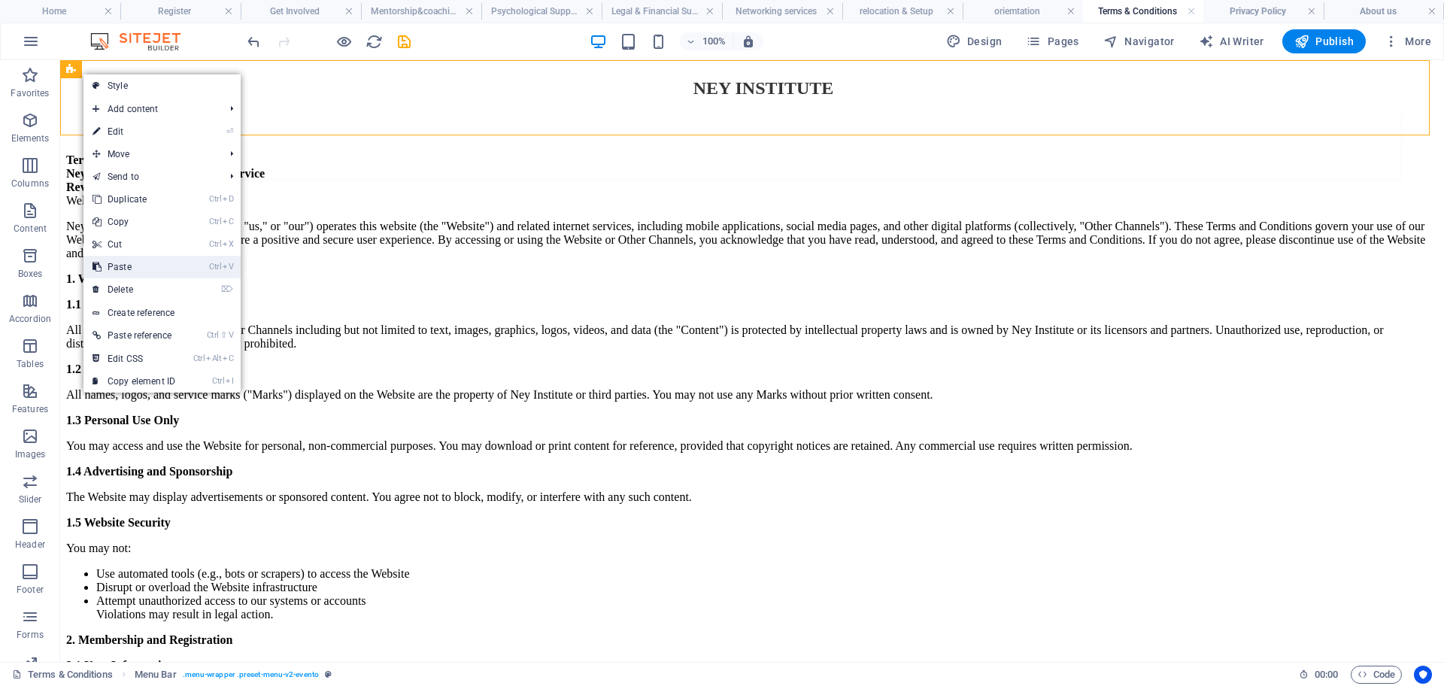
click at [144, 273] on link "Ctrl V Paste" at bounding box center [133, 267] width 101 height 23
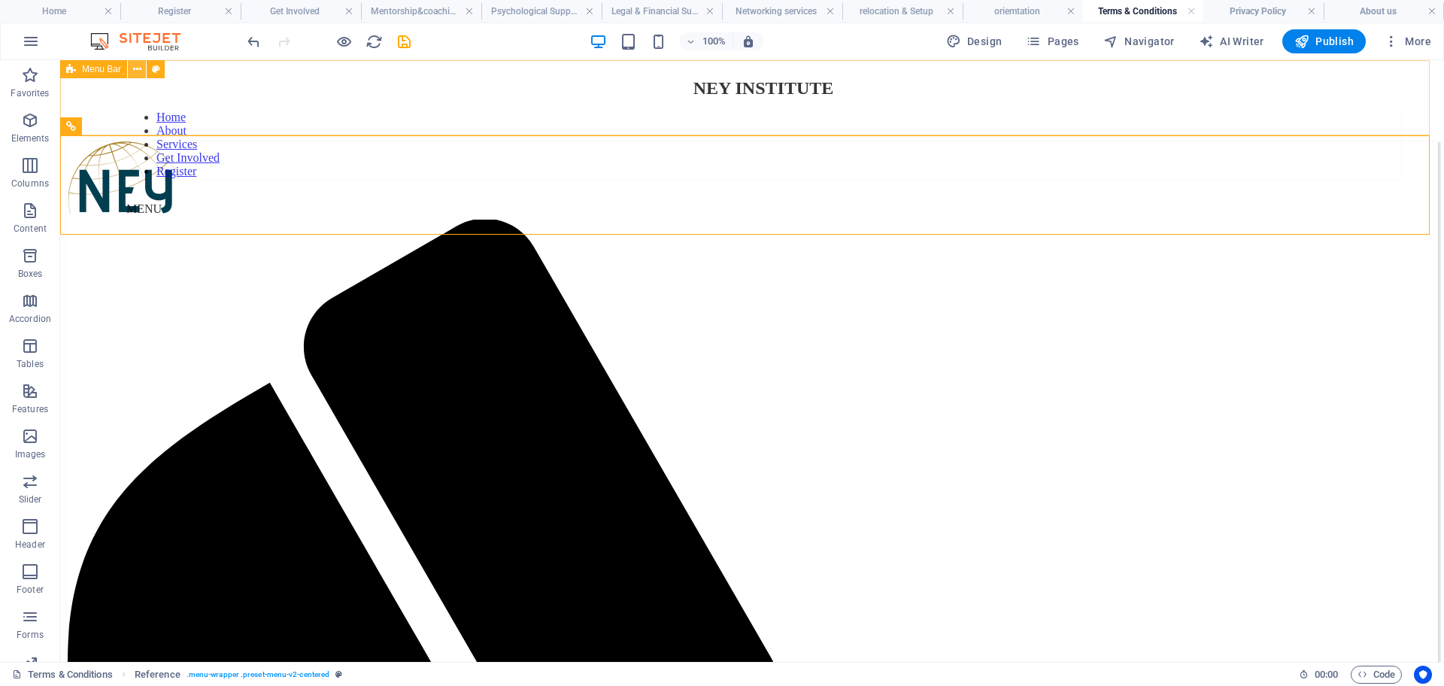
click at [134, 69] on icon at bounding box center [137, 70] width 8 height 16
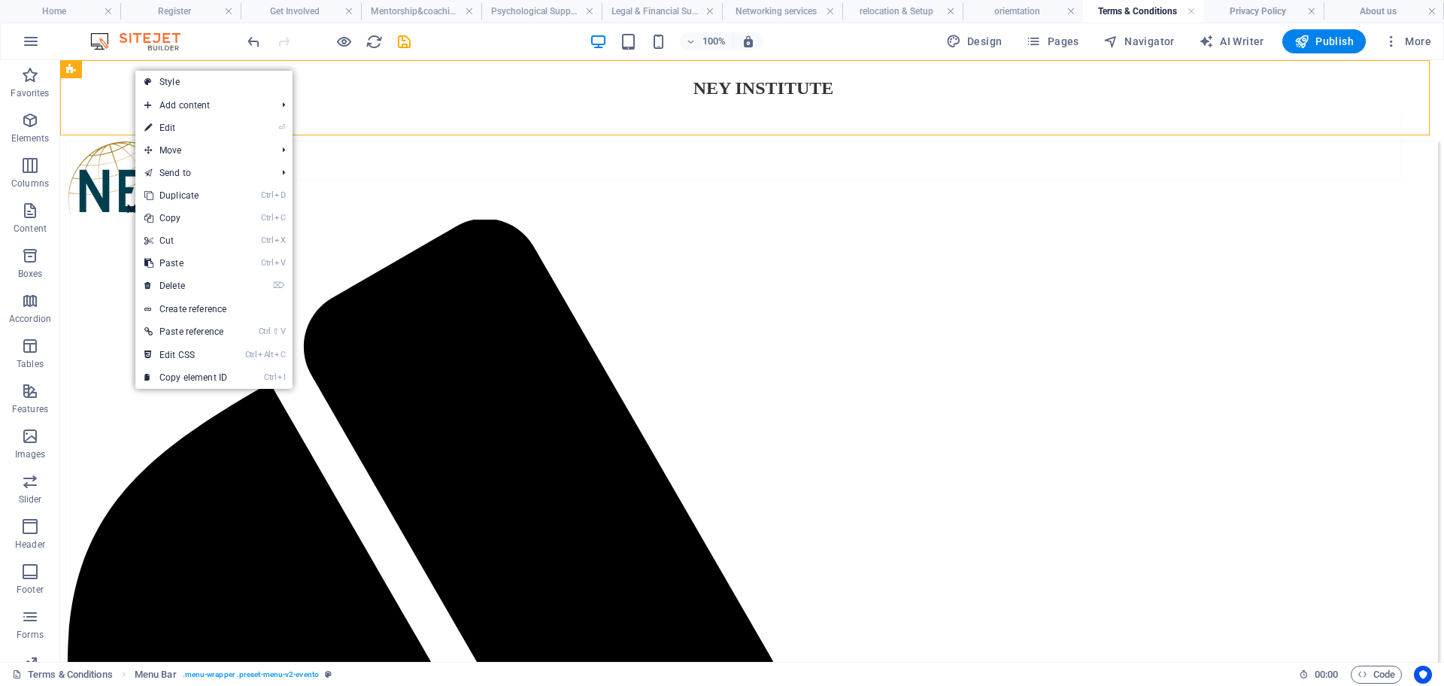
click at [176, 285] on link "⌦ Delete" at bounding box center [185, 286] width 101 height 23
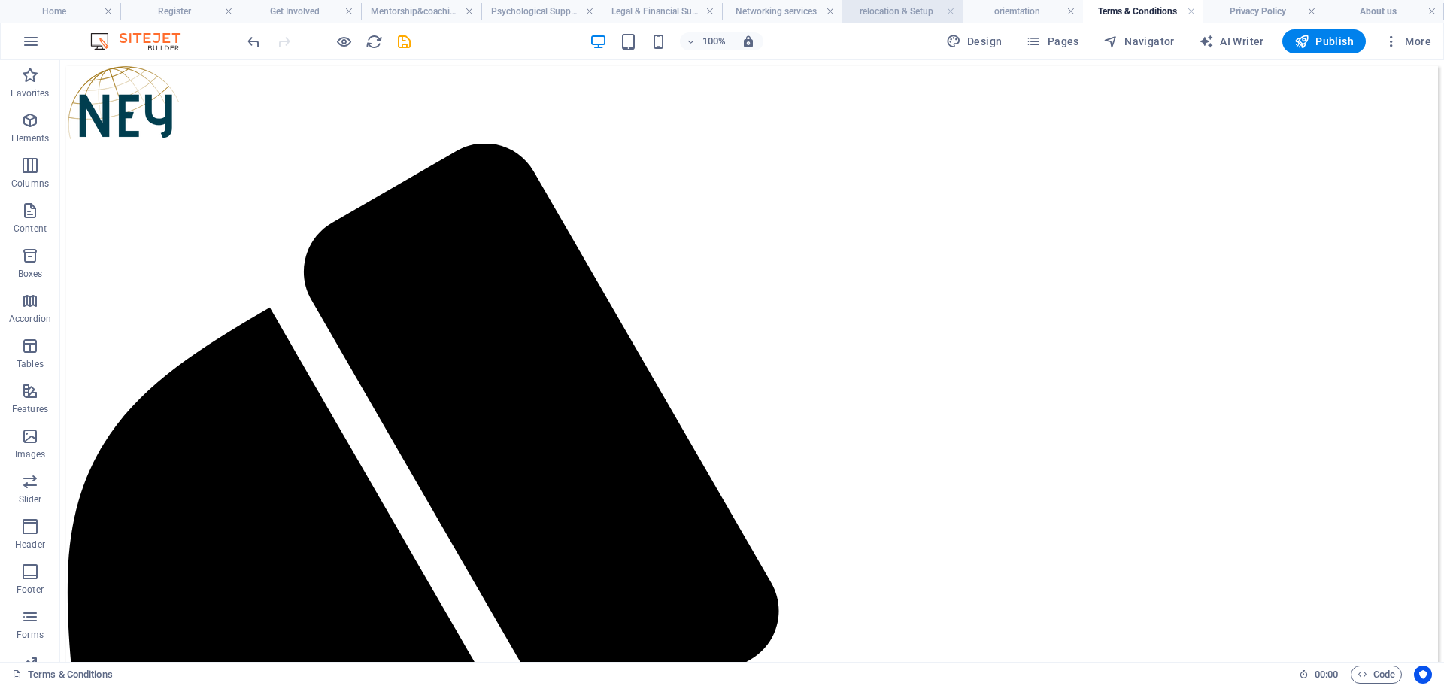
click at [913, 14] on h4 "relocation & Setup" at bounding box center [902, 11] width 120 height 17
click at [403, 44] on icon "save" at bounding box center [404, 41] width 17 height 17
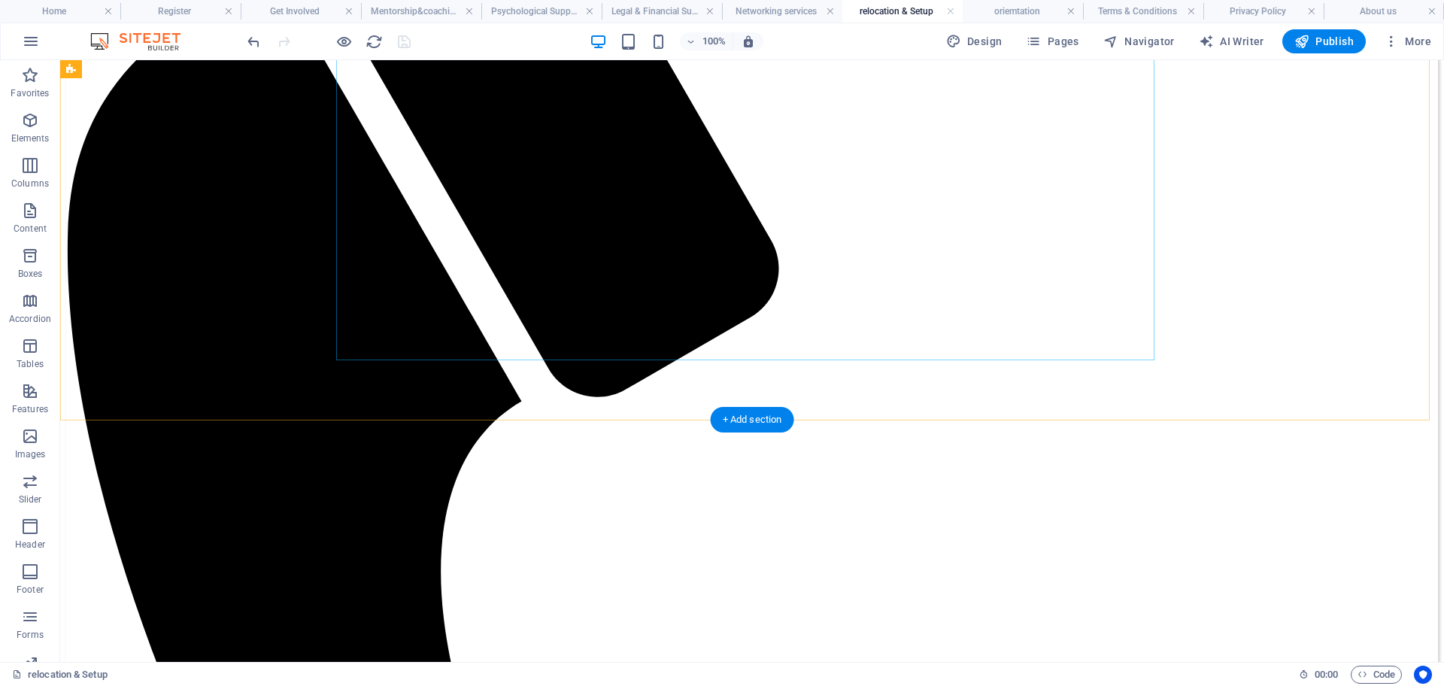
scroll to position [317, 0]
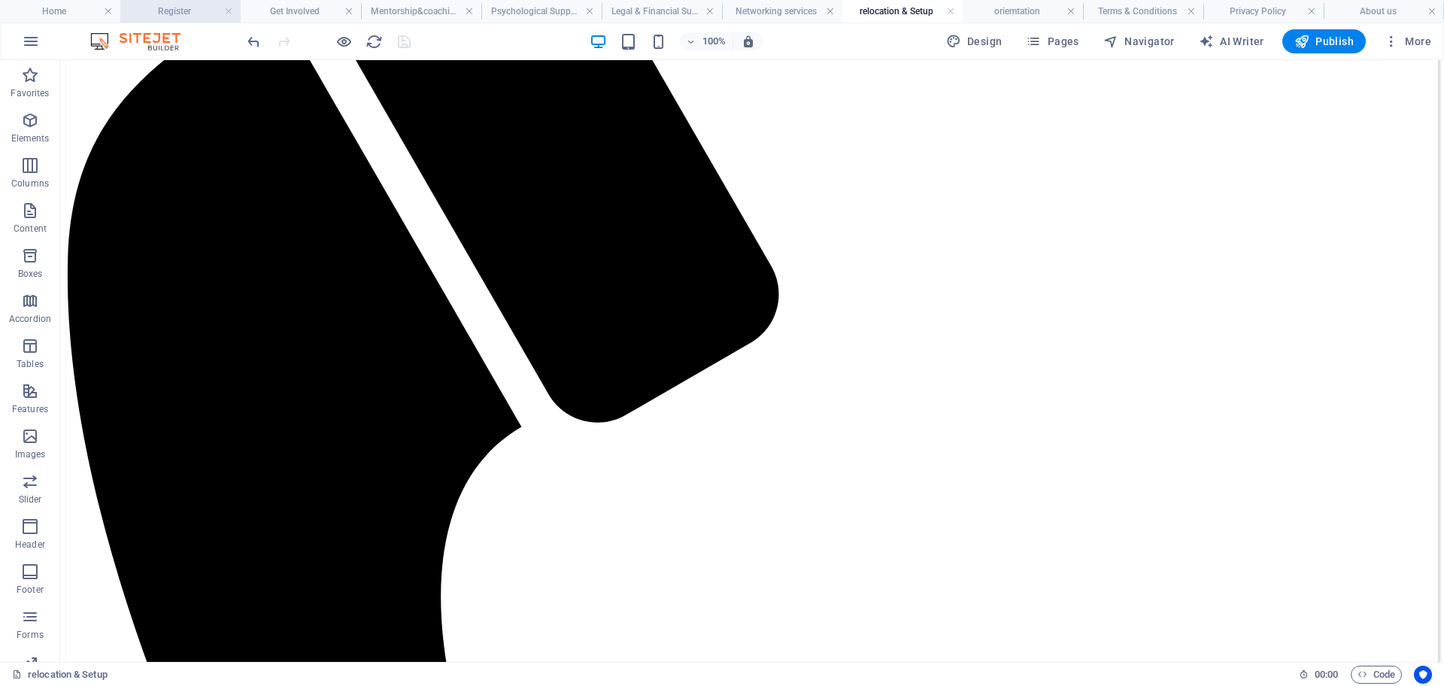
click at [181, 10] on h4 "Register" at bounding box center [180, 11] width 120 height 17
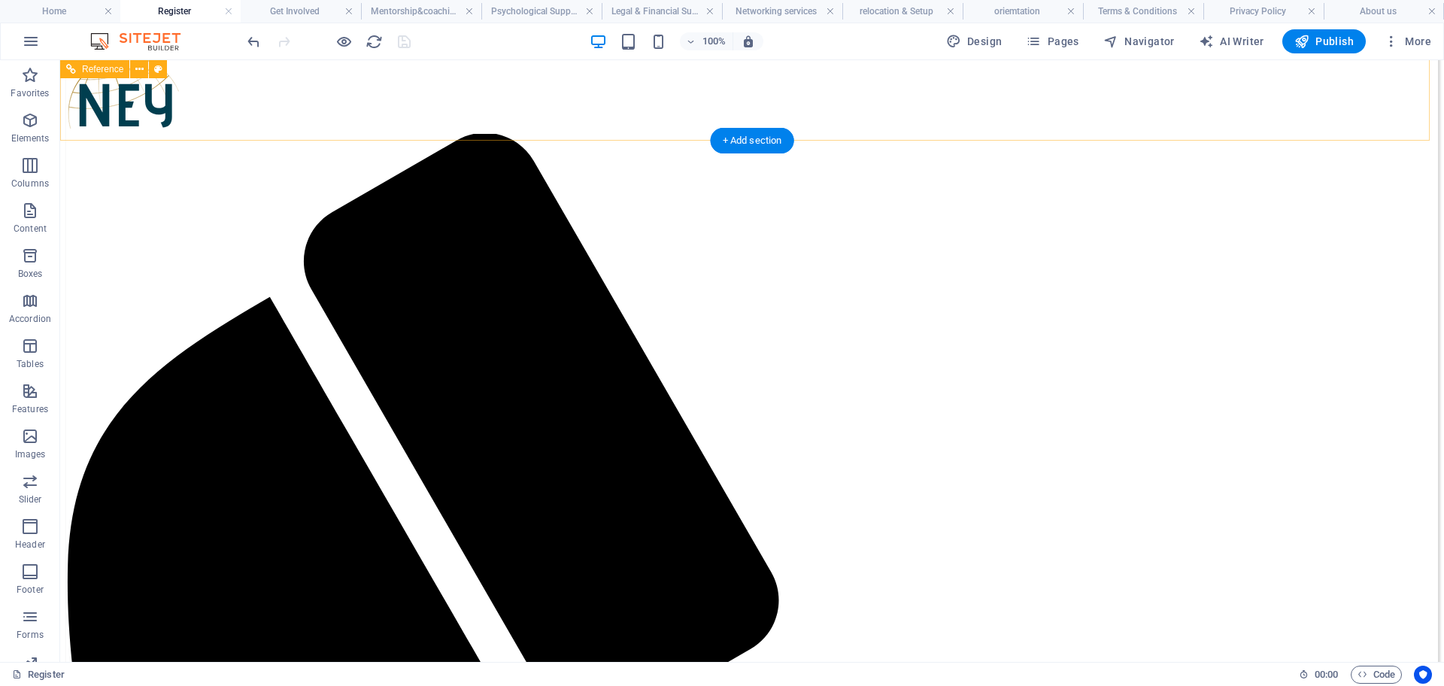
scroll to position [0, 0]
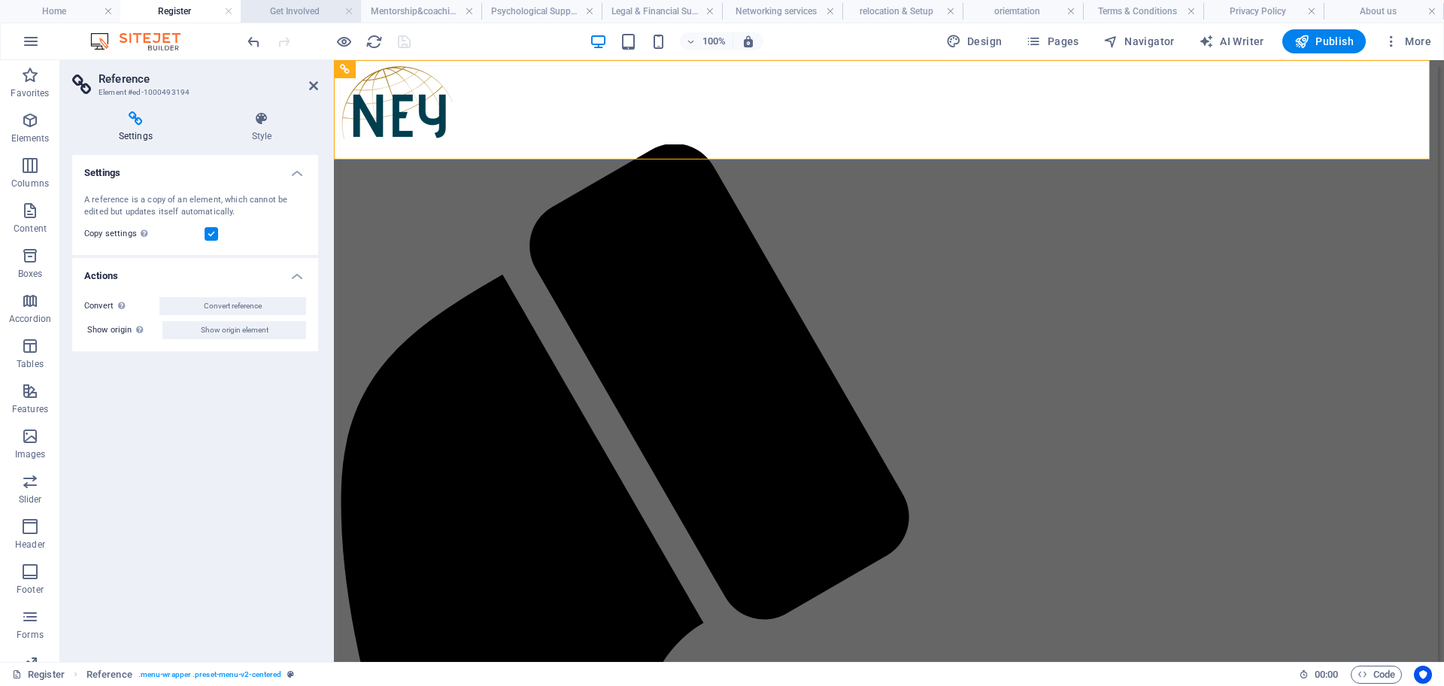
click at [300, 8] on h4 "Get Involved" at bounding box center [301, 11] width 120 height 17
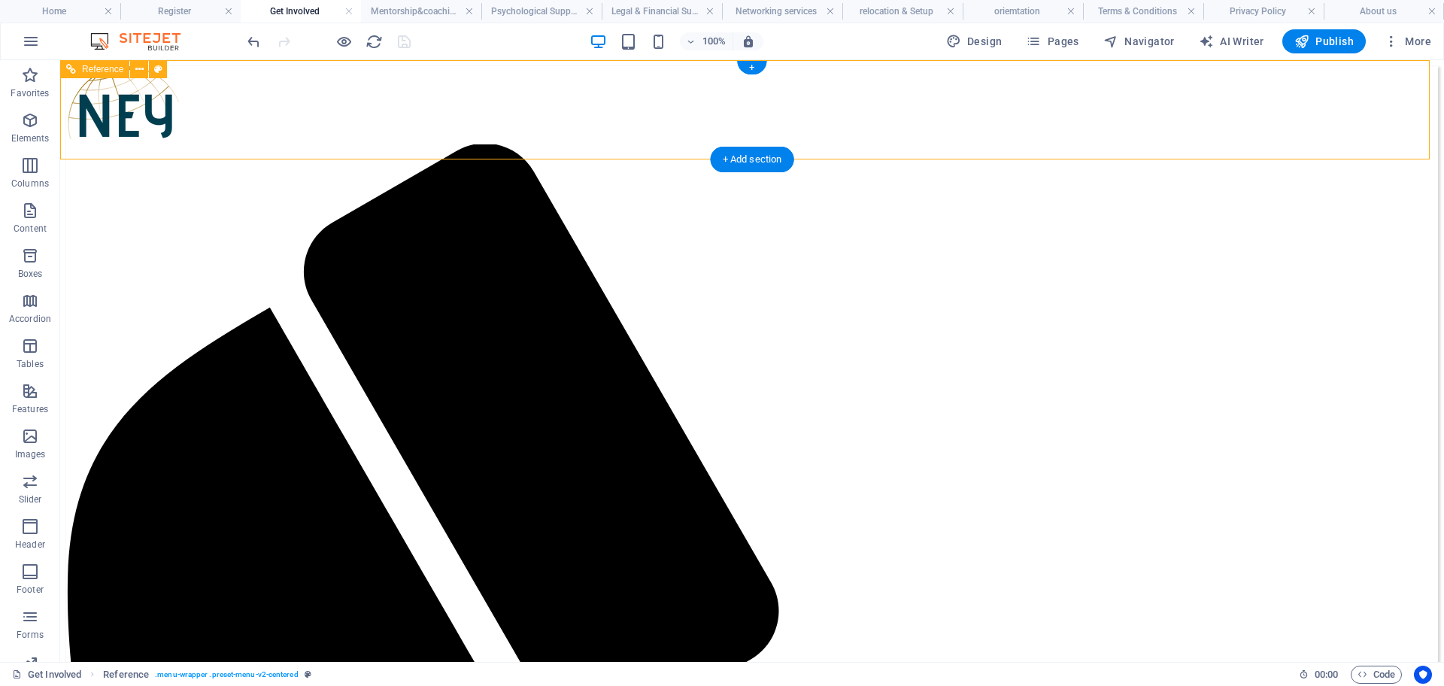
click at [69, 14] on h4 "Home" at bounding box center [60, 11] width 120 height 17
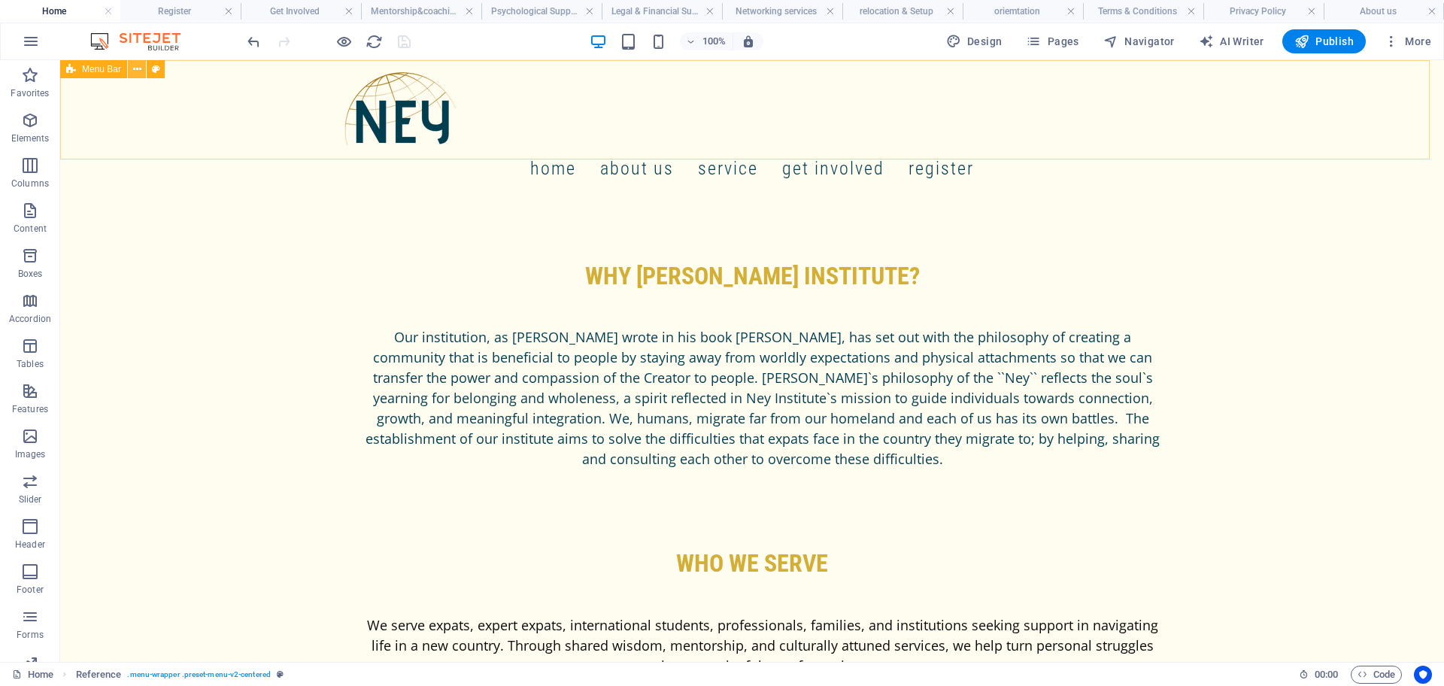
click at [134, 72] on icon at bounding box center [137, 70] width 8 height 16
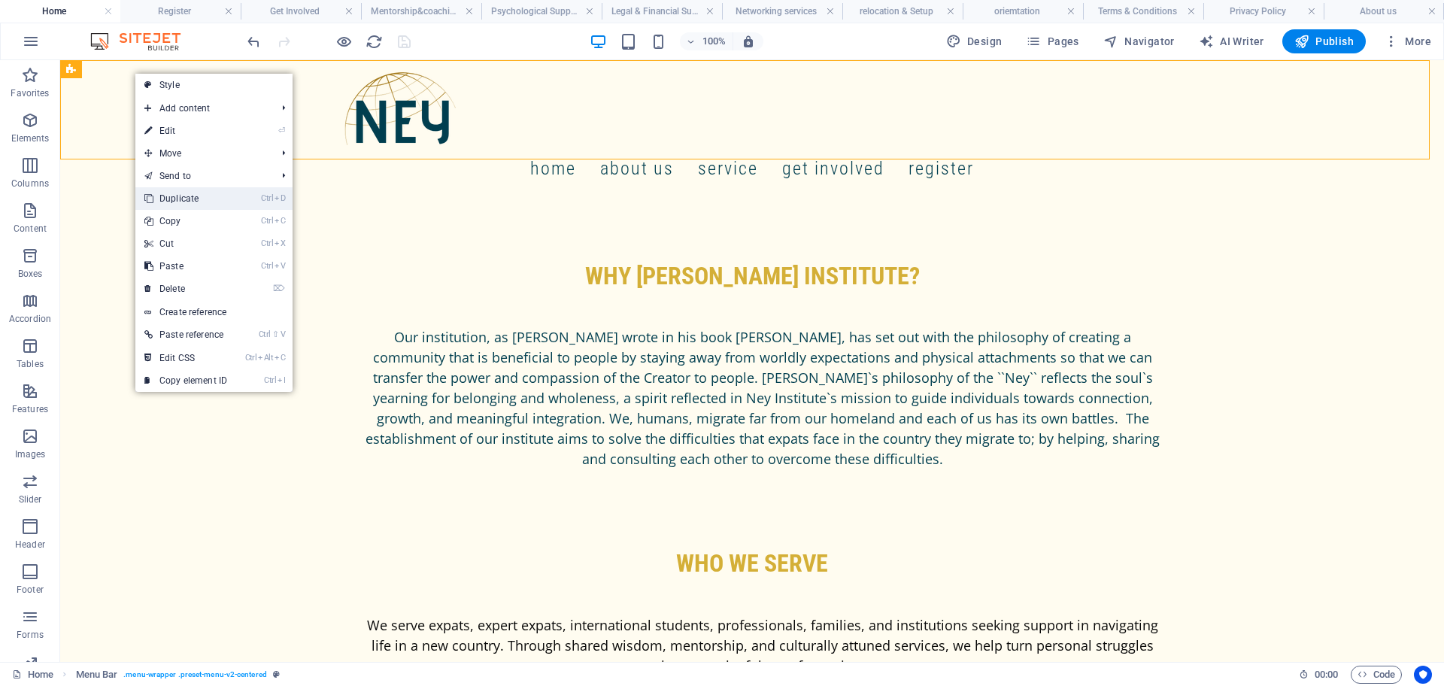
click at [178, 198] on link "Ctrl D Duplicate" at bounding box center [185, 198] width 101 height 23
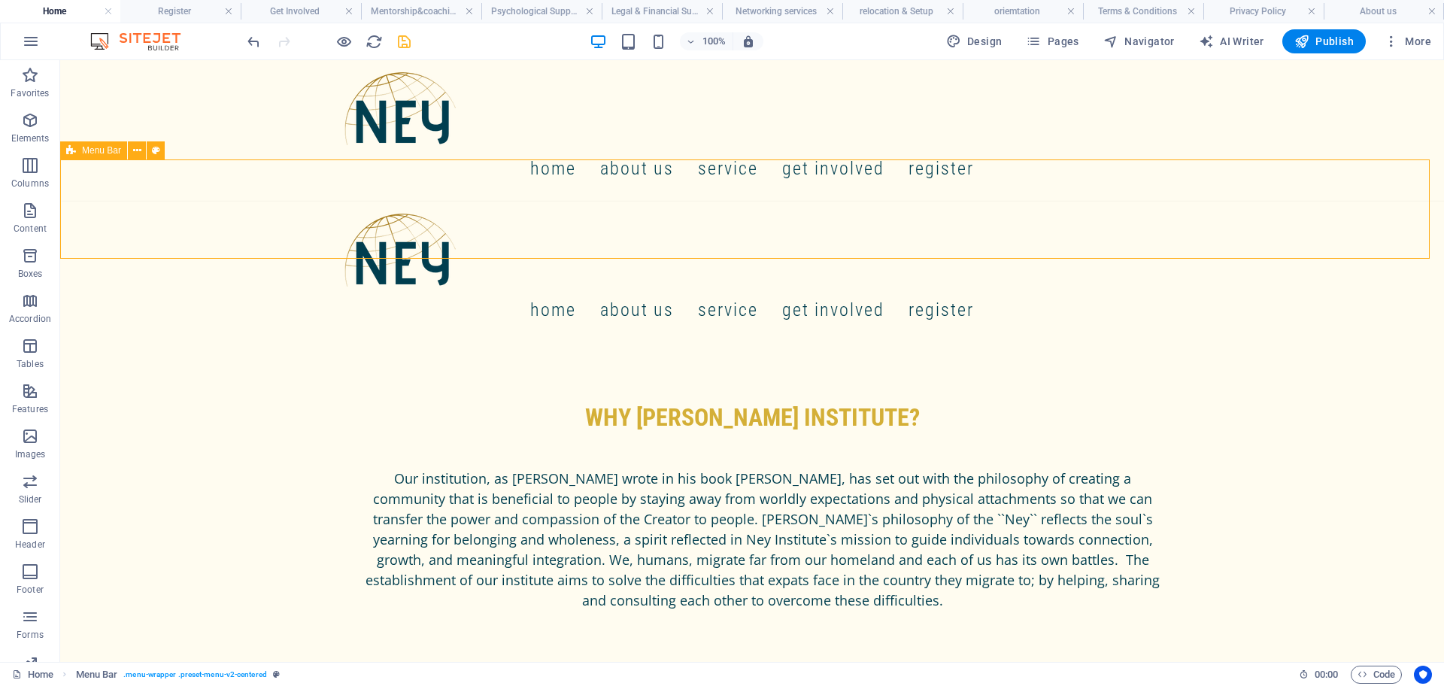
click at [135, 155] on icon at bounding box center [137, 151] width 8 height 16
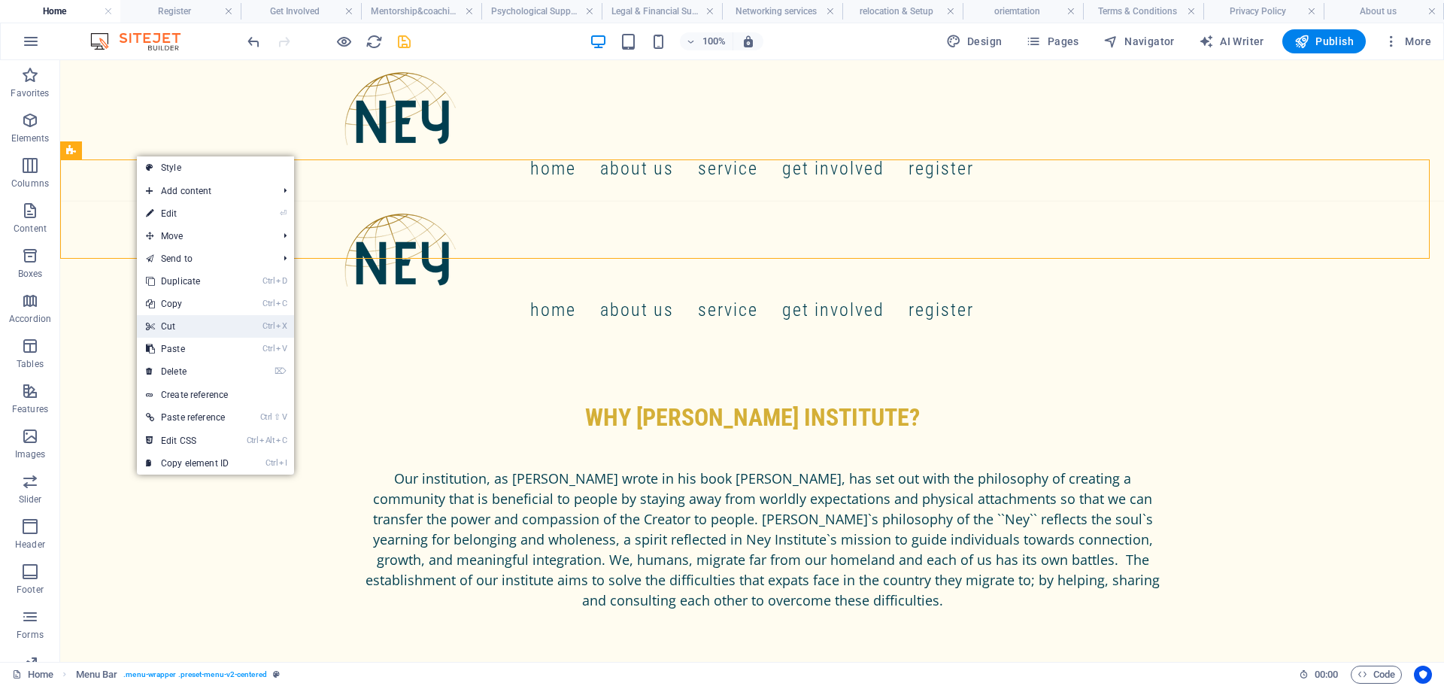
drag, startPoint x: 174, startPoint y: 317, endPoint x: 121, endPoint y: 19, distance: 302.5
click at [174, 317] on link "Ctrl X Cut" at bounding box center [187, 326] width 101 height 23
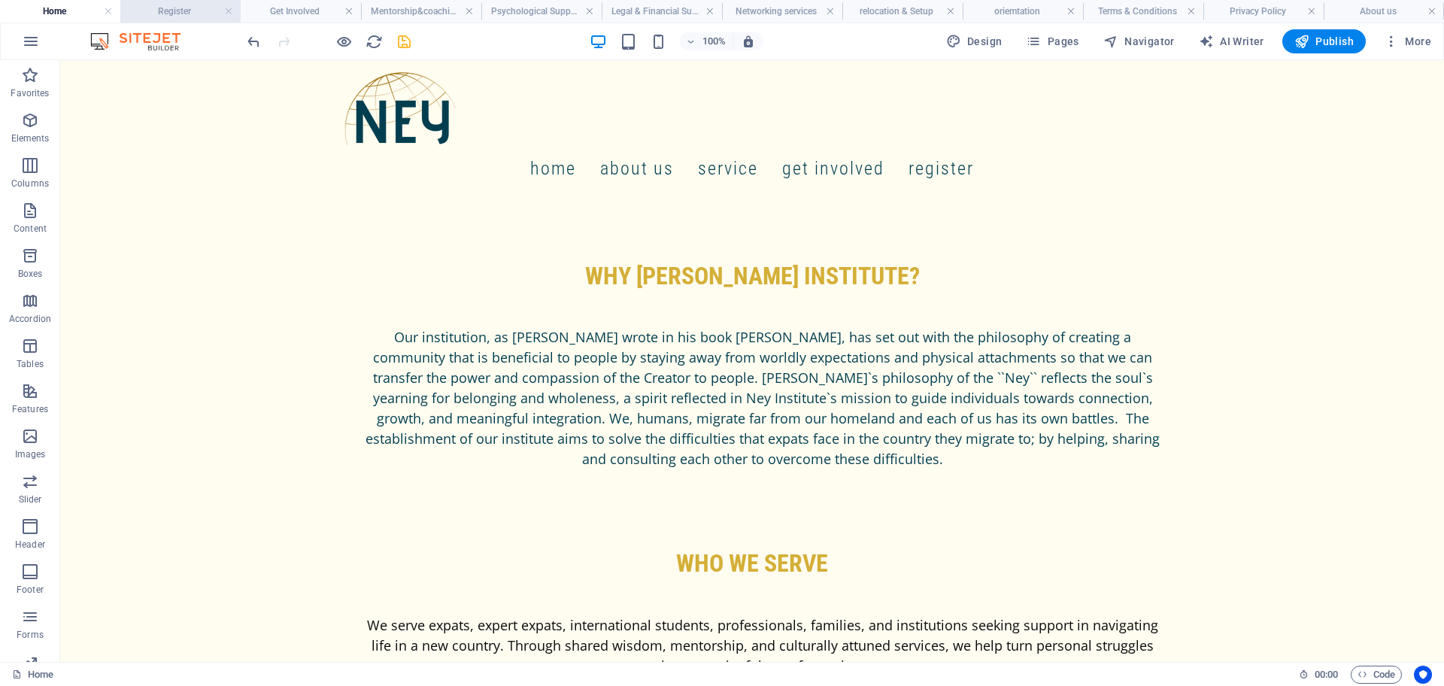
click at [183, 8] on h4 "Register" at bounding box center [180, 11] width 120 height 17
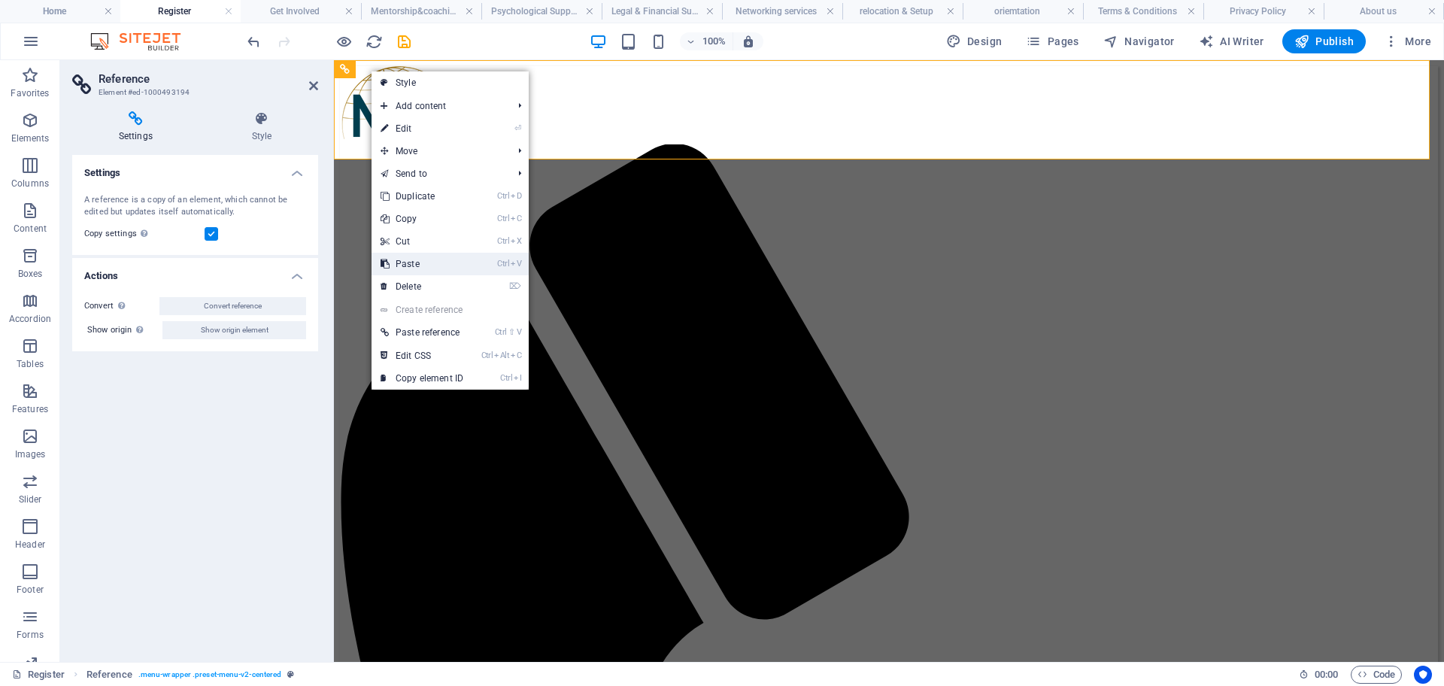
click at [403, 260] on link "Ctrl V Paste" at bounding box center [422, 264] width 101 height 23
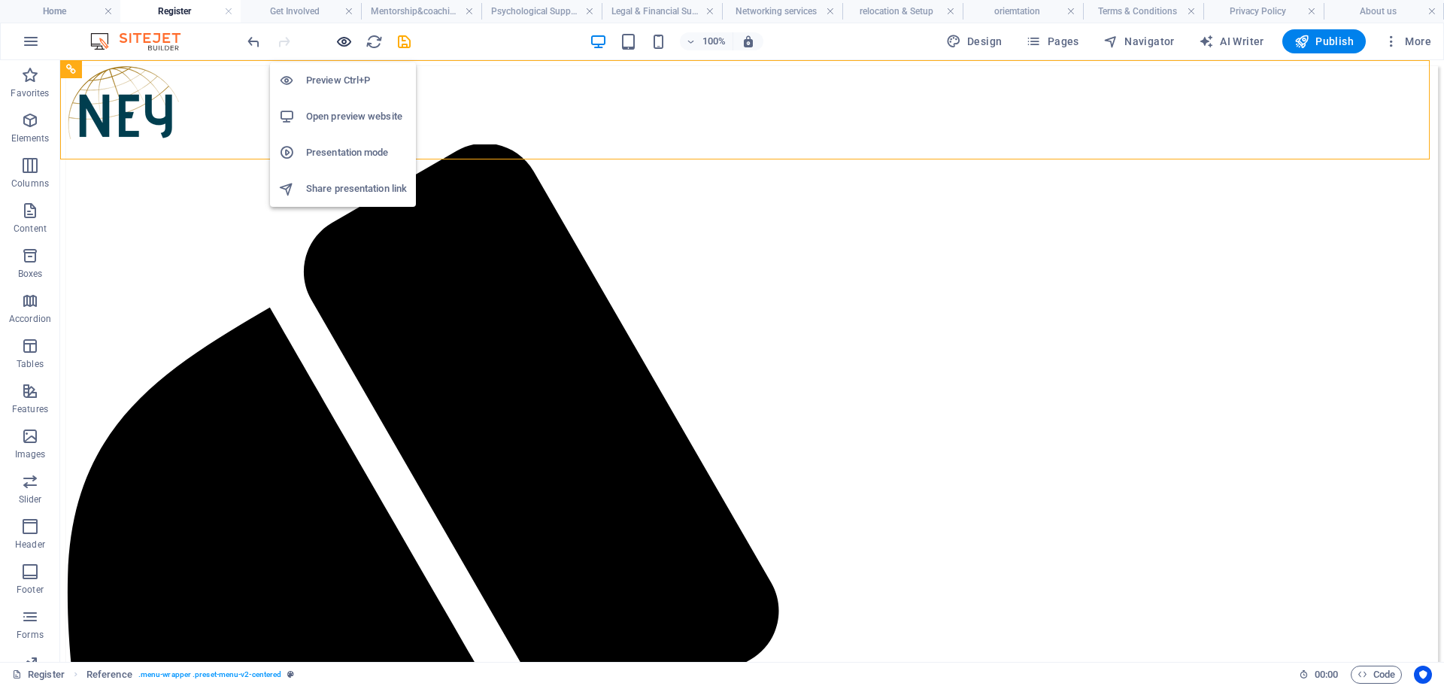
click at [340, 38] on icon "button" at bounding box center [343, 41] width 17 height 17
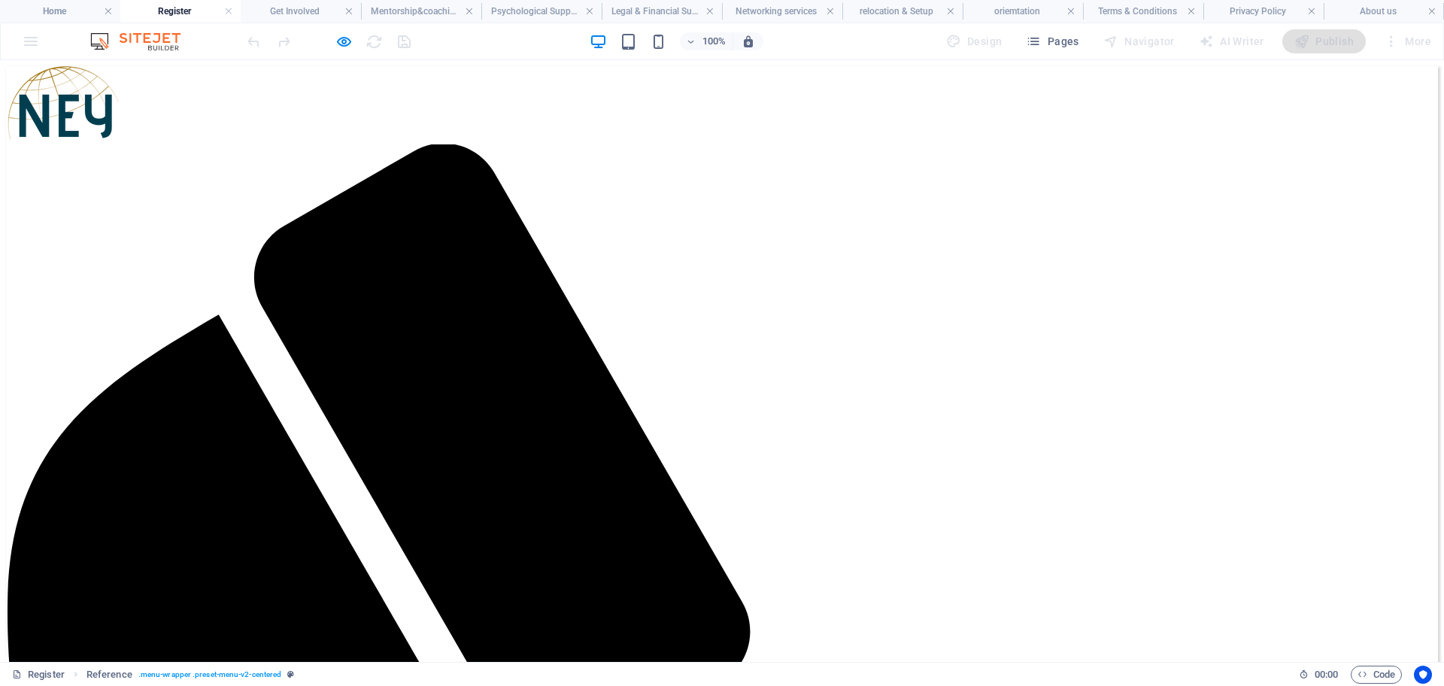
click at [0, 0] on link "About us" at bounding box center [0, 0] width 0 height 0
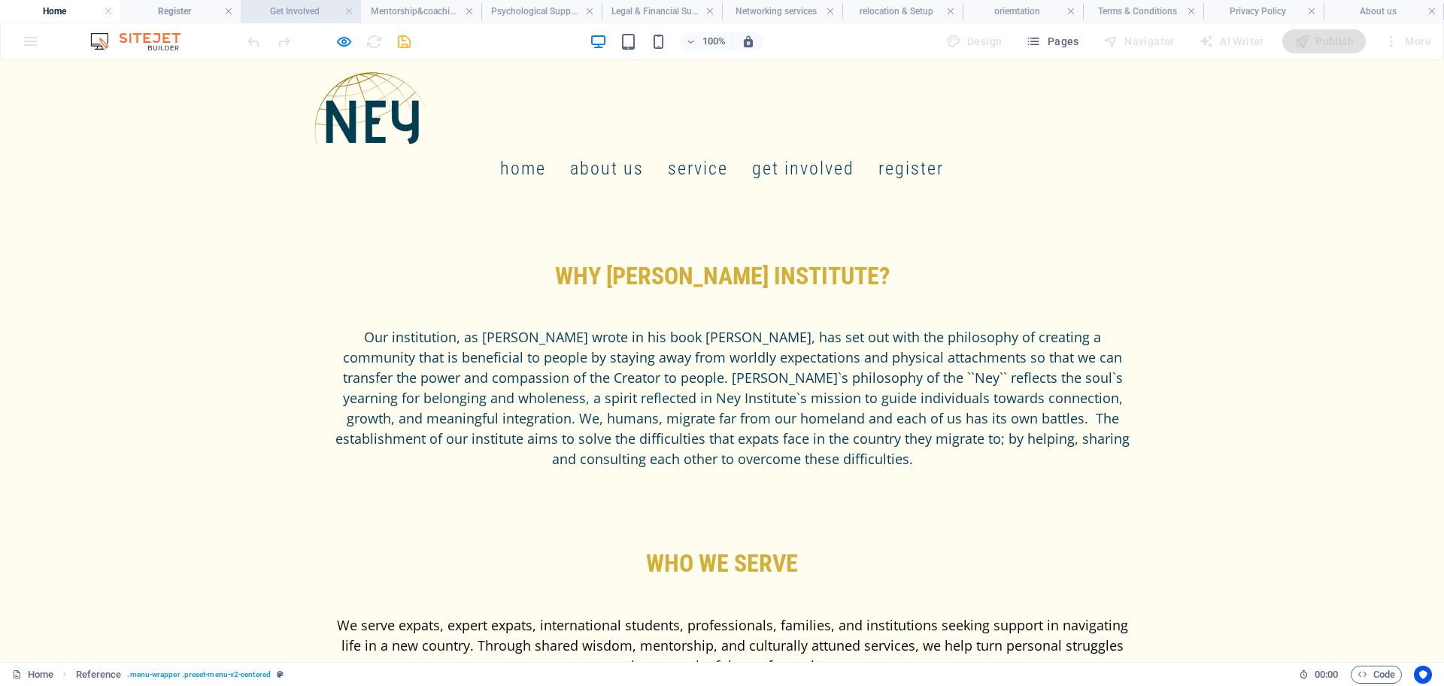
click at [298, 8] on h4 "Get Involved" at bounding box center [301, 11] width 120 height 17
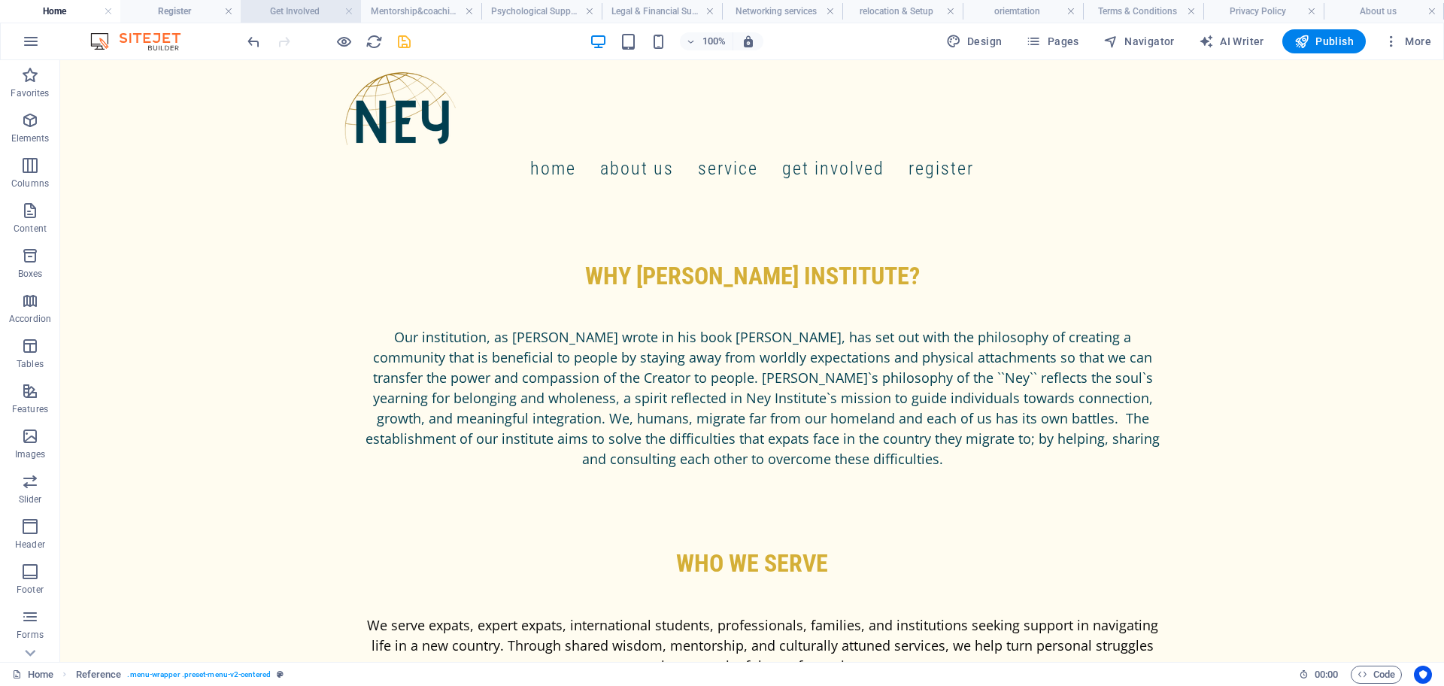
click at [317, 13] on h4 "Get Involved" at bounding box center [301, 11] width 120 height 17
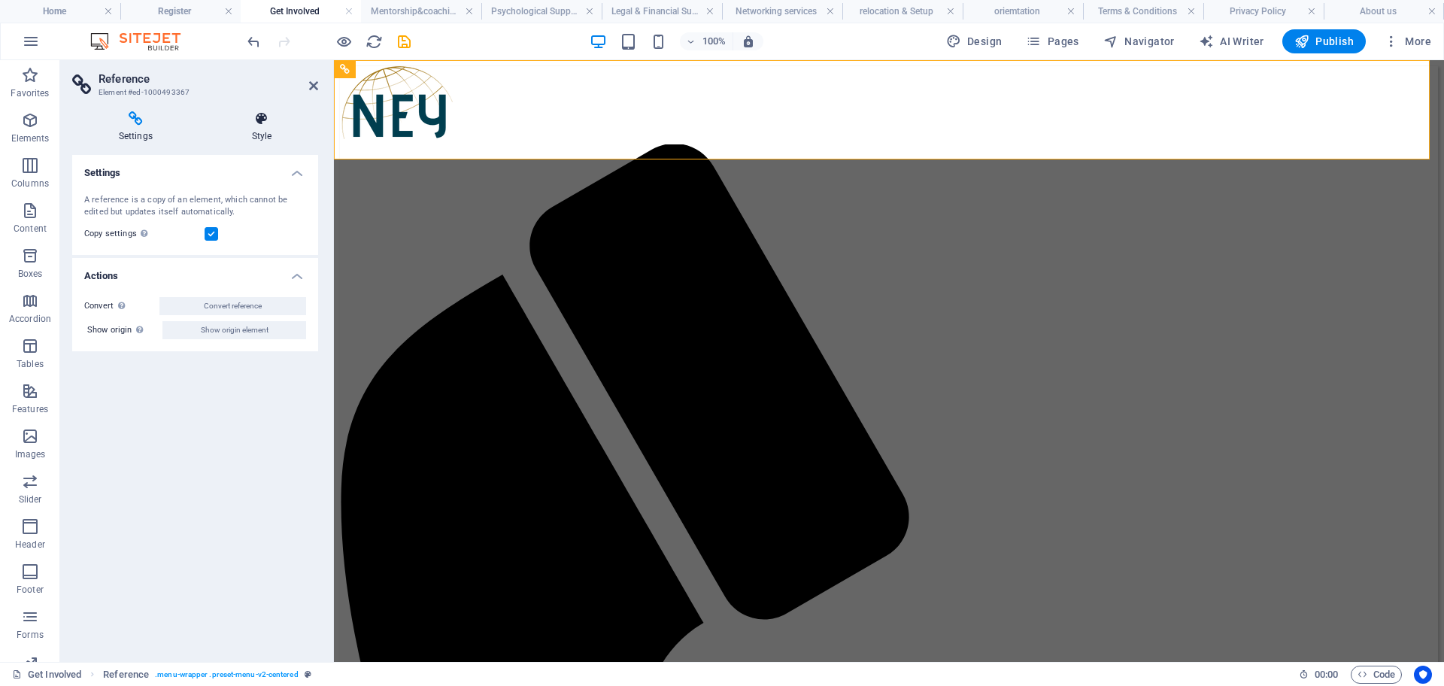
click at [272, 129] on h4 "Style" at bounding box center [261, 127] width 113 height 32
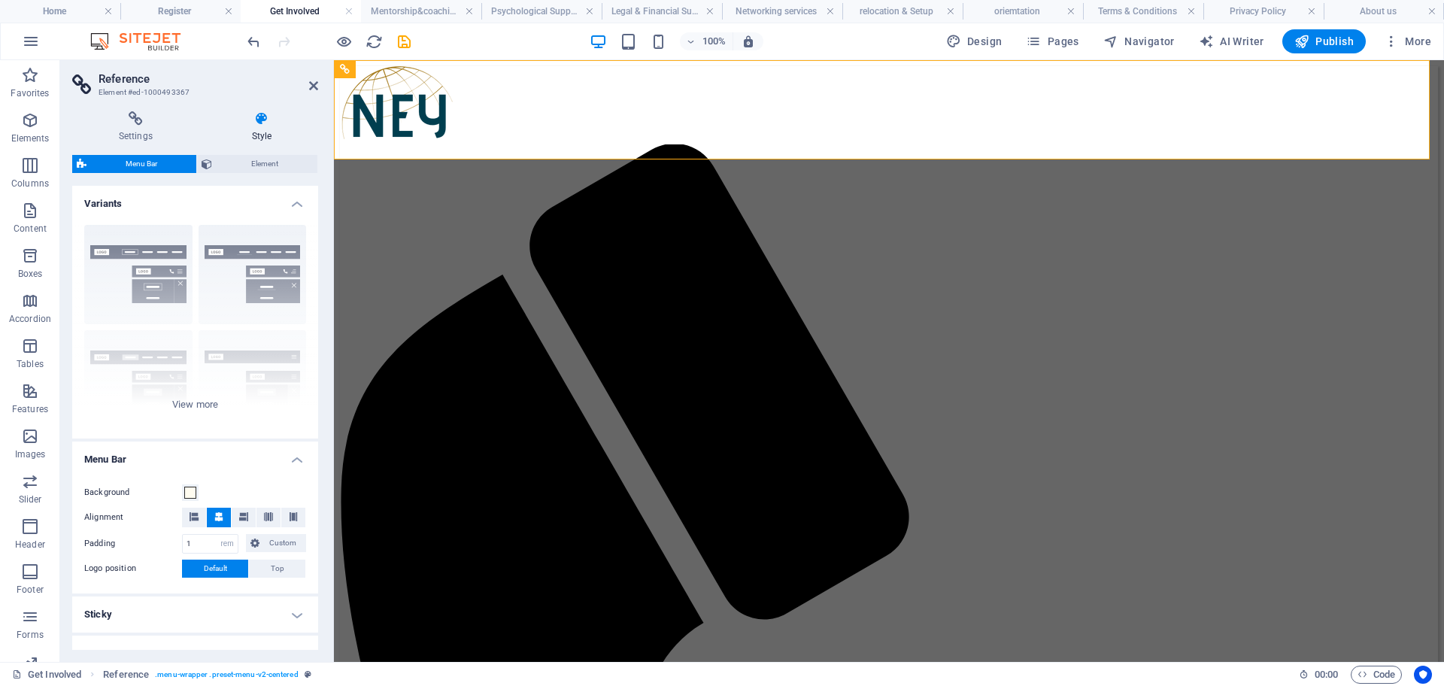
click at [213, 210] on h4 "Variants" at bounding box center [195, 199] width 246 height 27
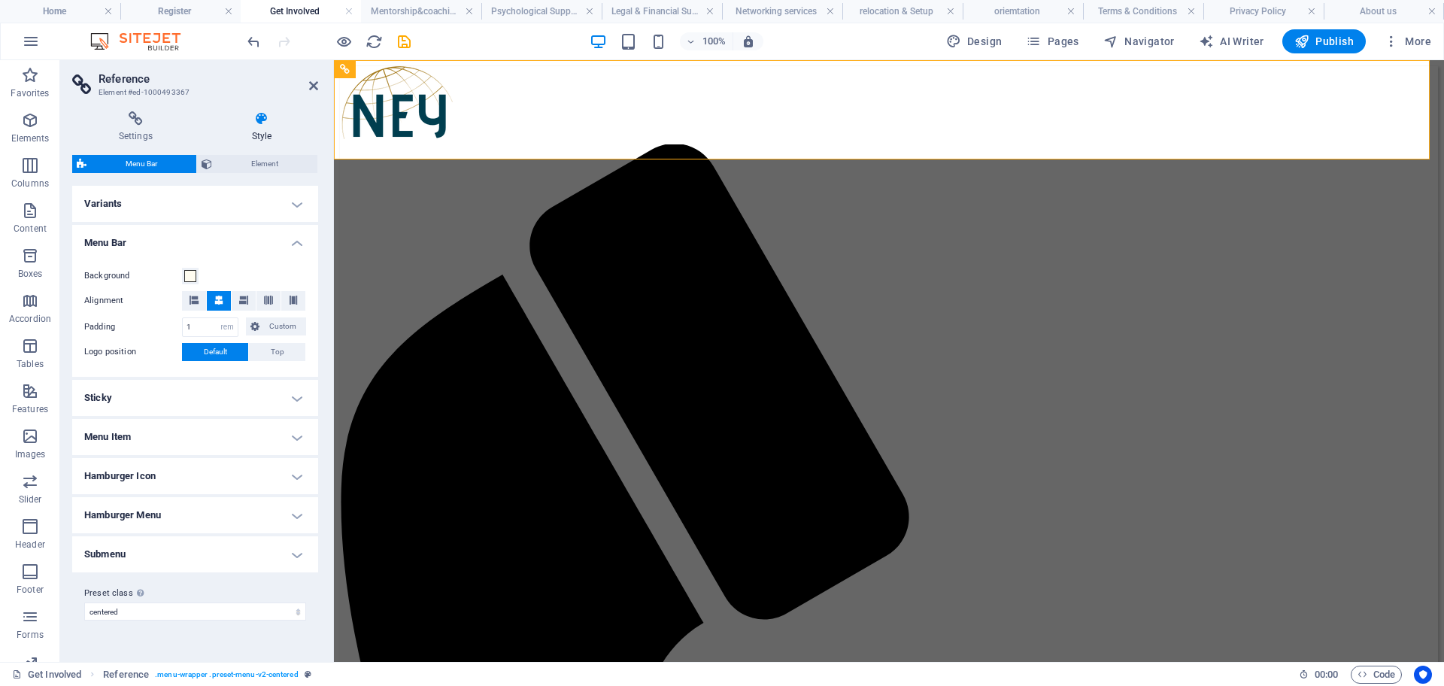
click at [213, 210] on h4 "Variants" at bounding box center [195, 204] width 246 height 36
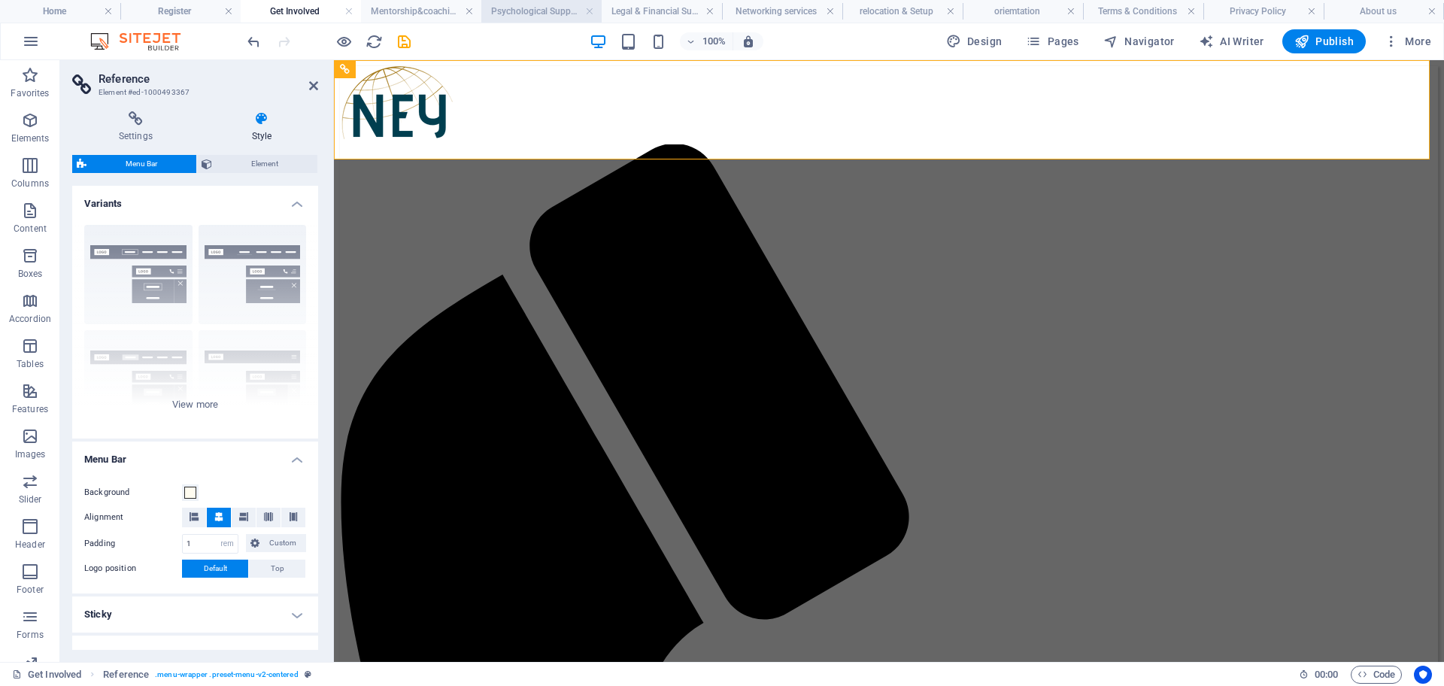
click at [526, 14] on h4 "Psychological Support services" at bounding box center [541, 11] width 120 height 17
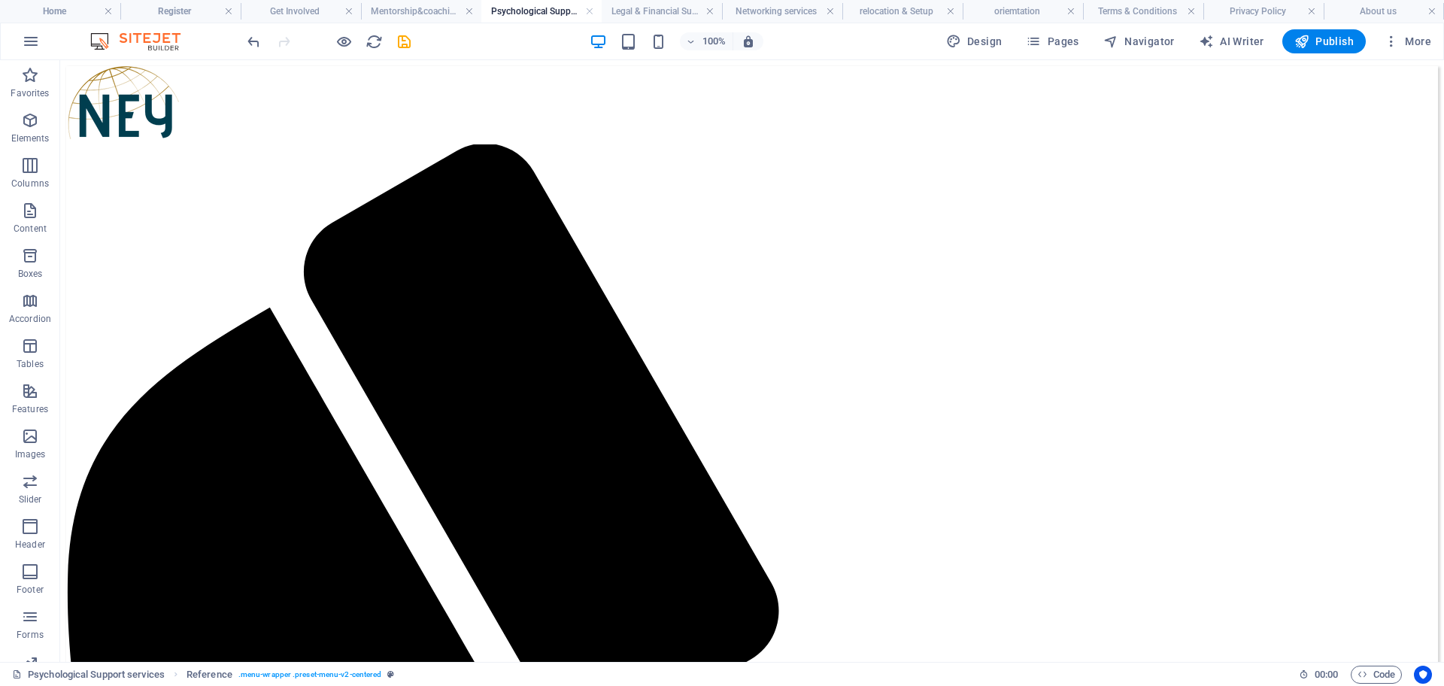
click at [349, 38] on icon "button" at bounding box center [343, 41] width 17 height 17
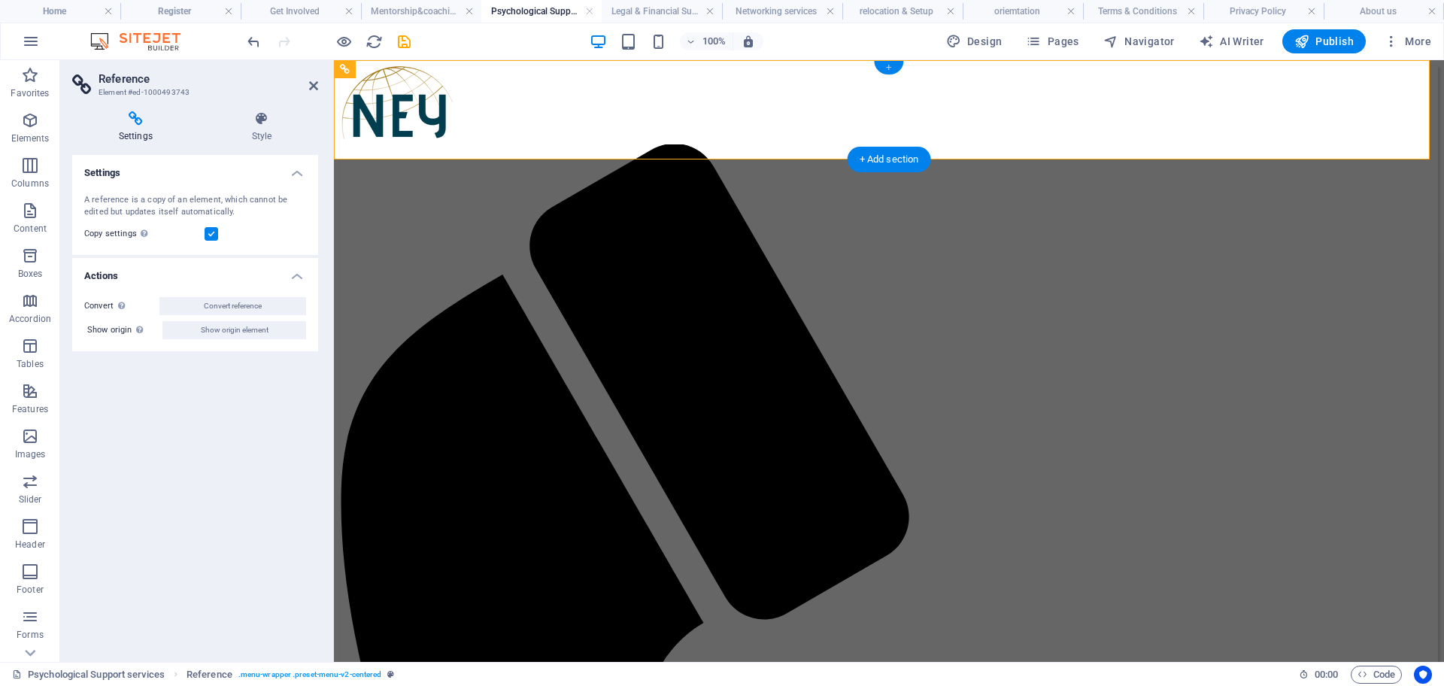
click at [891, 71] on div "+" at bounding box center [888, 68] width 29 height 14
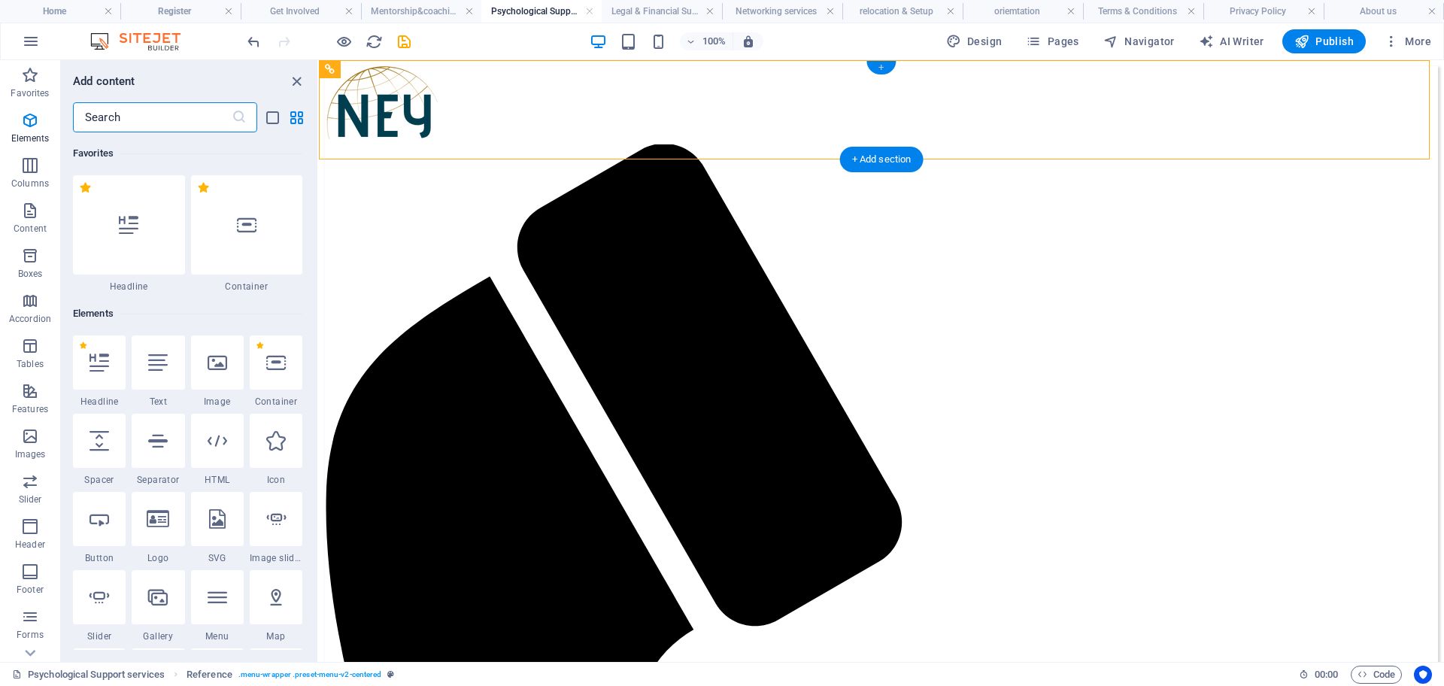
scroll to position [2632, 0]
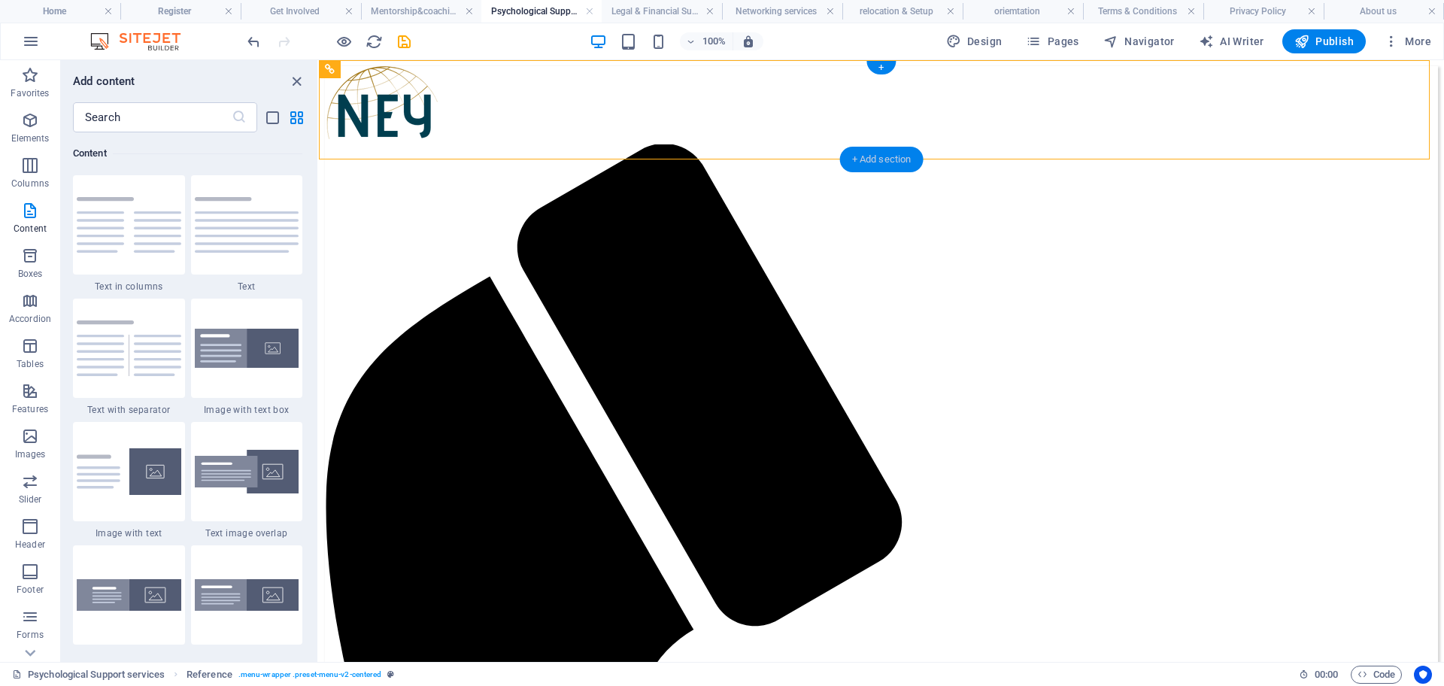
drag, startPoint x: 877, startPoint y: 65, endPoint x: 861, endPoint y: 162, distance: 99.1
drag, startPoint x: 861, startPoint y: 162, endPoint x: 80, endPoint y: 15, distance: 794.6
click at [165, 5] on h4 "Register" at bounding box center [180, 11] width 120 height 17
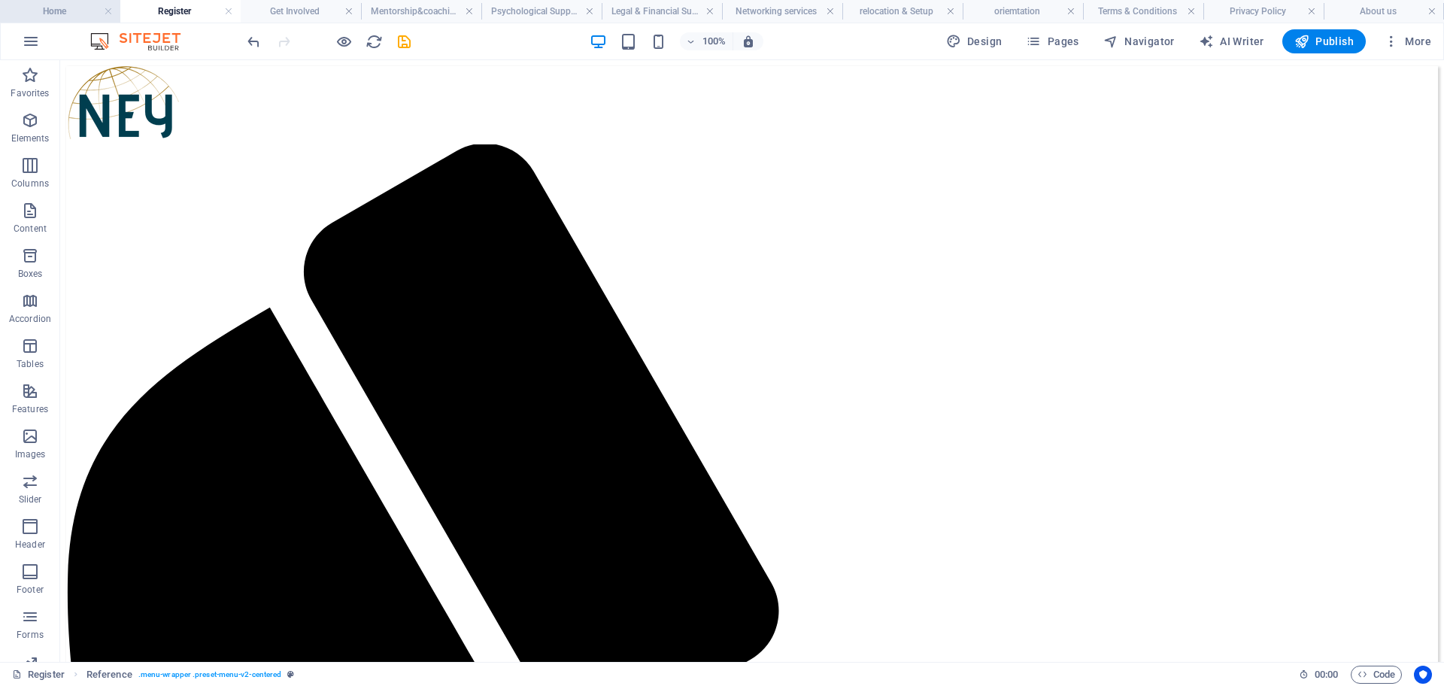
click at [74, 5] on h4 "Home" at bounding box center [60, 11] width 120 height 17
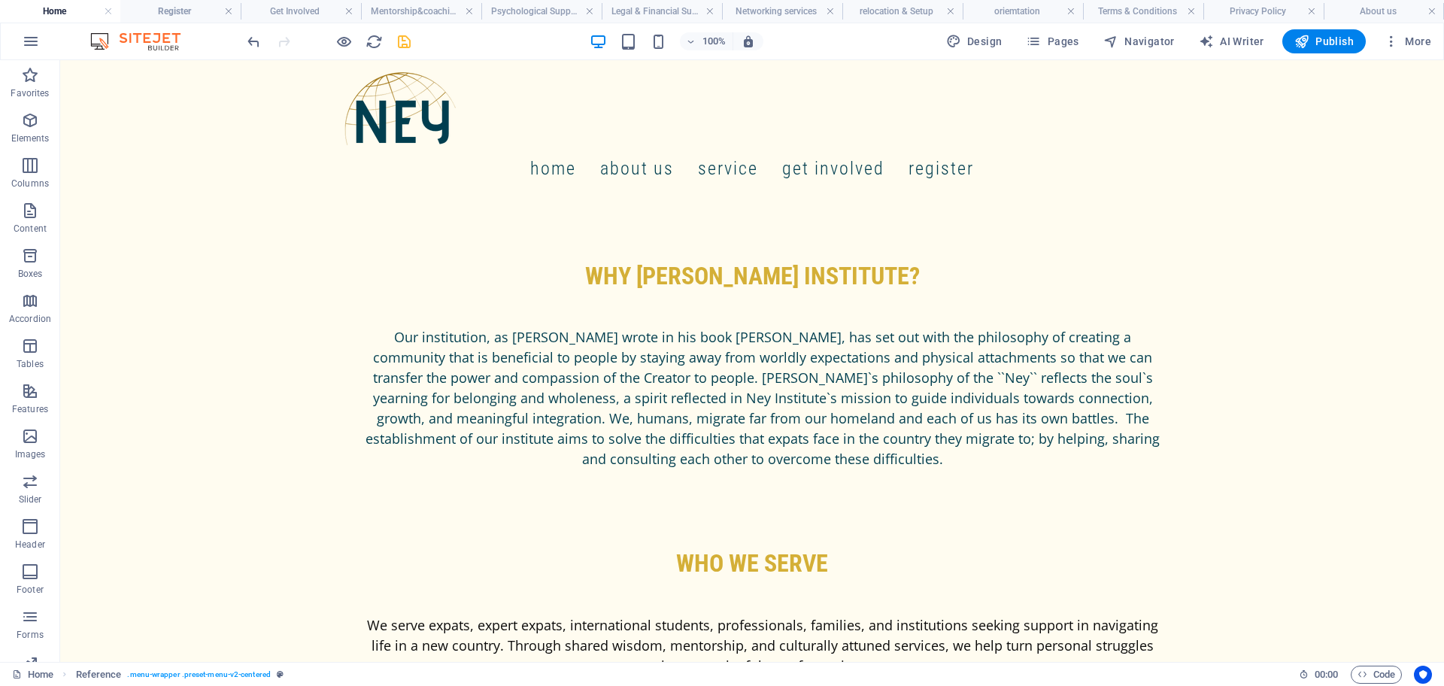
click at [307, 96] on div "Home About us Service get involved register" at bounding box center [752, 130] width 1384 height 141
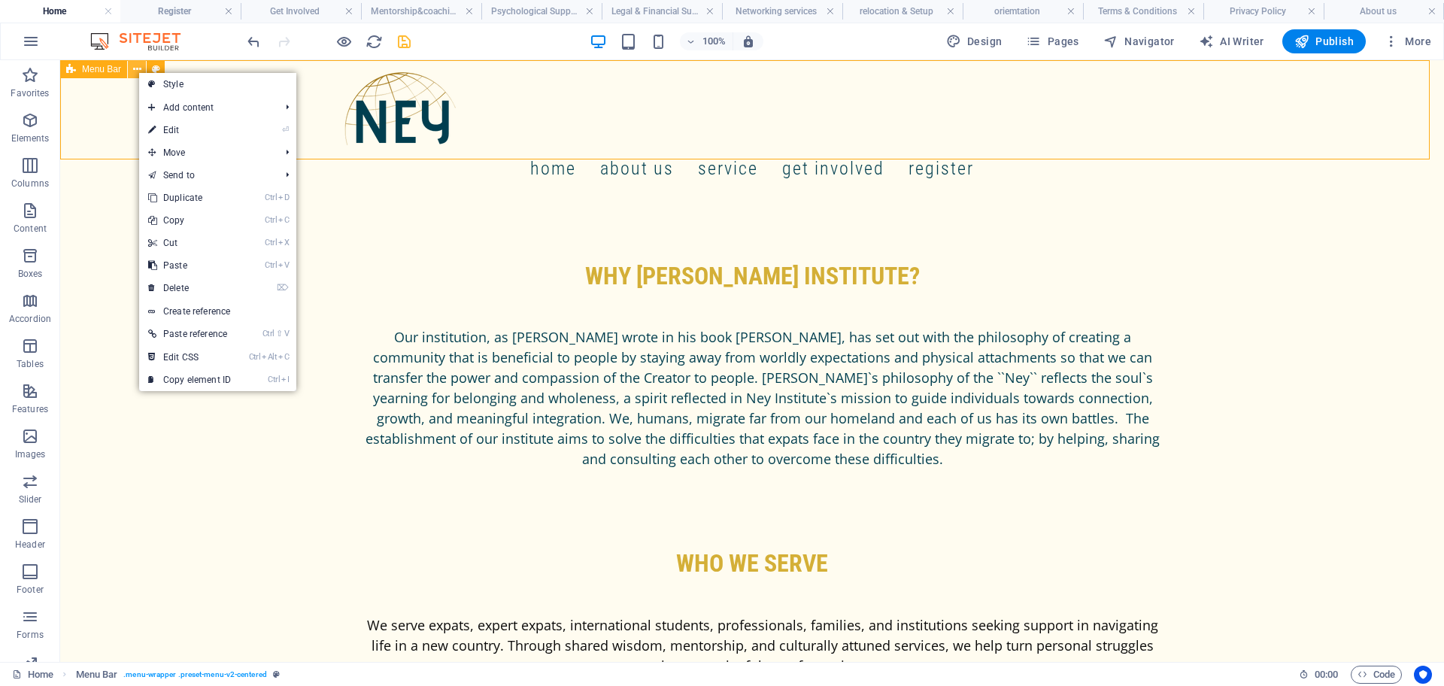
click at [138, 71] on icon at bounding box center [137, 70] width 8 height 16
click at [181, 202] on link "Ctrl D Duplicate" at bounding box center [189, 198] width 101 height 23
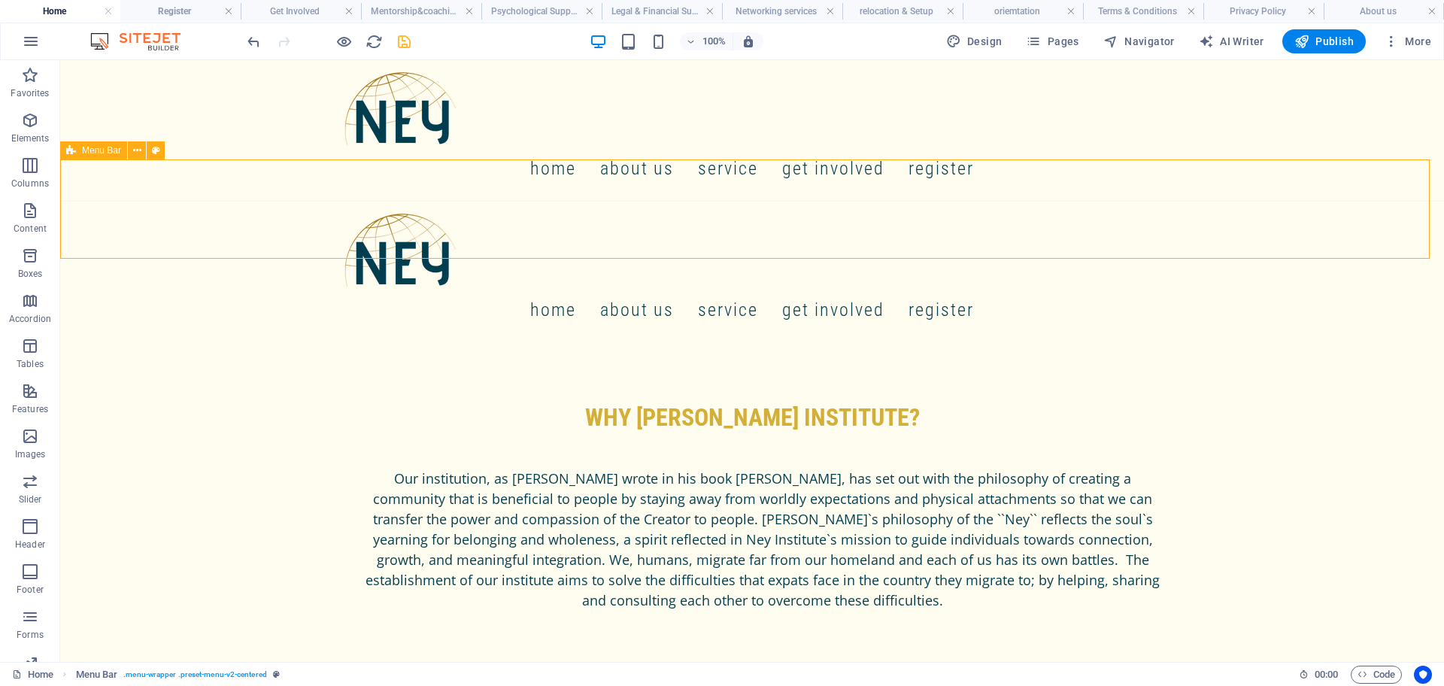
click at [135, 154] on icon at bounding box center [137, 151] width 8 height 16
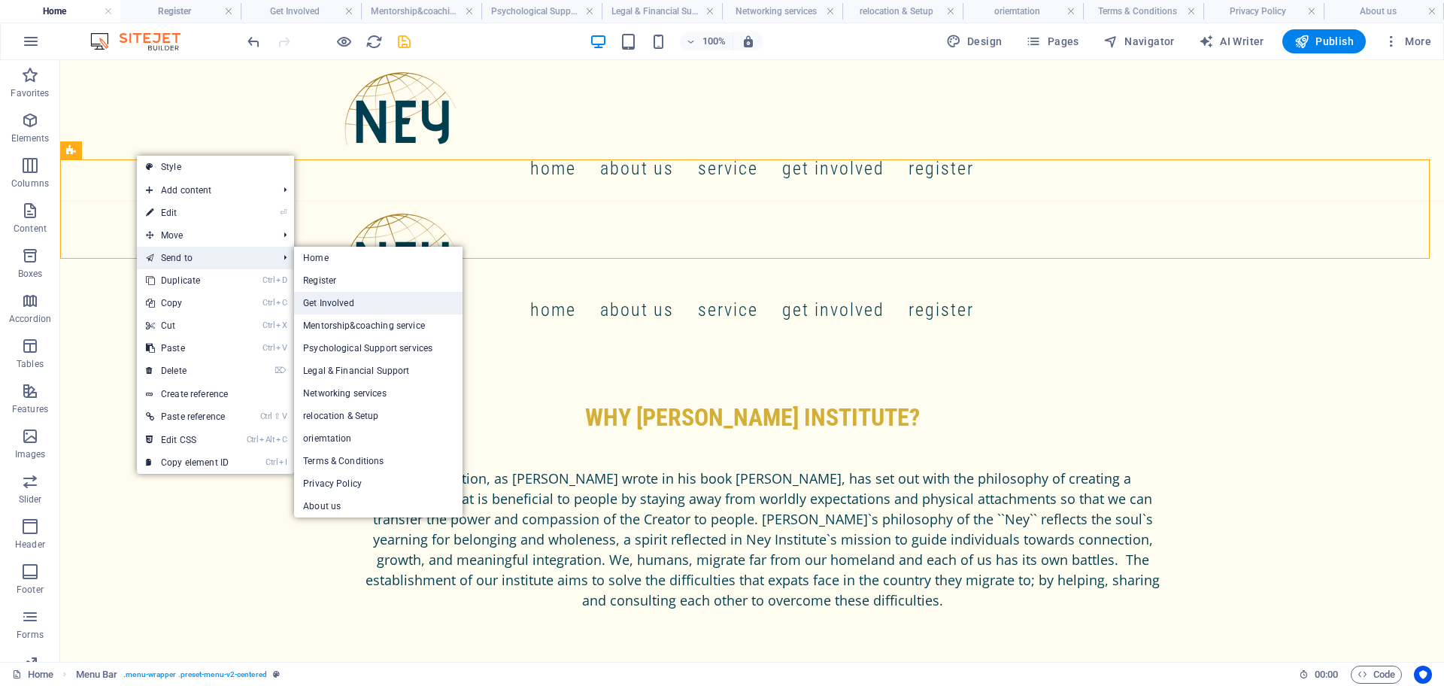
click at [338, 296] on link "Get Involved" at bounding box center [378, 303] width 168 height 23
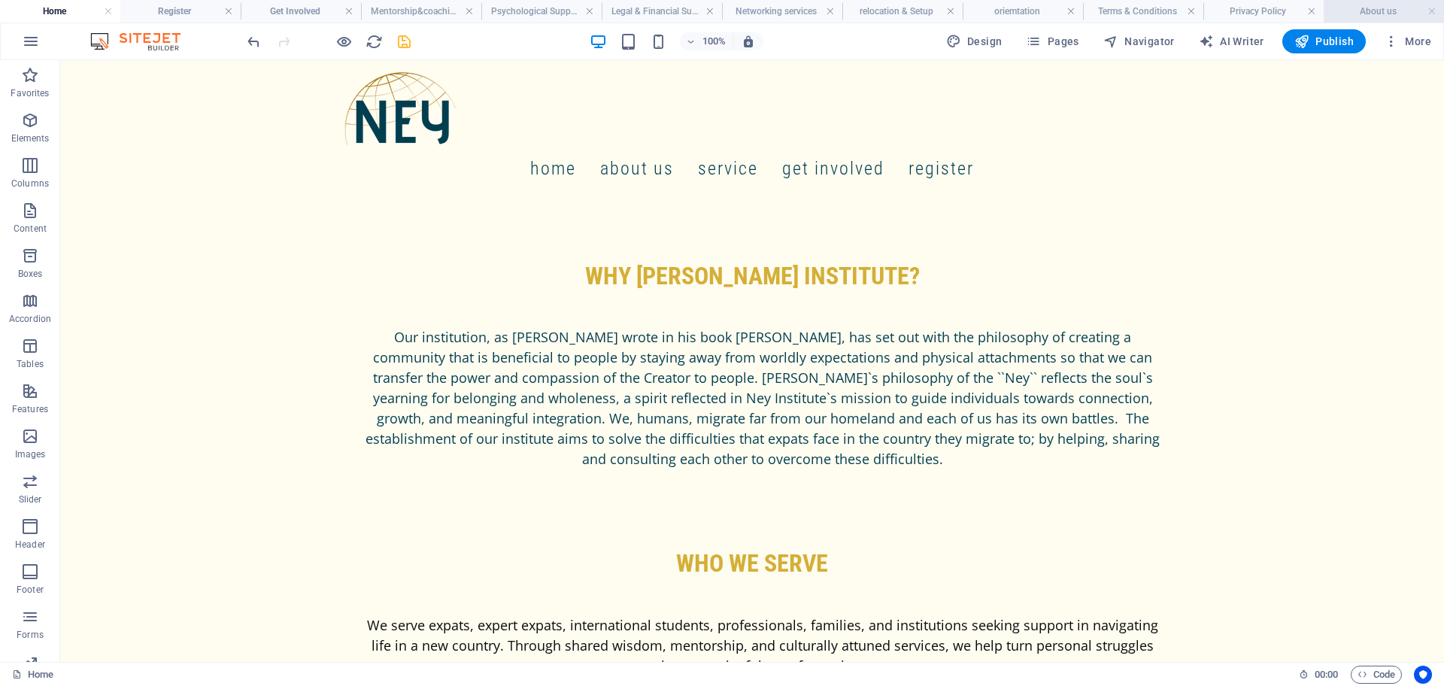
click at [1372, 12] on h4 "About us" at bounding box center [1384, 11] width 120 height 17
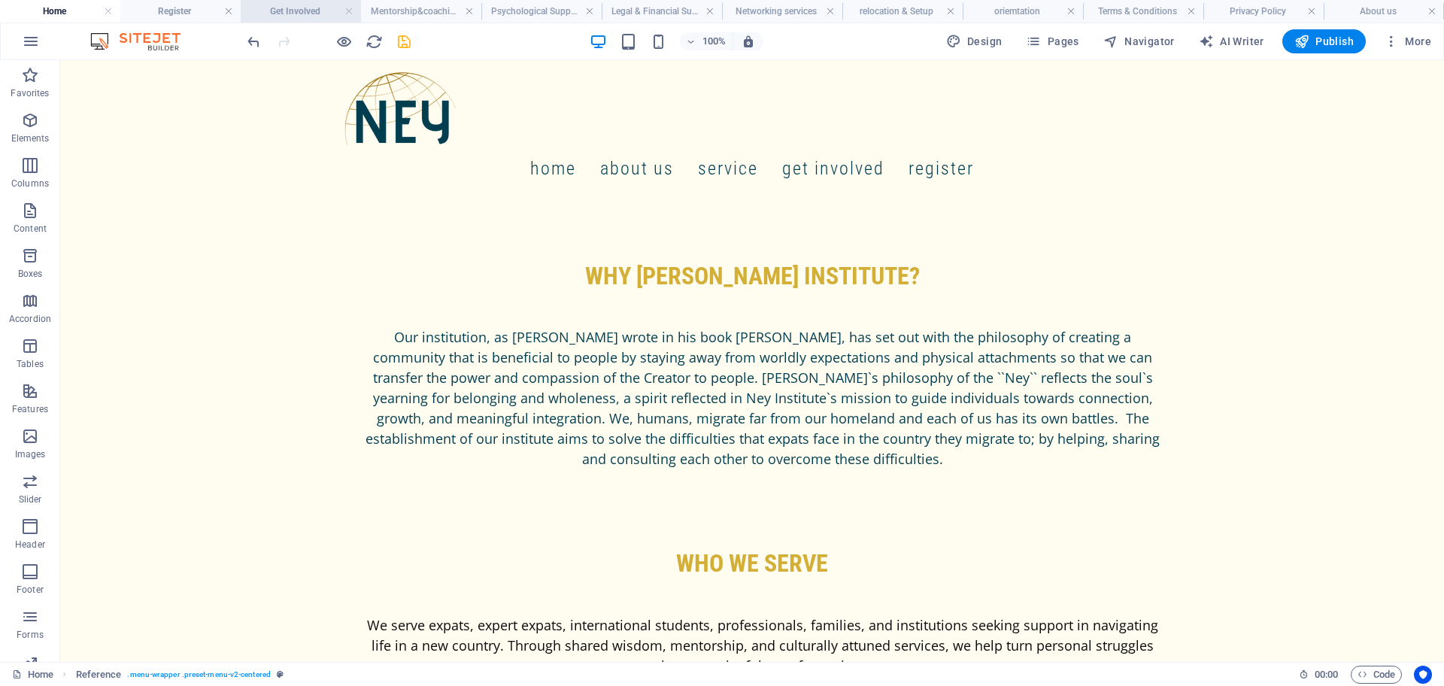
click at [318, 15] on h4 "Get Involved" at bounding box center [301, 11] width 120 height 17
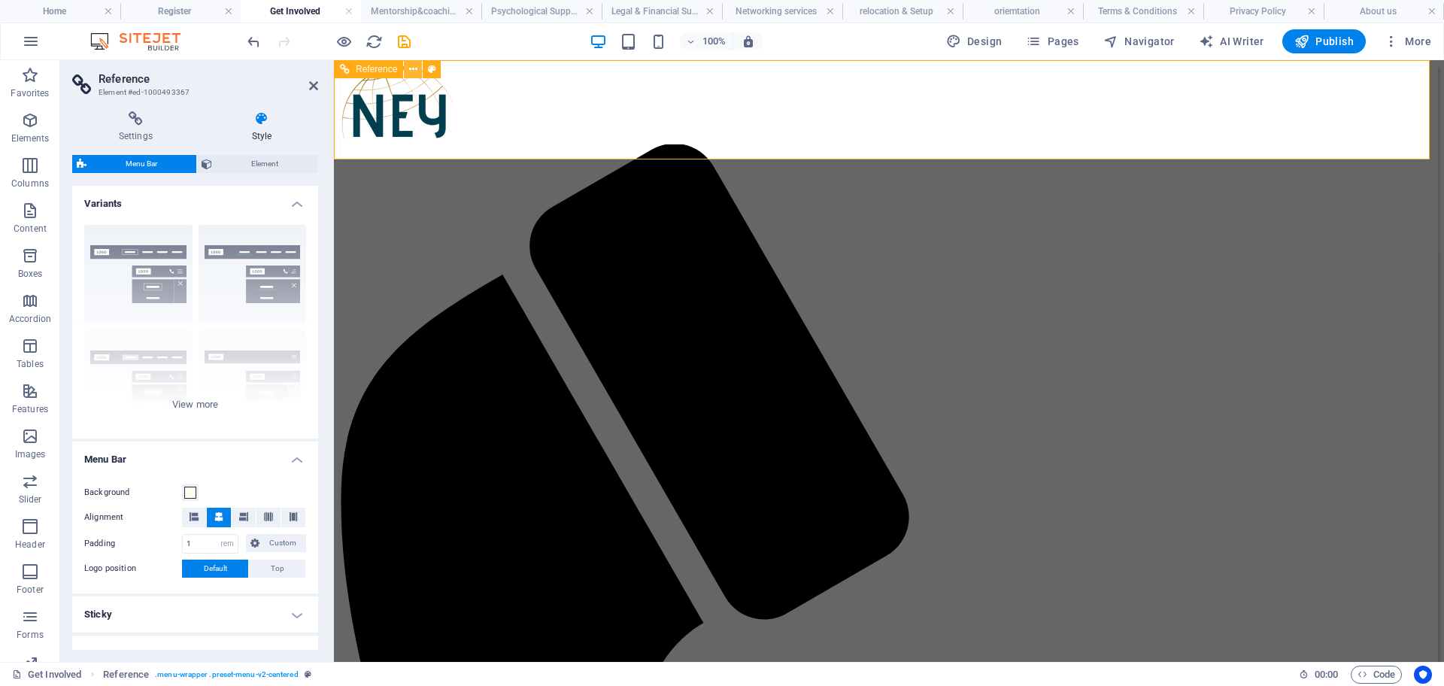
click at [407, 71] on button at bounding box center [413, 69] width 18 height 18
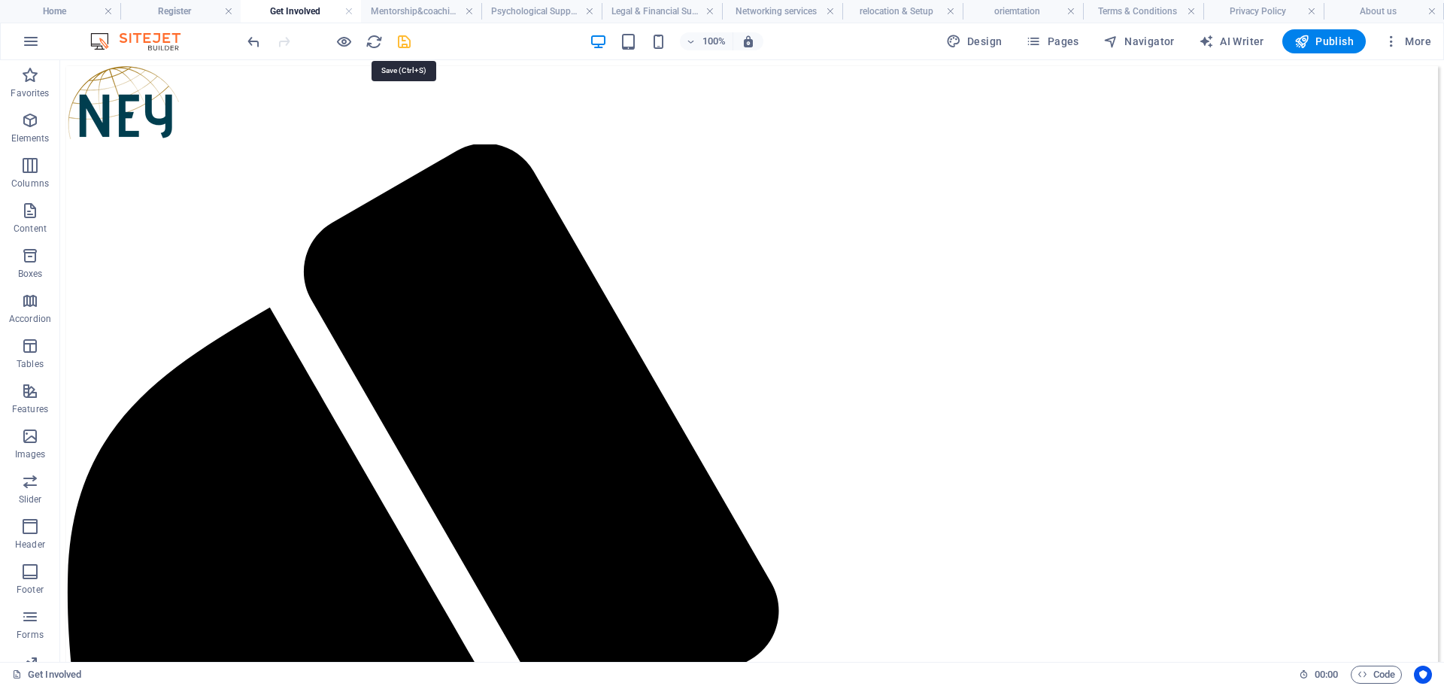
click at [403, 48] on icon "save" at bounding box center [404, 41] width 17 height 17
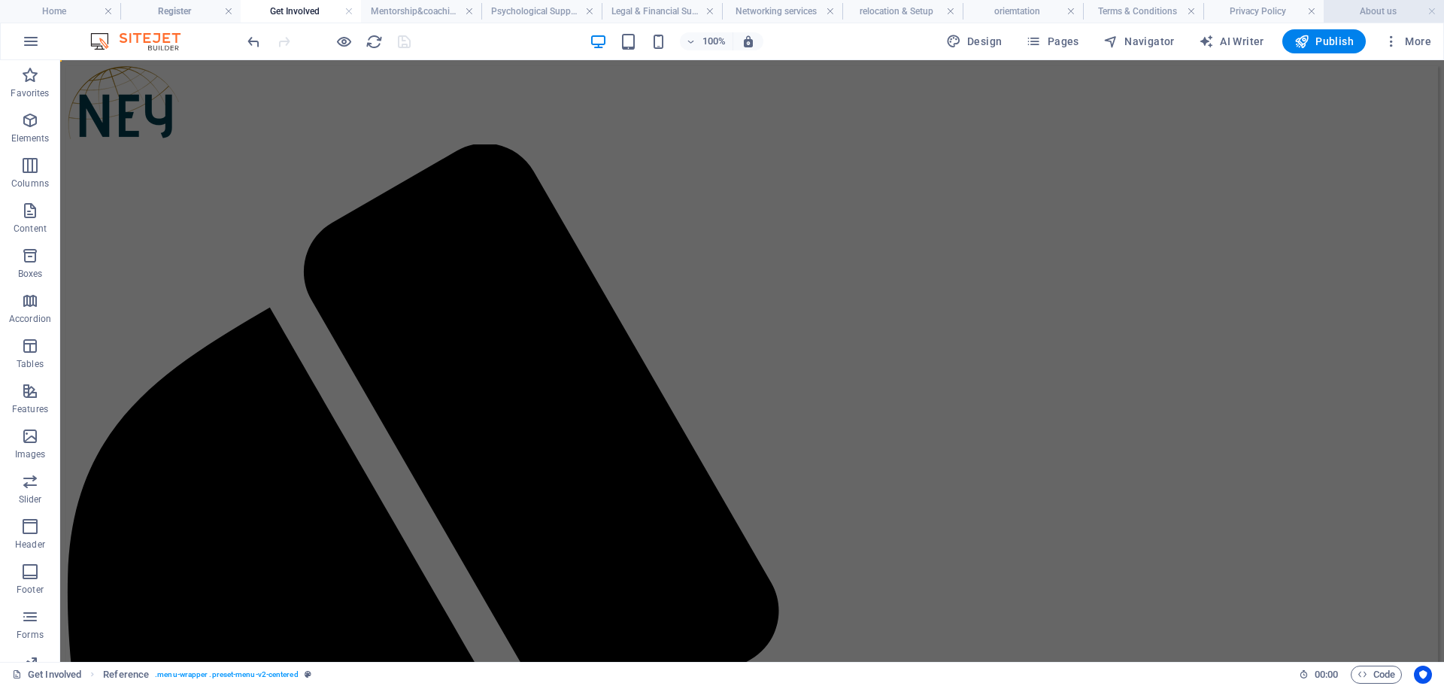
click at [1373, 13] on h4 "About us" at bounding box center [1384, 11] width 120 height 17
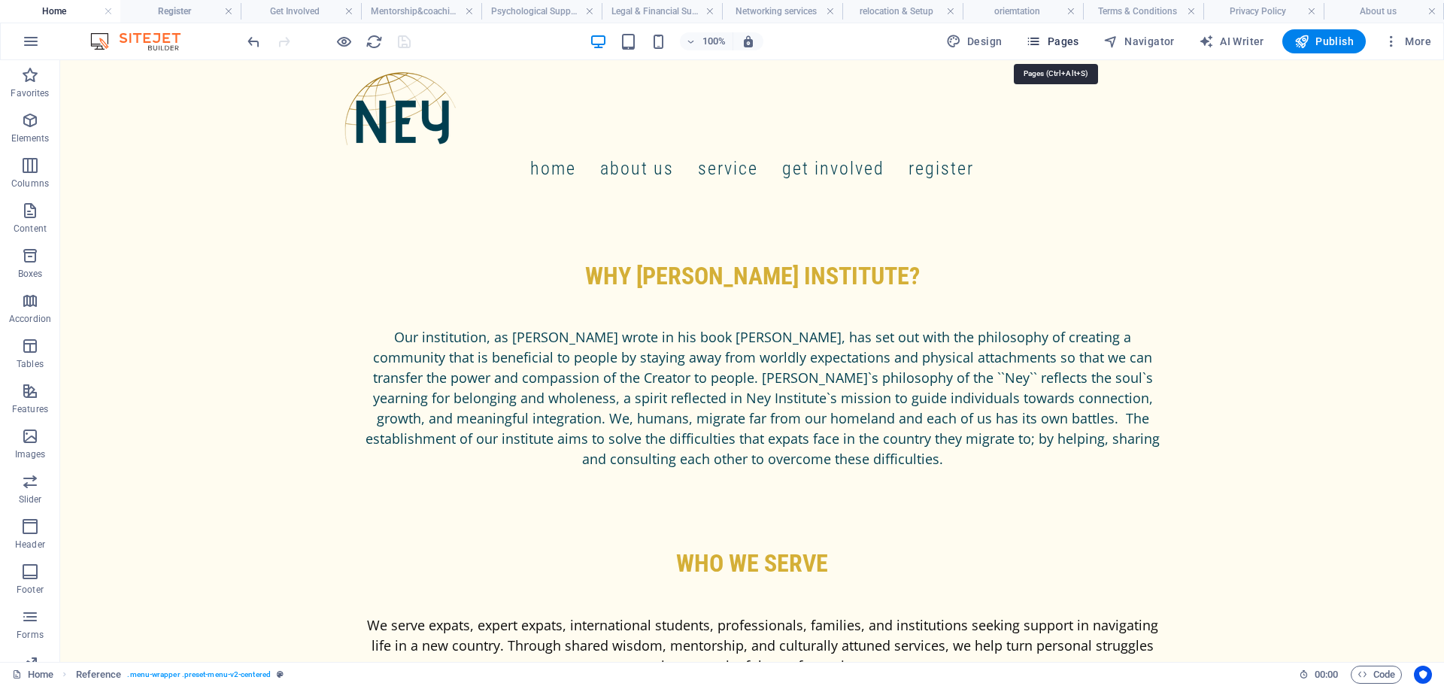
click at [1041, 36] on icon "button" at bounding box center [1033, 41] width 15 height 15
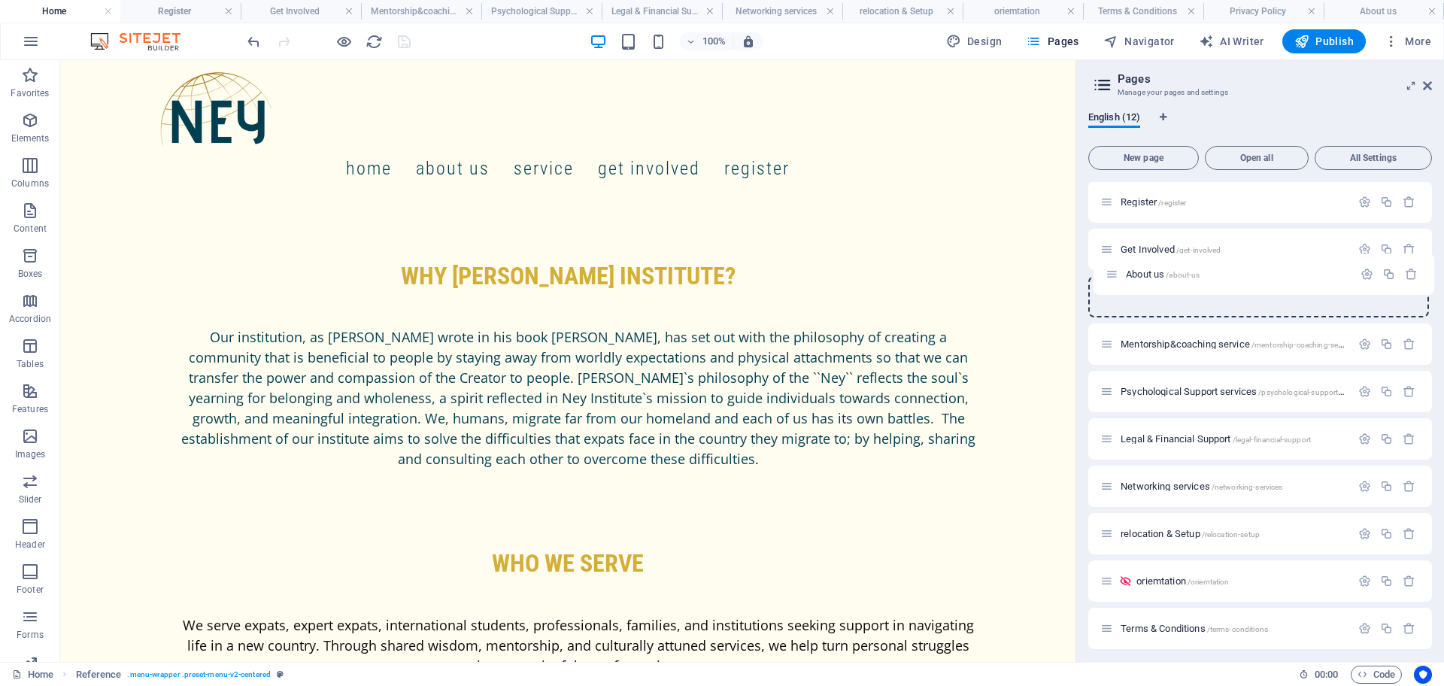
scroll to position [0, 0]
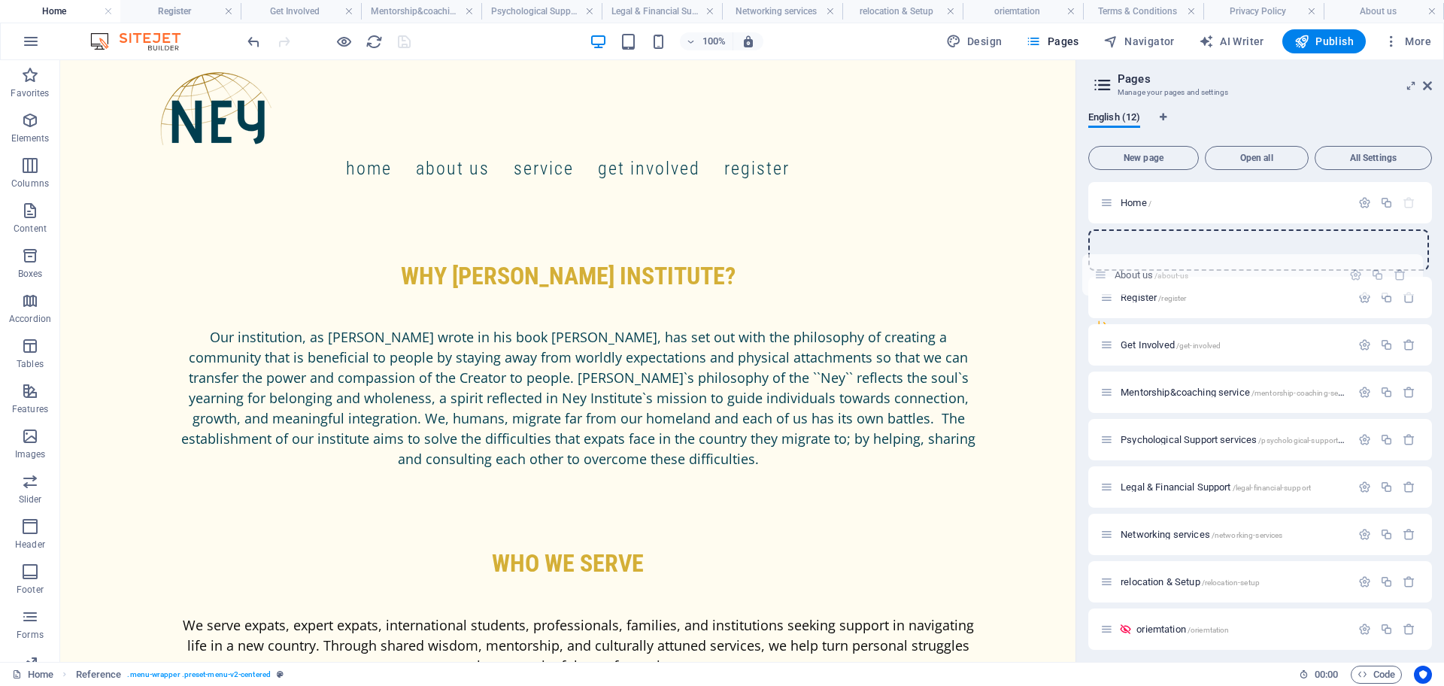
drag, startPoint x: 1107, startPoint y: 624, endPoint x: 1099, endPoint y: 292, distance: 332.6
click at [1099, 292] on div "Home / Register /register Get Involved /get-involved Mentorship&coaching servic…" at bounding box center [1260, 463] width 344 height 563
click at [1107, 295] on icon at bounding box center [1106, 297] width 13 height 13
drag, startPoint x: 1108, startPoint y: 299, endPoint x: 1108, endPoint y: 235, distance: 63.9
click at [1108, 235] on div "Home / Register /register About us /about-us Get Involved /get-involved Mentors…" at bounding box center [1260, 463] width 344 height 563
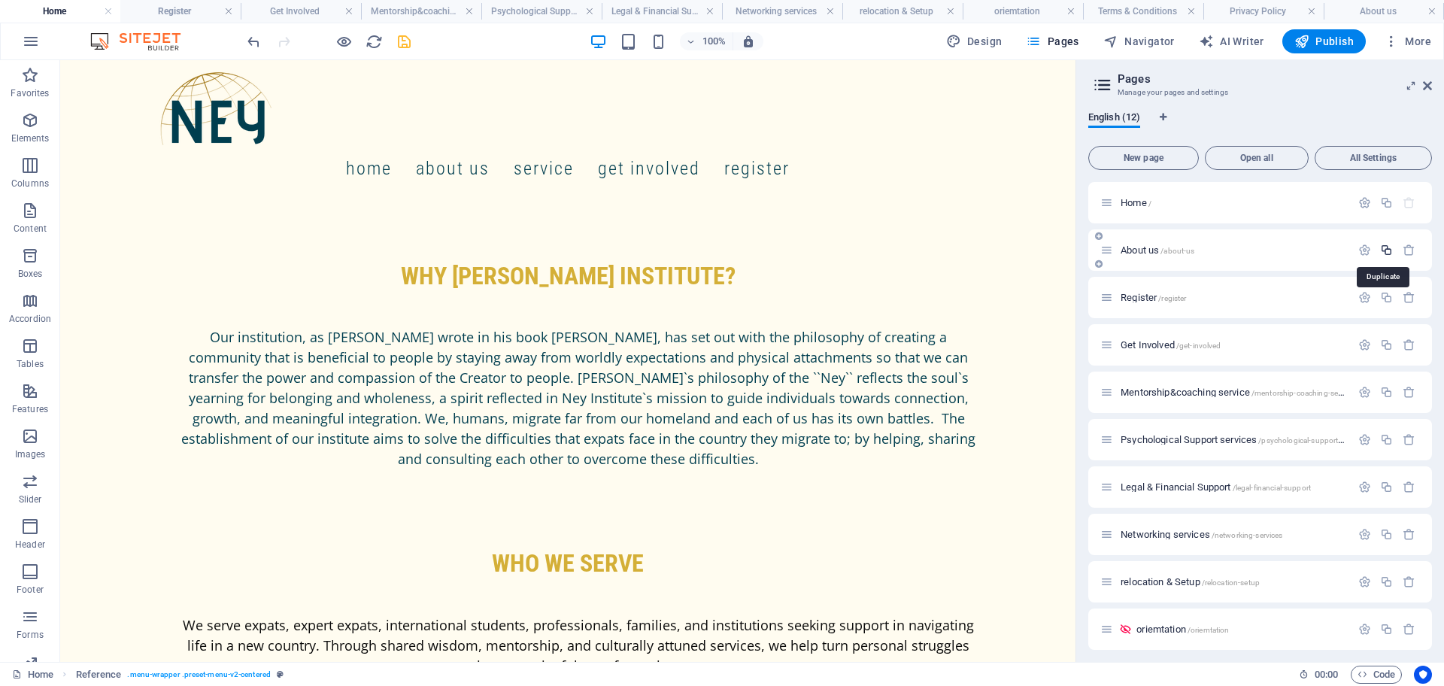
click at [1383, 248] on icon "button" at bounding box center [1386, 250] width 13 height 13
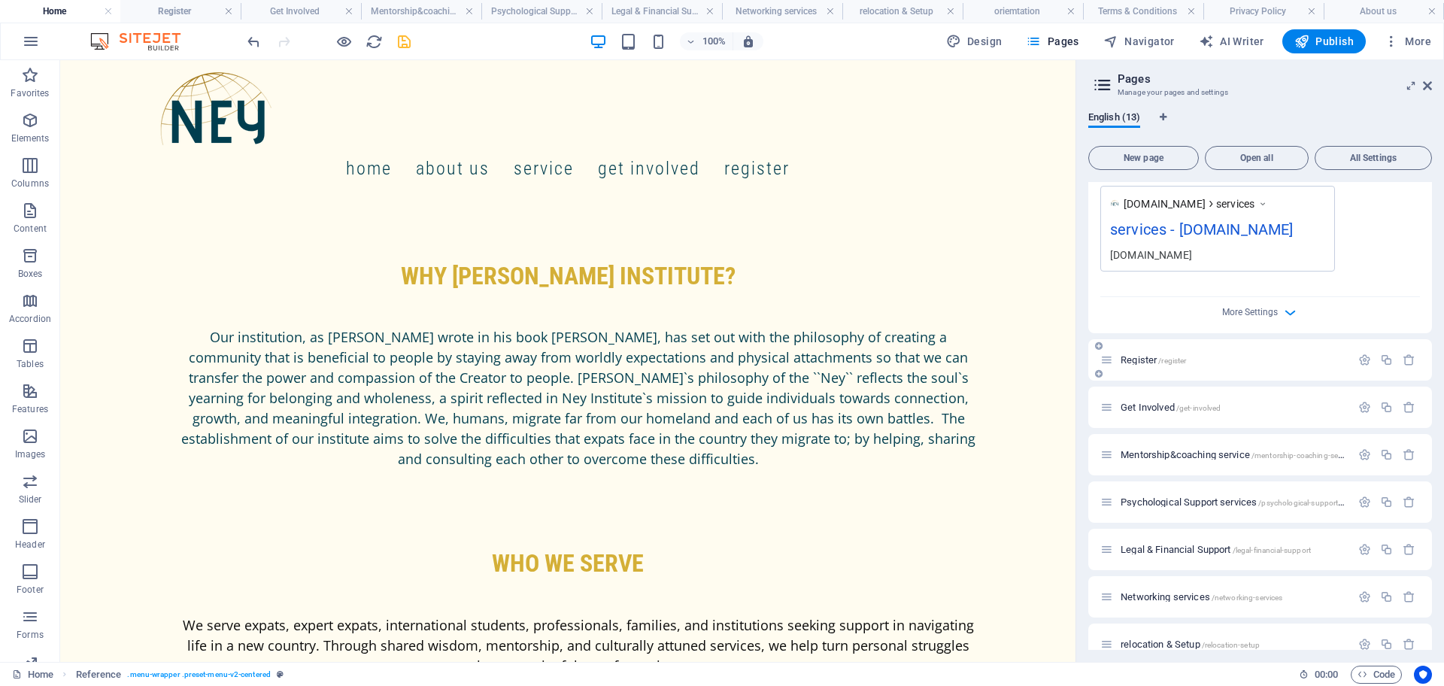
scroll to position [599, 0]
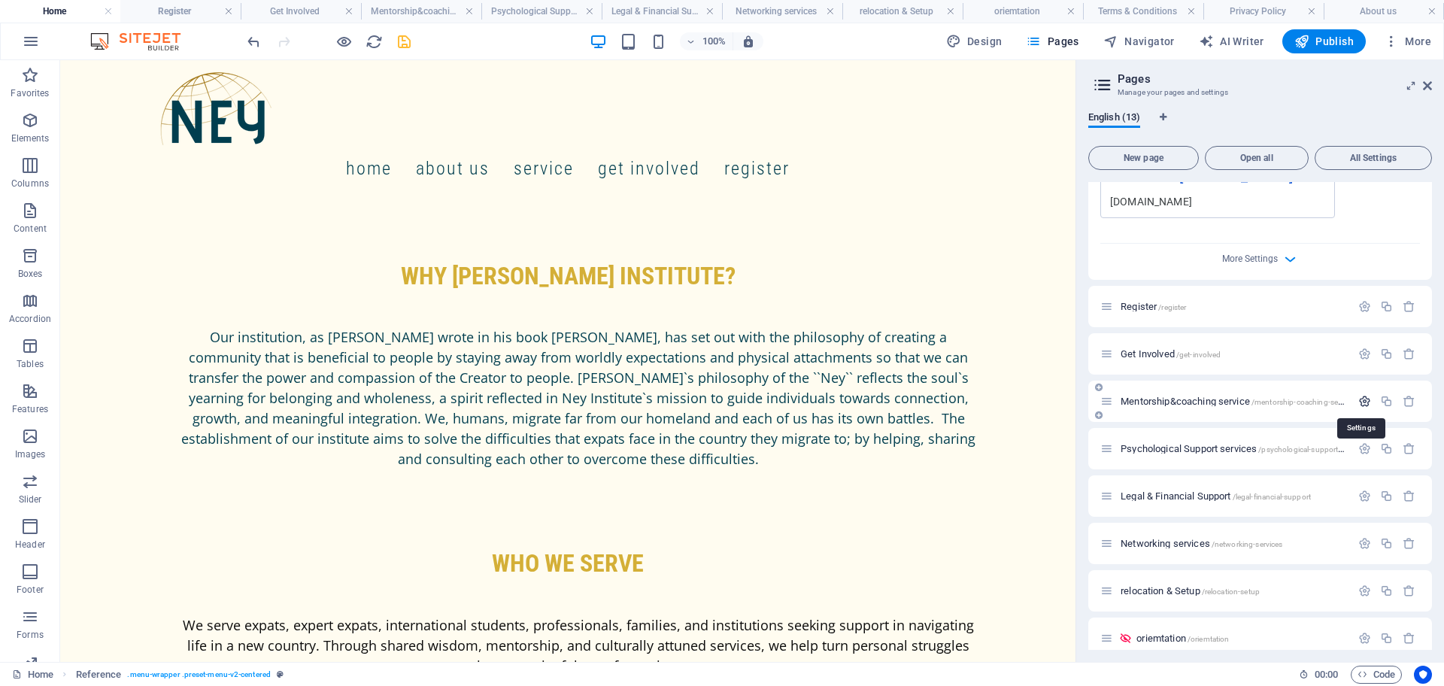
click at [1364, 399] on icon "button" at bounding box center [1365, 401] width 13 height 13
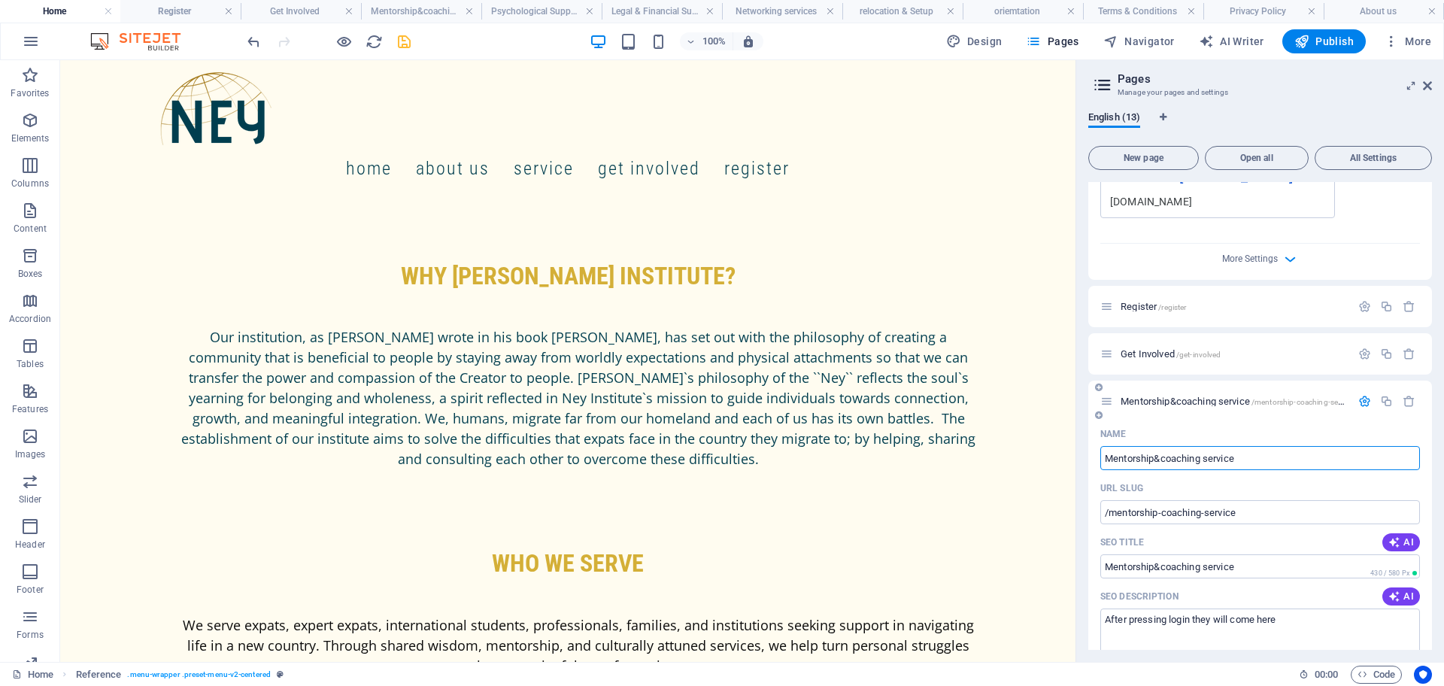
drag, startPoint x: 1206, startPoint y: 460, endPoint x: 1242, endPoint y: 460, distance: 36.1
click at [1242, 460] on input "Mentorship&coaching service" at bounding box center [1260, 458] width 320 height 24
click at [1104, 461] on input "Mentorship&coaching" at bounding box center [1260, 458] width 320 height 24
click at [1234, 459] on input "Mentorship&coaching" at bounding box center [1260, 458] width 320 height 24
click at [1104, 512] on input "/mentorship-coaching" at bounding box center [1260, 512] width 320 height 24
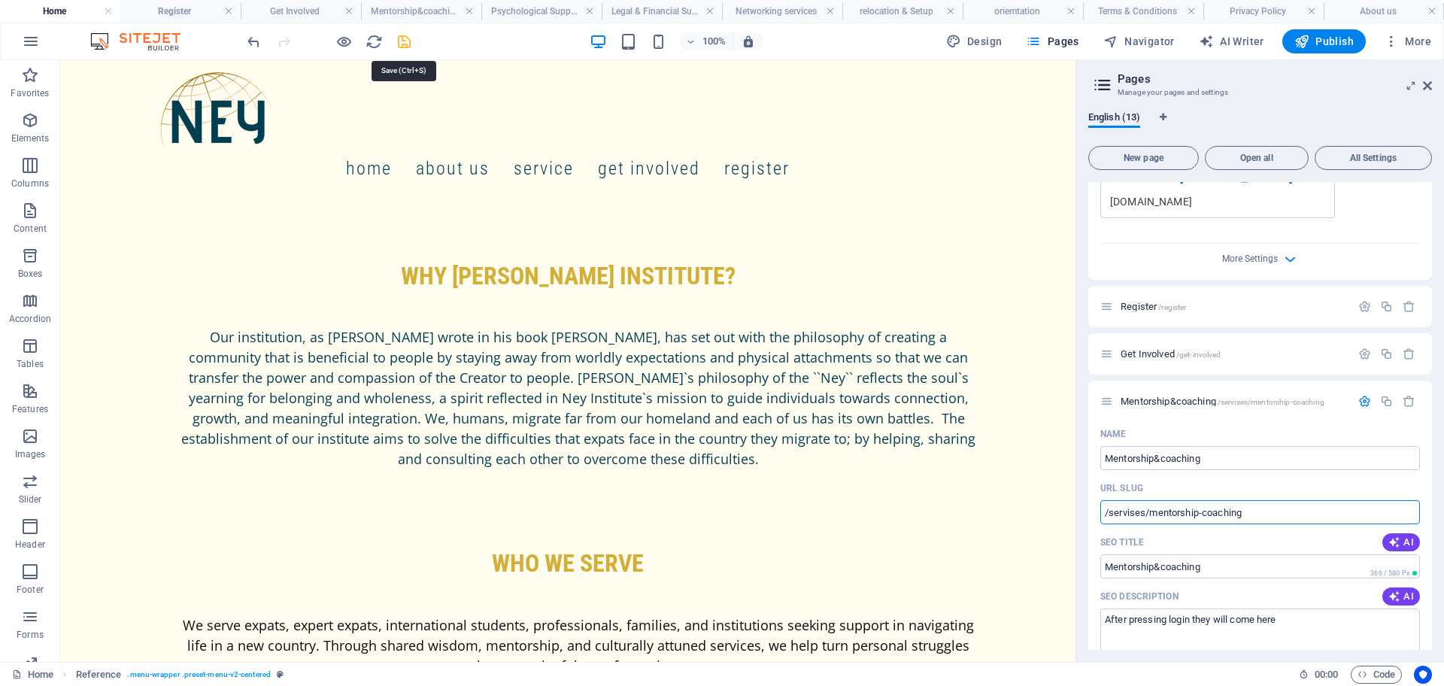
click at [402, 44] on icon "save" at bounding box center [404, 41] width 17 height 17
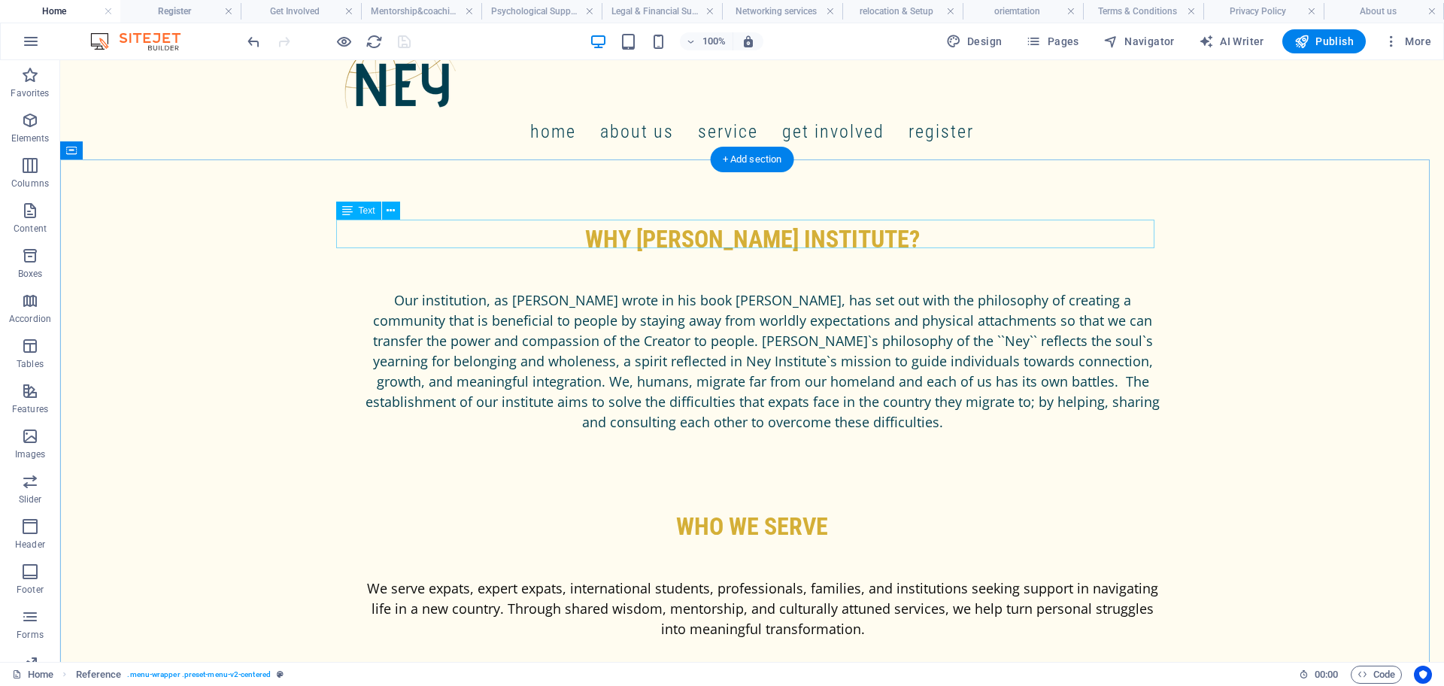
scroll to position [0, 0]
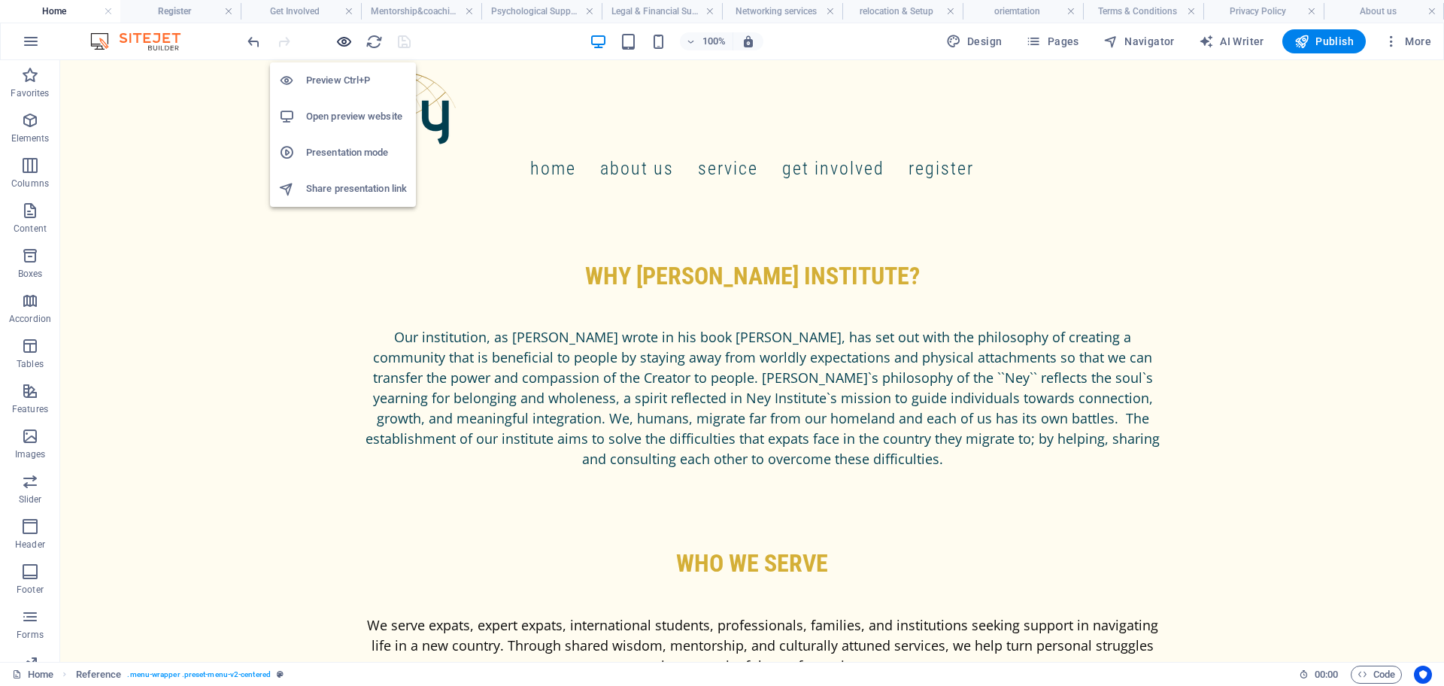
click at [345, 44] on icon "button" at bounding box center [343, 41] width 17 height 17
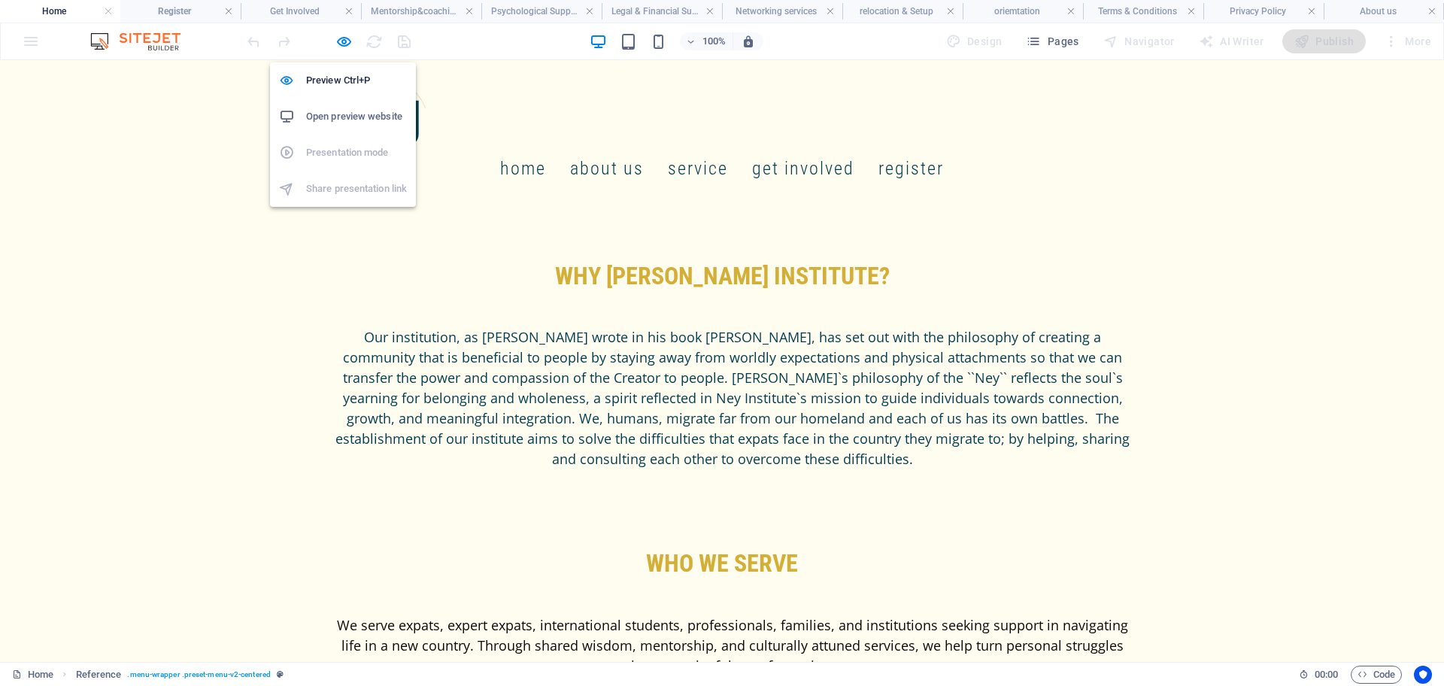
click at [335, 117] on h6 "Open preview website" at bounding box center [356, 117] width 101 height 18
